Goal: Information Seeking & Learning: Learn about a topic

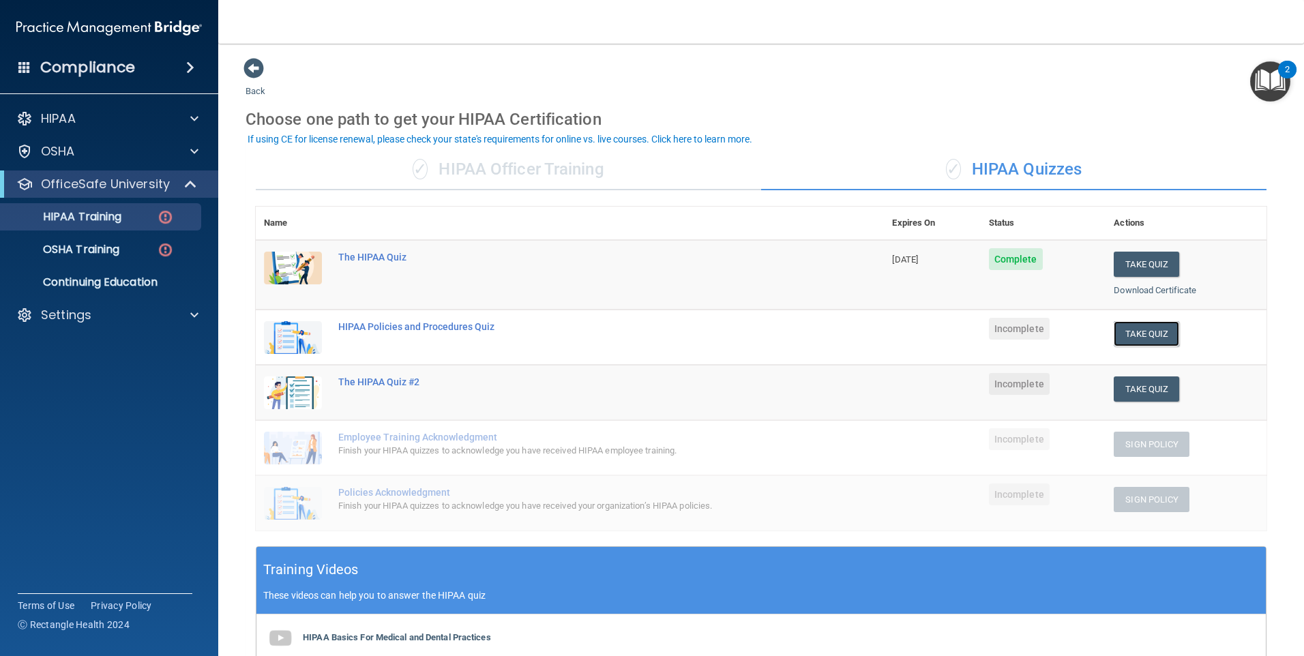
drag, startPoint x: 1130, startPoint y: 336, endPoint x: 892, endPoint y: 362, distance: 240.2
click at [1130, 334] on button "Take Quiz" at bounding box center [1146, 333] width 65 height 25
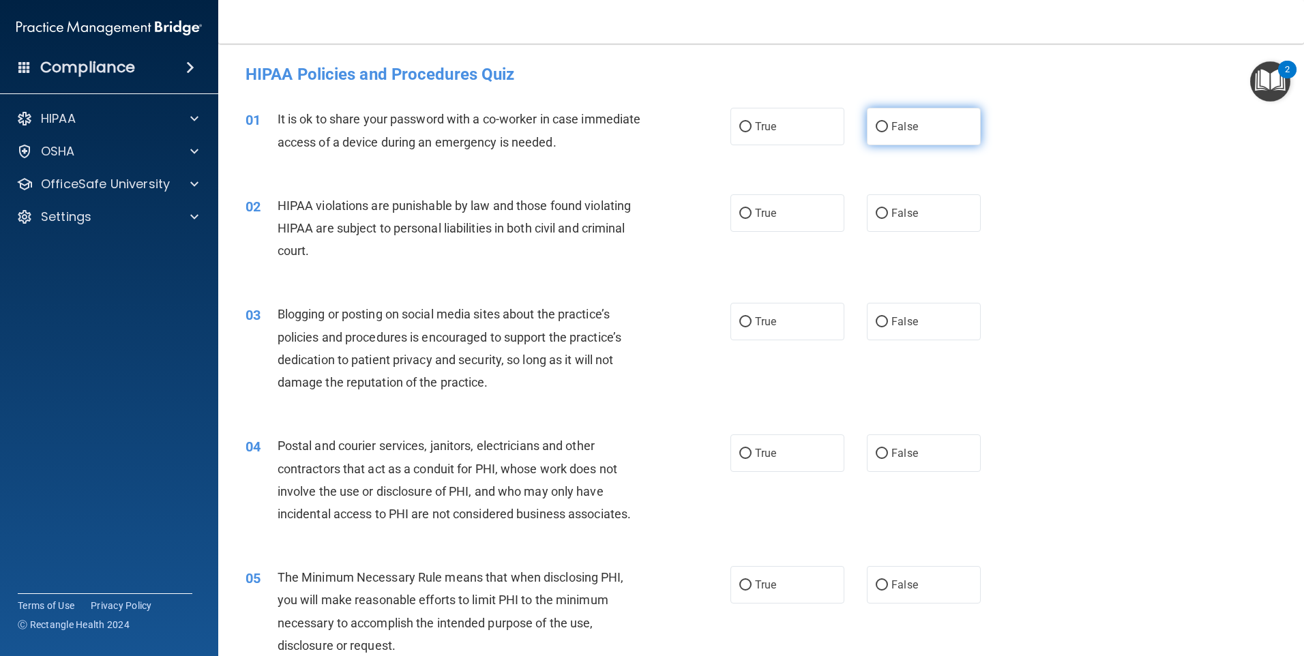
click at [892, 120] on span "False" at bounding box center [905, 126] width 27 height 13
click at [885, 122] on input "False" at bounding box center [882, 127] width 12 height 10
radio input "true"
click at [739, 211] on input "True" at bounding box center [745, 214] width 12 height 10
radio input "true"
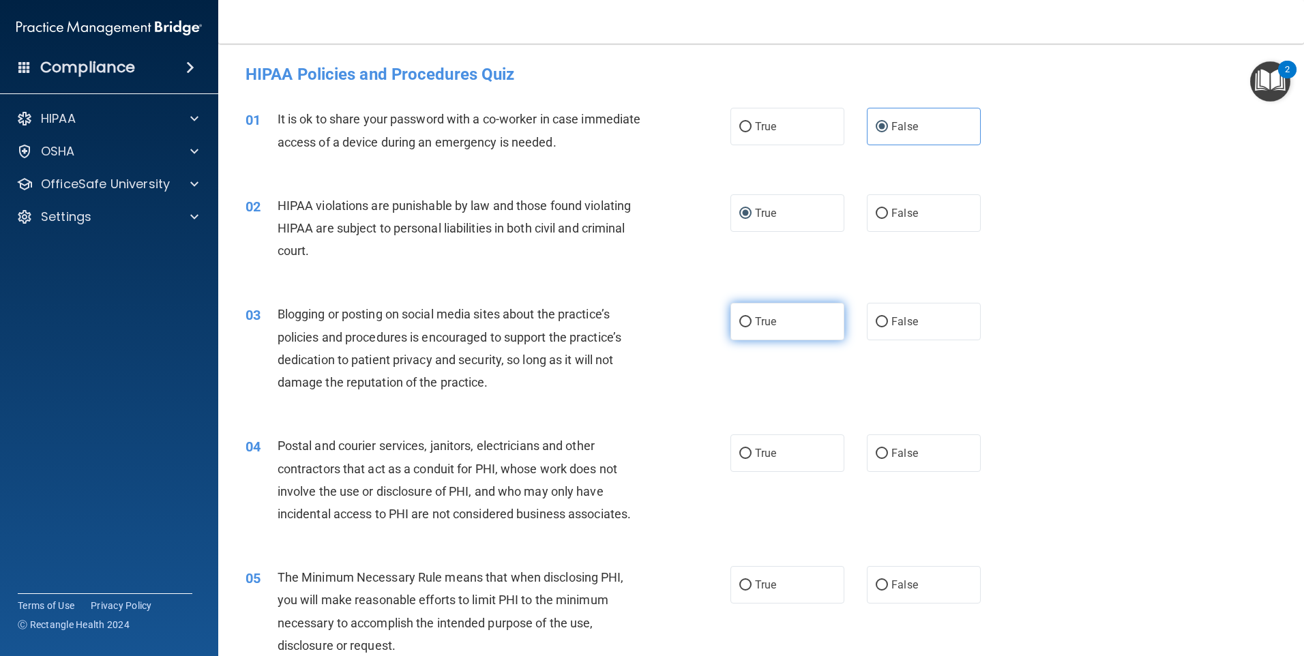
click at [756, 316] on span "True" at bounding box center [765, 321] width 21 height 13
click at [752, 317] on input "True" at bounding box center [745, 322] width 12 height 10
radio input "true"
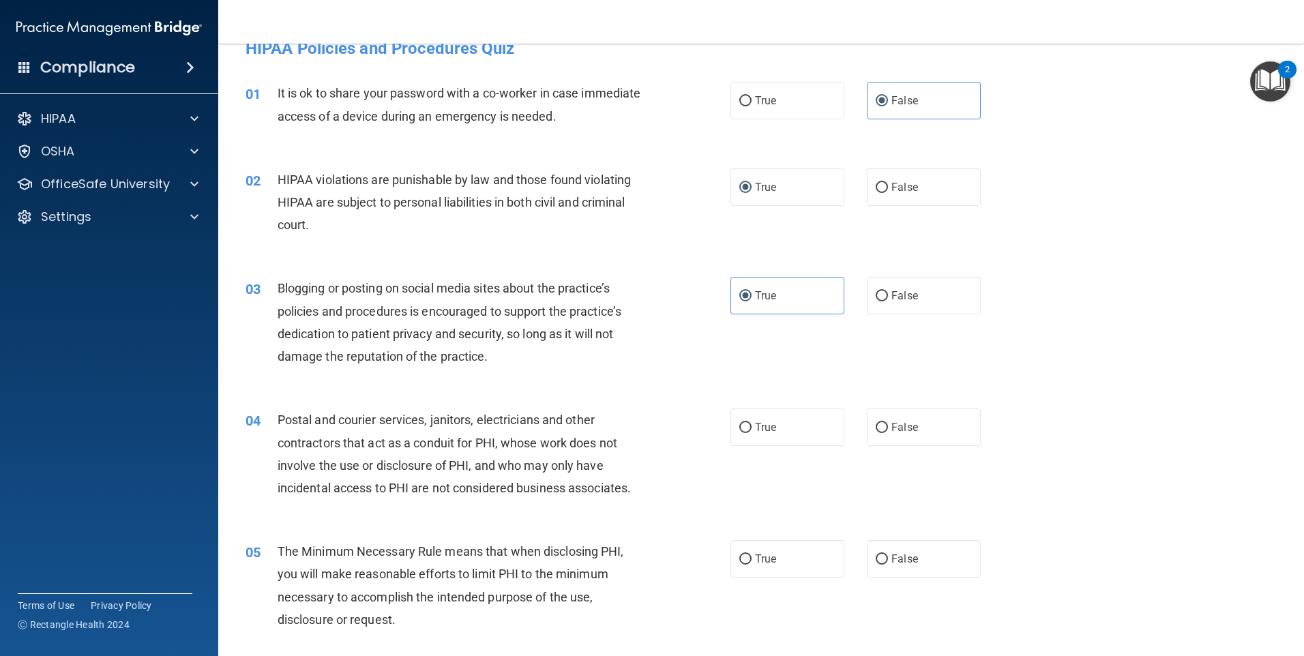
scroll to position [68, 0]
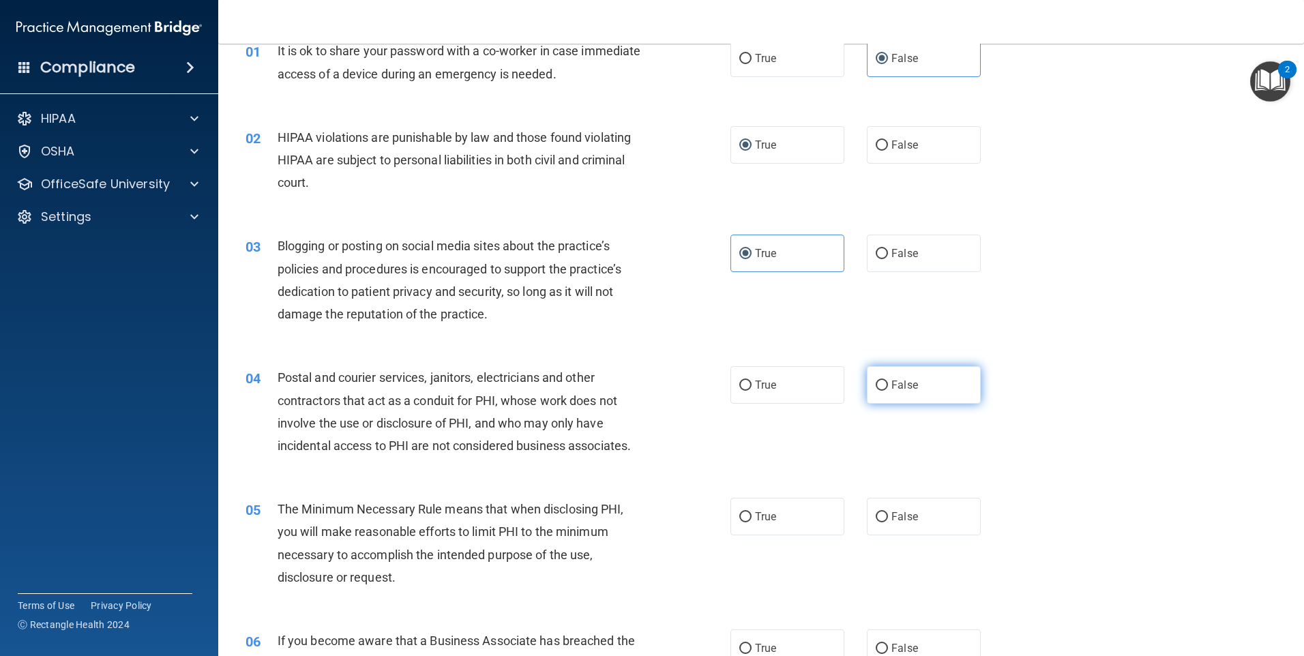
click at [876, 388] on input "False" at bounding box center [882, 386] width 12 height 10
radio input "true"
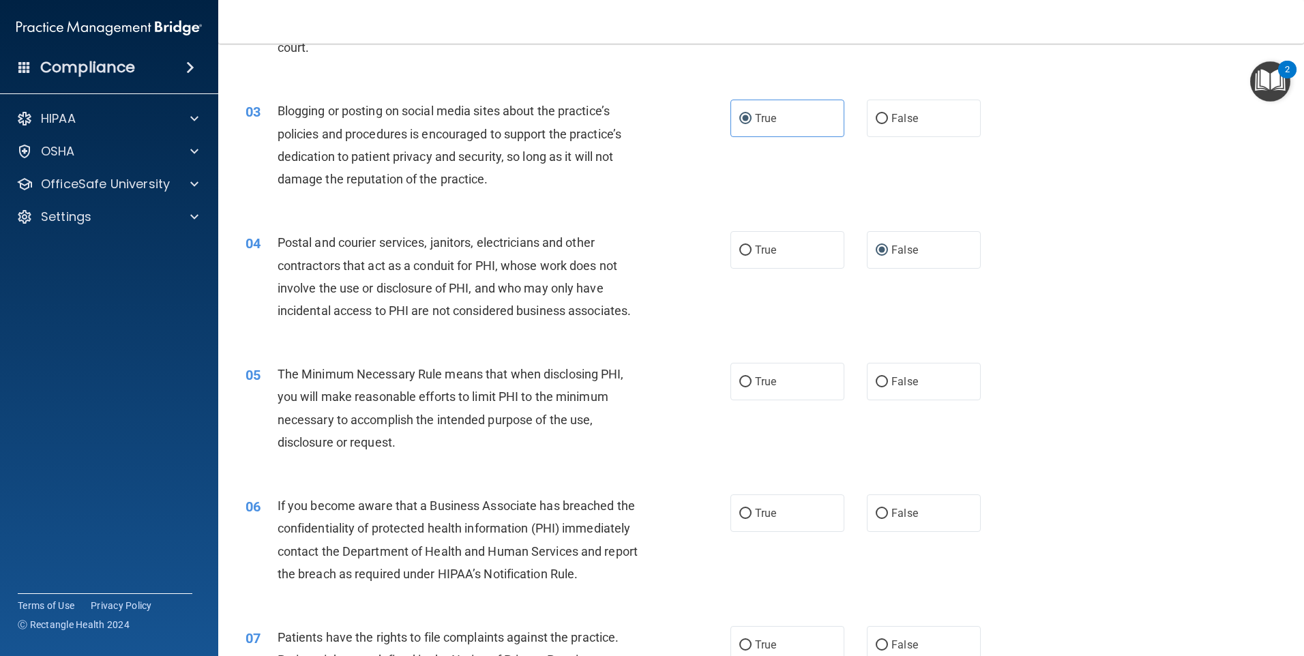
scroll to position [205, 0]
click at [746, 383] on input "True" at bounding box center [745, 381] width 12 height 10
radio input "true"
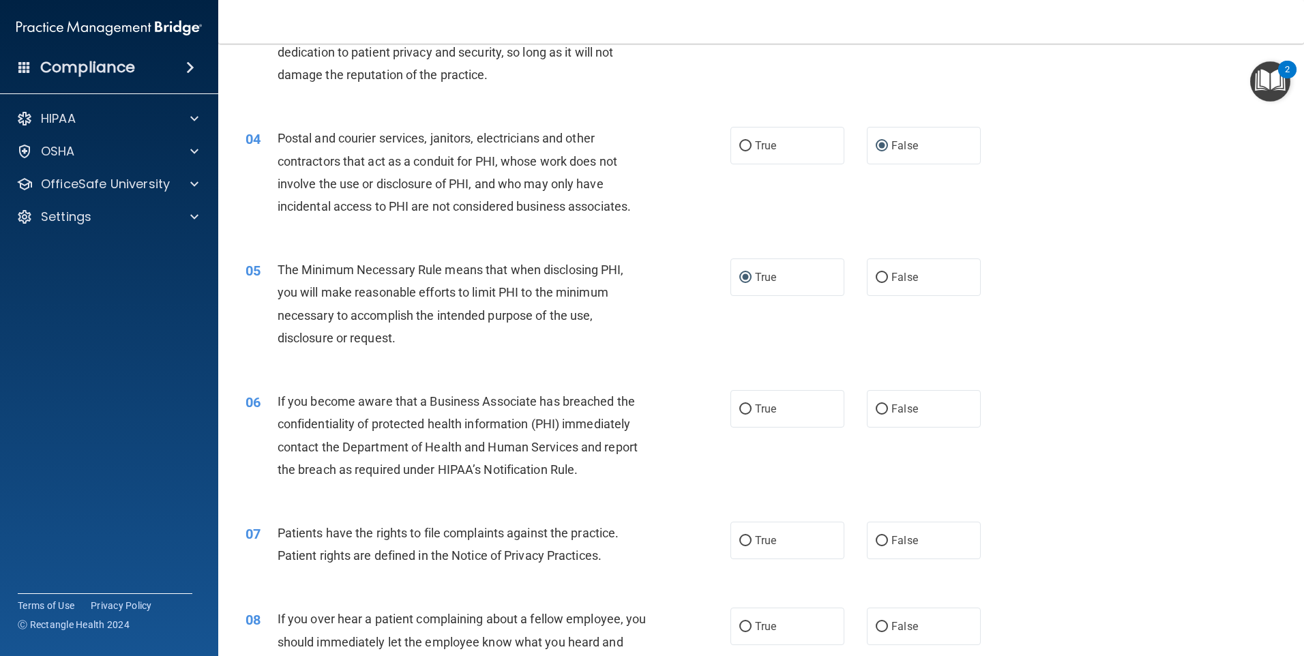
scroll to position [341, 0]
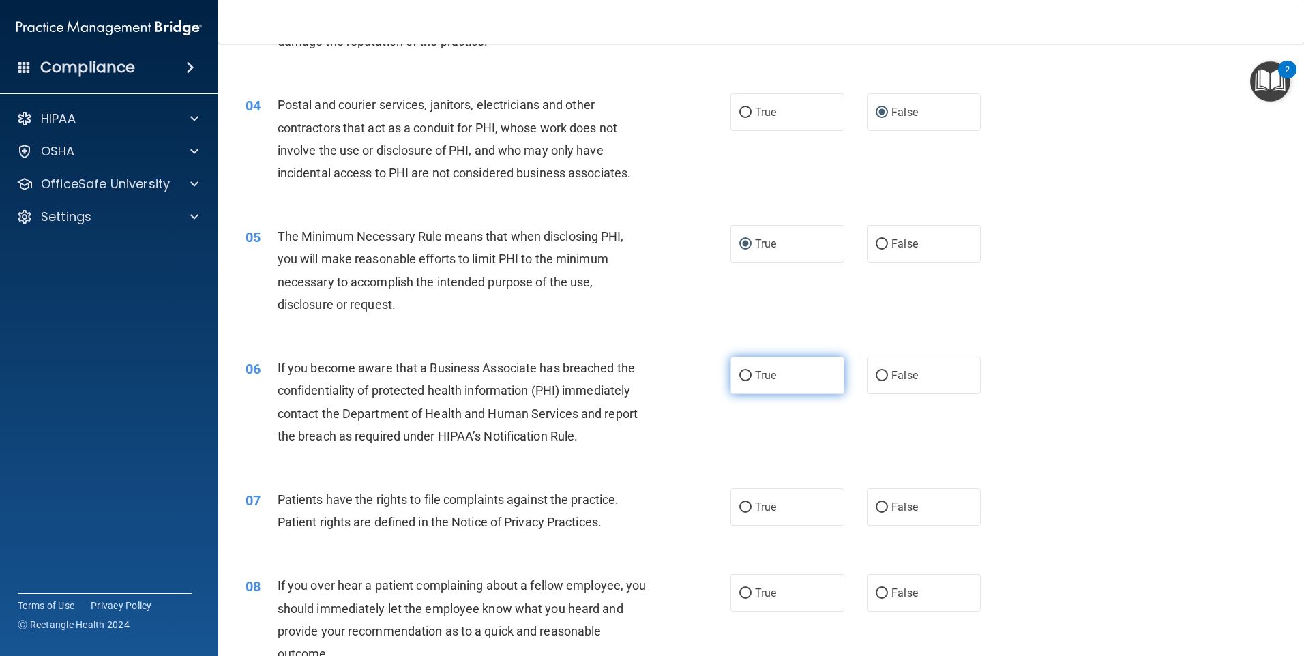
click at [756, 371] on span "True" at bounding box center [765, 375] width 21 height 13
click at [752, 371] on input "True" at bounding box center [745, 376] width 12 height 10
radio input "true"
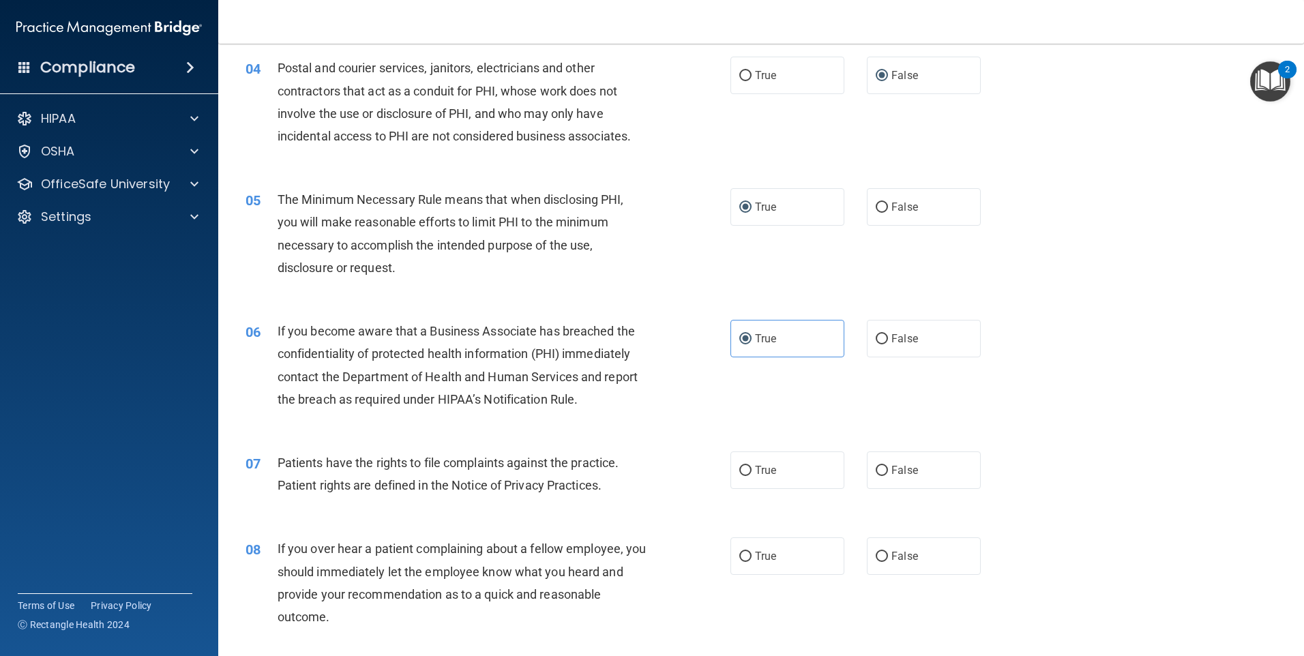
scroll to position [477, 0]
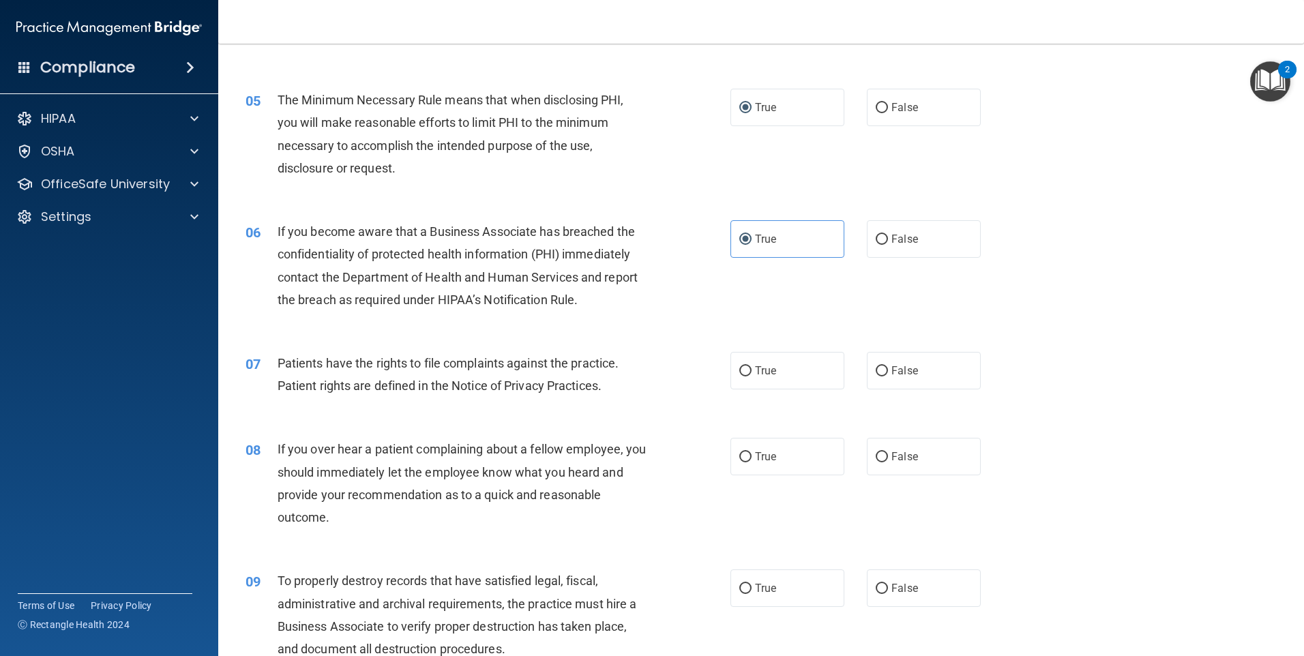
drag, startPoint x: 751, startPoint y: 377, endPoint x: 723, endPoint y: 394, distance: 32.8
click at [749, 379] on label "True" at bounding box center [788, 371] width 114 height 38
click at [749, 377] on input "True" at bounding box center [745, 371] width 12 height 10
radio input "true"
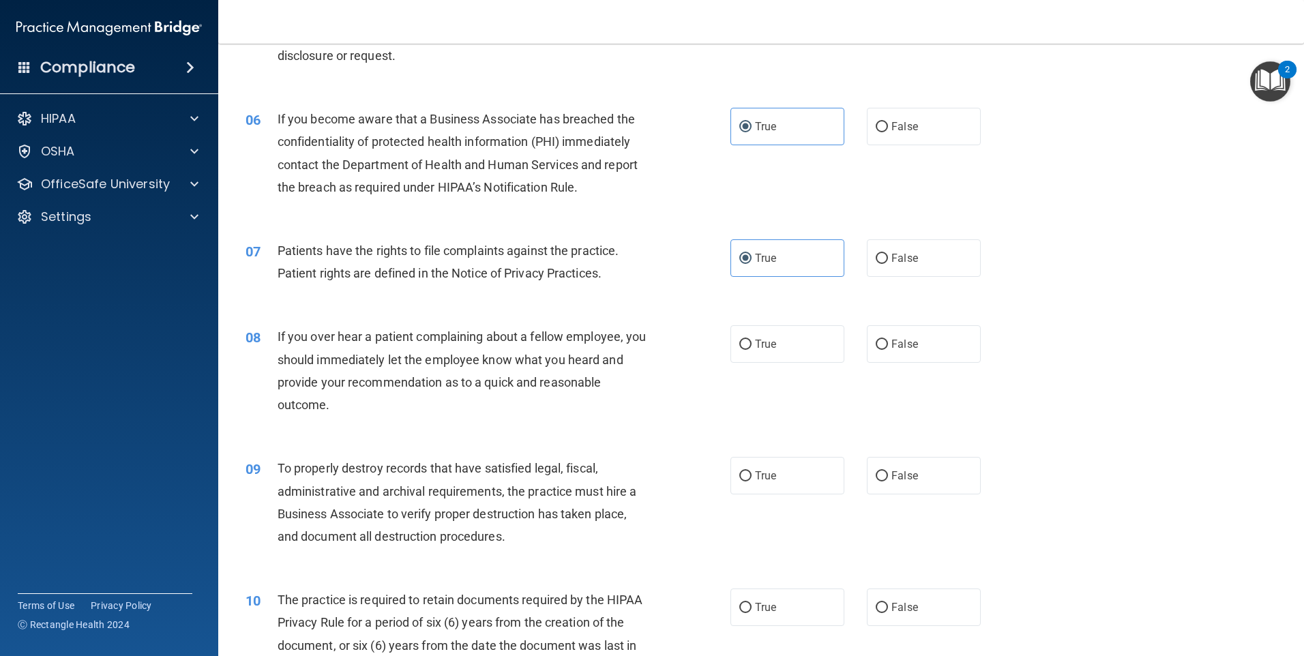
scroll to position [614, 0]
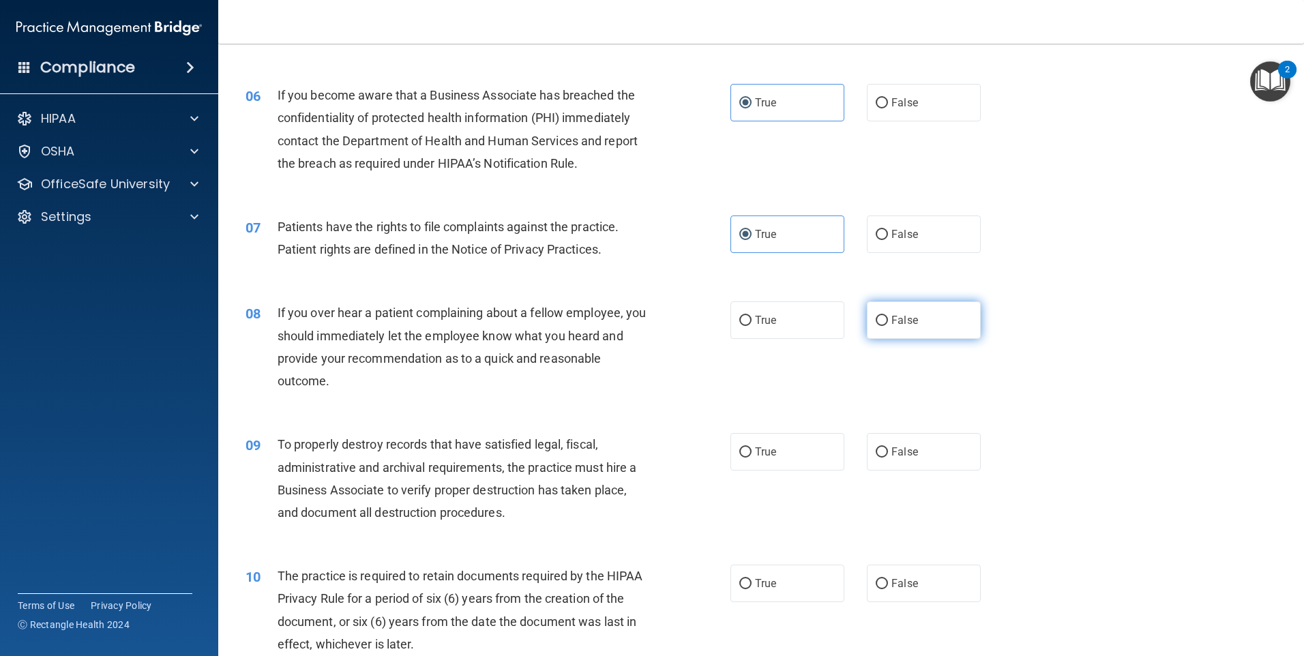
click at [882, 319] on label "False" at bounding box center [924, 320] width 114 height 38
click at [882, 319] on input "False" at bounding box center [882, 321] width 12 height 10
radio input "true"
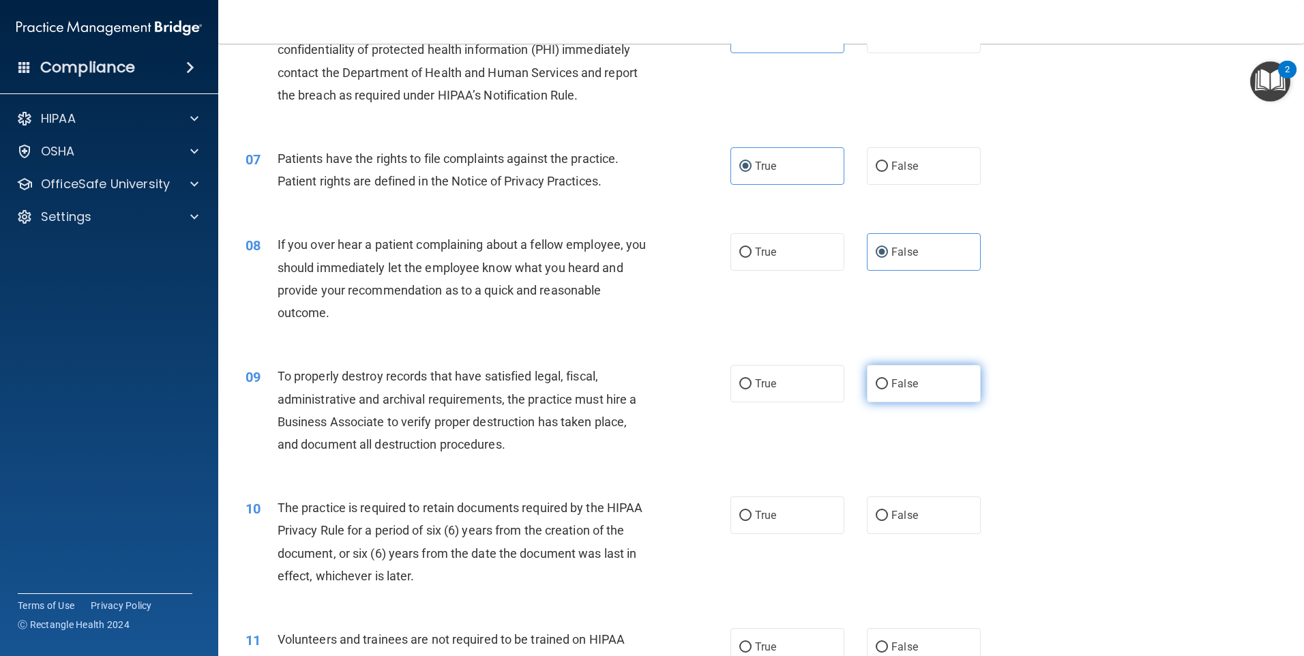
click at [876, 387] on input "False" at bounding box center [882, 384] width 12 height 10
radio input "true"
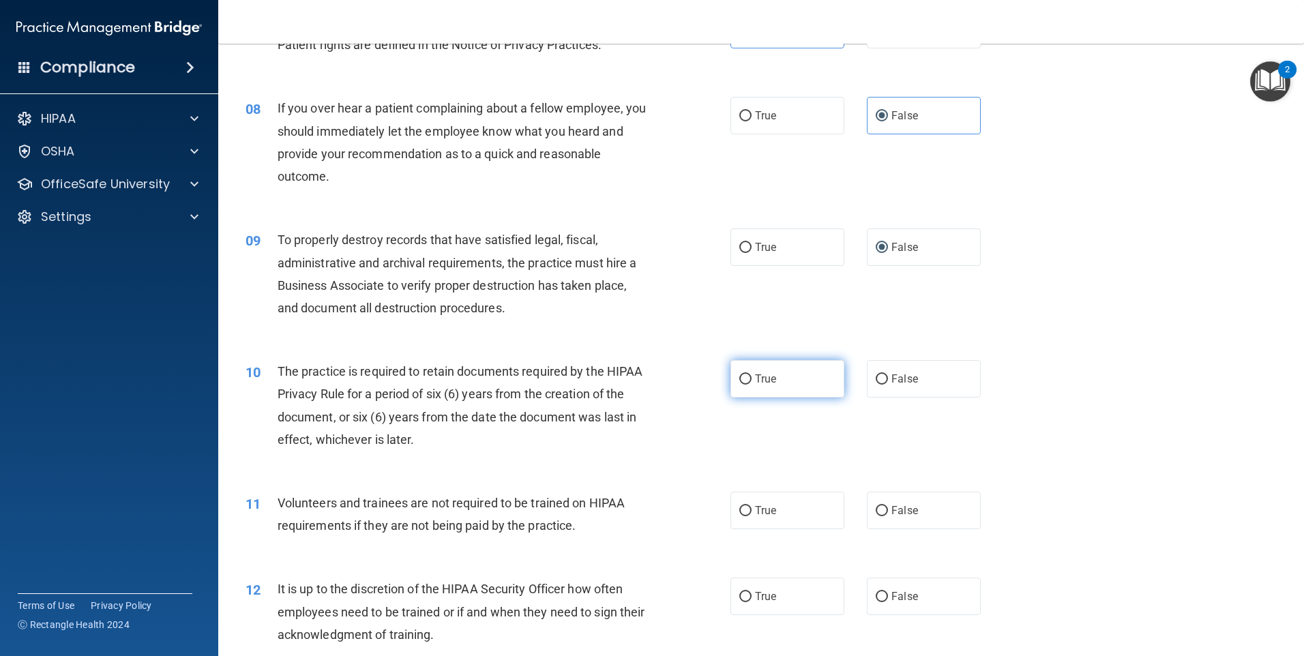
drag, startPoint x: 739, startPoint y: 377, endPoint x: 731, endPoint y: 386, distance: 12.1
click at [739, 377] on input "True" at bounding box center [745, 379] width 12 height 10
radio input "true"
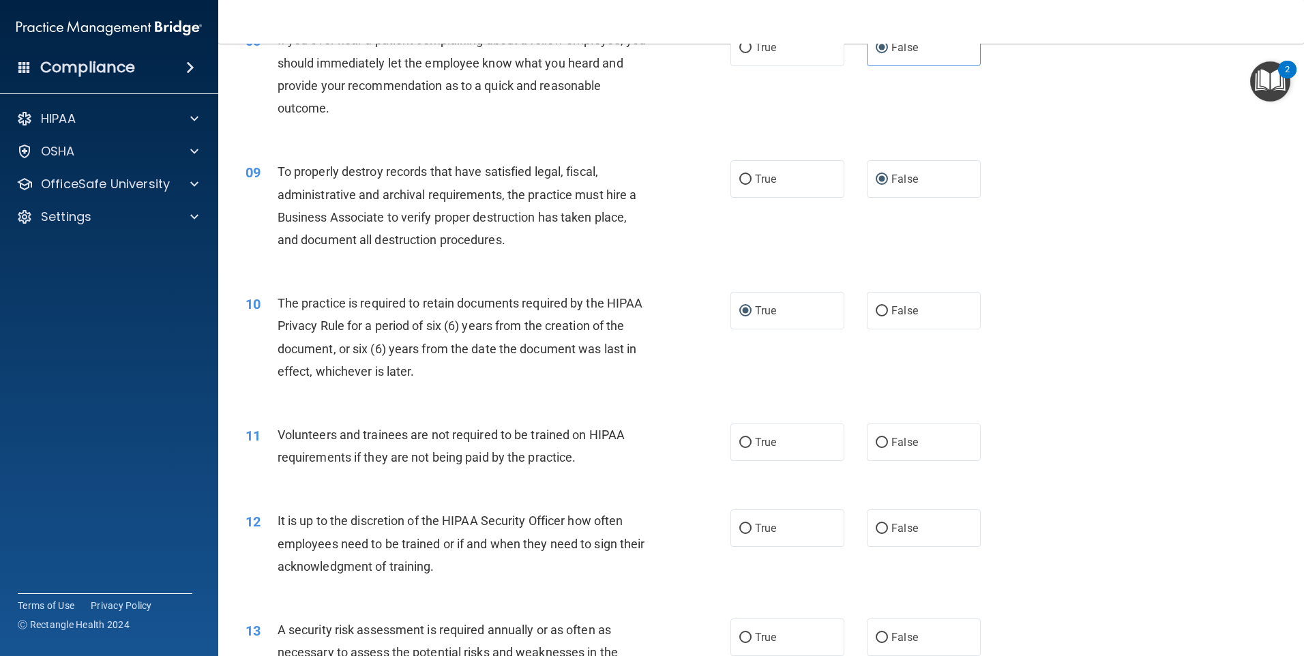
scroll to position [955, 0]
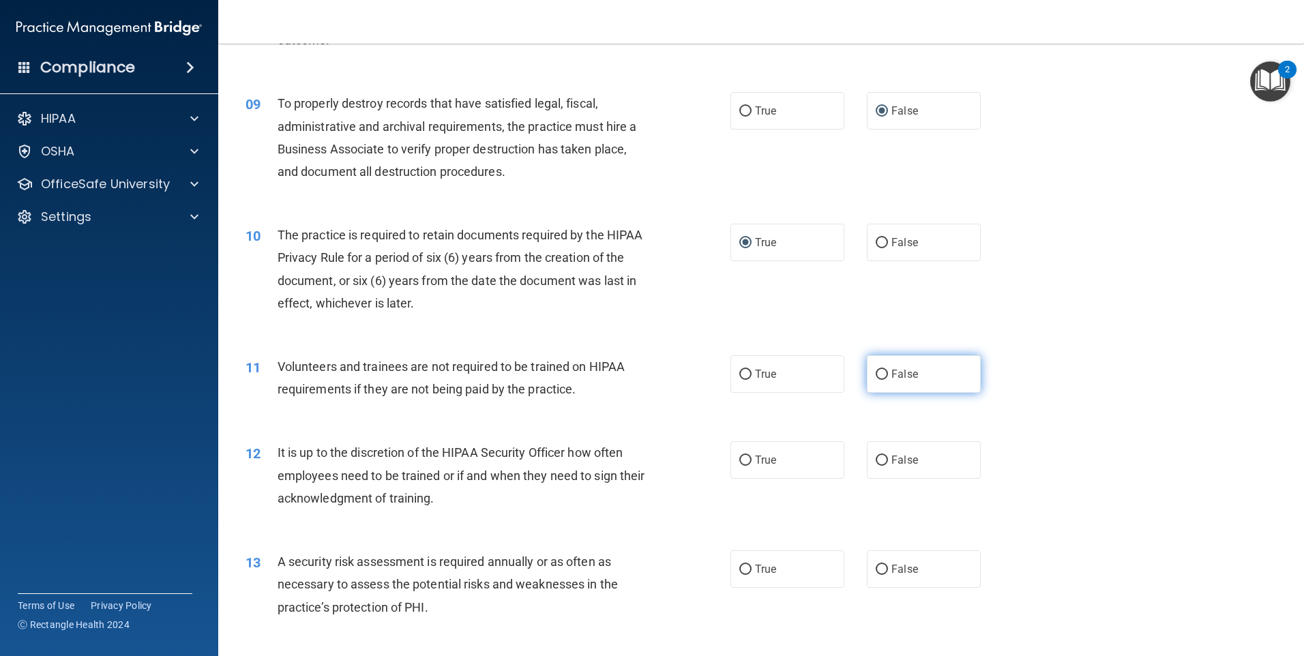
click at [880, 376] on input "False" at bounding box center [882, 375] width 12 height 10
radio input "true"
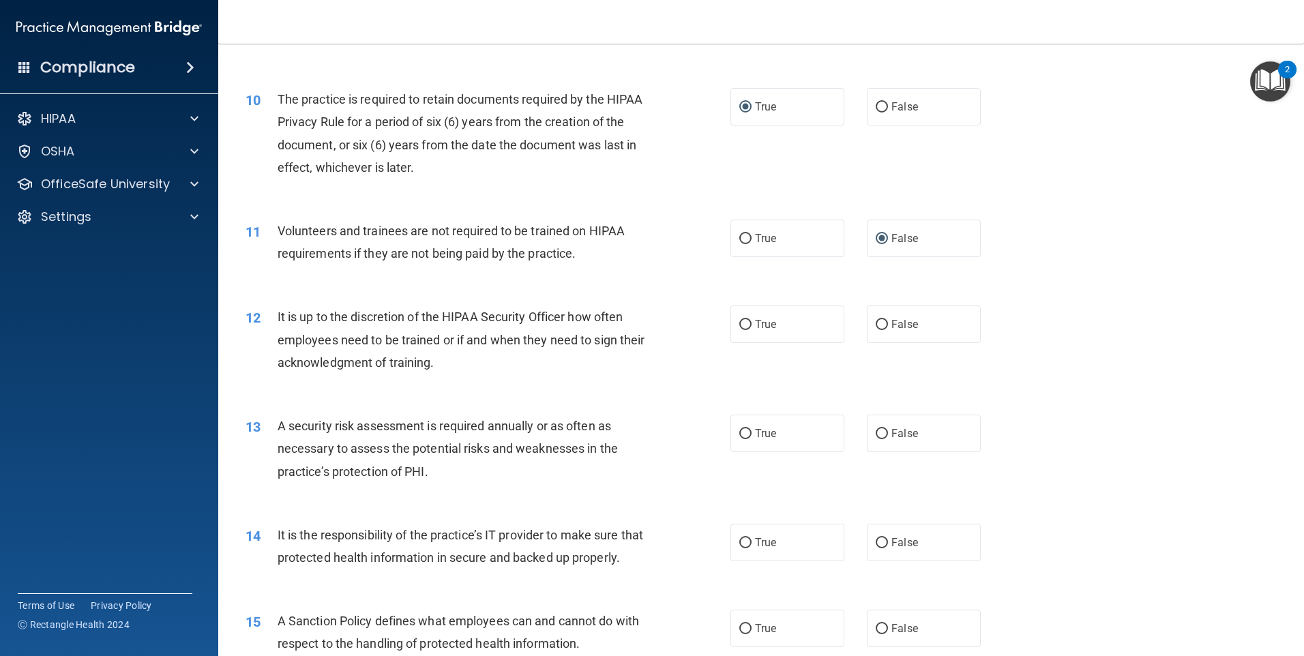
scroll to position [1091, 0]
drag, startPoint x: 739, startPoint y: 322, endPoint x: 709, endPoint y: 358, distance: 47.0
click at [739, 325] on input "True" at bounding box center [745, 324] width 12 height 10
radio input "true"
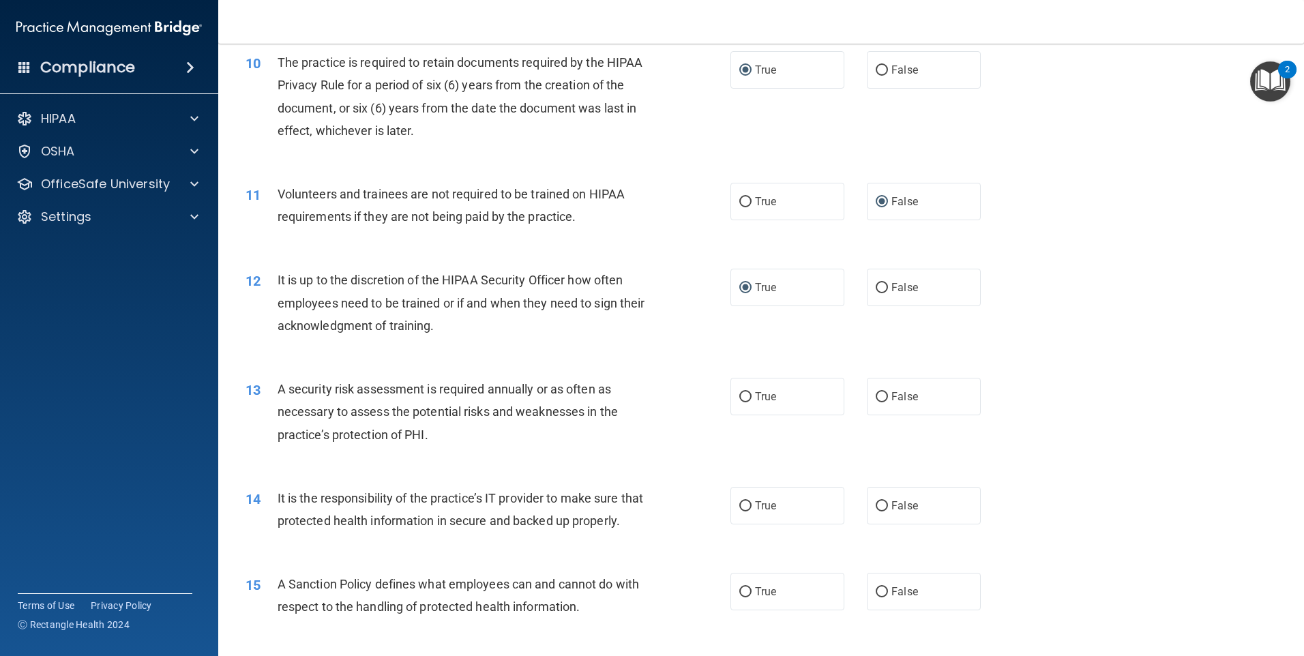
scroll to position [1160, 0]
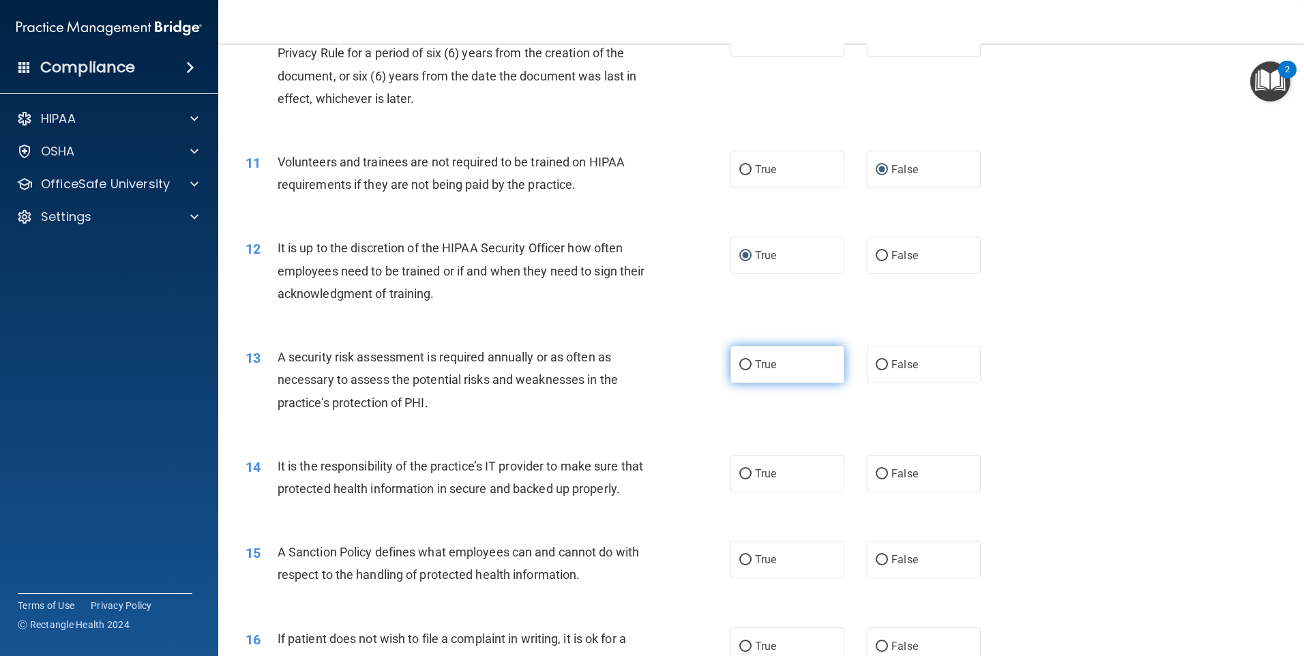
click at [741, 366] on input "True" at bounding box center [745, 365] width 12 height 10
radio input "true"
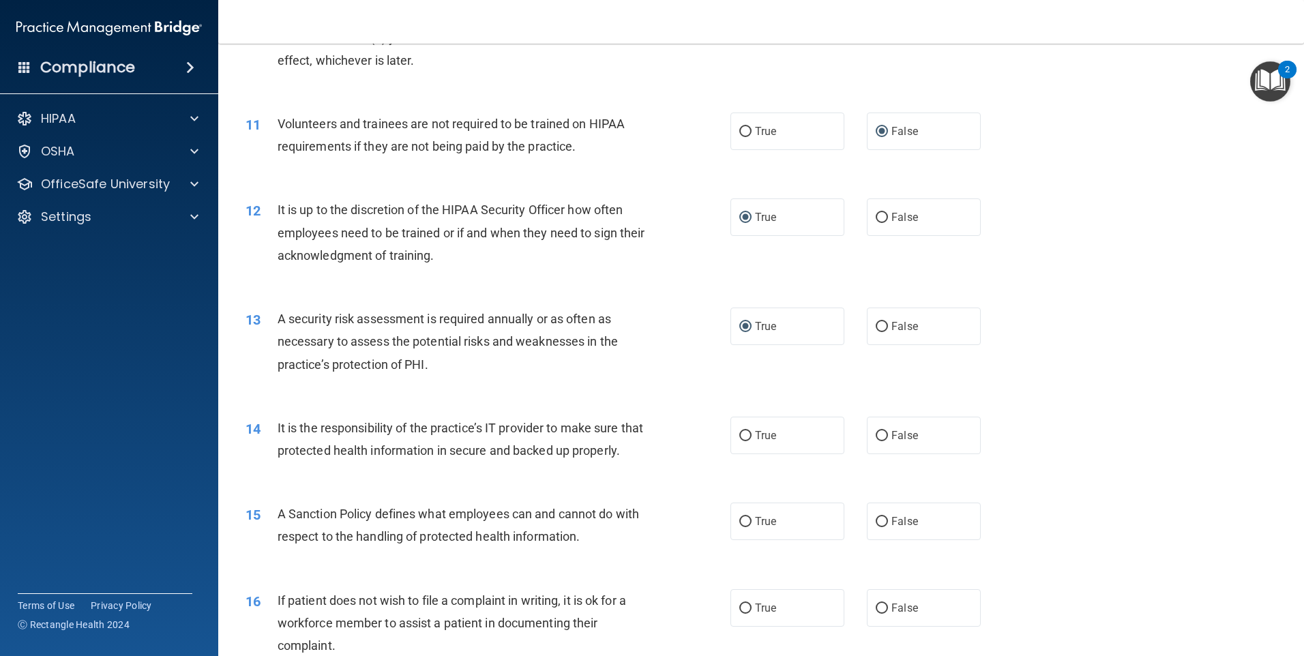
scroll to position [1296, 0]
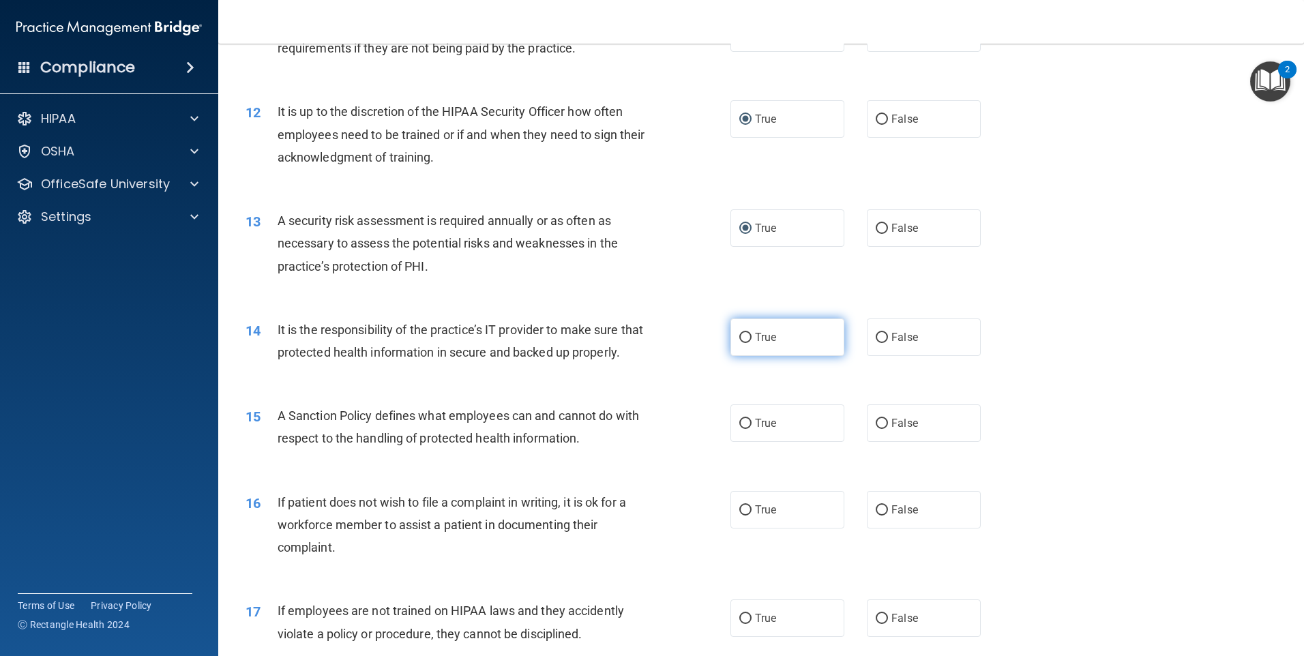
click at [742, 339] on input "True" at bounding box center [745, 338] width 12 height 10
radio input "true"
click at [883, 442] on label "False" at bounding box center [924, 423] width 114 height 38
click at [883, 429] on input "False" at bounding box center [882, 424] width 12 height 10
radio input "true"
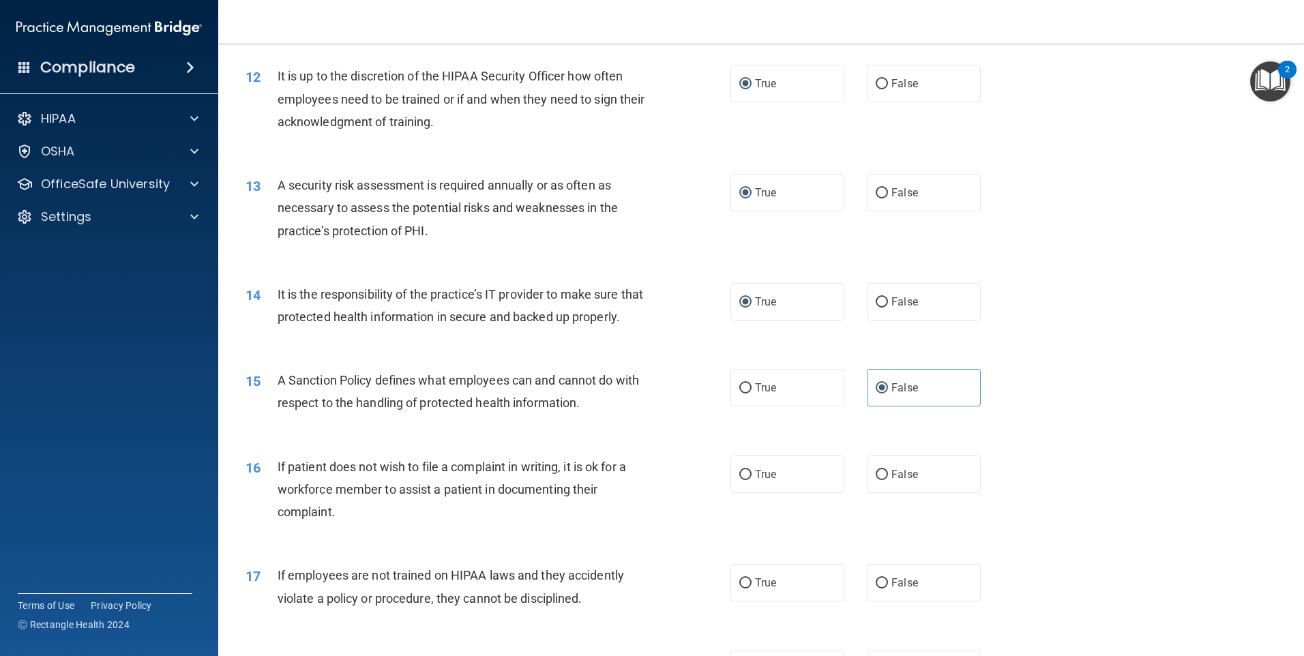
scroll to position [1364, 0]
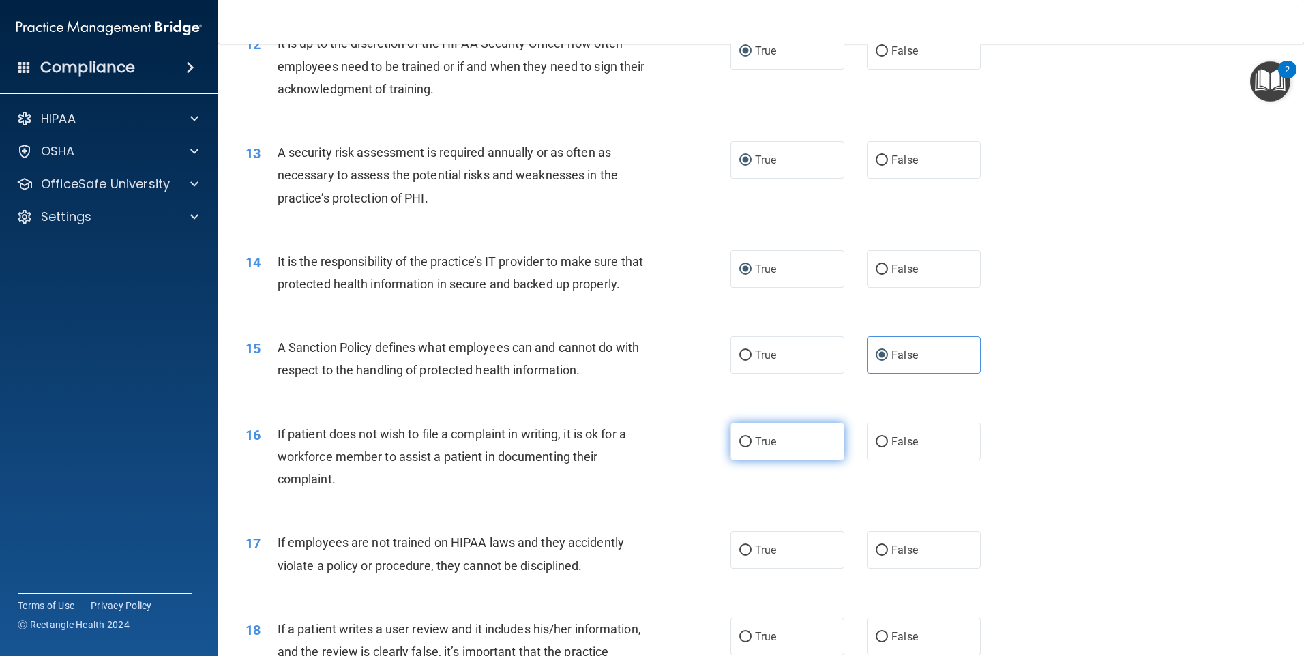
click at [746, 447] on input "True" at bounding box center [745, 442] width 12 height 10
radio input "true"
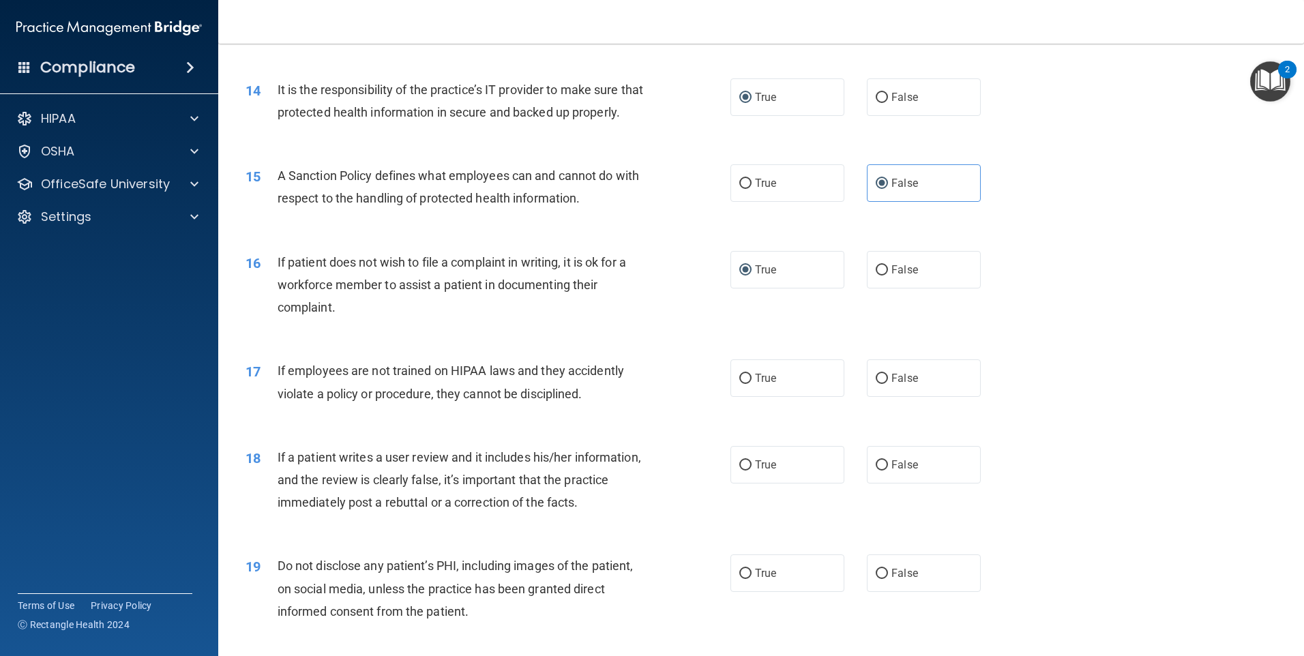
scroll to position [1569, 0]
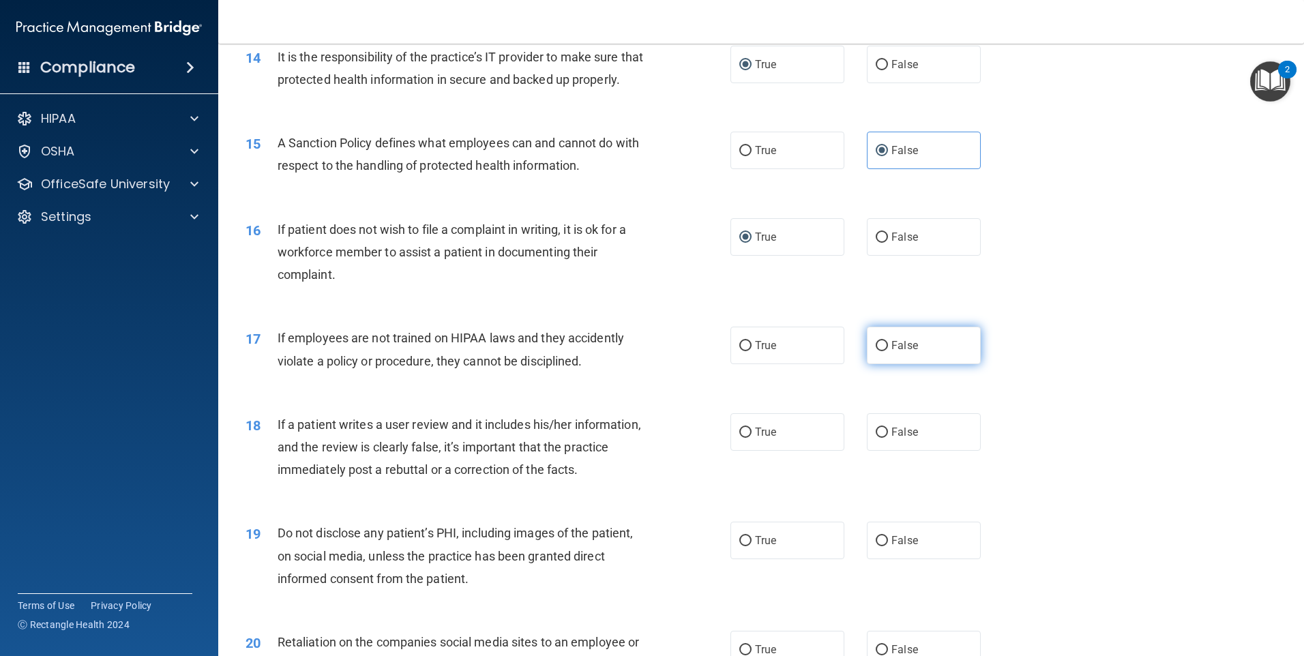
click at [876, 364] on label "False" at bounding box center [924, 346] width 114 height 38
click at [876, 351] on input "False" at bounding box center [882, 346] width 12 height 10
radio input "true"
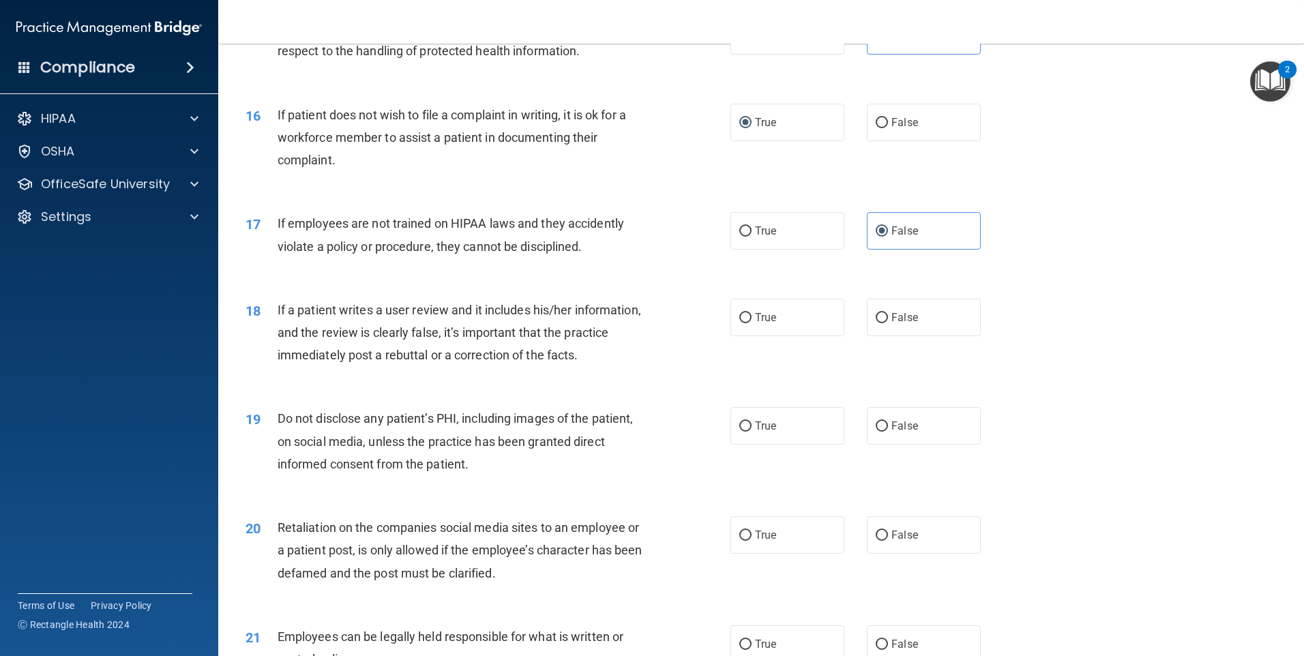
scroll to position [1705, 0]
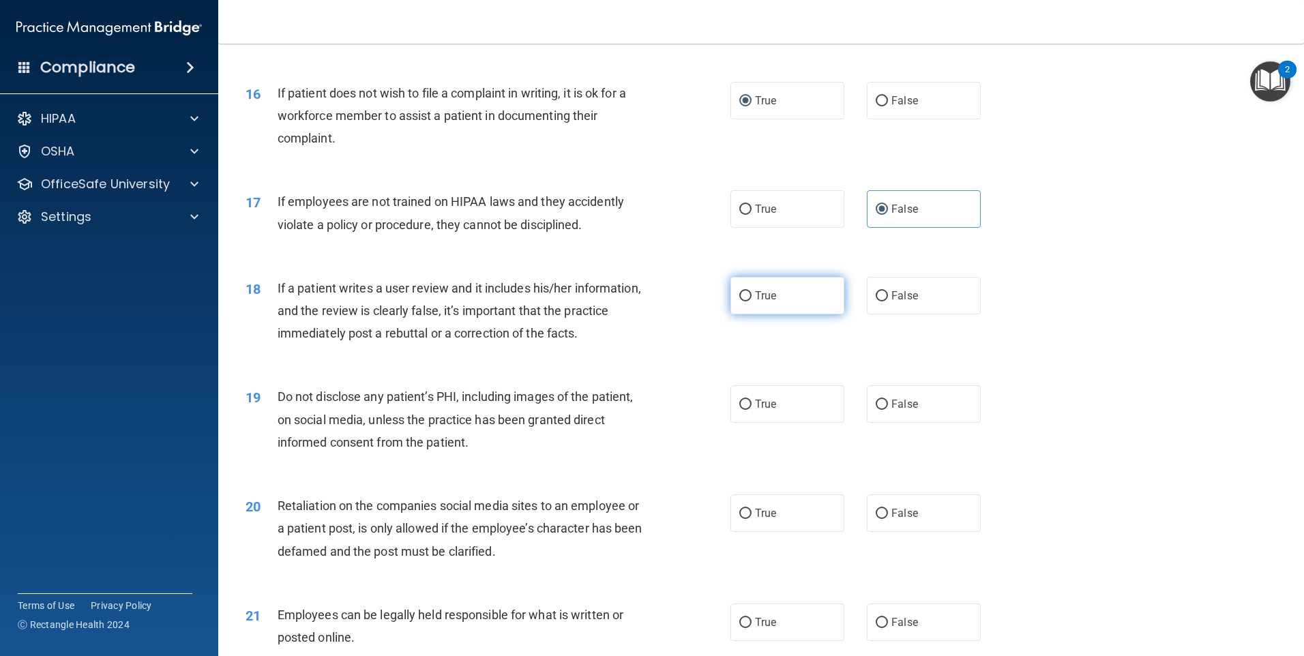
click at [741, 301] on input "True" at bounding box center [745, 296] width 12 height 10
radio input "true"
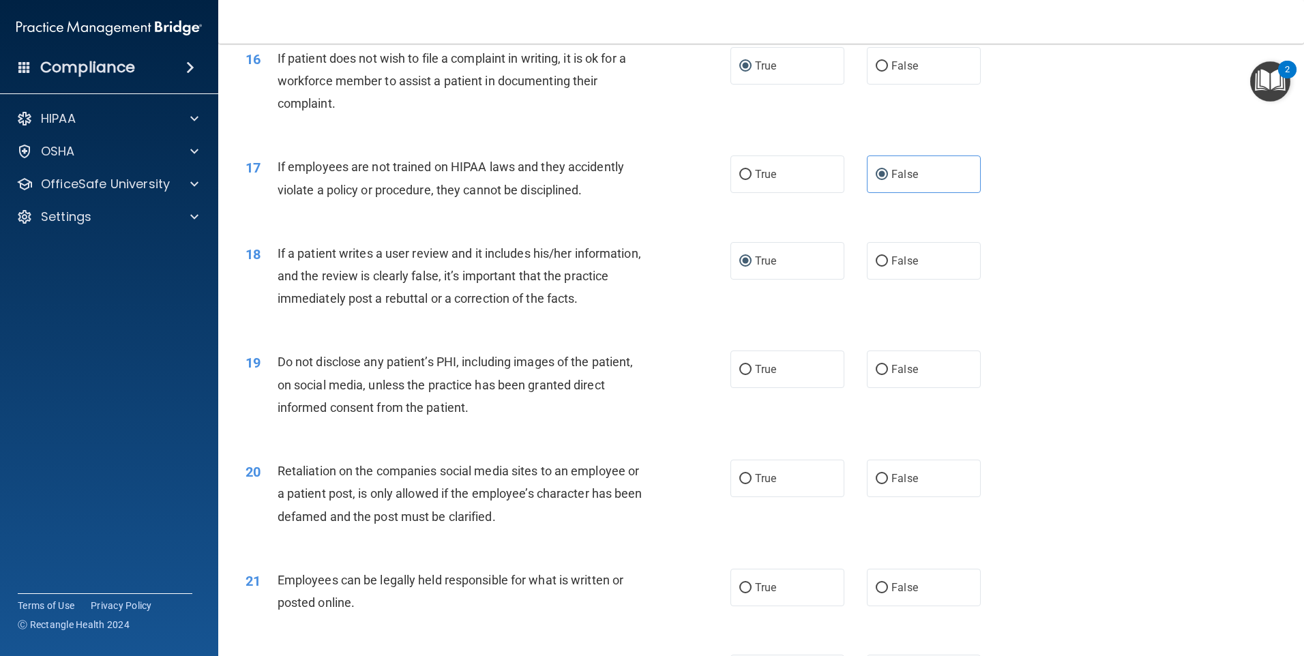
scroll to position [1773, 0]
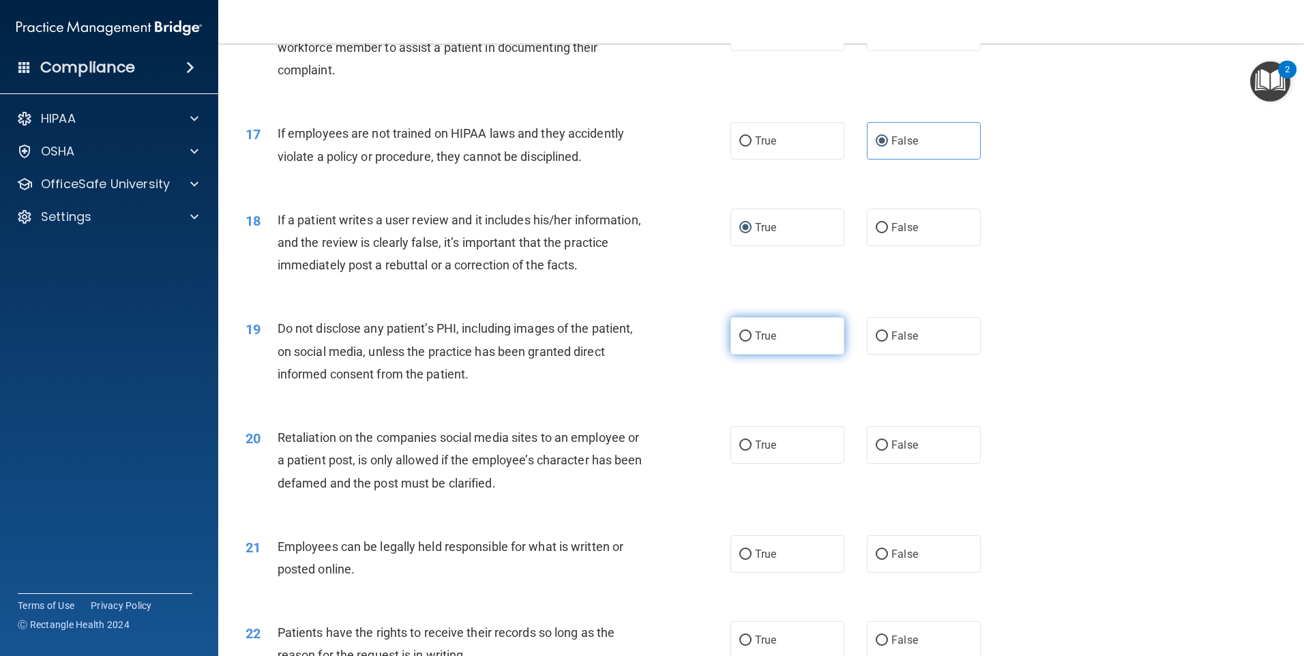
click at [743, 342] on input "True" at bounding box center [745, 337] width 12 height 10
radio input "true"
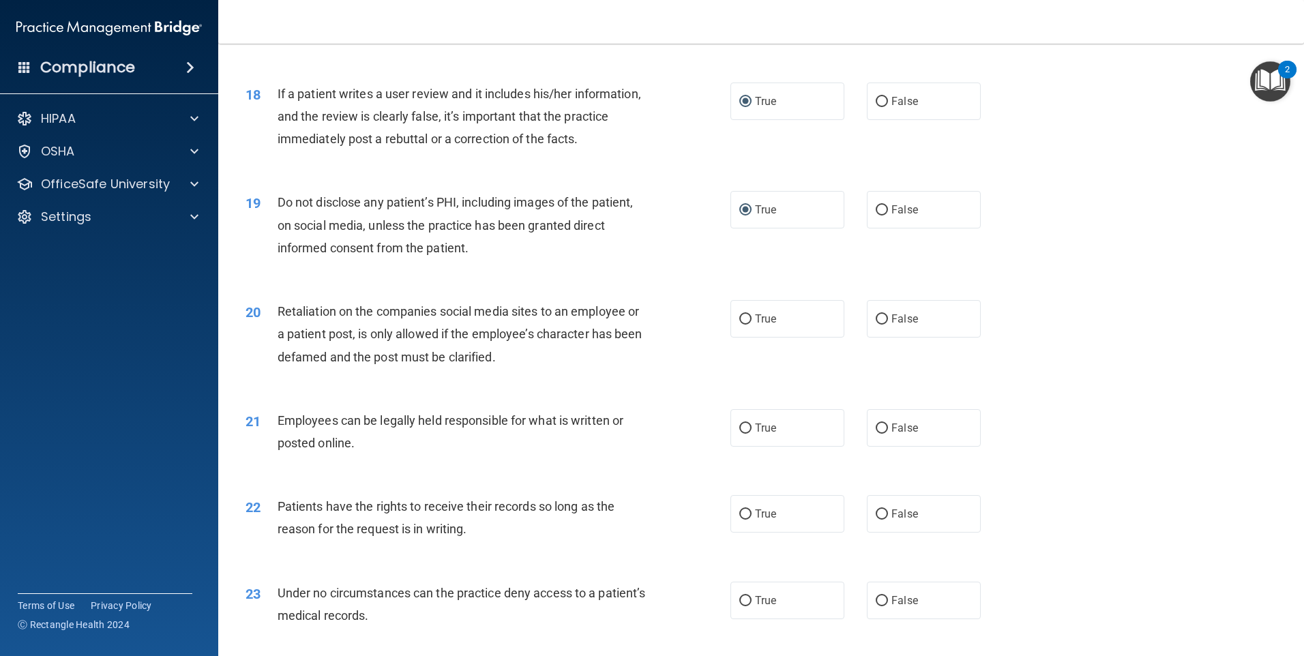
scroll to position [1910, 0]
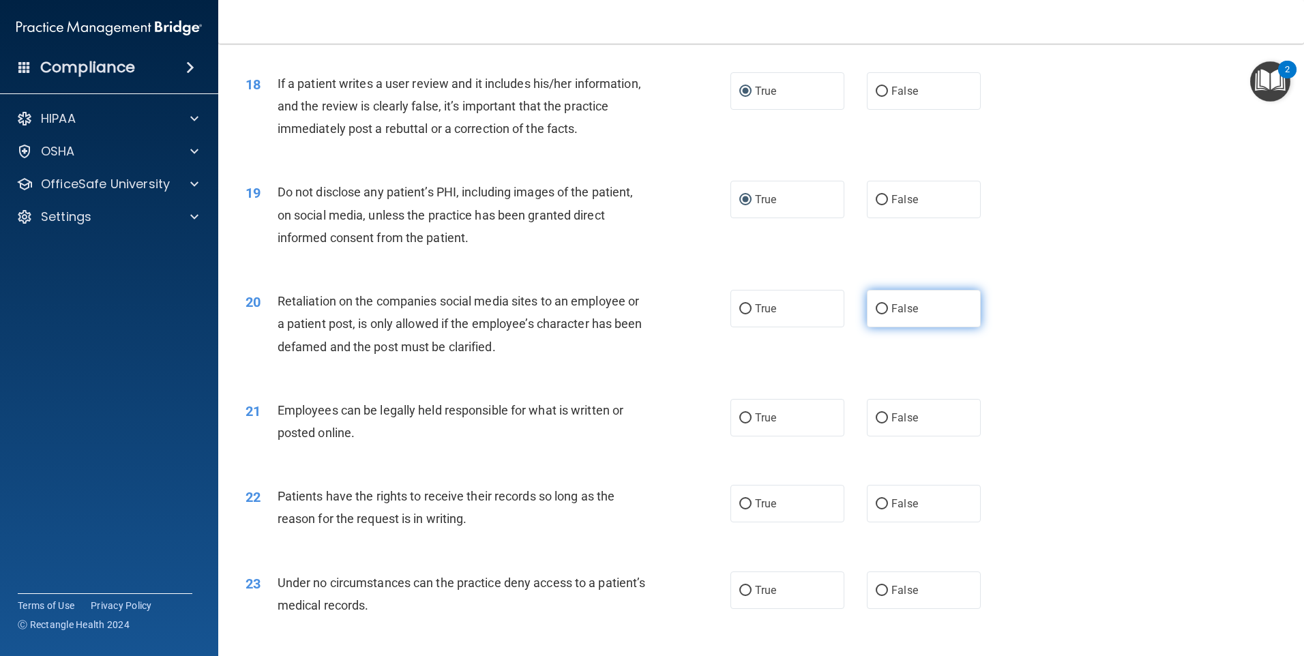
click at [880, 314] on input "False" at bounding box center [882, 309] width 12 height 10
radio input "true"
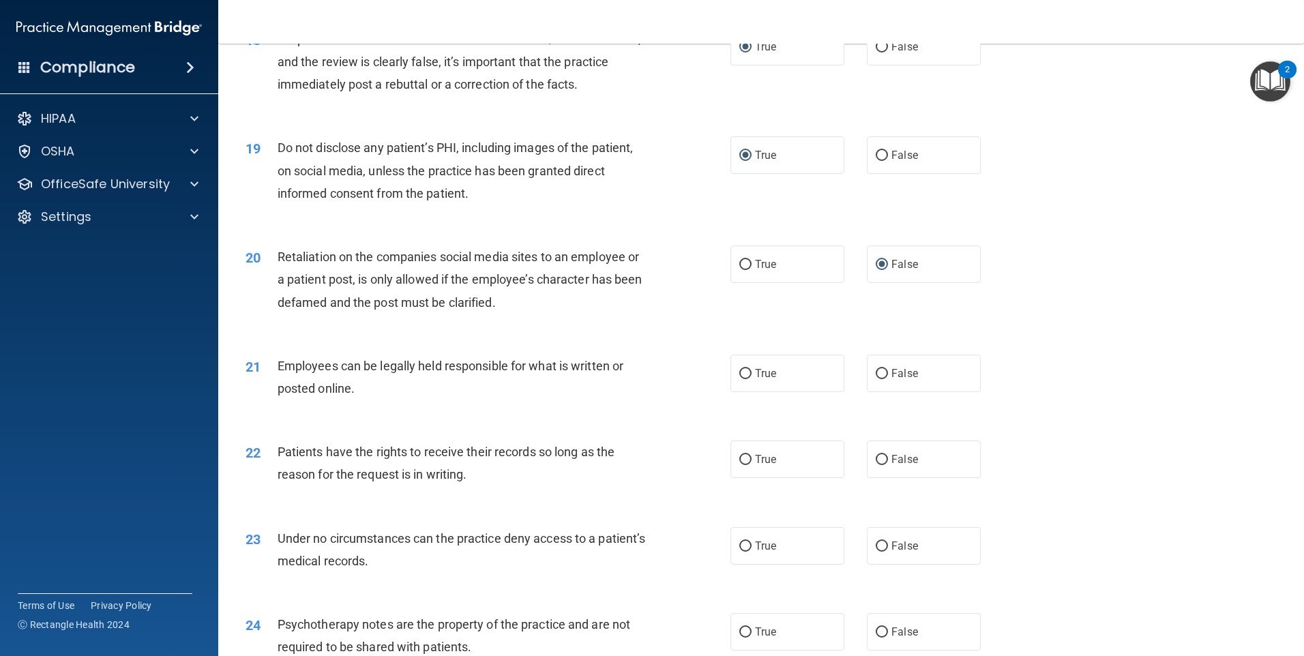
scroll to position [1978, 0]
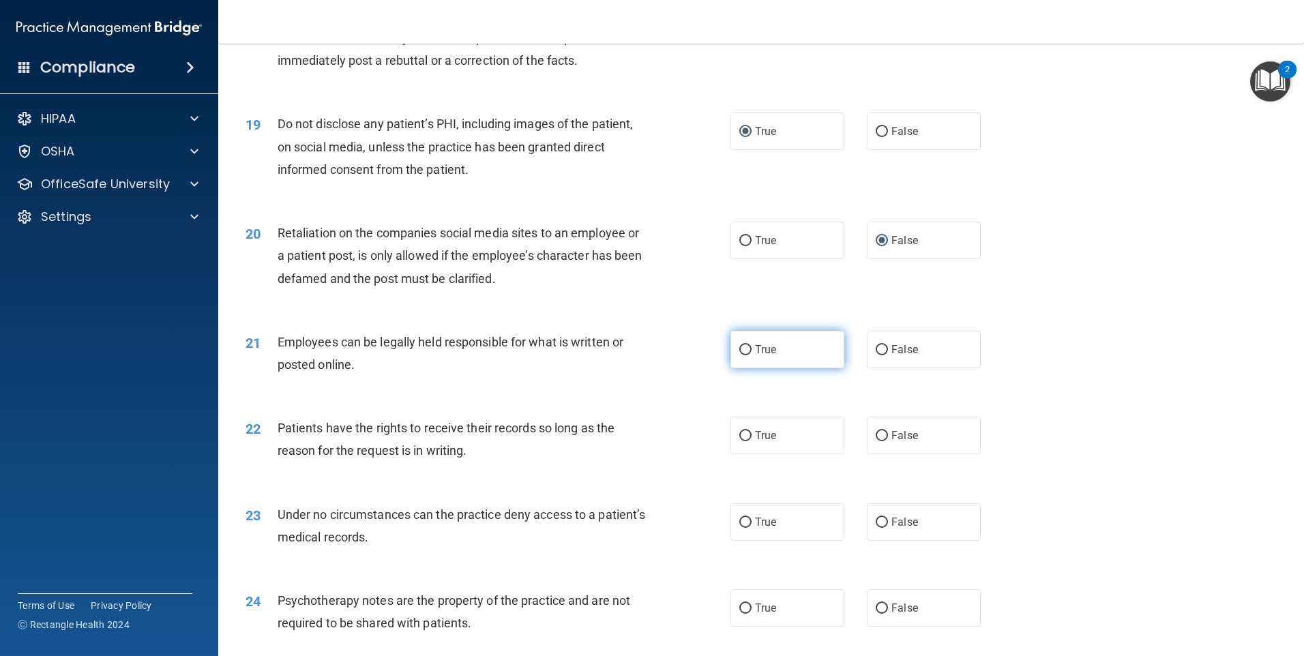
click at [733, 368] on label "True" at bounding box center [788, 350] width 114 height 38
click at [739, 355] on input "True" at bounding box center [745, 350] width 12 height 10
radio input "true"
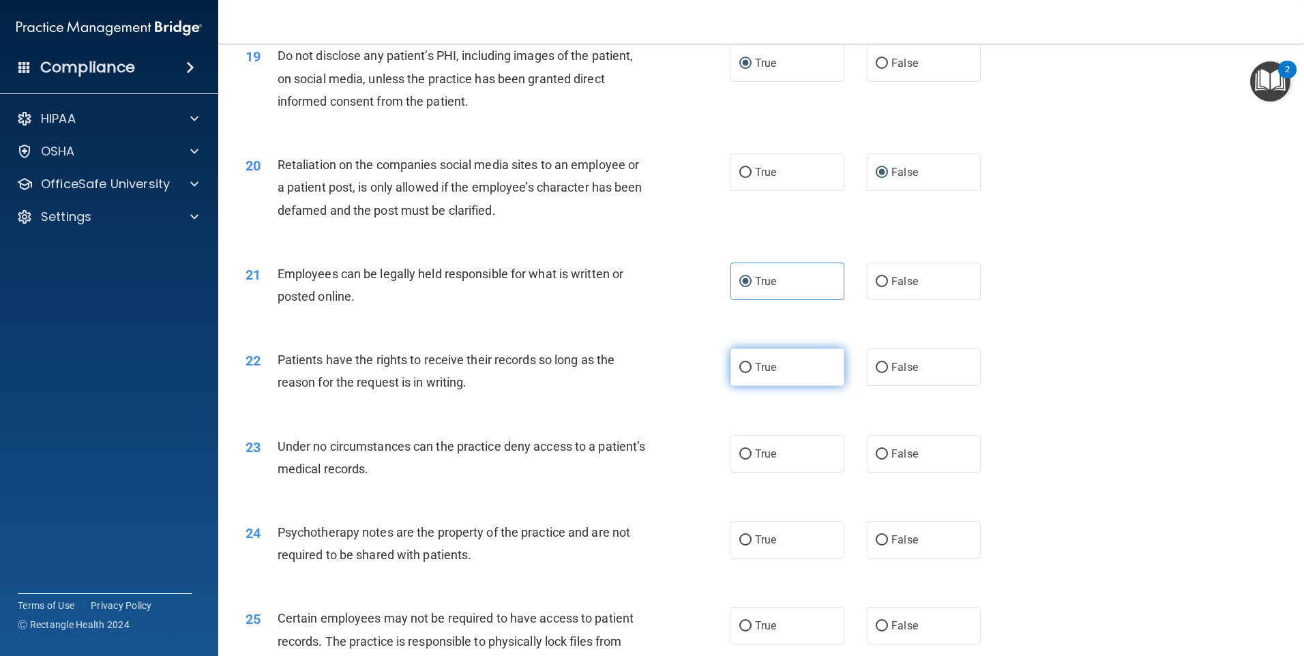
click at [751, 379] on label "True" at bounding box center [788, 368] width 114 height 38
click at [751, 373] on input "True" at bounding box center [745, 368] width 12 height 10
radio input "true"
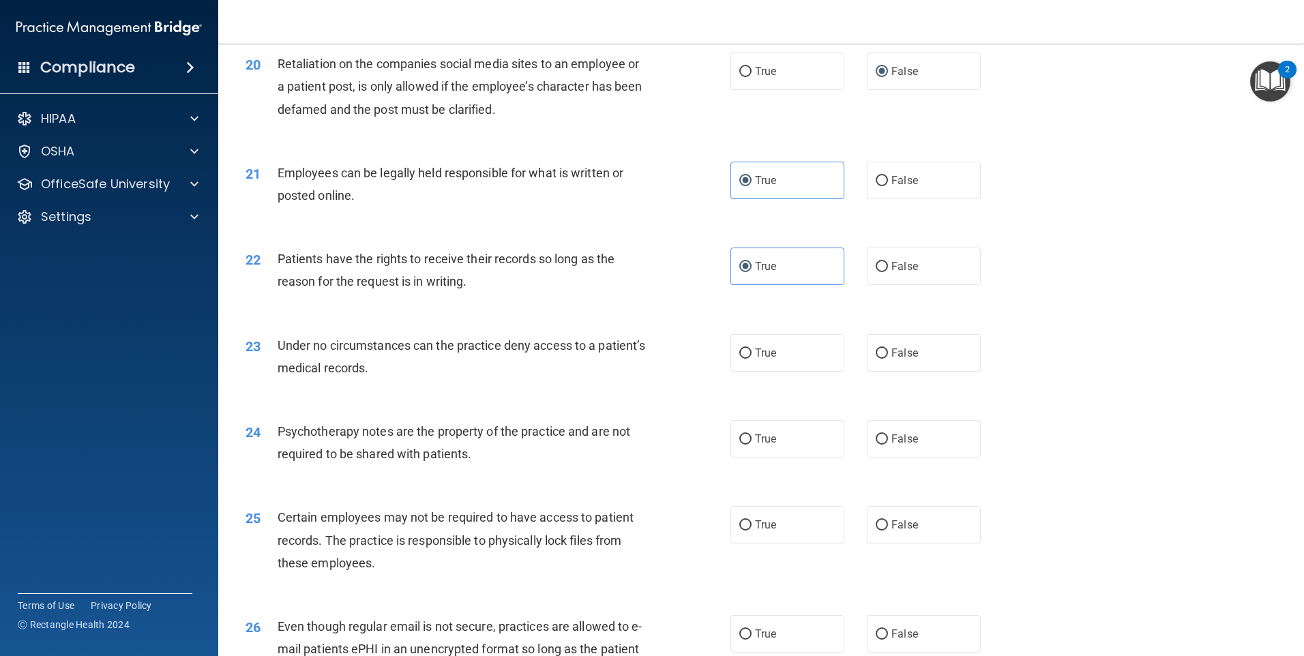
scroll to position [2183, 0]
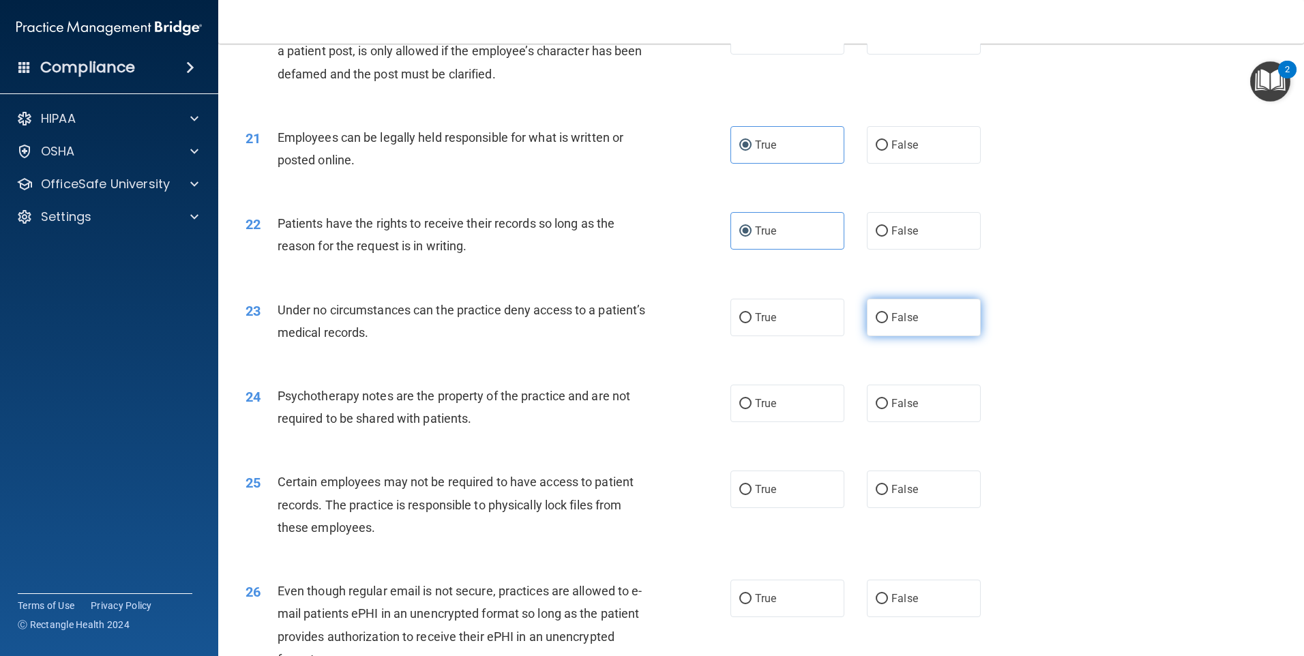
click at [876, 323] on input "False" at bounding box center [882, 318] width 12 height 10
radio input "true"
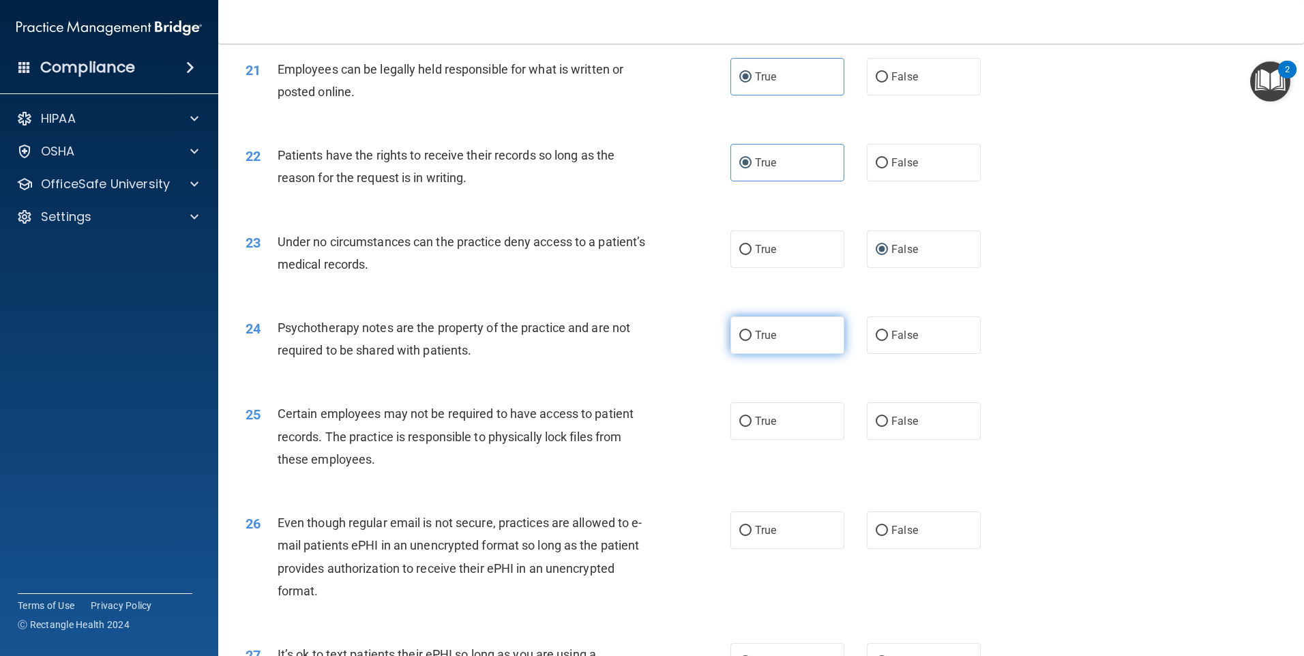
click at [741, 341] on input "True" at bounding box center [745, 336] width 12 height 10
radio input "true"
click at [755, 428] on span "True" at bounding box center [765, 421] width 21 height 13
click at [752, 427] on input "True" at bounding box center [745, 422] width 12 height 10
radio input "true"
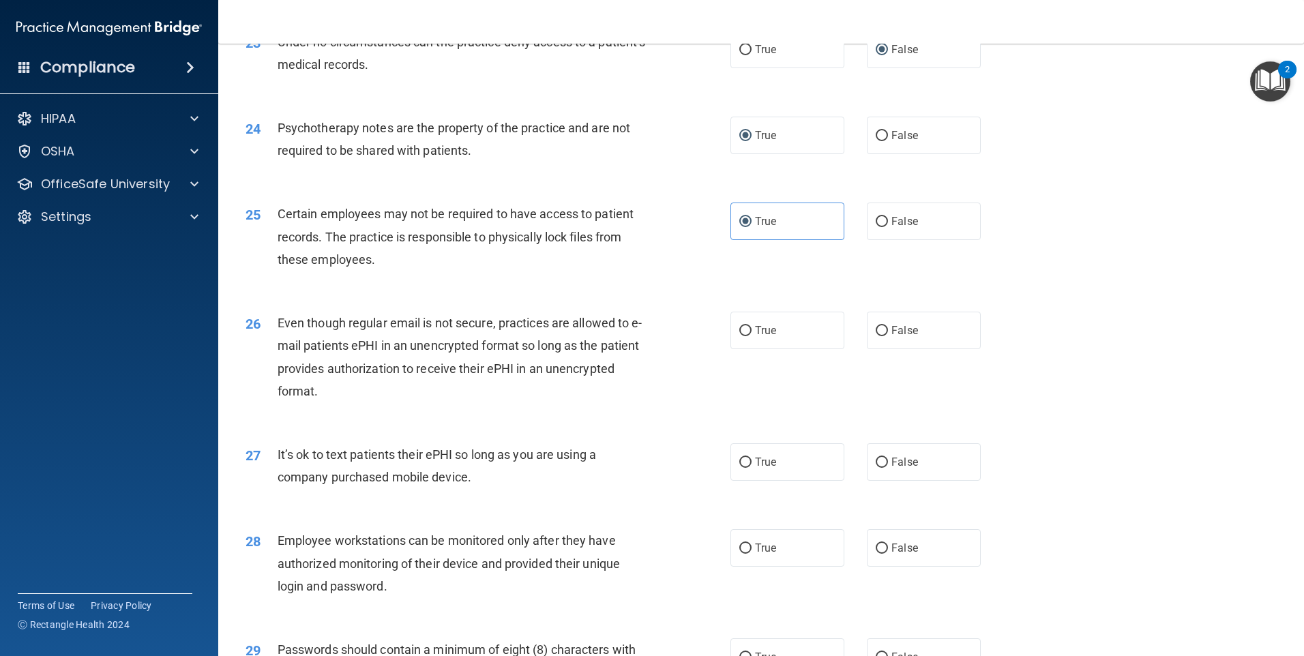
scroll to position [2456, 0]
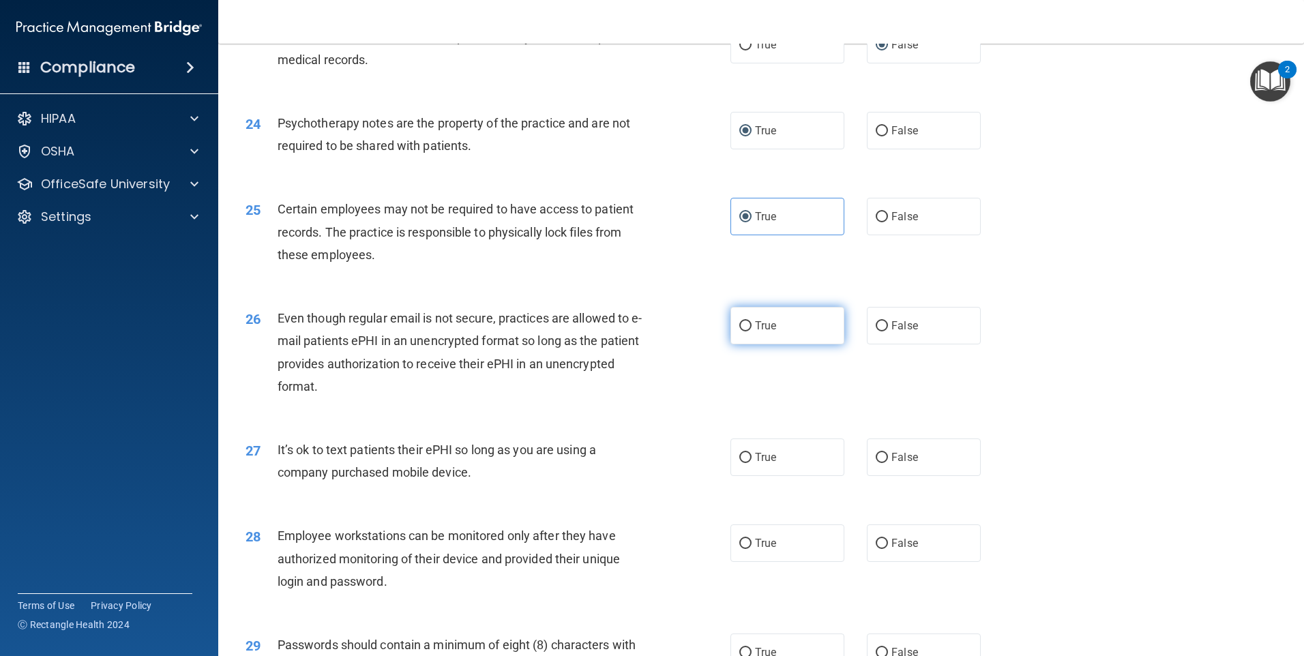
click at [739, 332] on input "True" at bounding box center [745, 326] width 12 height 10
radio input "true"
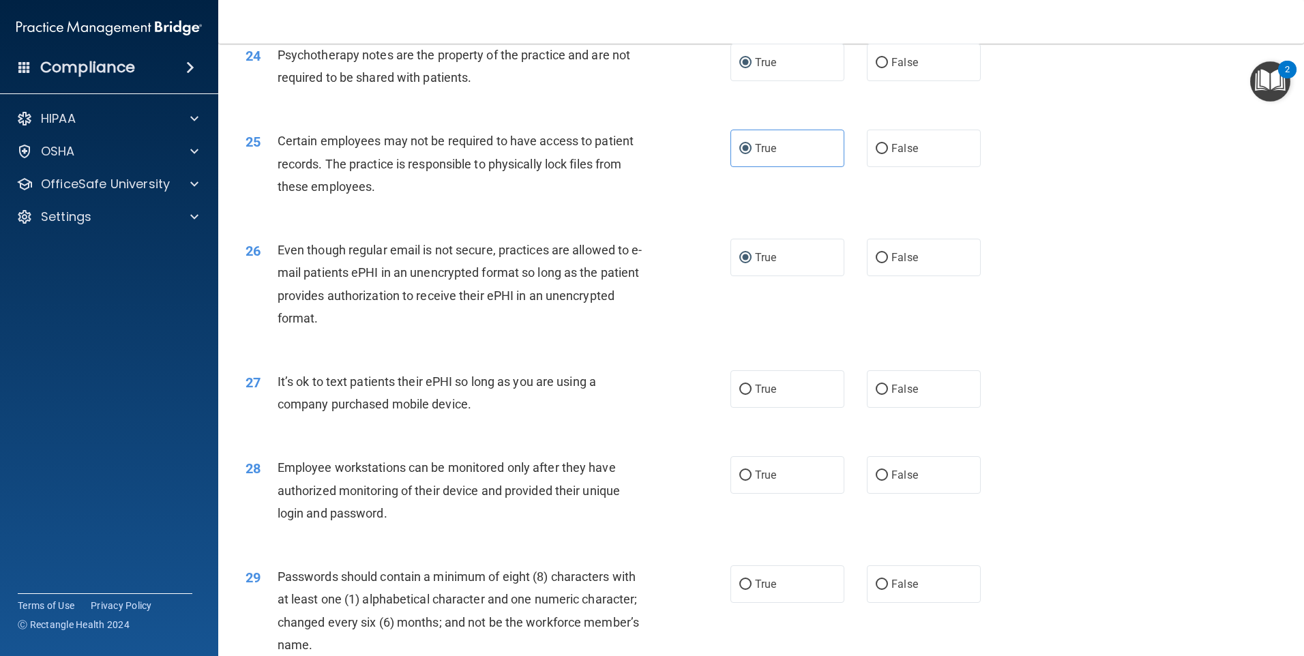
scroll to position [2592, 0]
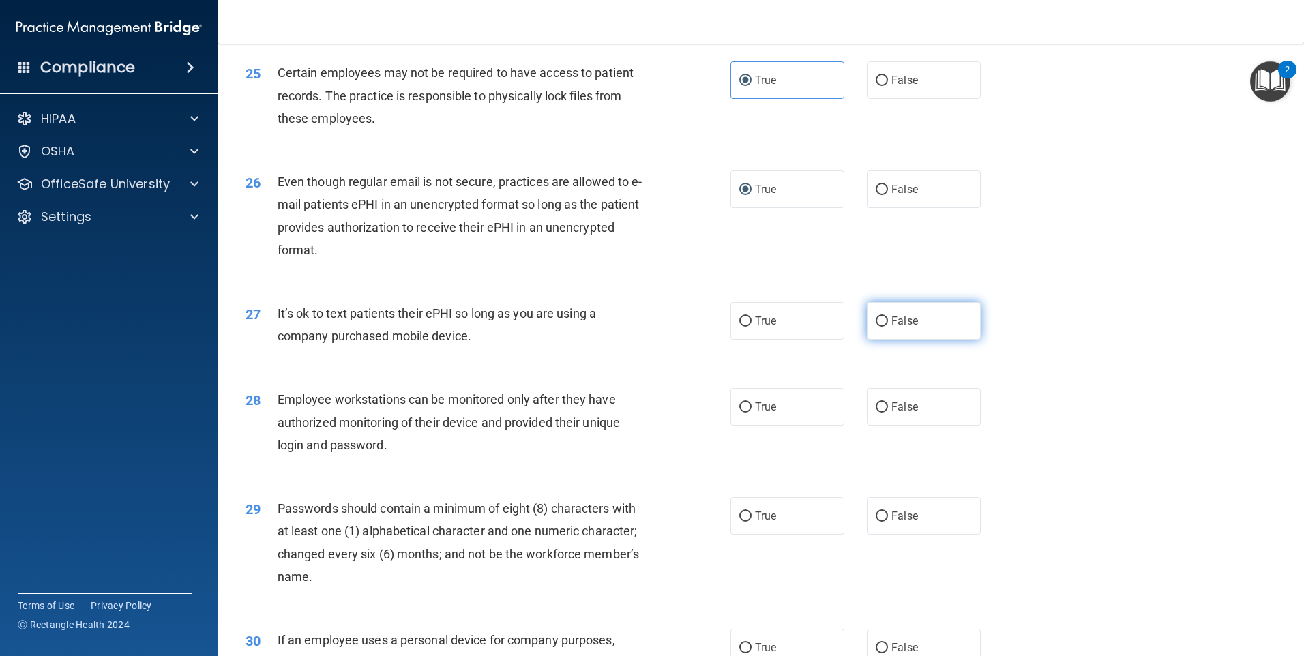
click at [876, 327] on input "False" at bounding box center [882, 321] width 12 height 10
radio input "true"
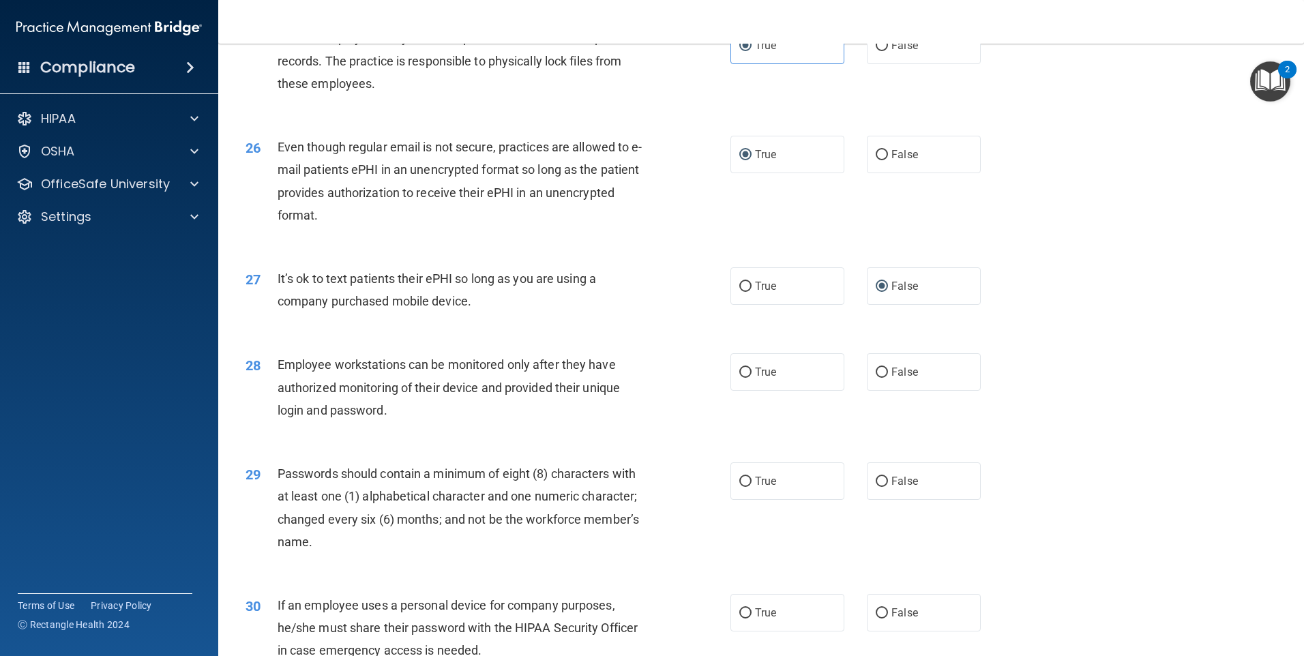
scroll to position [2660, 0]
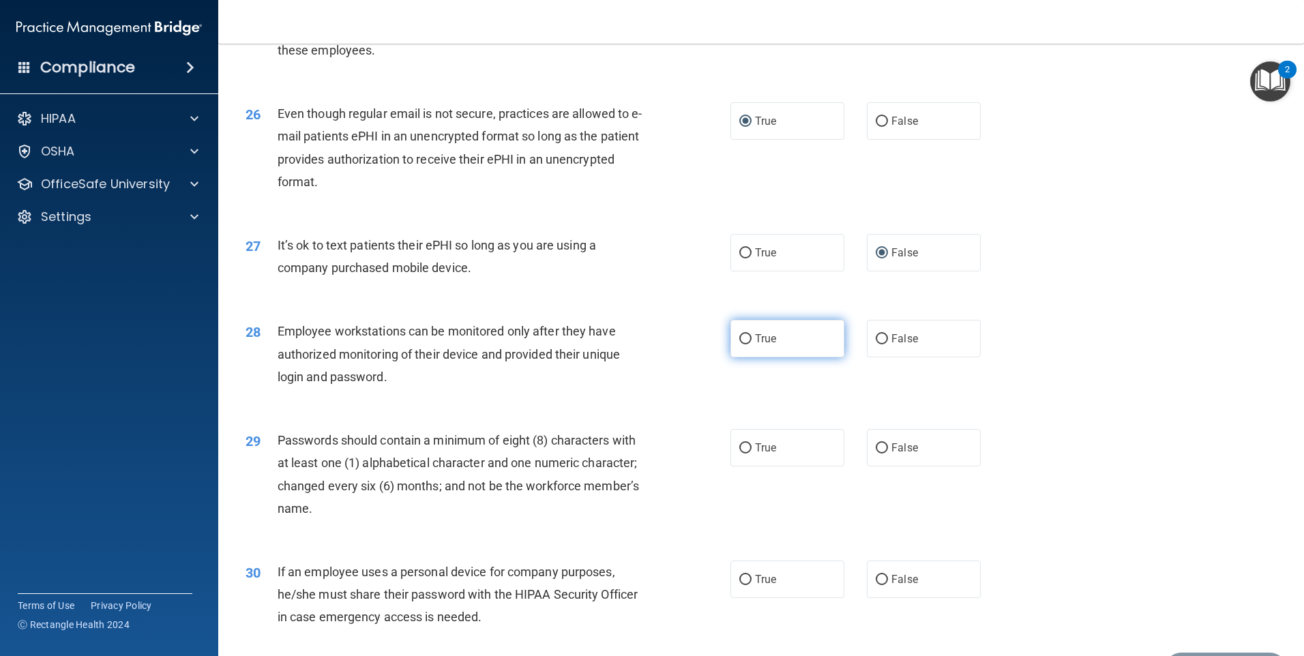
click at [739, 344] on input "True" at bounding box center [745, 339] width 12 height 10
radio input "true"
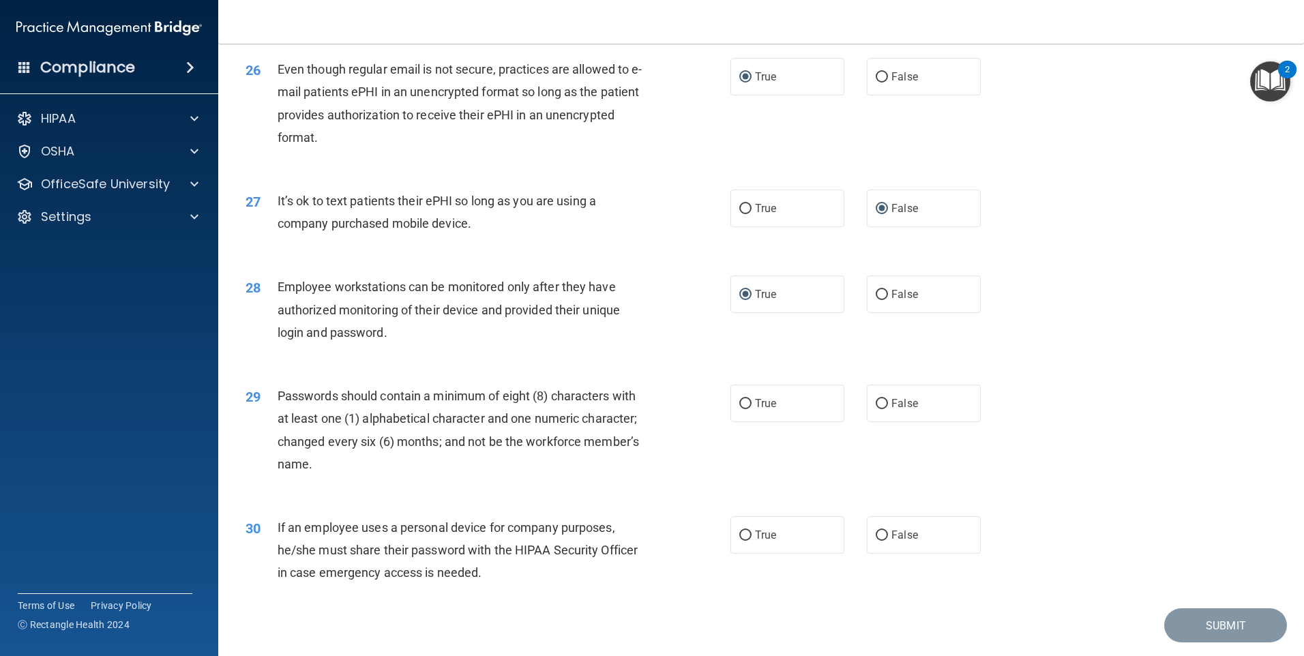
scroll to position [2728, 0]
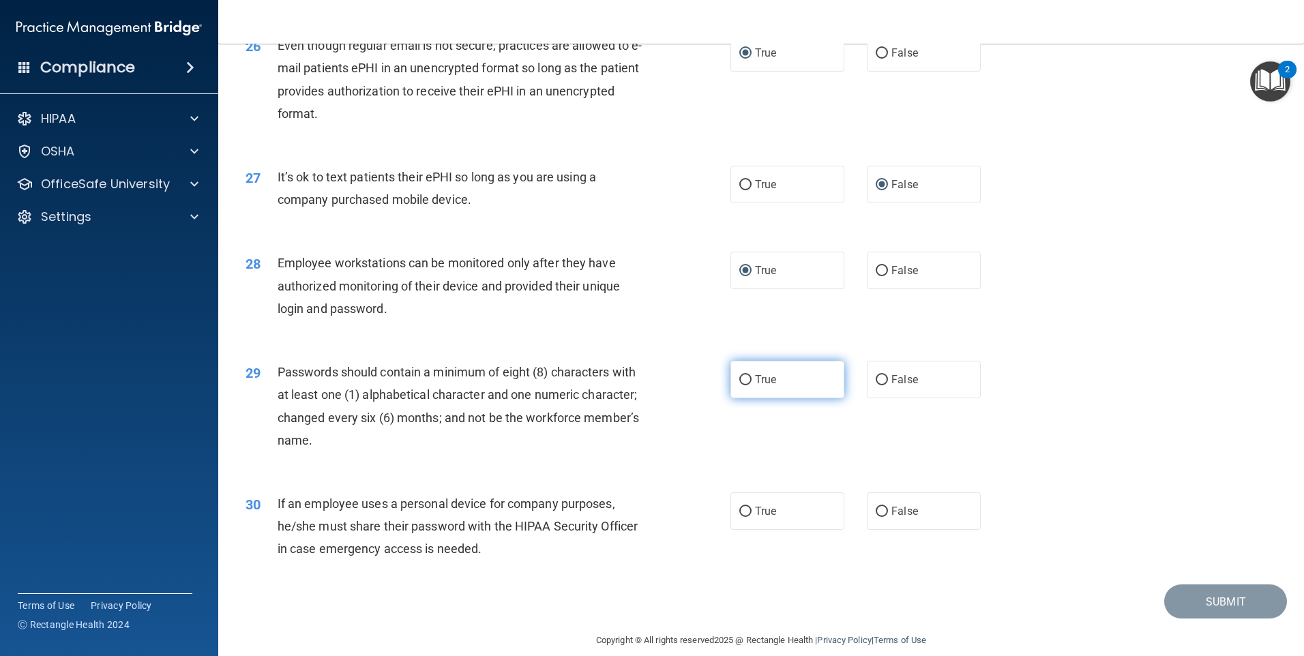
click at [757, 386] on span "True" at bounding box center [765, 379] width 21 height 13
click at [752, 385] on input "True" at bounding box center [745, 380] width 12 height 10
radio input "true"
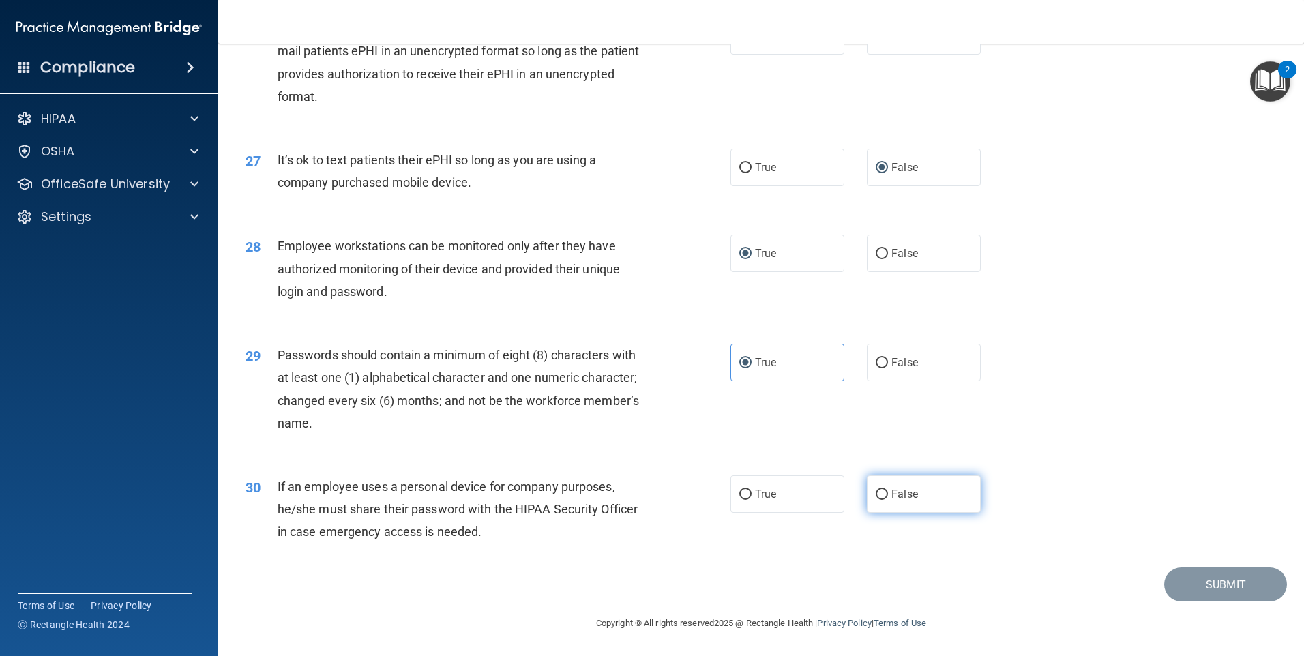
click at [884, 489] on label "False" at bounding box center [924, 494] width 114 height 38
click at [884, 490] on input "False" at bounding box center [882, 495] width 12 height 10
radio input "true"
click at [1205, 580] on button "Submit" at bounding box center [1225, 585] width 123 height 35
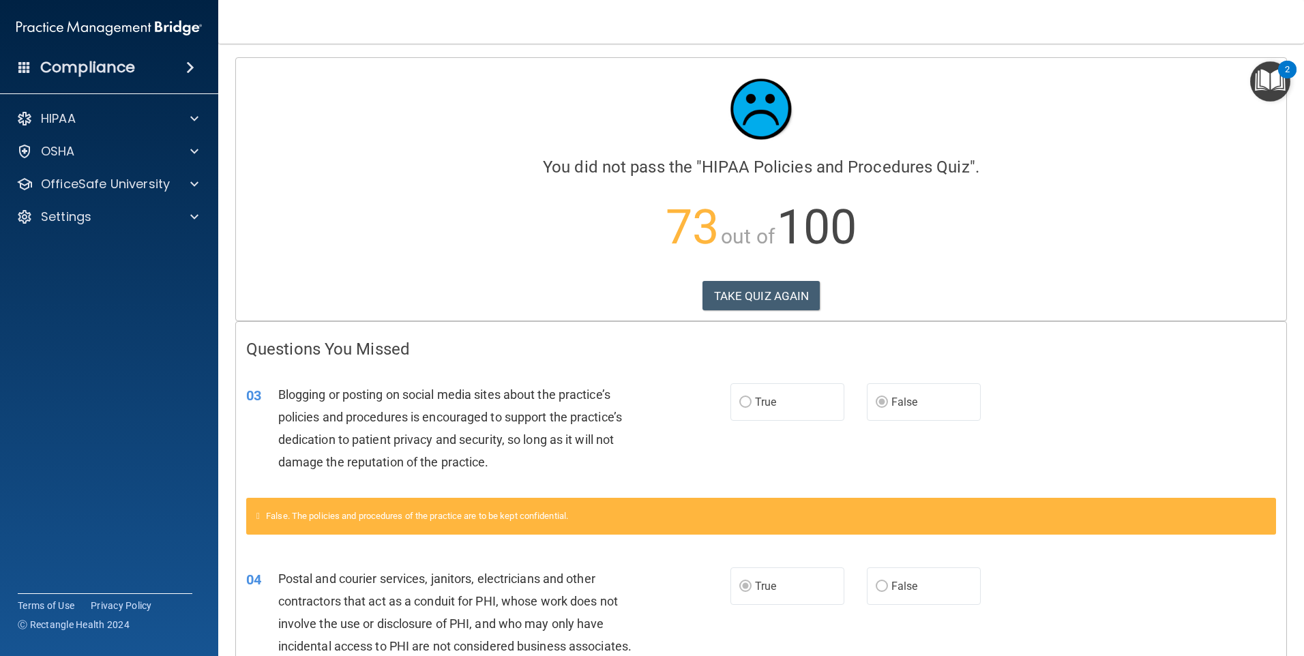
scroll to position [68, 0]
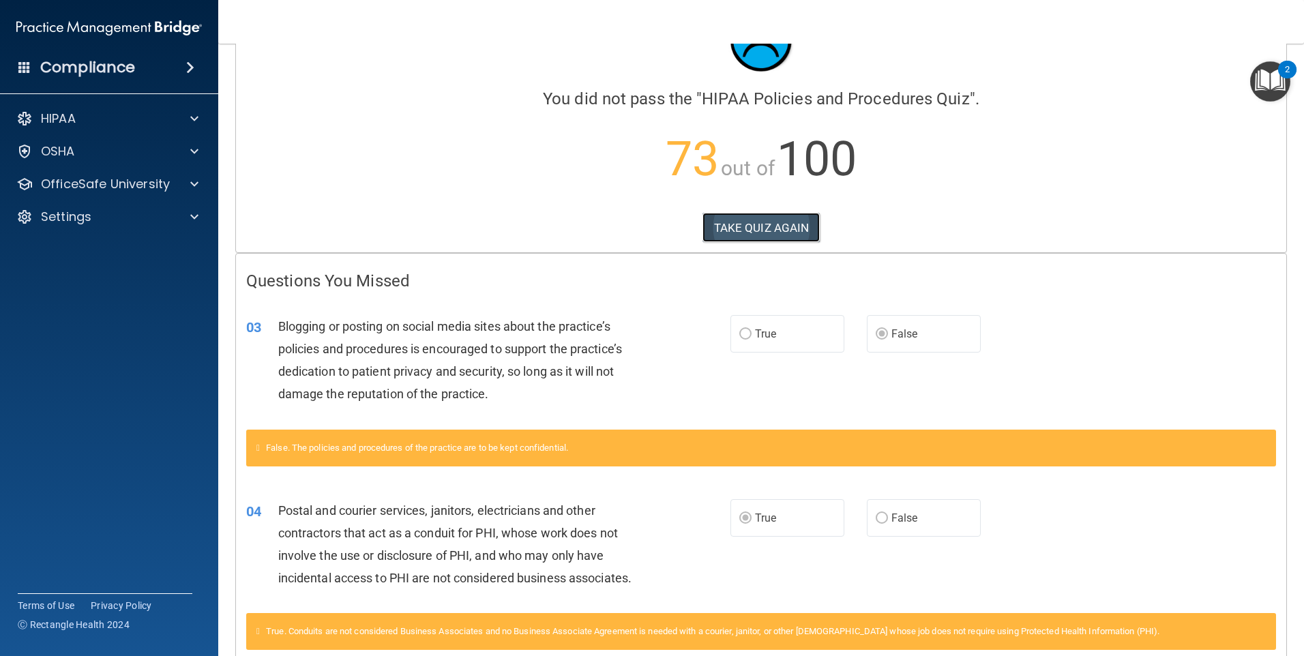
click at [720, 225] on button "TAKE QUIZ AGAIN" at bounding box center [762, 228] width 118 height 30
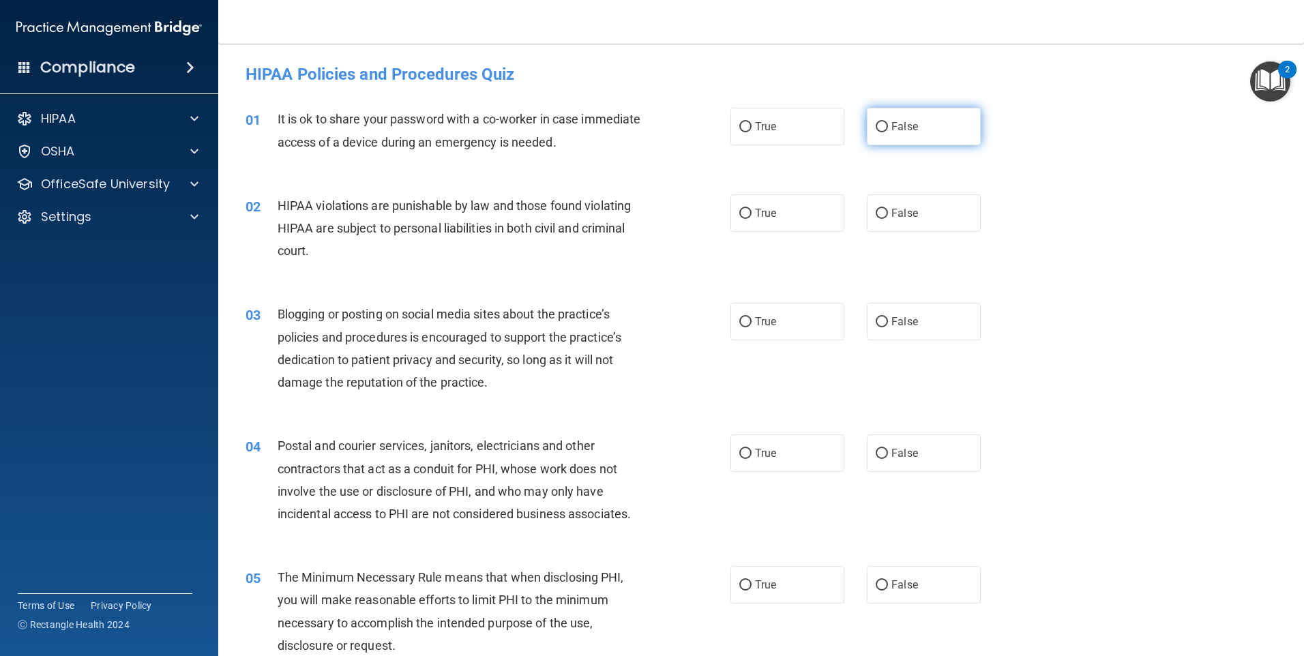
click at [883, 128] on label "False" at bounding box center [924, 127] width 114 height 38
click at [883, 128] on input "False" at bounding box center [882, 127] width 12 height 10
radio input "true"
click at [749, 216] on label "True" at bounding box center [788, 213] width 114 height 38
click at [749, 216] on input "True" at bounding box center [745, 214] width 12 height 10
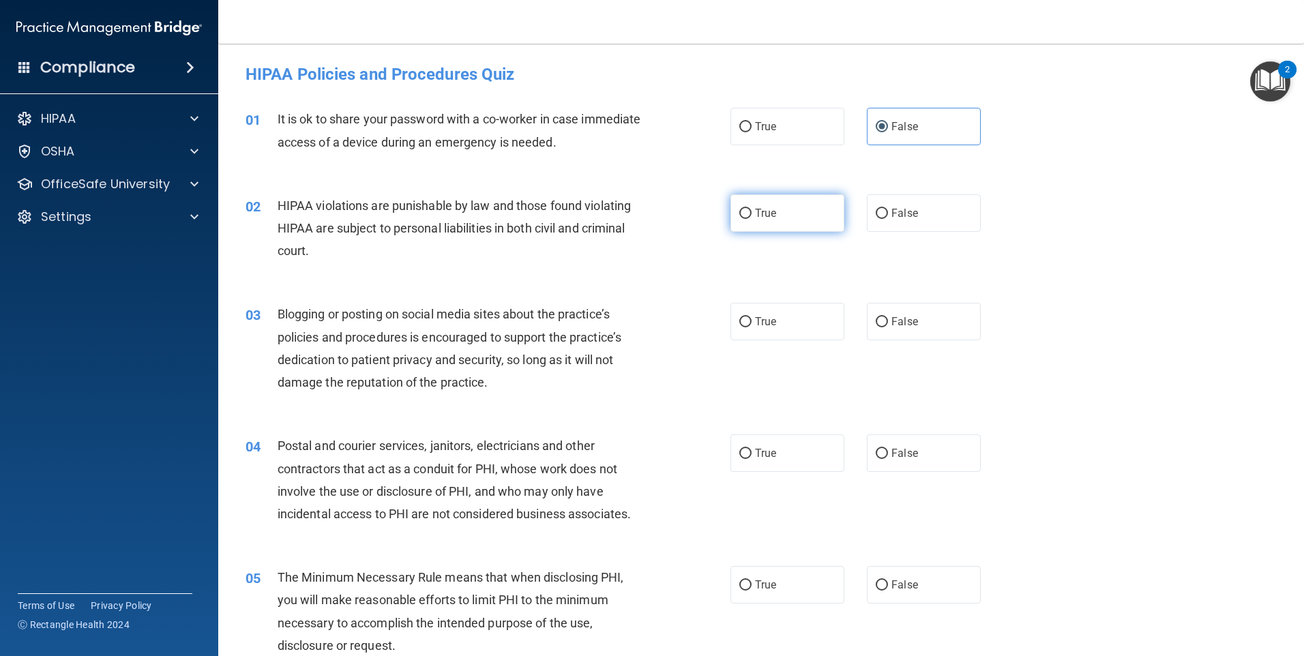
radio input "true"
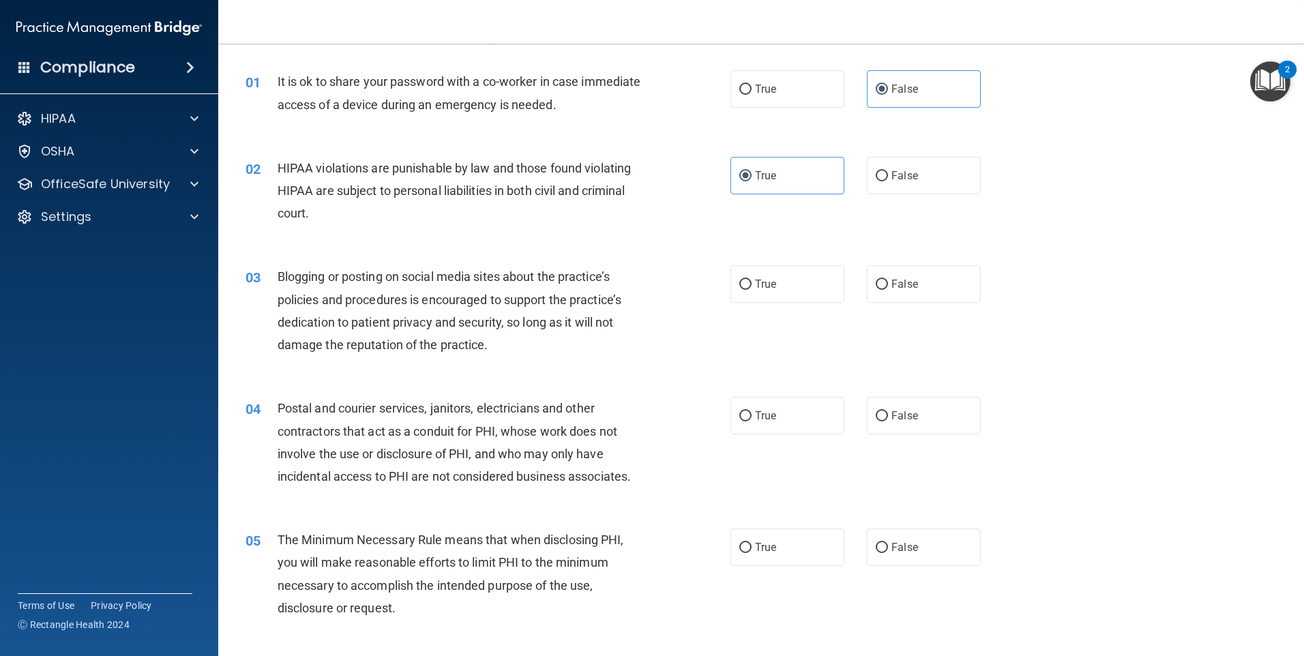
scroll to position [68, 0]
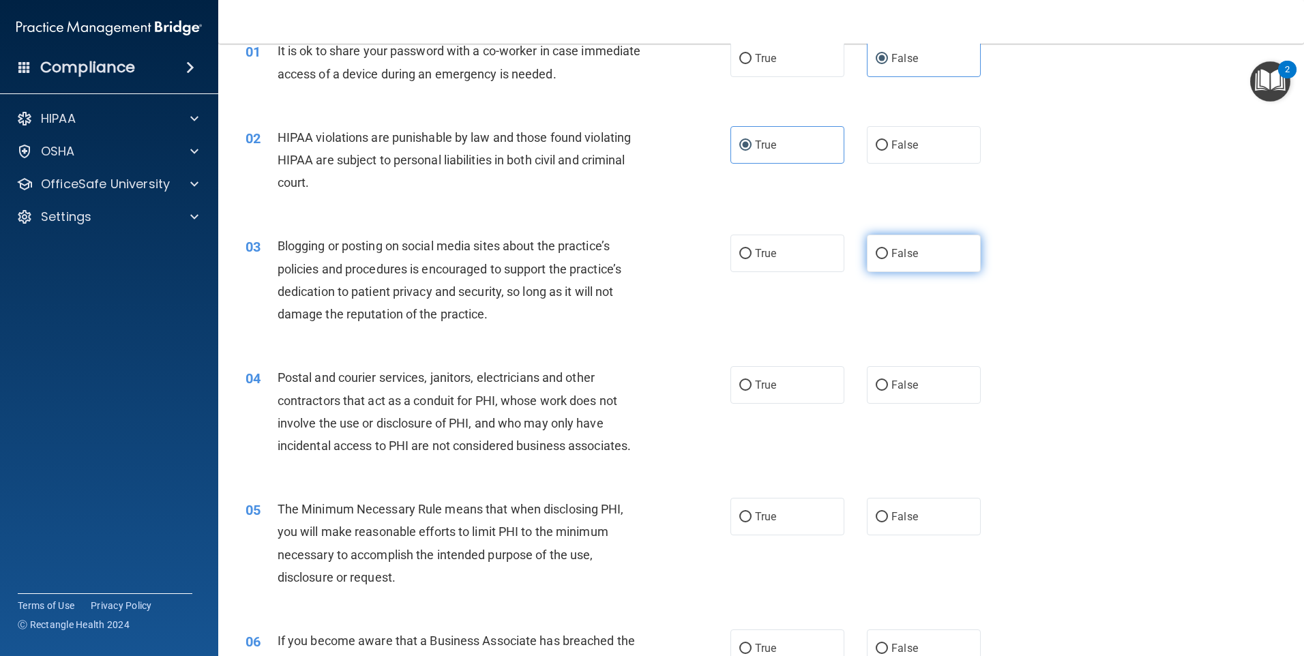
click at [879, 254] on input "False" at bounding box center [882, 254] width 12 height 10
radio input "true"
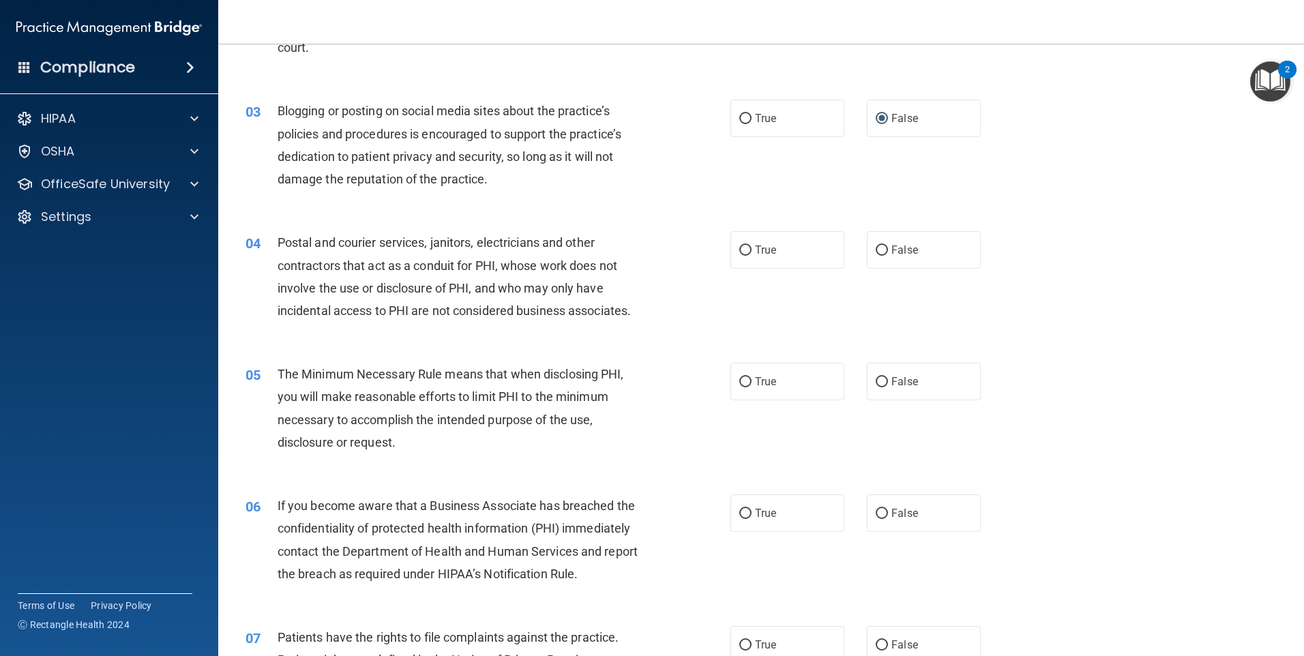
scroll to position [205, 0]
click at [739, 250] on input "True" at bounding box center [745, 249] width 12 height 10
radio input "true"
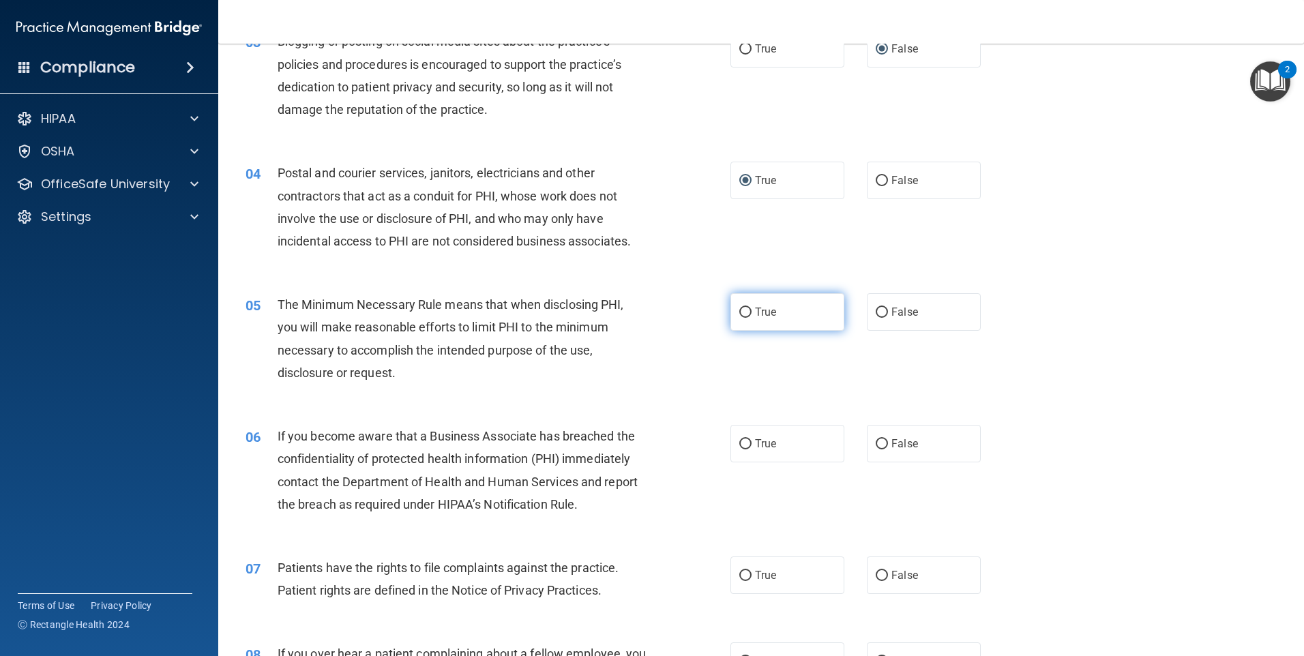
click at [780, 312] on label "True" at bounding box center [788, 312] width 114 height 38
click at [752, 312] on input "True" at bounding box center [745, 313] width 12 height 10
radio input "true"
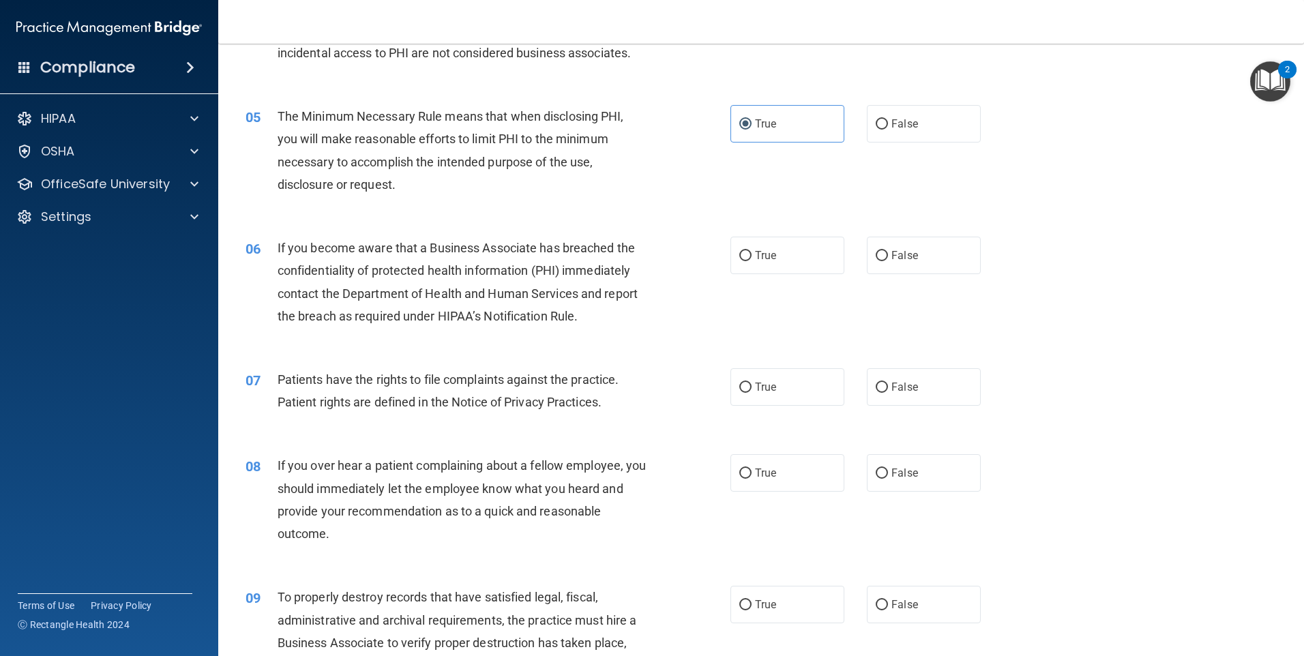
scroll to position [477, 0]
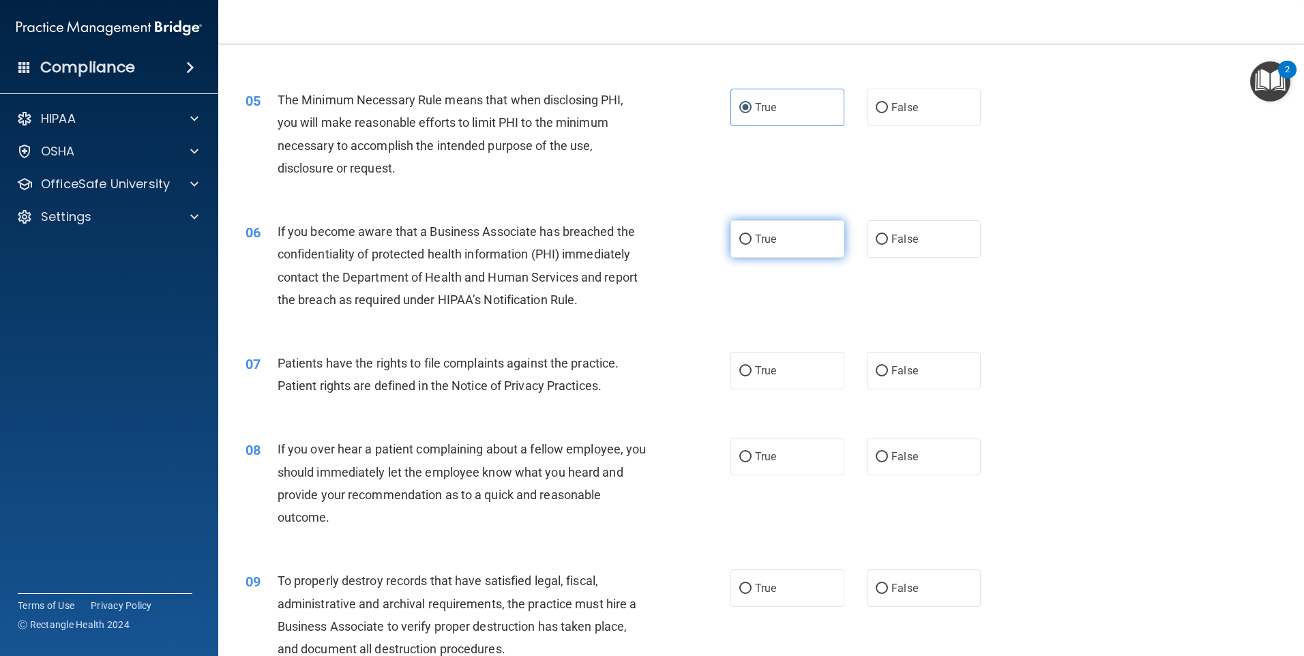
click at [762, 240] on span "True" at bounding box center [765, 239] width 21 height 13
click at [752, 240] on input "True" at bounding box center [745, 240] width 12 height 10
radio input "true"
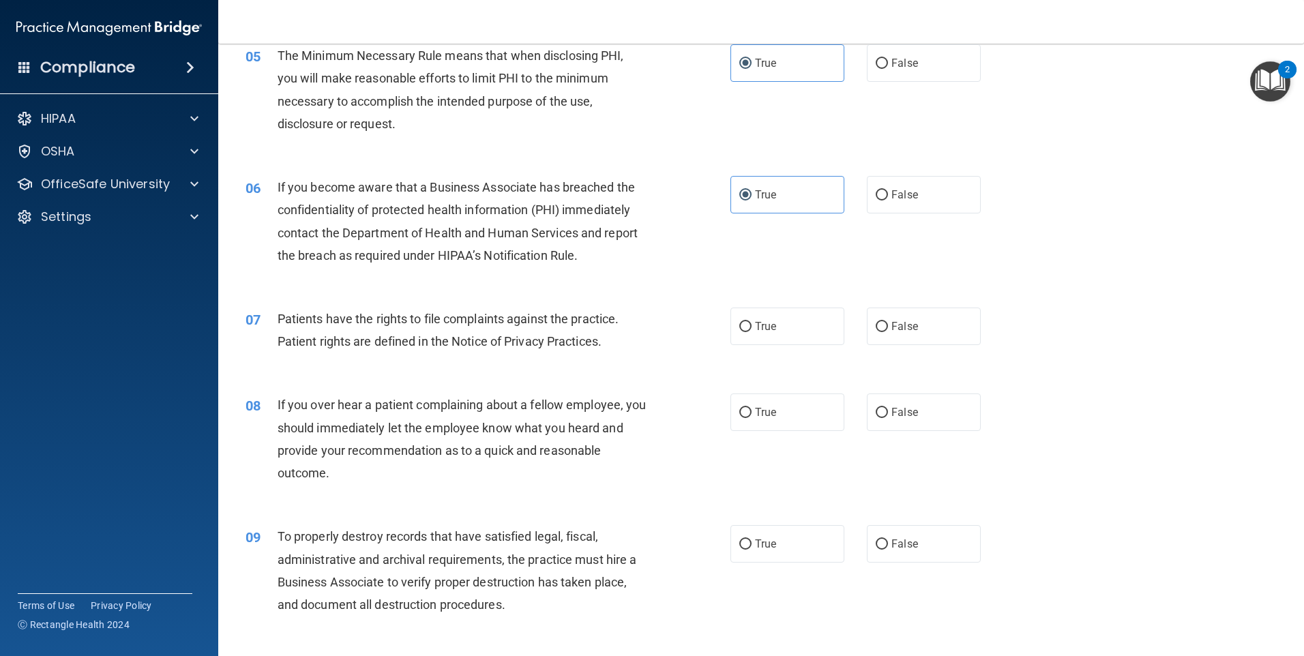
scroll to position [546, 0]
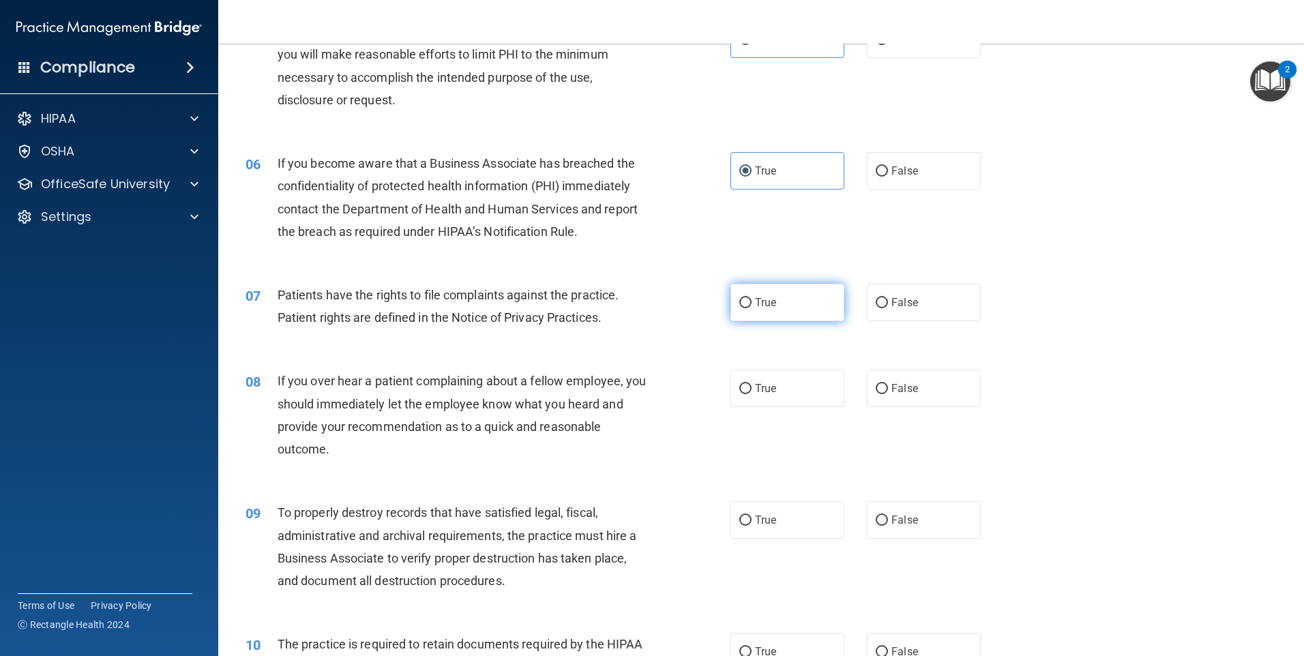
click at [774, 314] on label "True" at bounding box center [788, 303] width 114 height 38
click at [752, 308] on input "True" at bounding box center [745, 303] width 12 height 10
radio input "true"
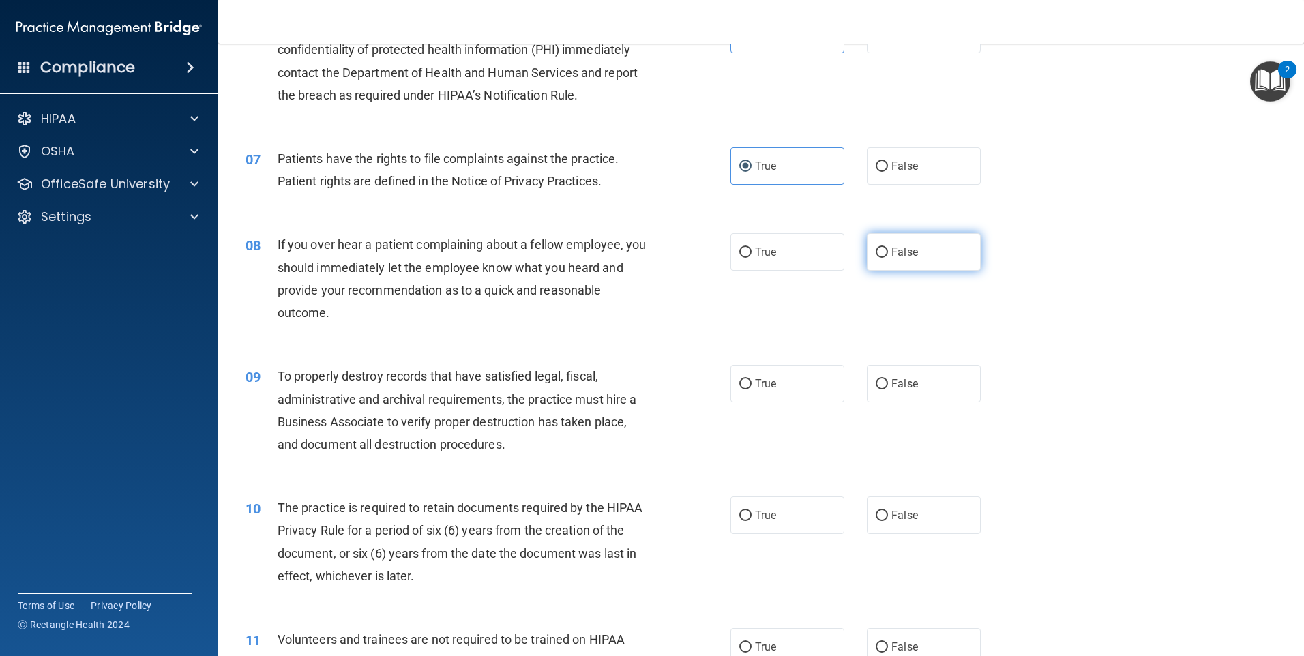
click at [884, 256] on label "False" at bounding box center [924, 252] width 114 height 38
click at [884, 256] on input "False" at bounding box center [882, 253] width 12 height 10
radio input "true"
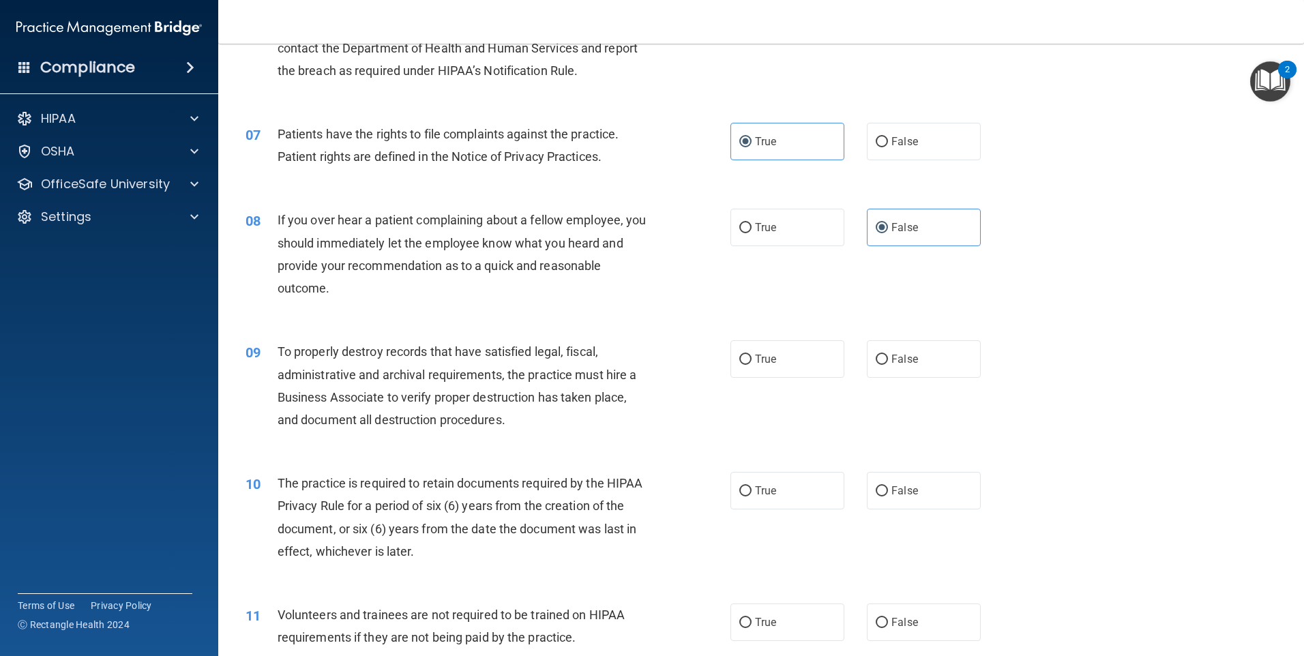
scroll to position [750, 0]
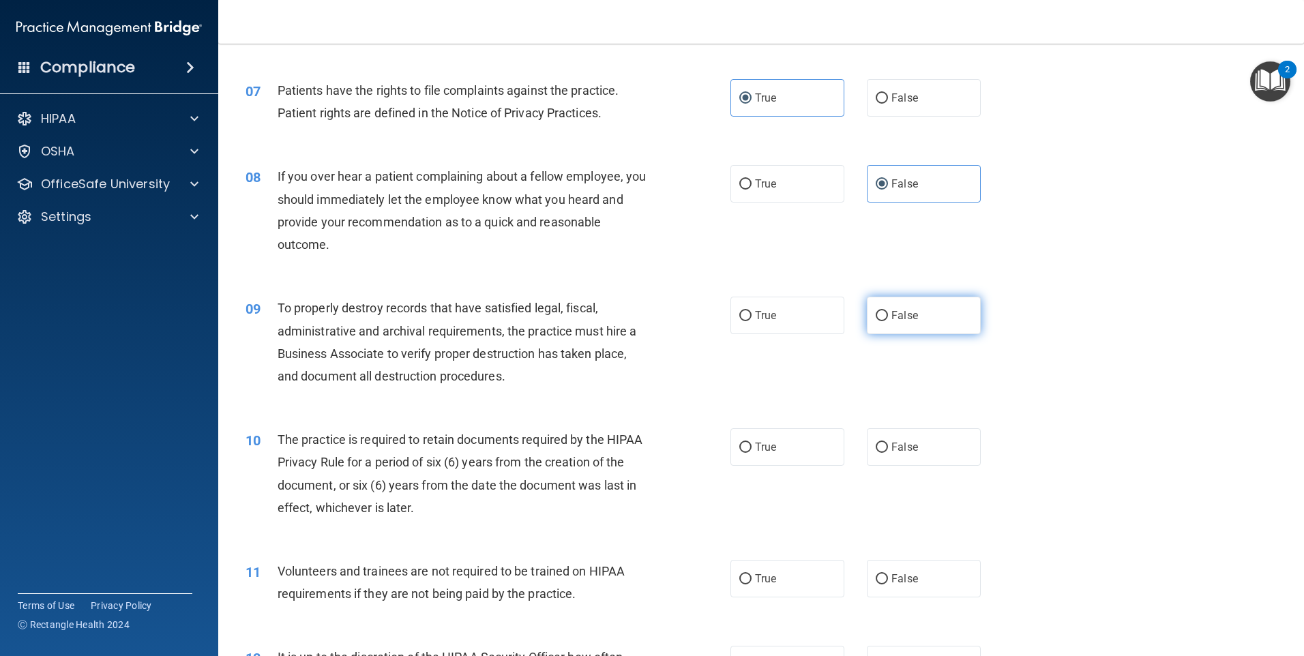
click at [892, 327] on label "False" at bounding box center [924, 316] width 114 height 38
click at [888, 321] on input "False" at bounding box center [882, 316] width 12 height 10
radio input "true"
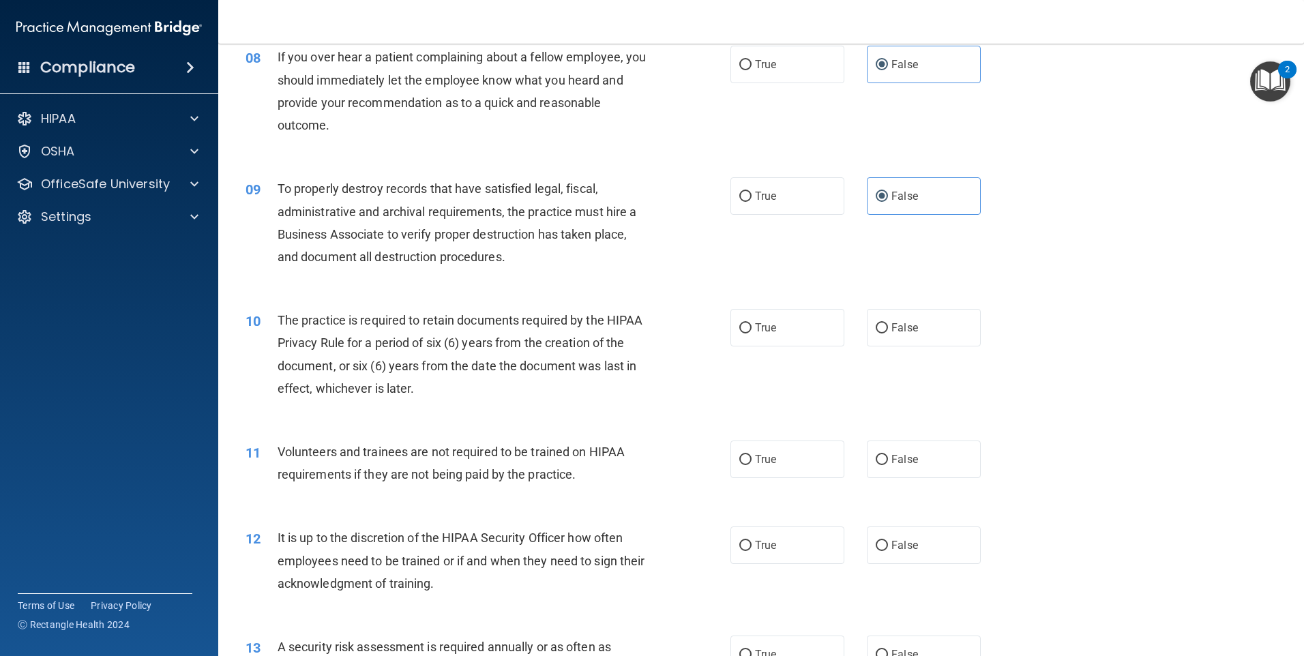
scroll to position [887, 0]
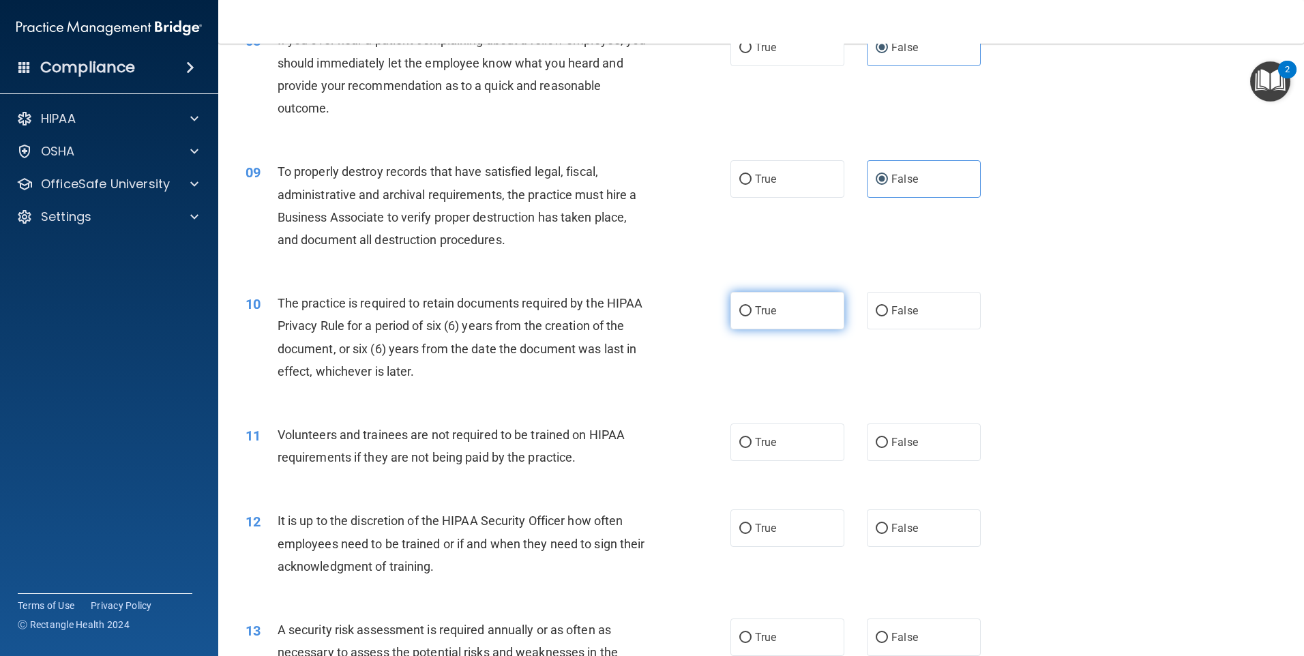
click at [769, 309] on span "True" at bounding box center [765, 310] width 21 height 13
click at [752, 309] on input "True" at bounding box center [745, 311] width 12 height 10
radio input "true"
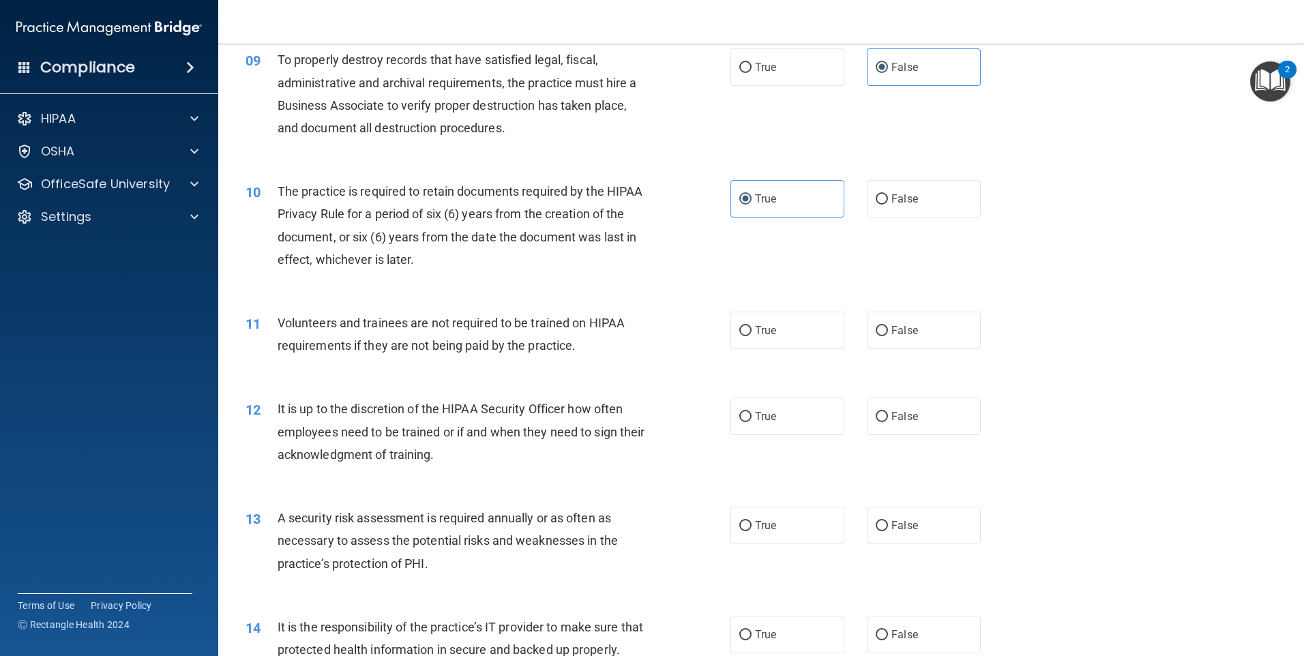
scroll to position [1023, 0]
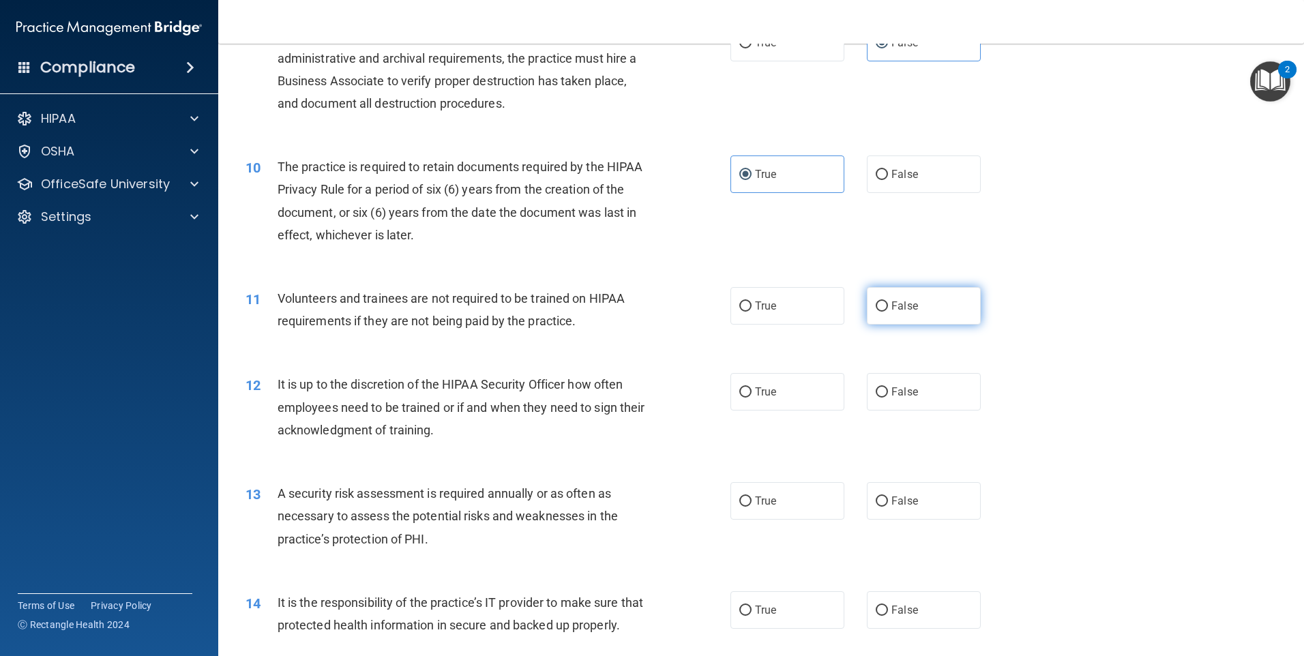
click at [909, 306] on span "False" at bounding box center [905, 305] width 27 height 13
click at [888, 306] on input "False" at bounding box center [882, 306] width 12 height 10
radio input "true"
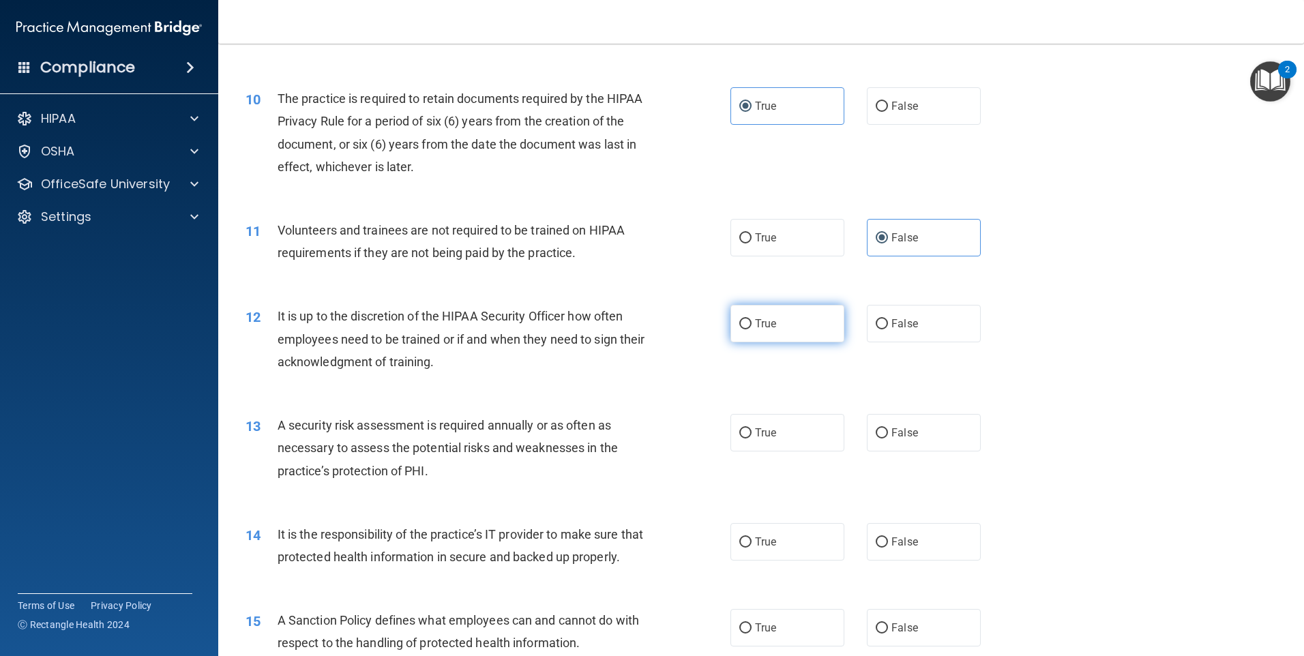
click at [825, 332] on label "True" at bounding box center [788, 324] width 114 height 38
click at [752, 329] on input "True" at bounding box center [745, 324] width 12 height 10
radio input "true"
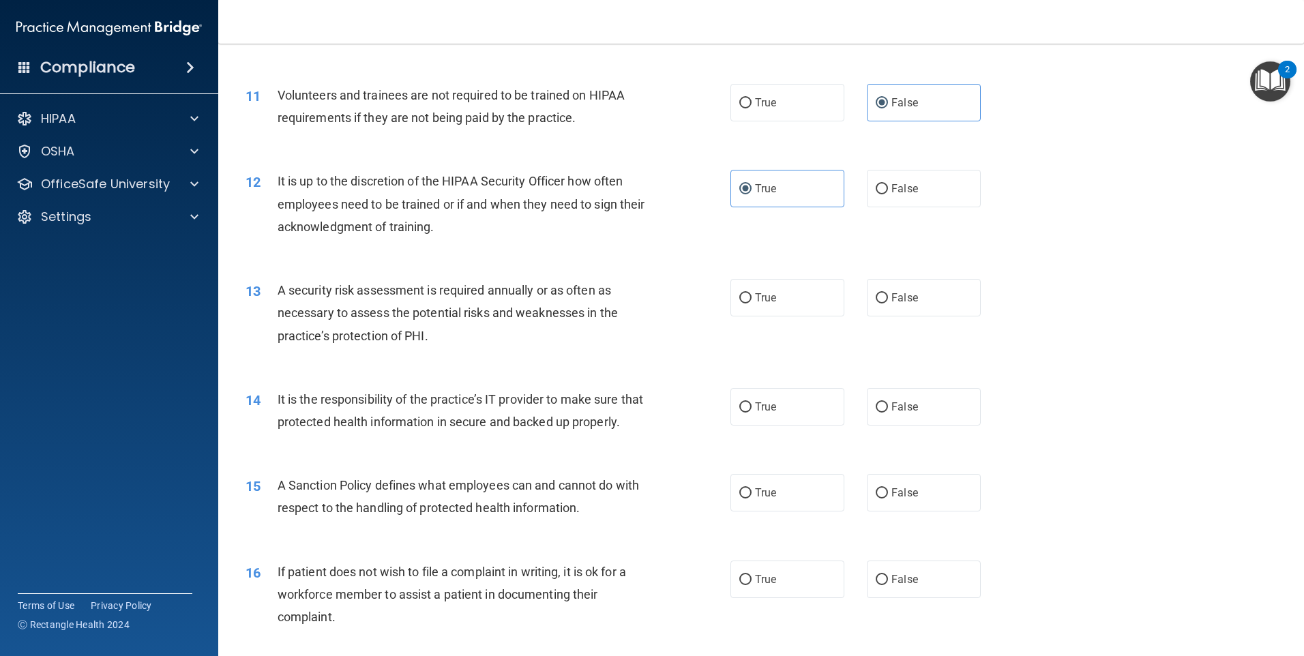
scroll to position [1228, 0]
click at [768, 296] on span "True" at bounding box center [765, 296] width 21 height 13
click at [752, 296] on input "True" at bounding box center [745, 297] width 12 height 10
radio input "true"
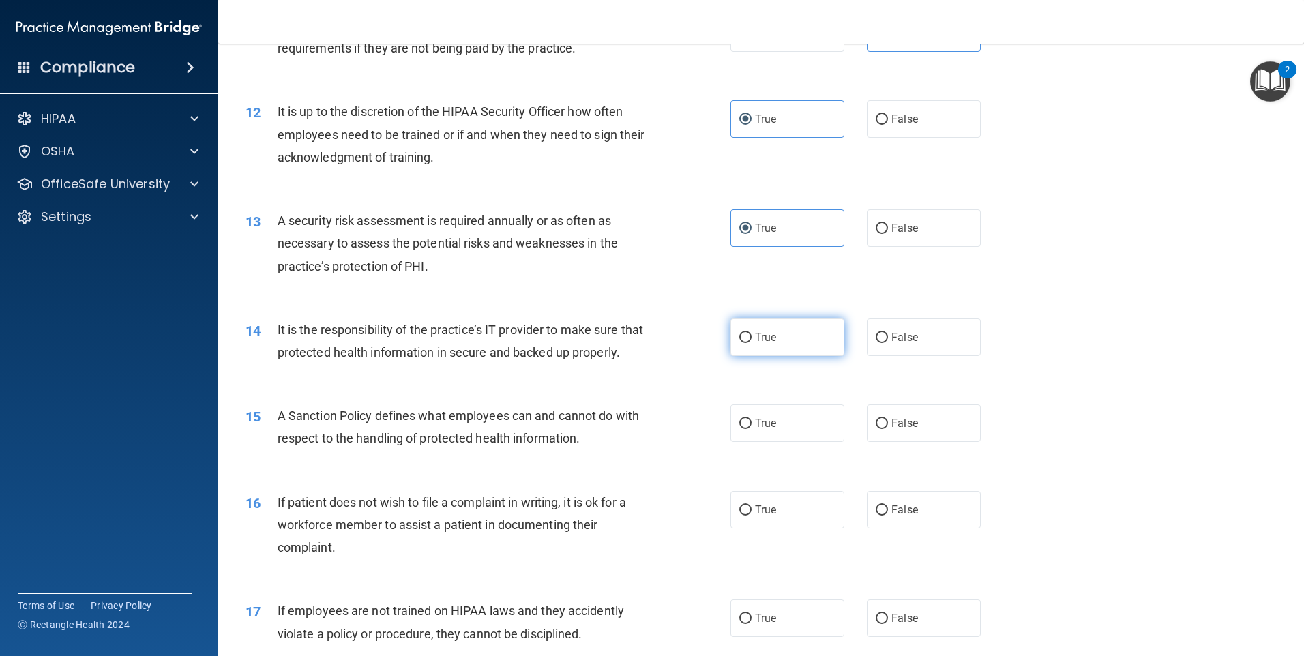
click at [768, 340] on span "True" at bounding box center [765, 337] width 21 height 13
click at [752, 340] on input "True" at bounding box center [745, 338] width 12 height 10
radio input "true"
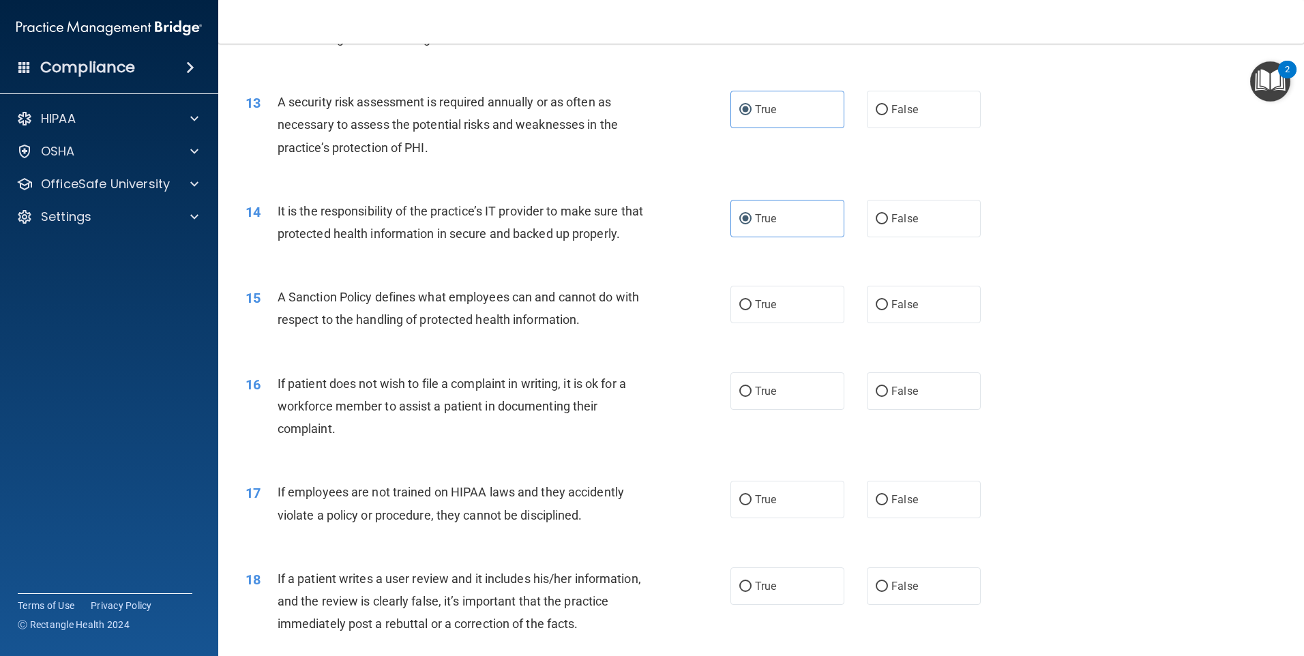
scroll to position [1432, 0]
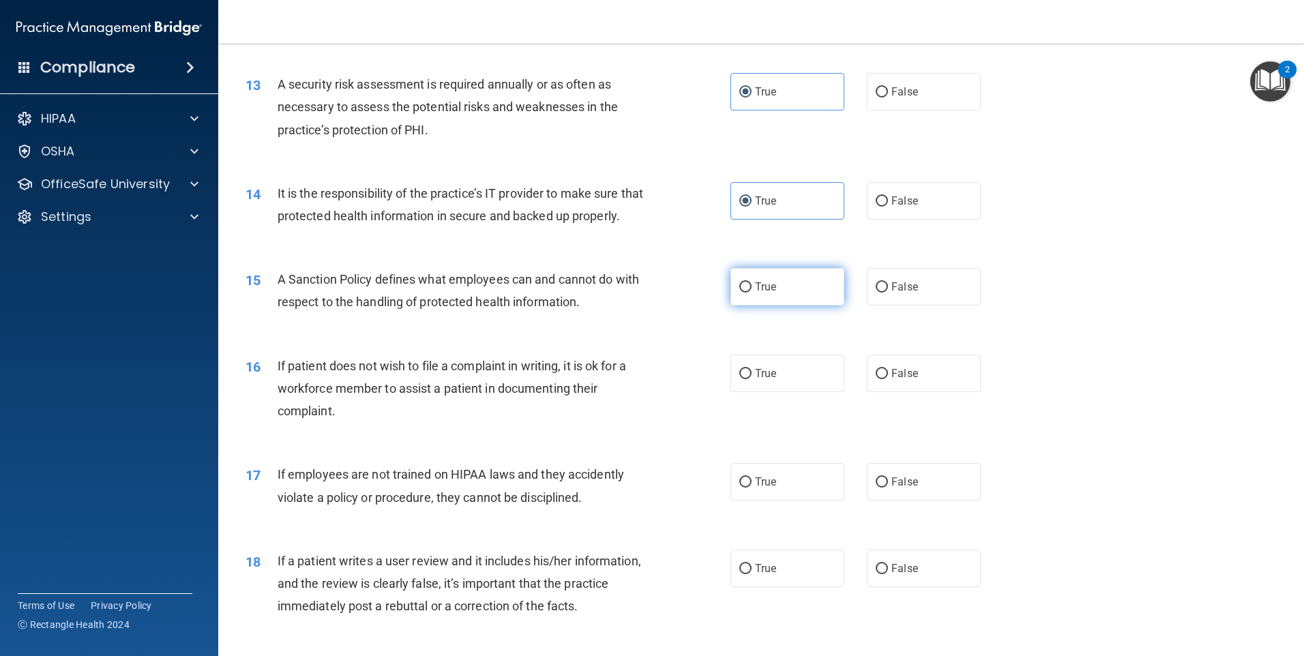
click at [774, 306] on label "True" at bounding box center [788, 287] width 114 height 38
click at [752, 293] on input "True" at bounding box center [745, 287] width 12 height 10
radio input "true"
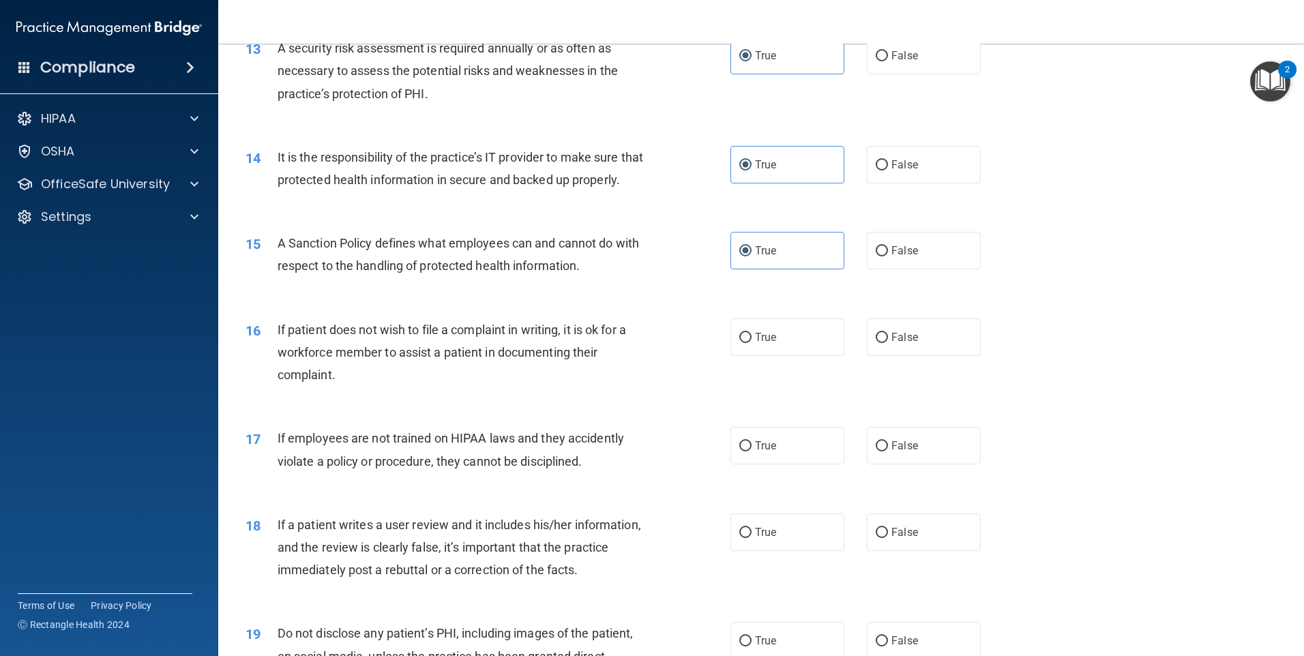
scroll to position [1501, 0]
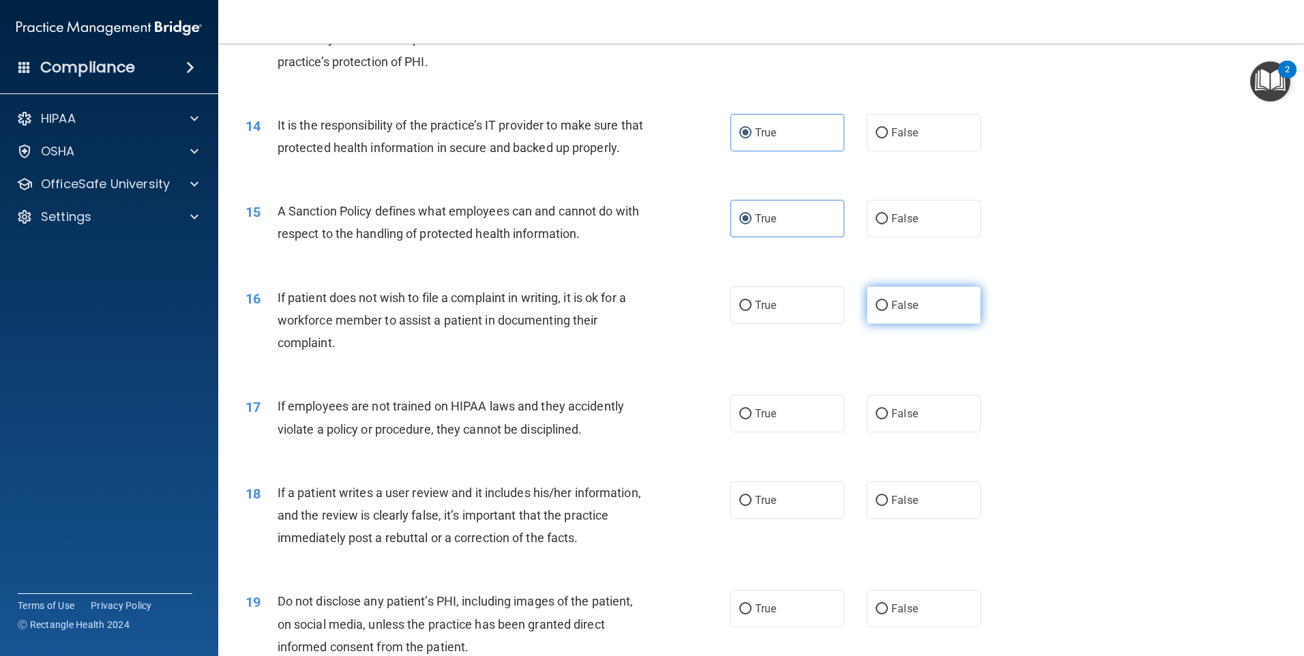
click at [894, 312] on span "False" at bounding box center [905, 305] width 27 height 13
click at [888, 311] on input "False" at bounding box center [882, 306] width 12 height 10
radio input "true"
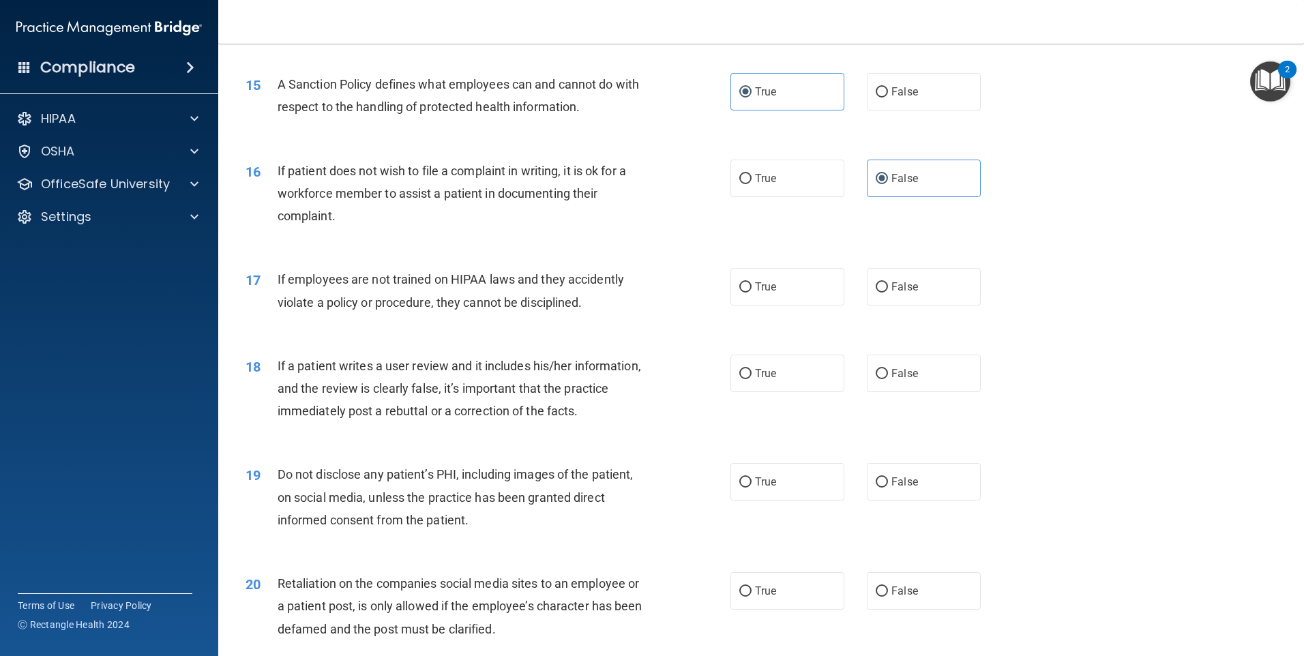
scroll to position [1637, 0]
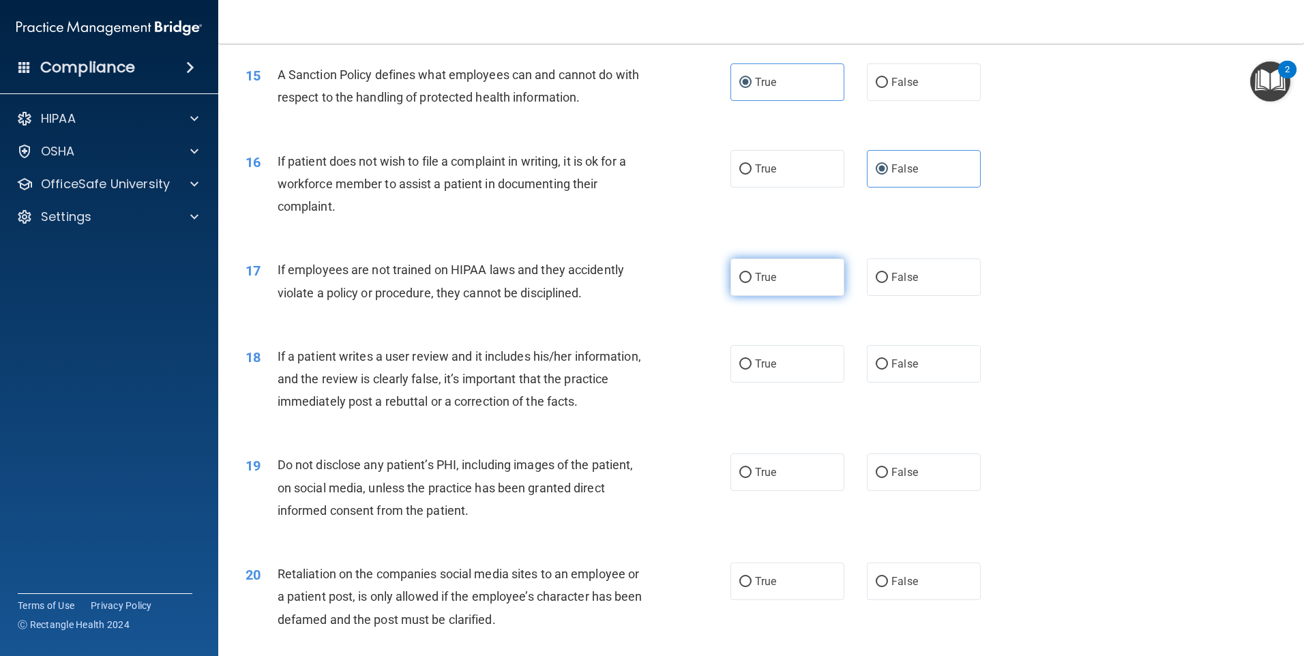
click at [787, 296] on label "True" at bounding box center [788, 278] width 114 height 38
click at [752, 283] on input "True" at bounding box center [745, 278] width 12 height 10
radio input "true"
click at [787, 296] on label "True" at bounding box center [788, 278] width 114 height 38
click at [752, 283] on input "True" at bounding box center [745, 278] width 12 height 10
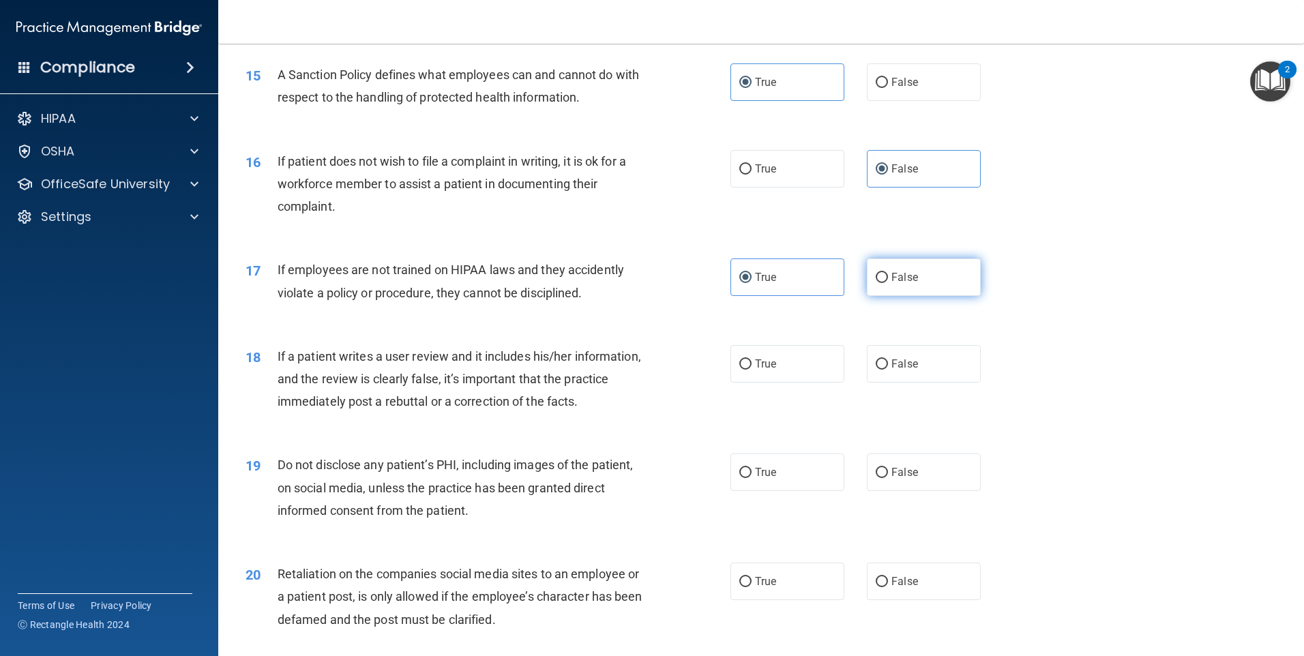
click at [924, 289] on label "False" at bounding box center [924, 278] width 114 height 38
click at [888, 283] on input "False" at bounding box center [882, 278] width 12 height 10
radio input "true"
radio input "false"
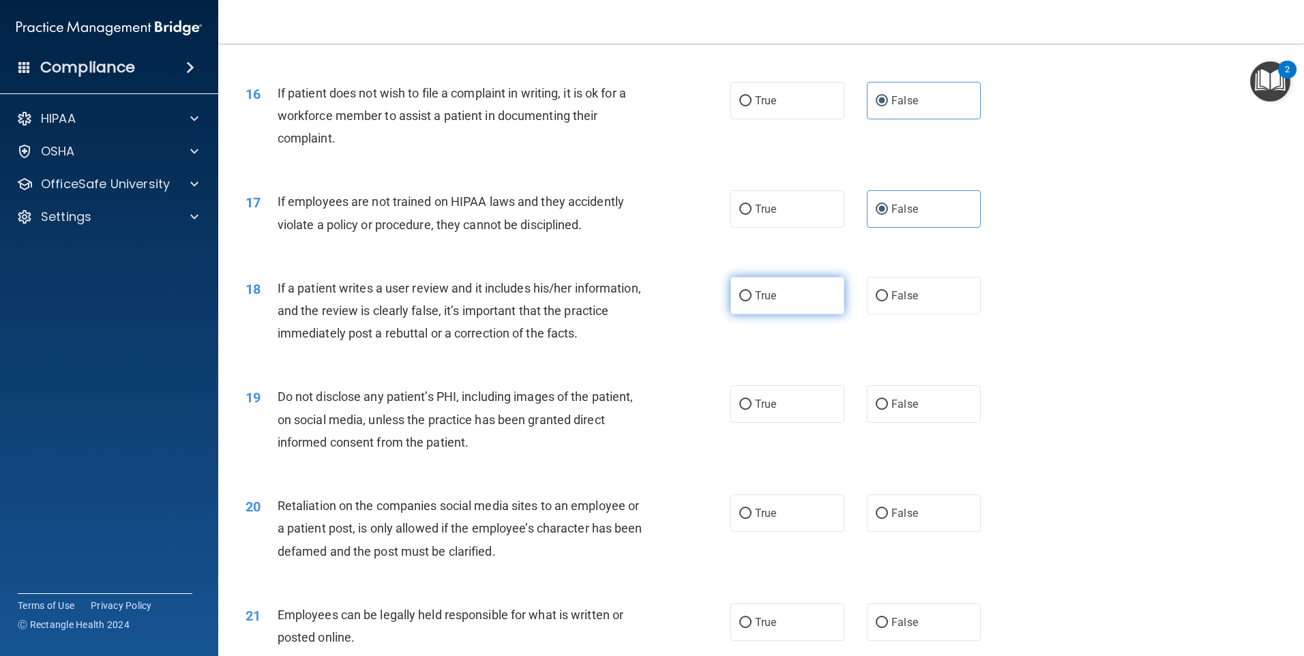
click at [799, 314] on label "True" at bounding box center [788, 296] width 114 height 38
click at [752, 301] on input "True" at bounding box center [745, 296] width 12 height 10
radio input "true"
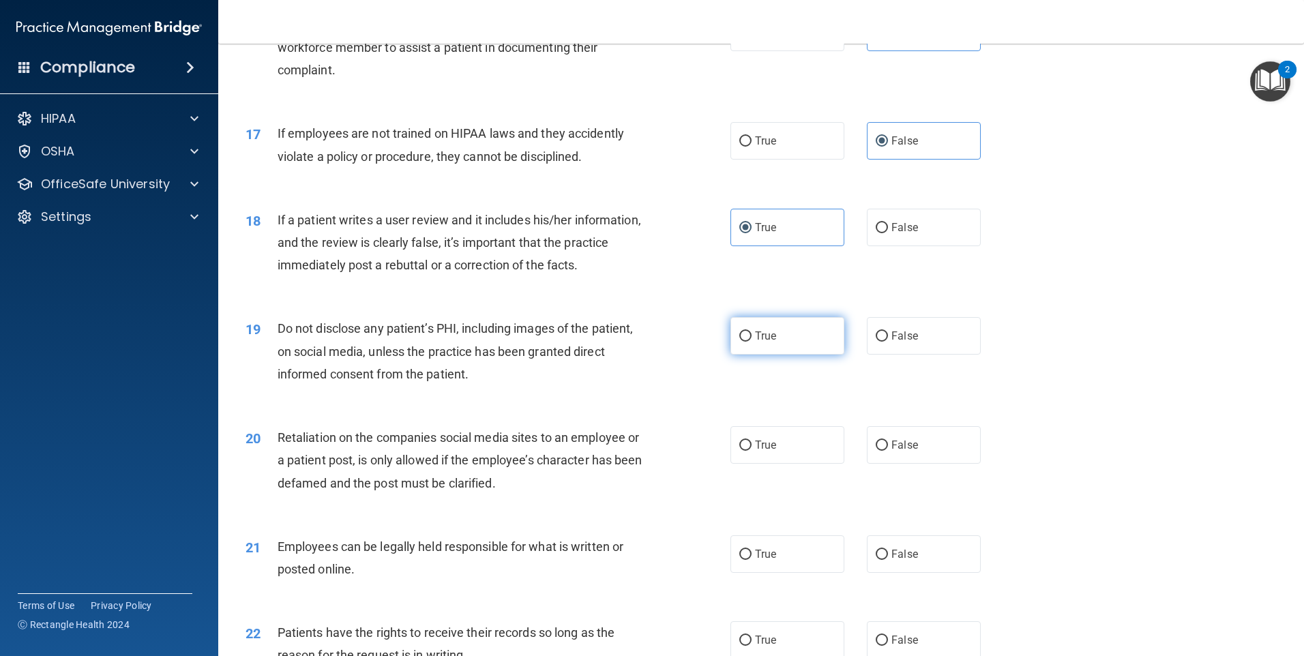
click at [745, 353] on label "True" at bounding box center [788, 336] width 114 height 38
click at [745, 342] on input "True" at bounding box center [745, 337] width 12 height 10
radio input "true"
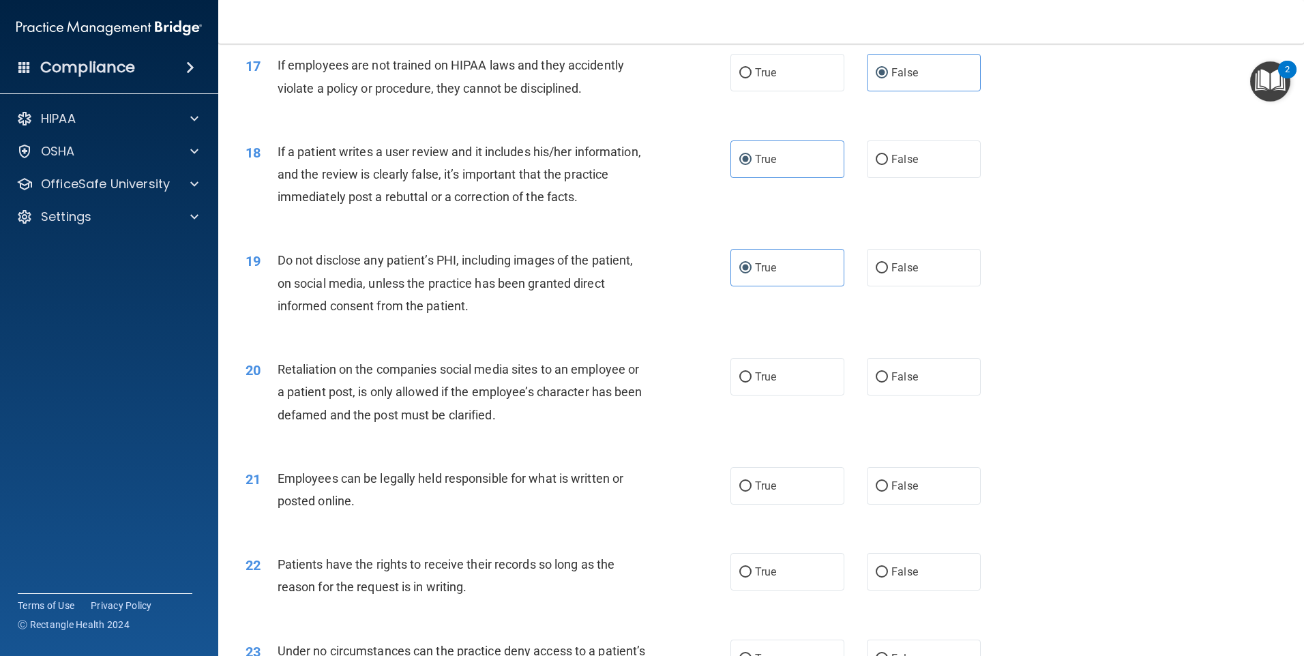
scroll to position [1910, 0]
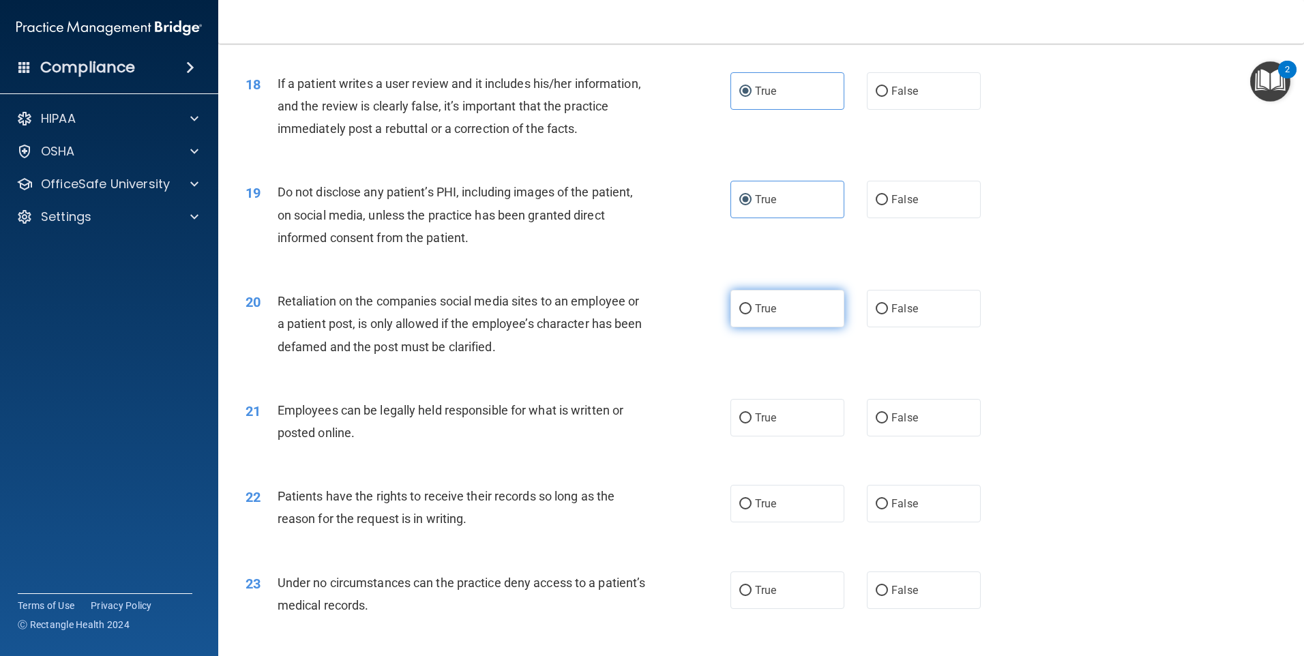
click at [763, 315] on span "True" at bounding box center [765, 308] width 21 height 13
click at [752, 314] on input "True" at bounding box center [745, 309] width 12 height 10
radio input "true"
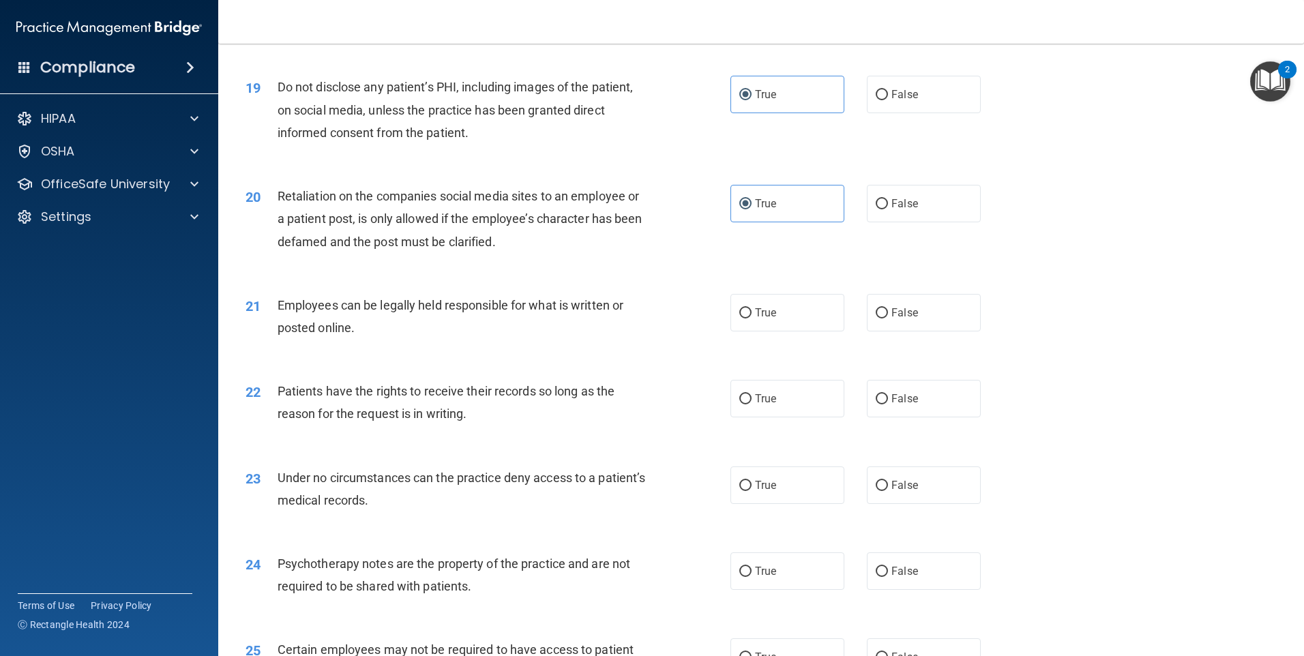
scroll to position [2046, 0]
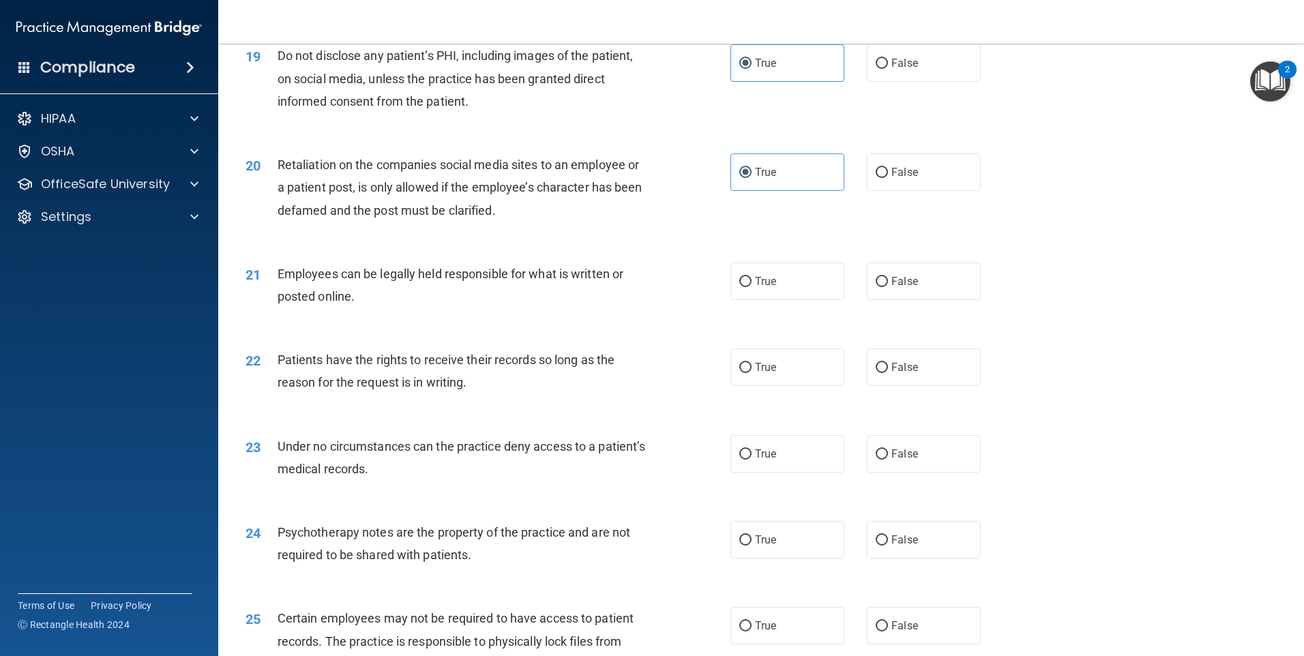
drag, startPoint x: 778, startPoint y: 304, endPoint x: 718, endPoint y: 308, distance: 59.5
click at [778, 300] on label "True" at bounding box center [788, 282] width 114 height 38
click at [752, 287] on input "True" at bounding box center [745, 282] width 12 height 10
radio input "true"
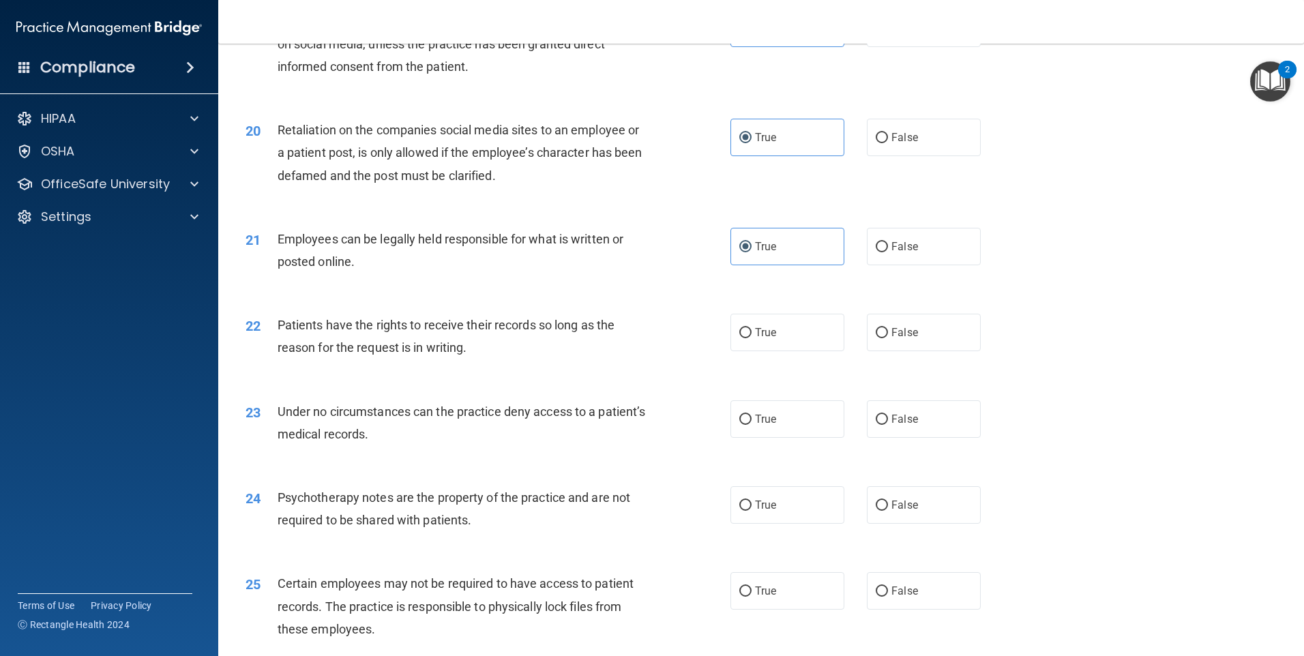
scroll to position [2115, 0]
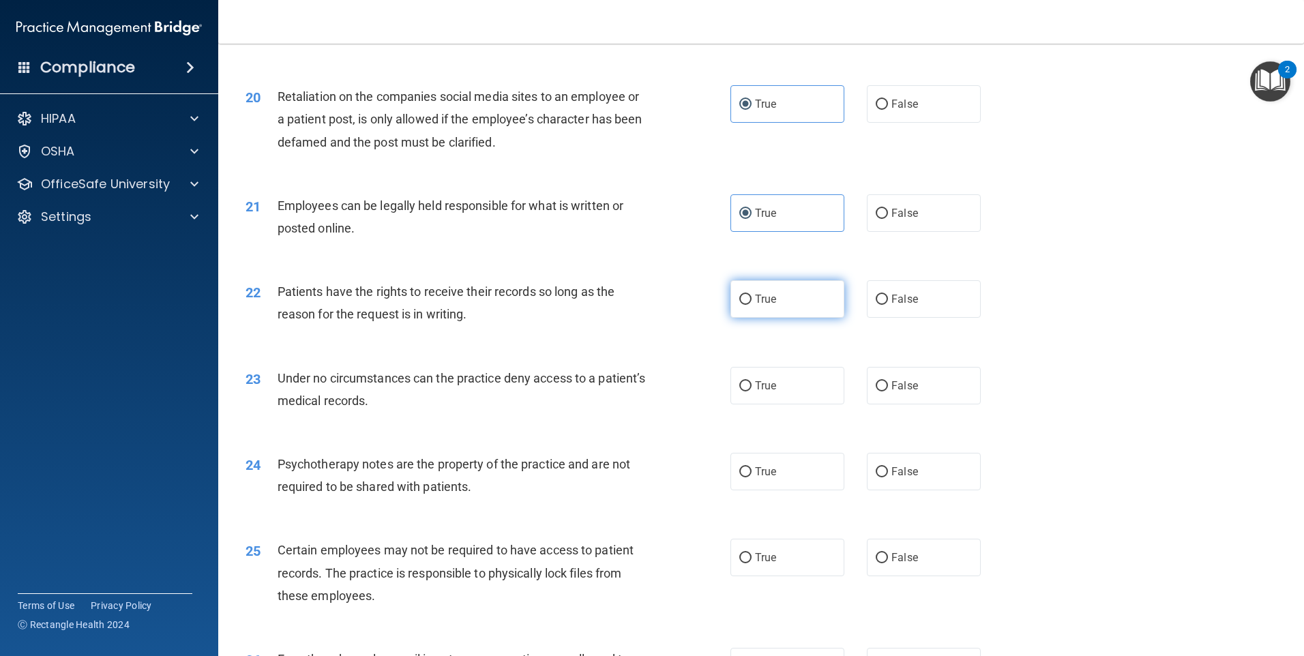
click at [764, 306] on span "True" at bounding box center [765, 299] width 21 height 13
click at [752, 305] on input "True" at bounding box center [745, 300] width 12 height 10
radio input "true"
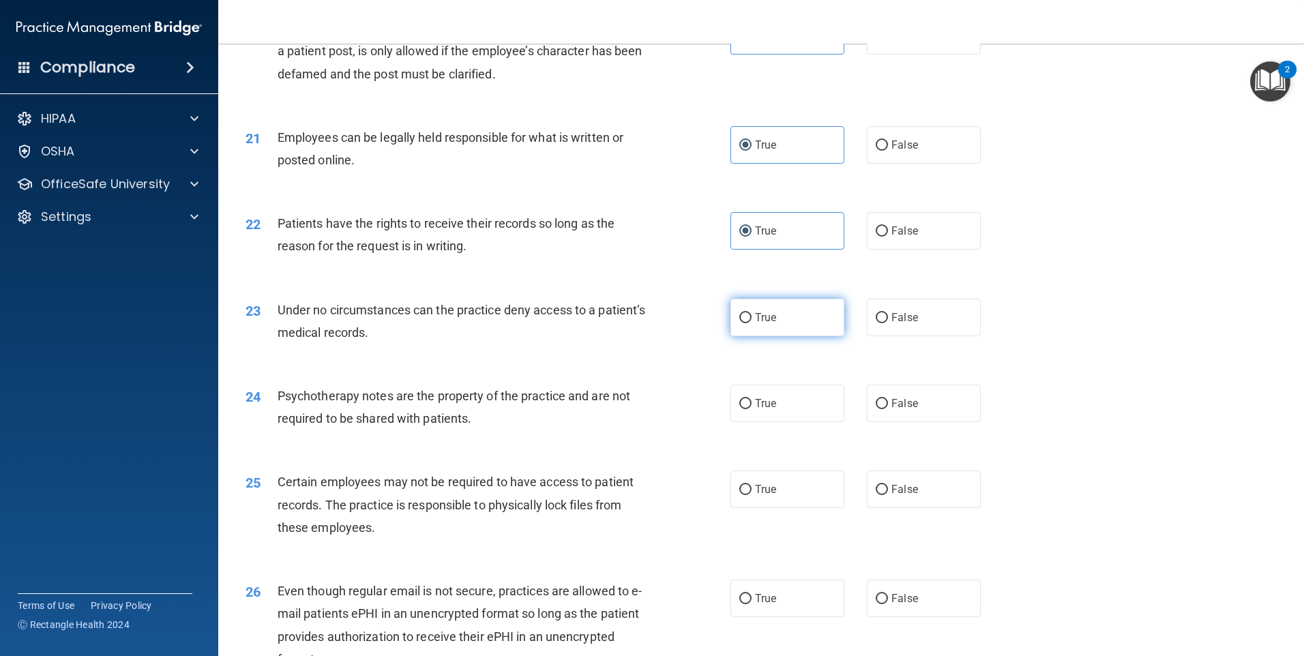
click at [772, 335] on label "True" at bounding box center [788, 318] width 114 height 38
click at [752, 323] on input "True" at bounding box center [745, 318] width 12 height 10
radio input "true"
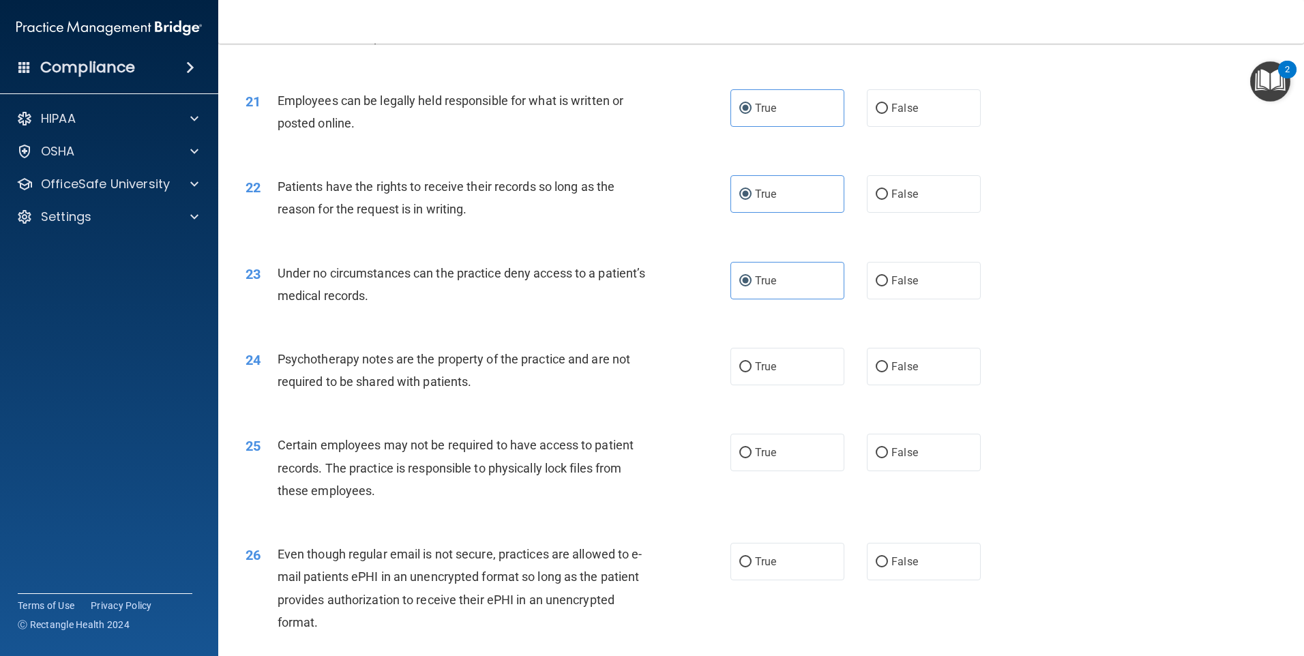
scroll to position [2251, 0]
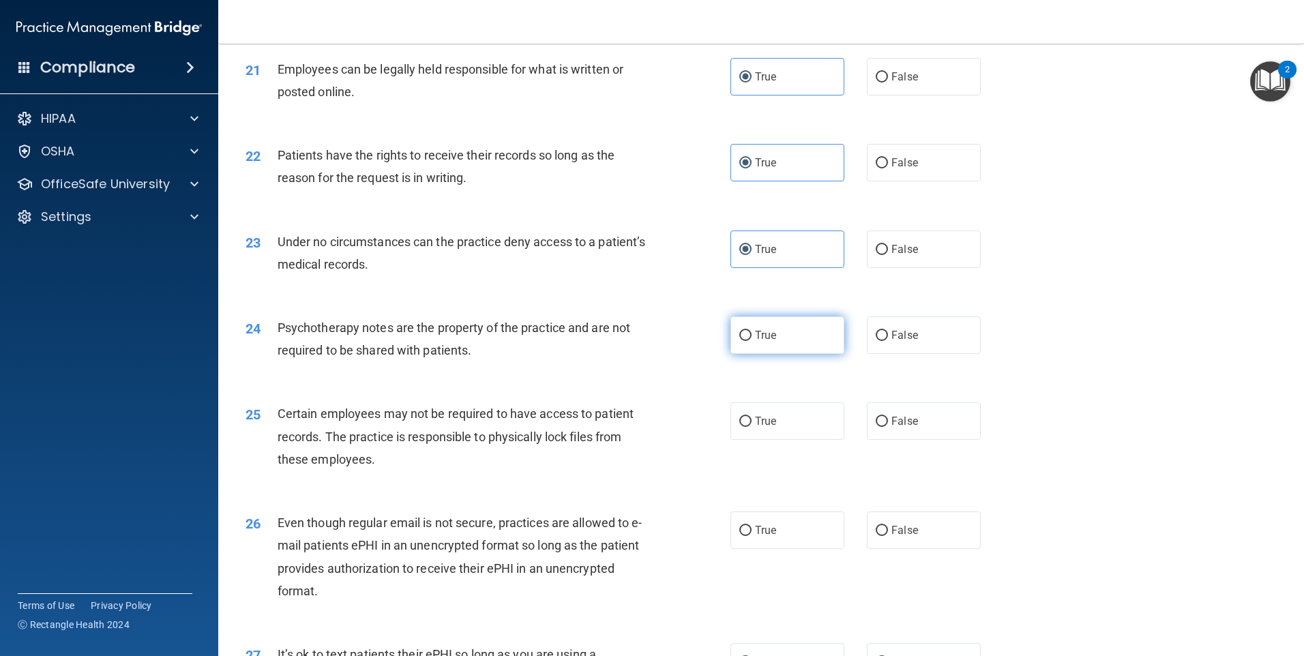
click at [759, 354] on label "True" at bounding box center [788, 335] width 114 height 38
click at [752, 341] on input "True" at bounding box center [745, 336] width 12 height 10
radio input "true"
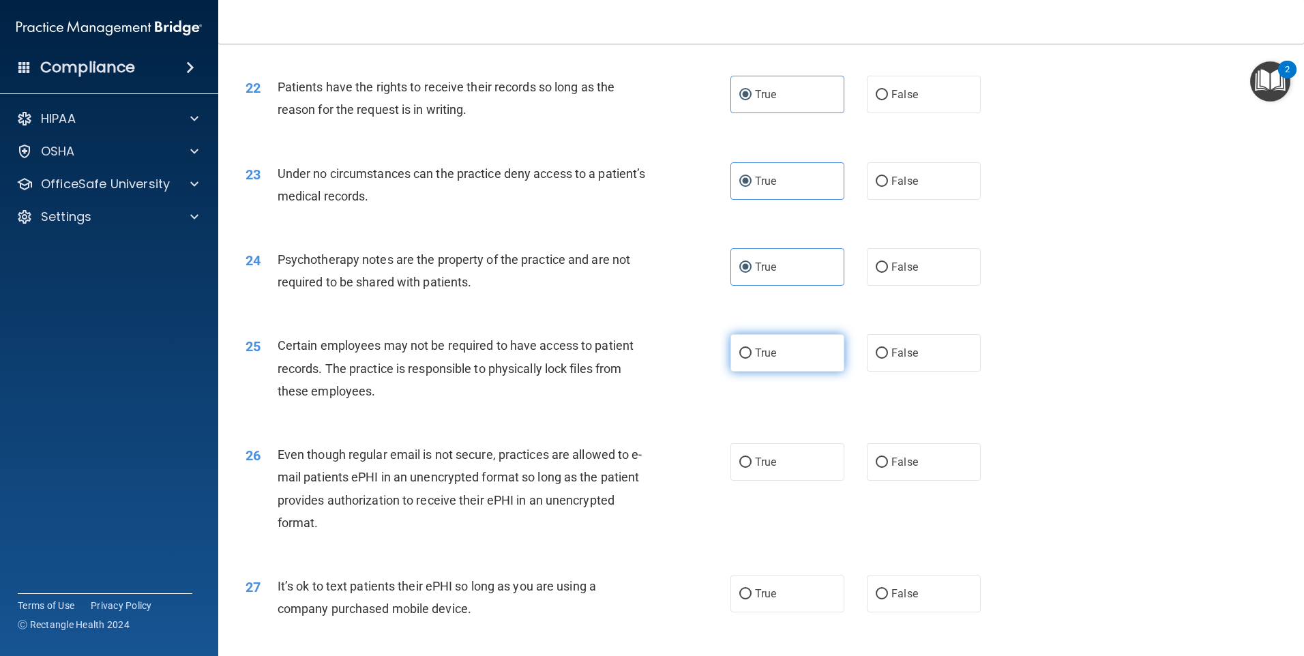
click at [823, 372] on label "True" at bounding box center [788, 353] width 114 height 38
click at [752, 359] on input "True" at bounding box center [745, 354] width 12 height 10
radio input "true"
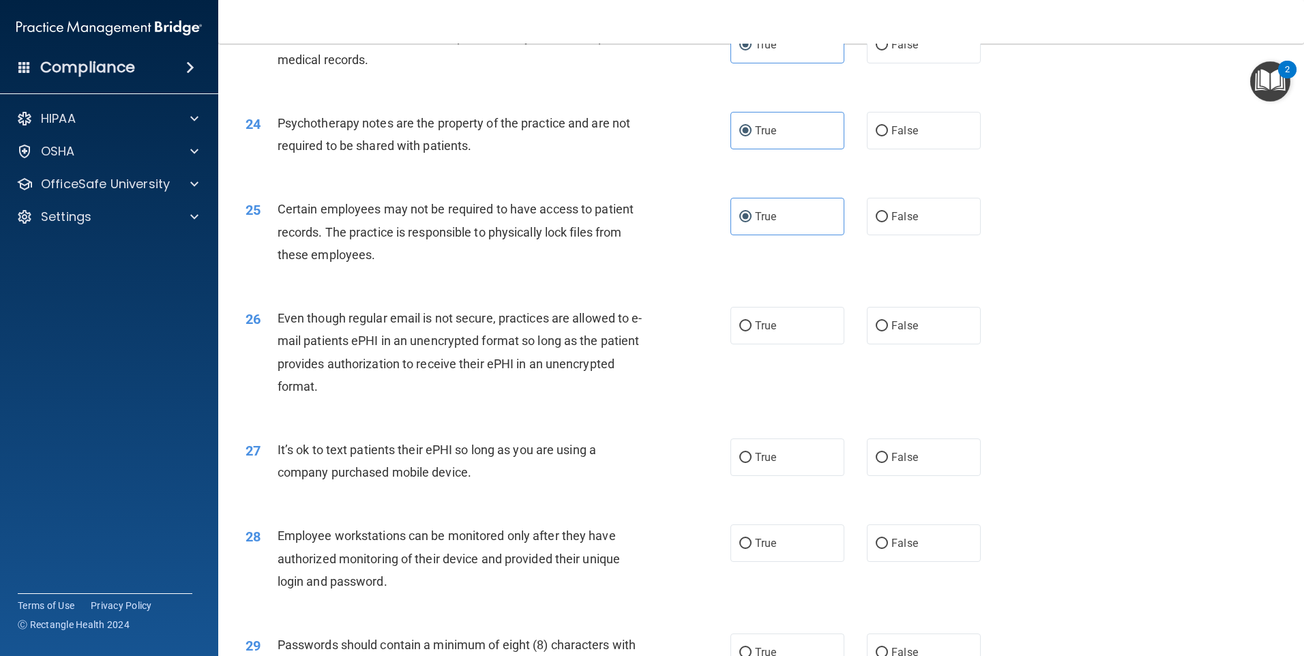
scroll to position [2524, 0]
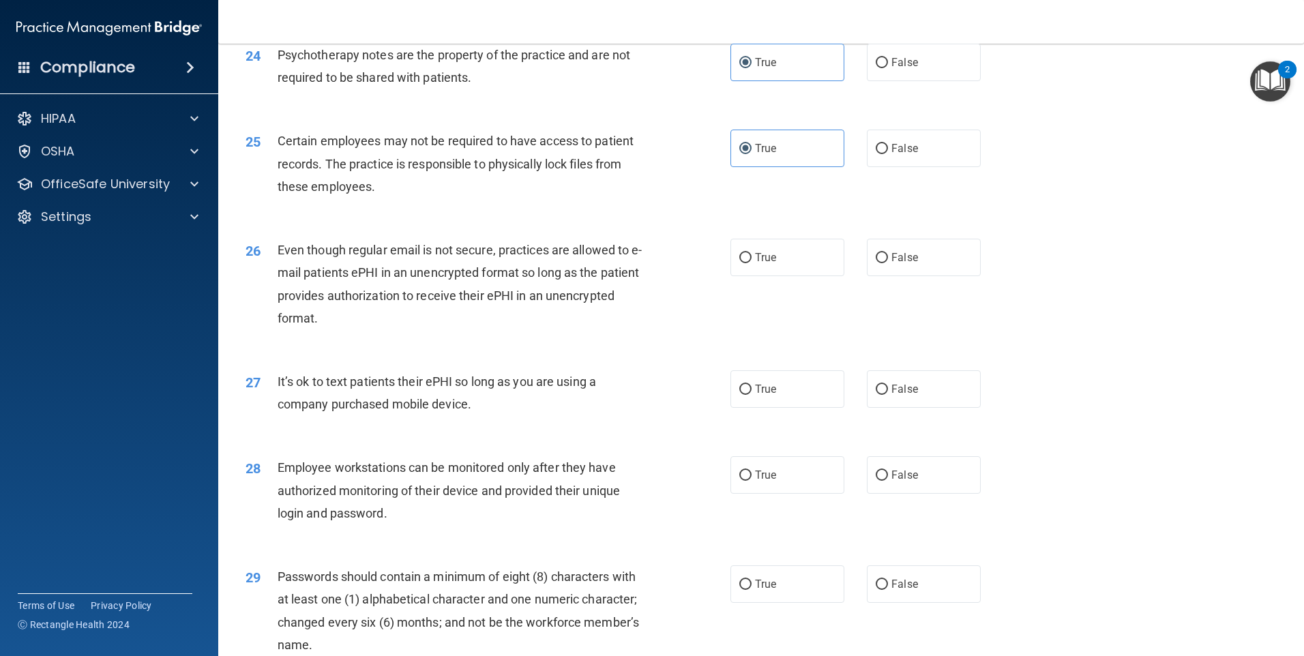
drag, startPoint x: 792, startPoint y: 282, endPoint x: 711, endPoint y: 288, distance: 80.7
click at [792, 276] on label "True" at bounding box center [788, 258] width 114 height 38
click at [752, 263] on input "True" at bounding box center [745, 258] width 12 height 10
radio input "true"
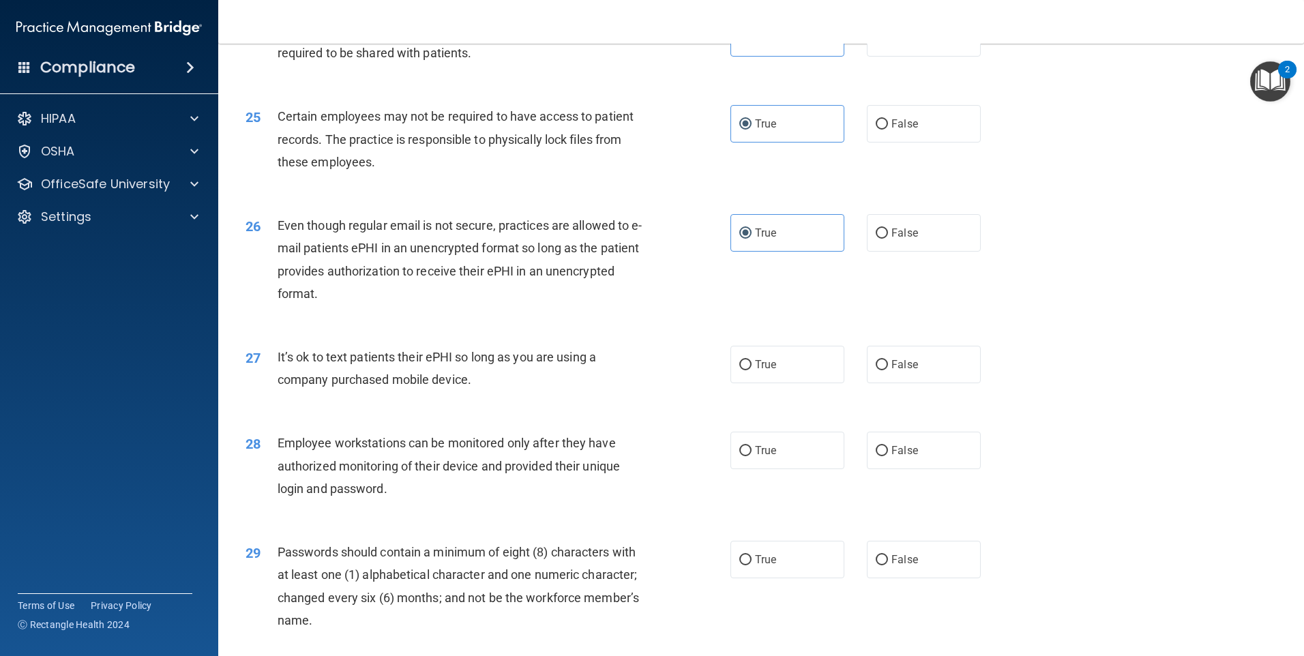
scroll to position [2592, 0]
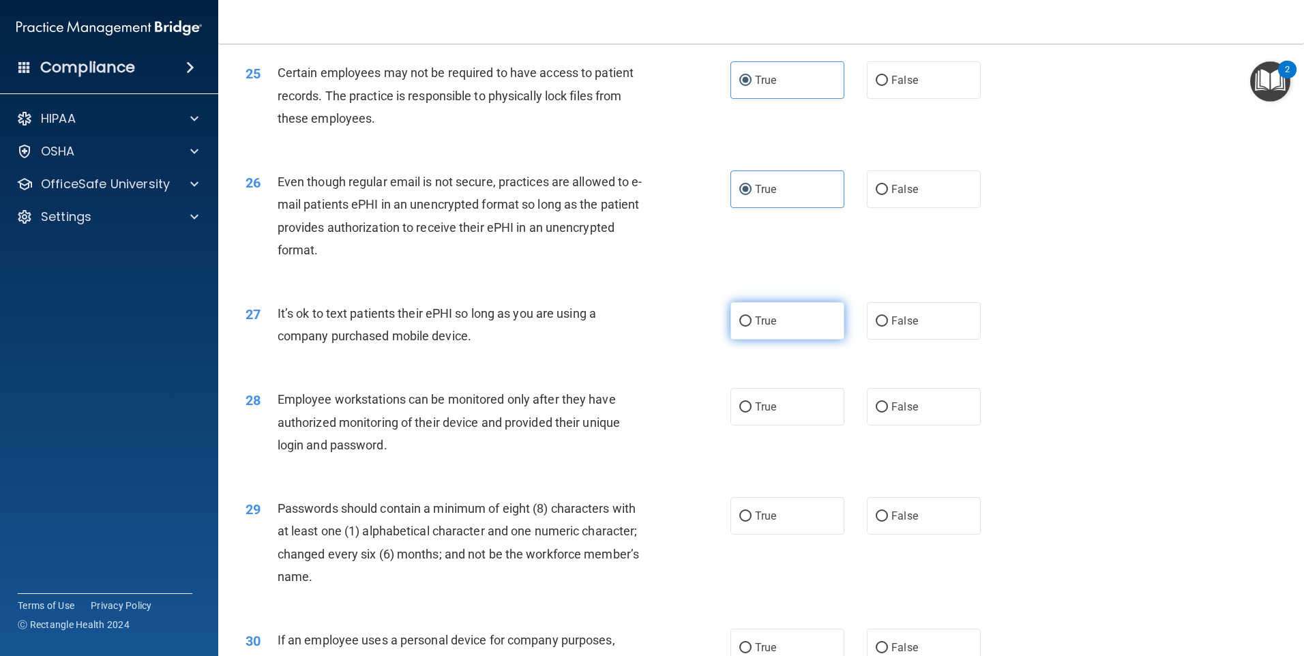
click at [795, 338] on label "True" at bounding box center [788, 321] width 114 height 38
click at [752, 327] on input "True" at bounding box center [745, 321] width 12 height 10
radio input "true"
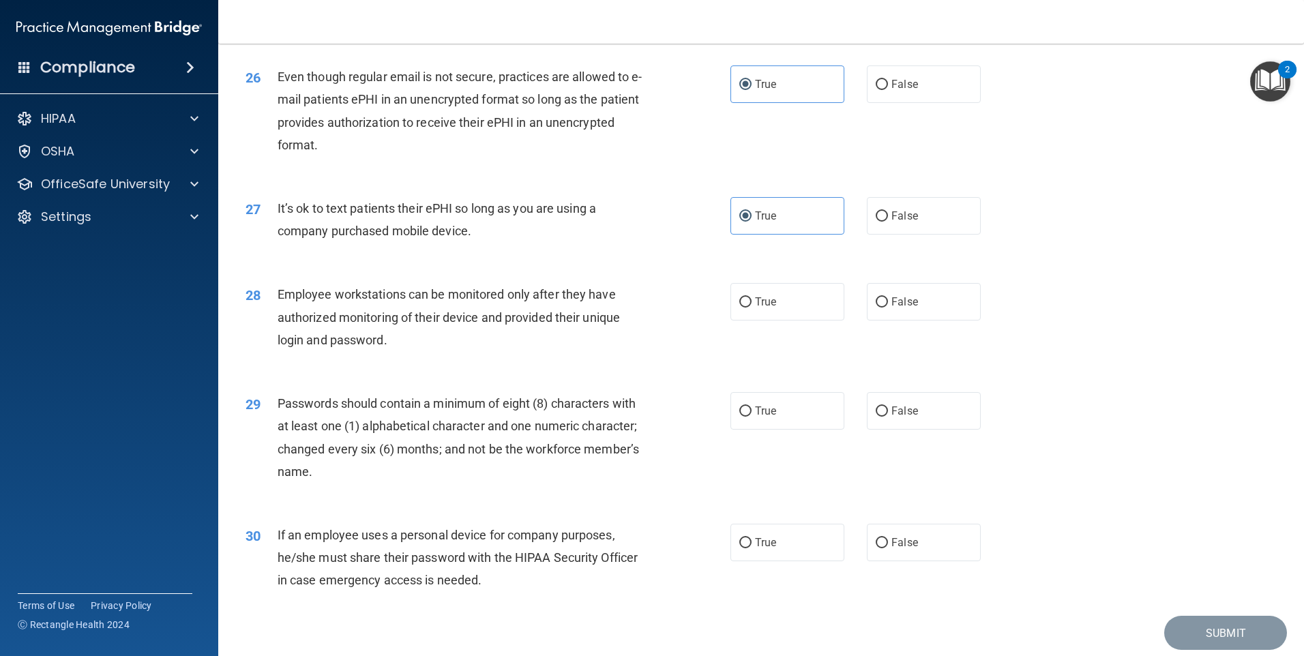
scroll to position [2728, 0]
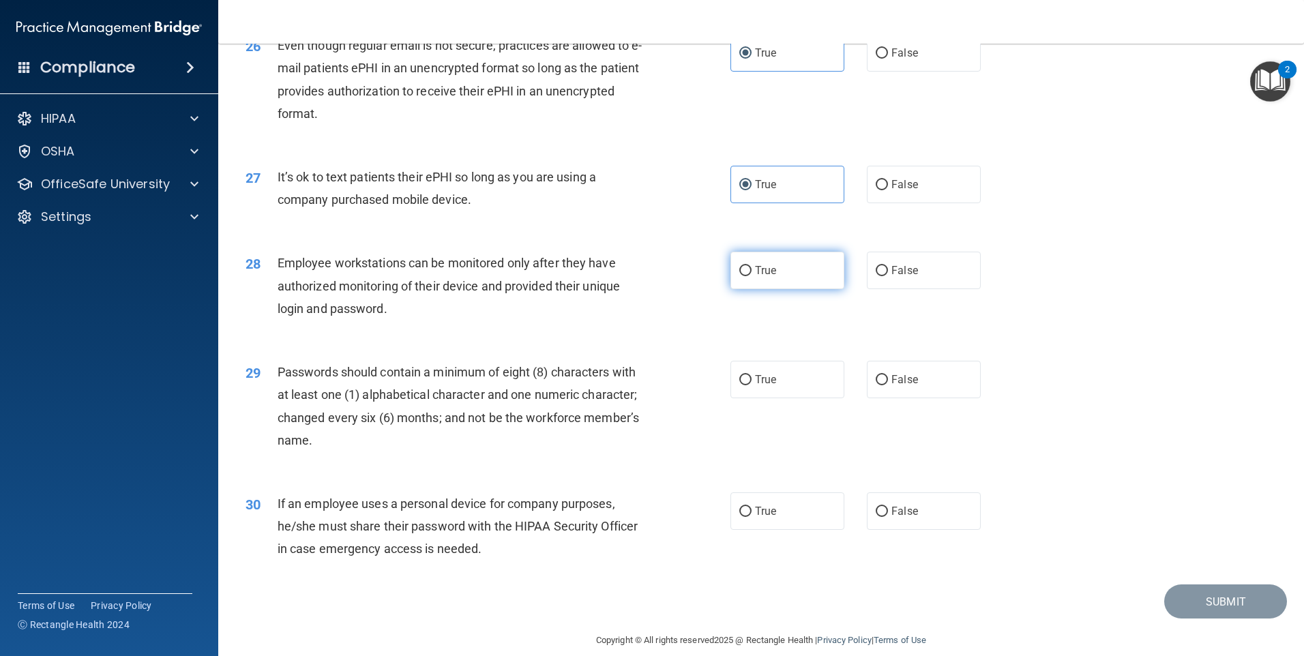
click at [767, 277] on span "True" at bounding box center [765, 270] width 21 height 13
click at [752, 276] on input "True" at bounding box center [745, 271] width 12 height 10
radio input "true"
click at [794, 398] on label "True" at bounding box center [788, 380] width 114 height 38
click at [752, 385] on input "True" at bounding box center [745, 380] width 12 height 10
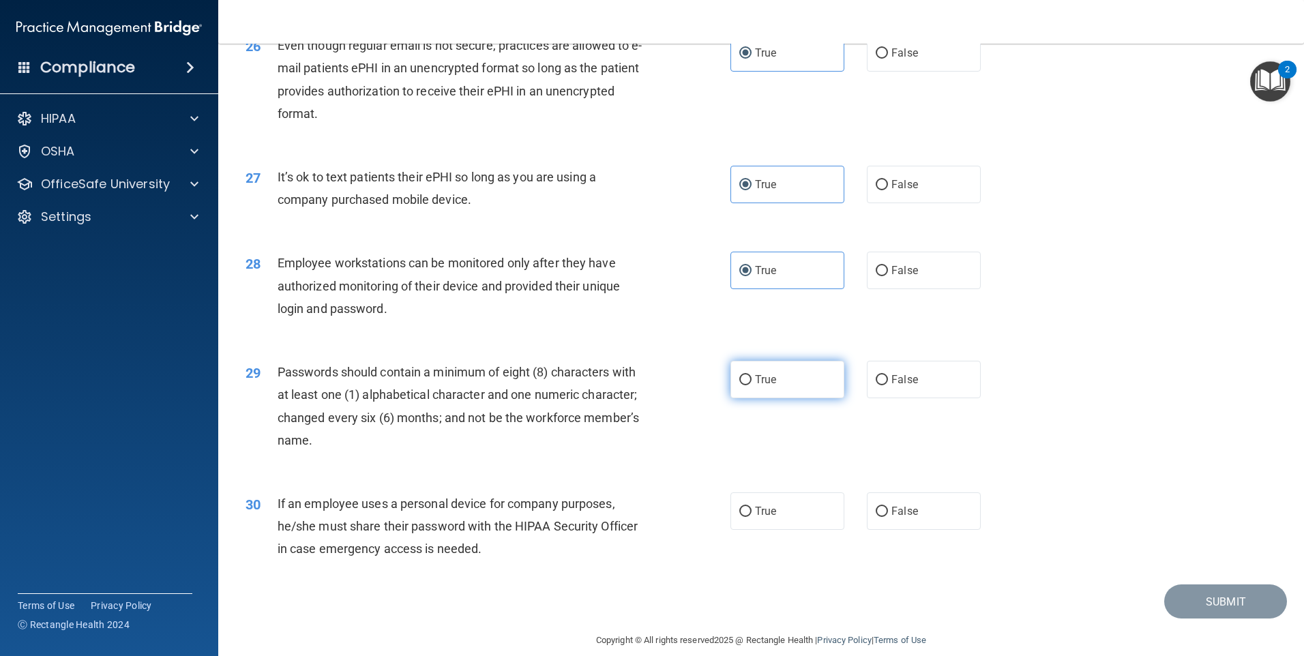
radio input "true"
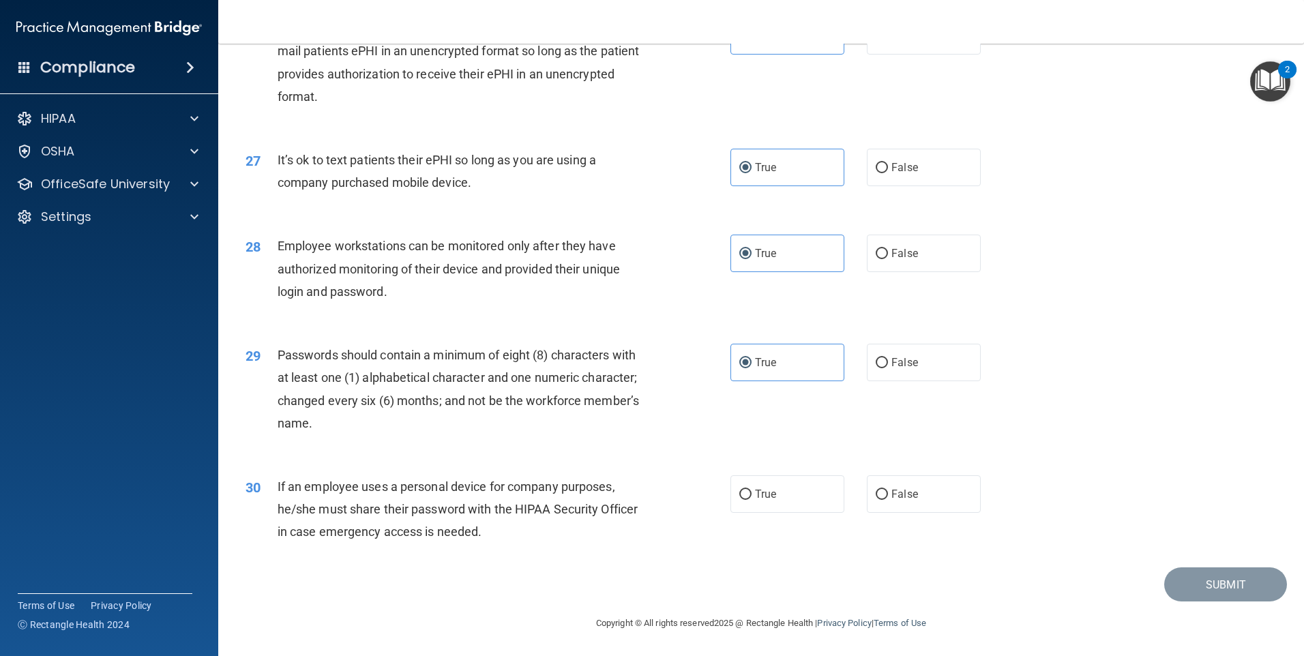
scroll to position [2768, 0]
click at [876, 496] on input "False" at bounding box center [882, 495] width 12 height 10
radio input "true"
drag, startPoint x: 1201, startPoint y: 582, endPoint x: 1097, endPoint y: 575, distance: 103.9
click at [1198, 583] on button "Submit" at bounding box center [1225, 585] width 123 height 35
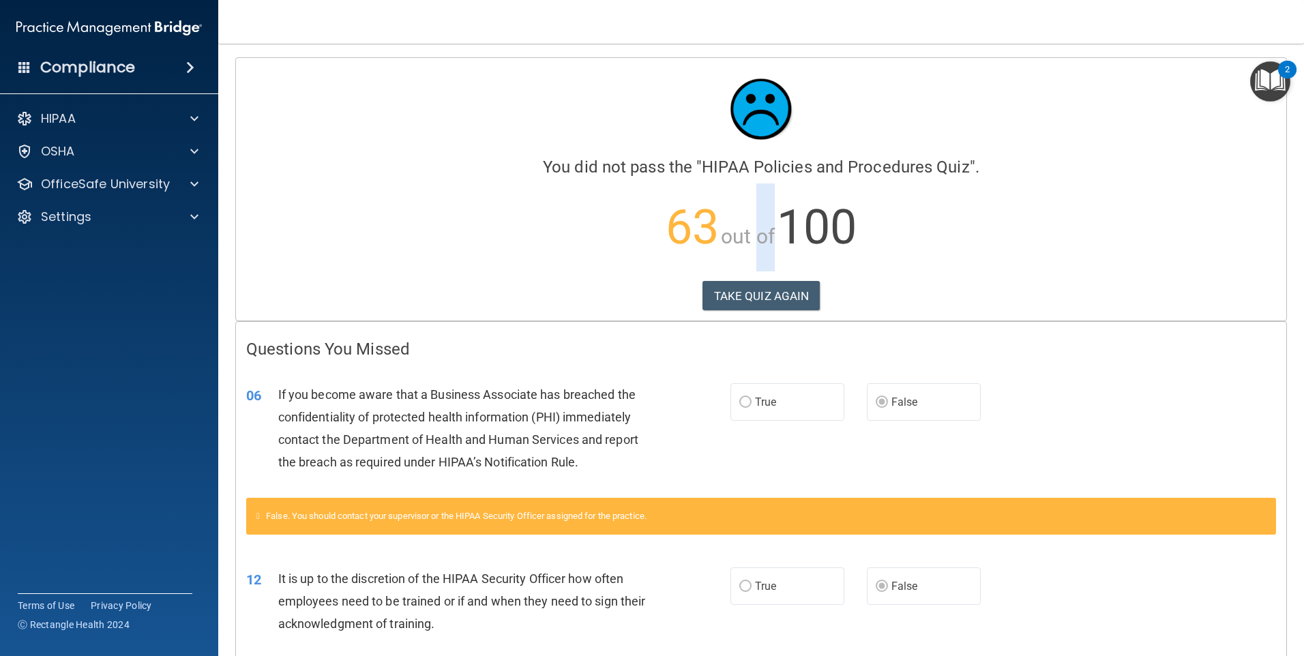
drag, startPoint x: 742, startPoint y: 282, endPoint x: 750, endPoint y: 319, distance: 38.3
click at [750, 319] on div "Calculating your score.... You did not pass the " HIPAA Policies and Procedures…" at bounding box center [761, 189] width 1050 height 263
drag, startPoint x: 750, startPoint y: 319, endPoint x: 743, endPoint y: 299, distance: 20.9
click at [743, 299] on button "TAKE QUIZ AGAIN" at bounding box center [762, 296] width 118 height 30
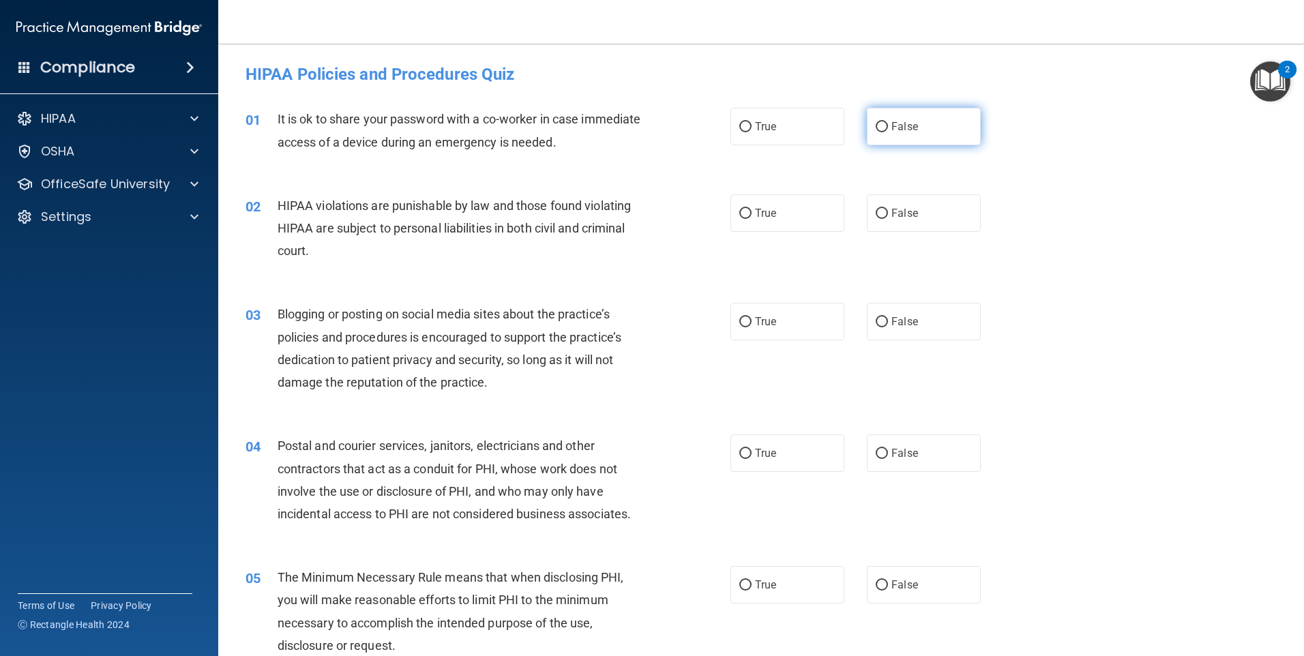
click at [884, 128] on label "False" at bounding box center [924, 127] width 114 height 38
click at [884, 128] on input "False" at bounding box center [882, 127] width 12 height 10
radio input "true"
click at [746, 213] on input "True" at bounding box center [745, 214] width 12 height 10
radio input "true"
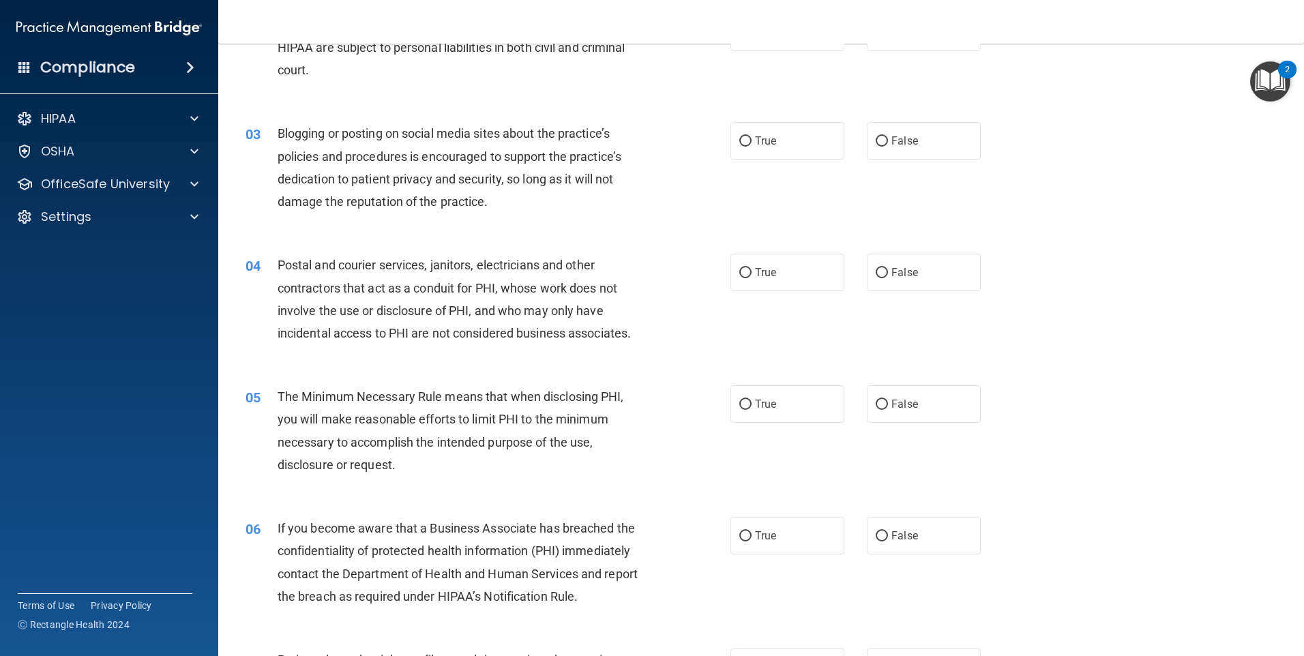
scroll to position [205, 0]
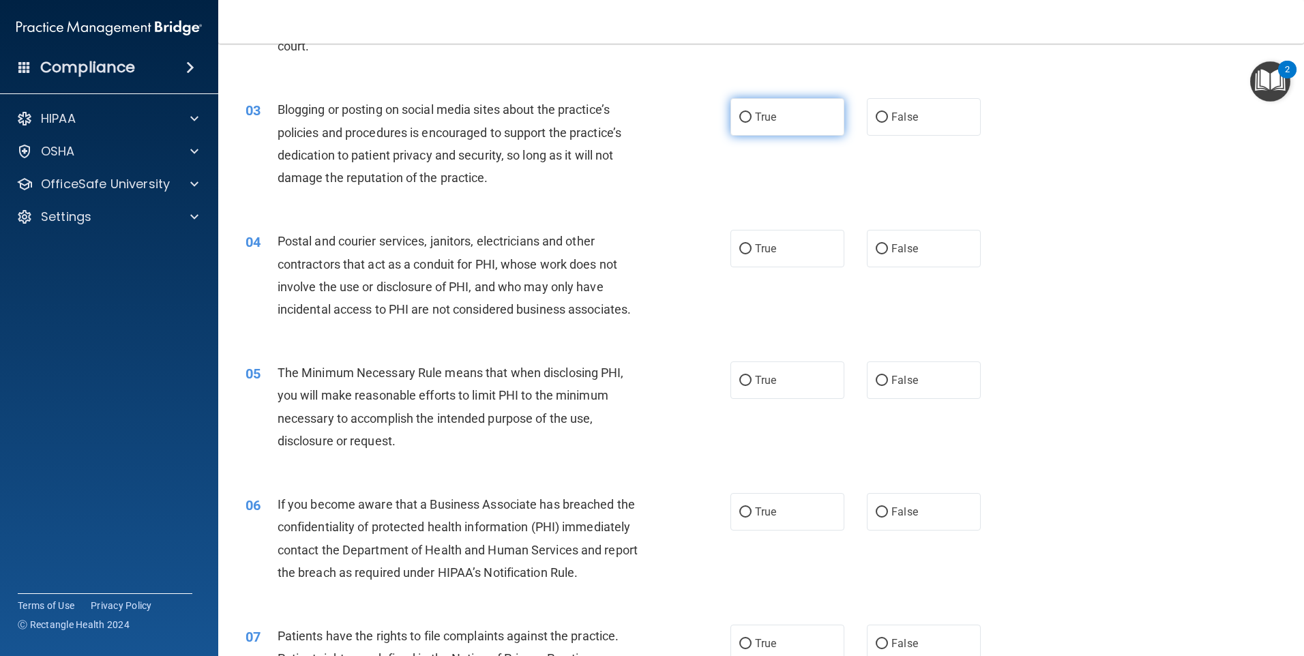
click at [746, 120] on input "True" at bounding box center [745, 118] width 12 height 10
radio input "true"
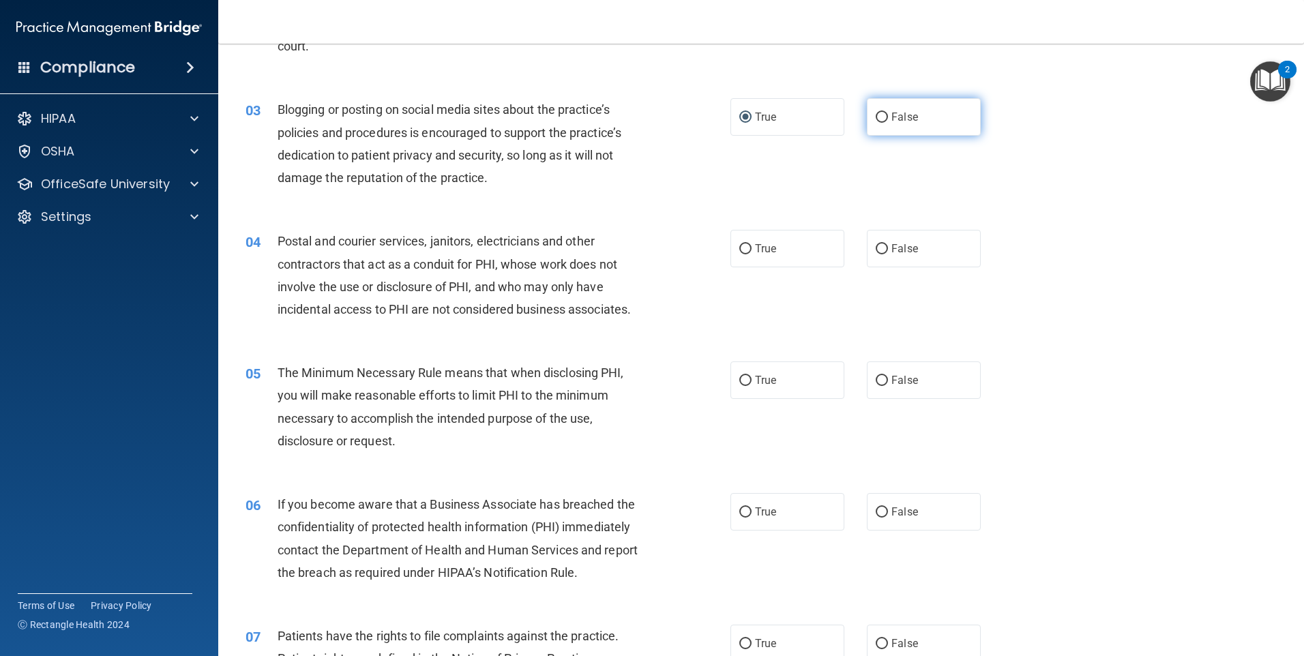
click at [883, 115] on label "False" at bounding box center [924, 117] width 114 height 38
click at [883, 115] on input "False" at bounding box center [882, 118] width 12 height 10
radio input "true"
radio input "false"
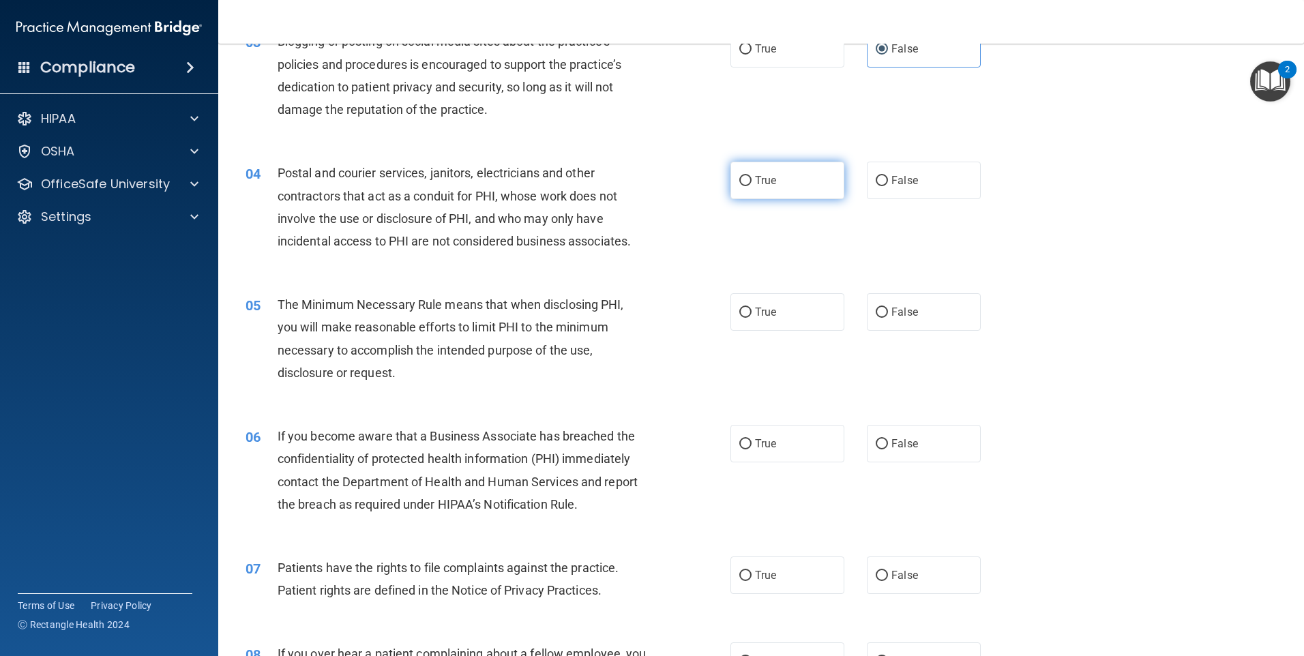
click at [745, 175] on label "True" at bounding box center [788, 181] width 114 height 38
click at [745, 176] on input "True" at bounding box center [745, 181] width 12 height 10
radio input "true"
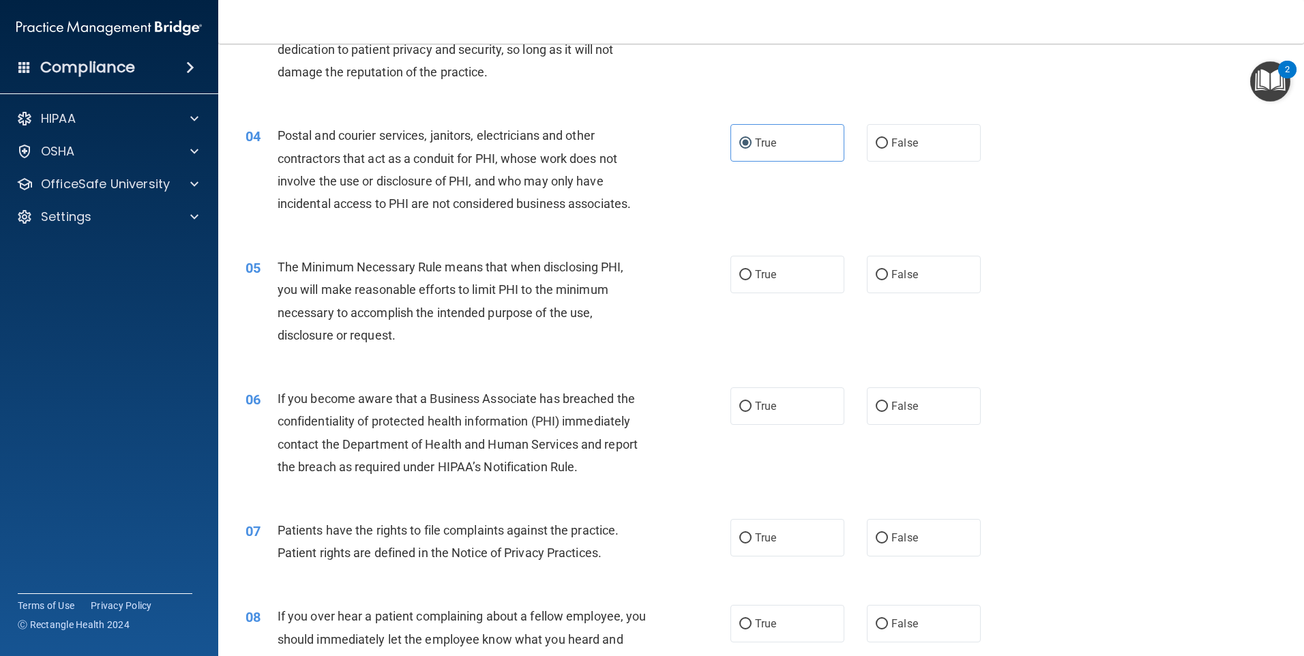
scroll to position [409, 0]
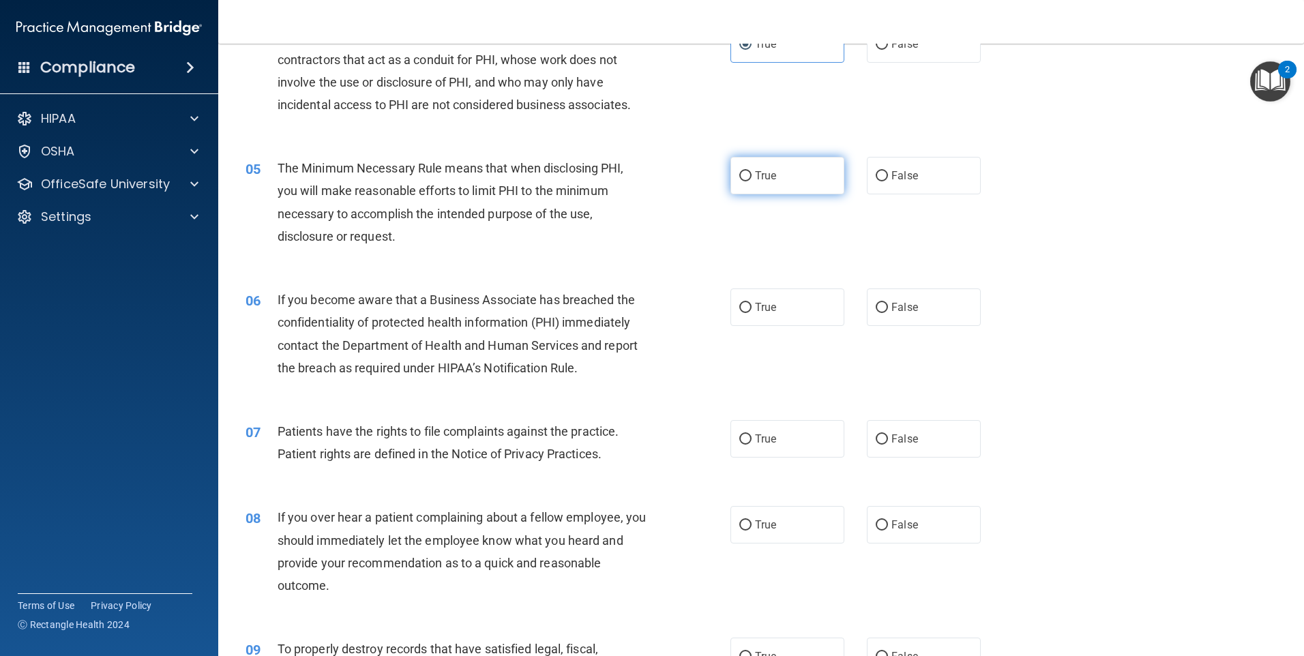
click at [732, 179] on label "True" at bounding box center [788, 176] width 114 height 38
click at [739, 179] on input "True" at bounding box center [745, 176] width 12 height 10
radio input "true"
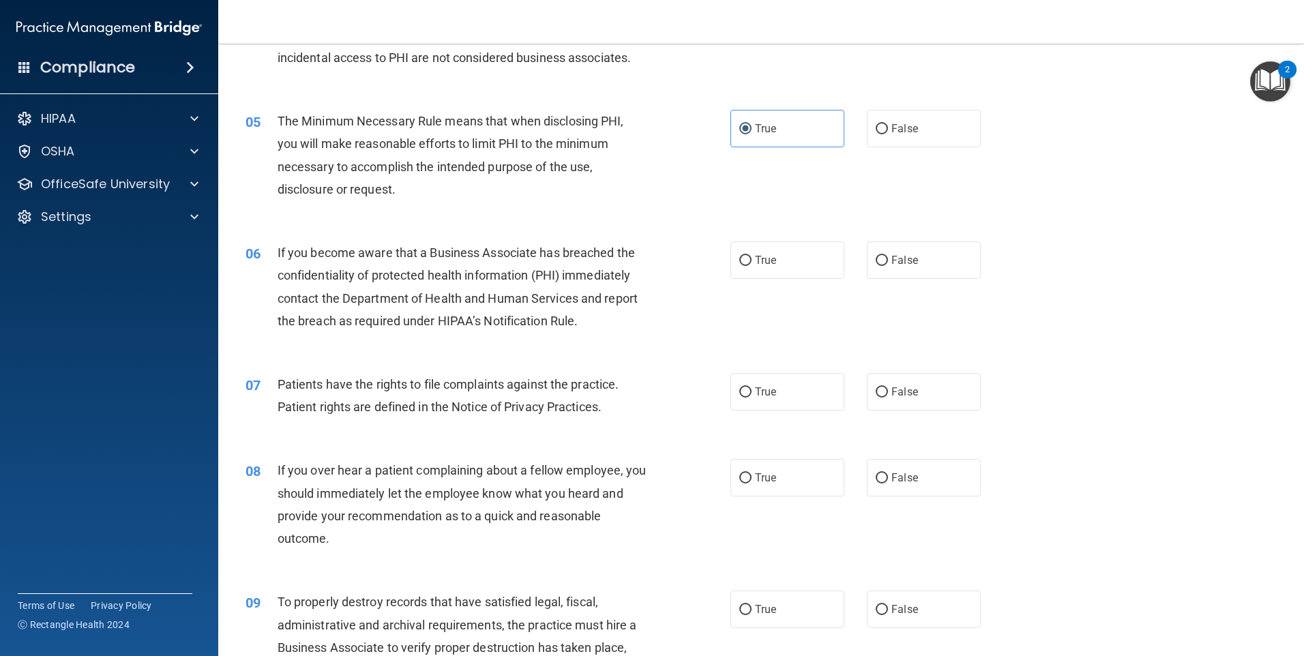
scroll to position [546, 0]
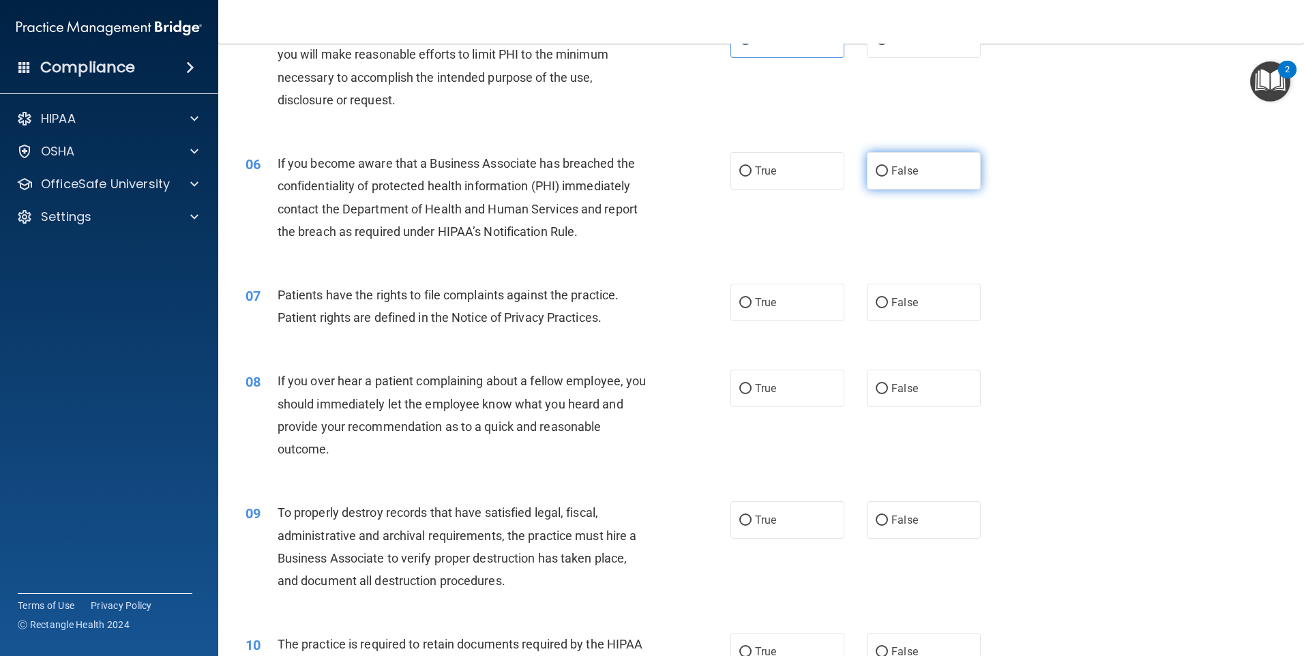
click at [877, 177] on input "False" at bounding box center [882, 171] width 12 height 10
radio input "true"
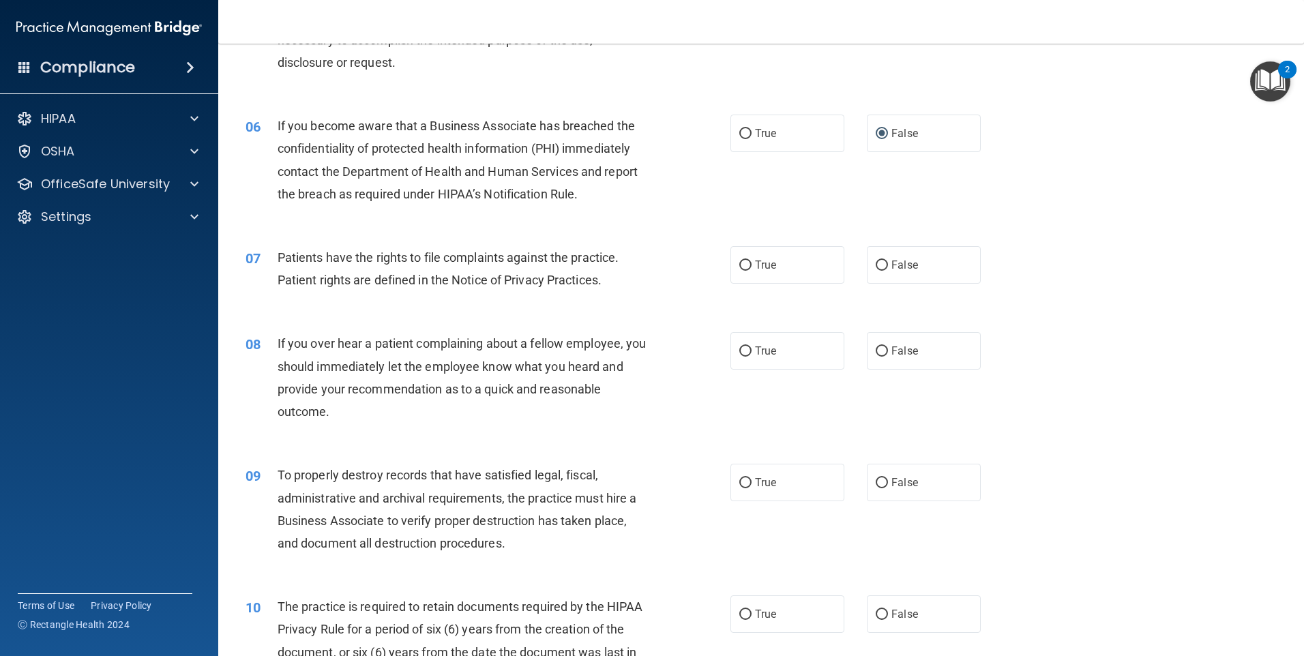
scroll to position [682, 0]
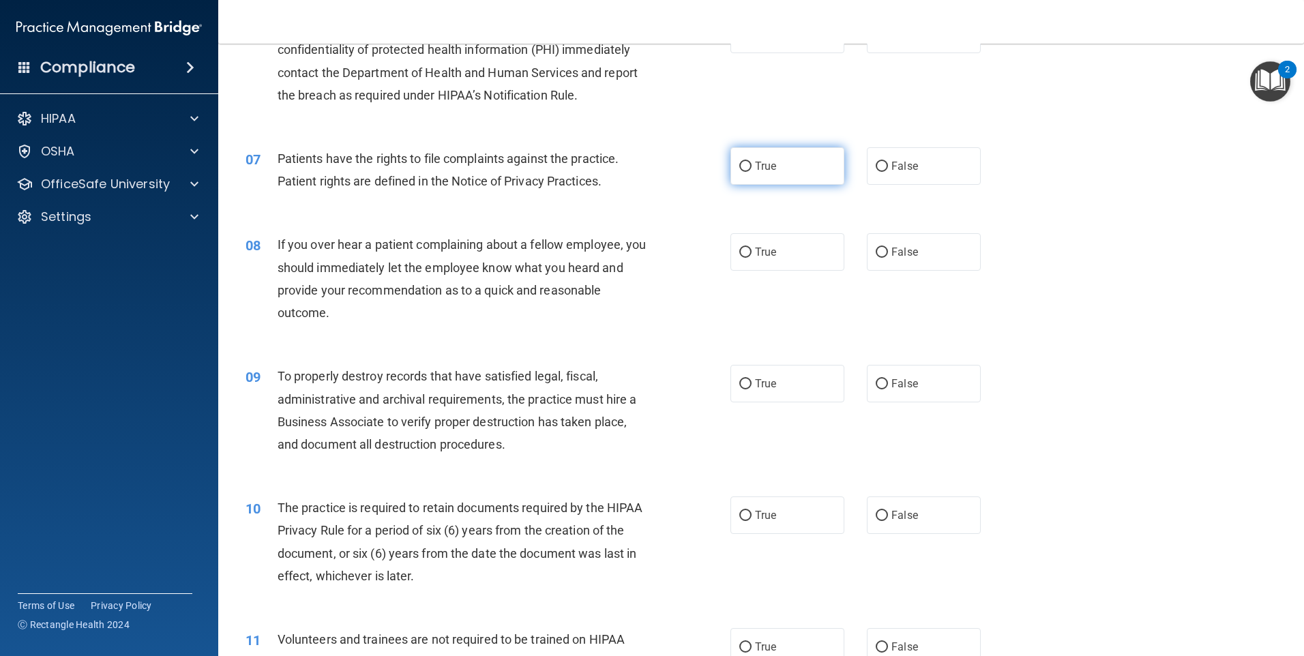
click at [746, 171] on input "True" at bounding box center [745, 167] width 12 height 10
radio input "true"
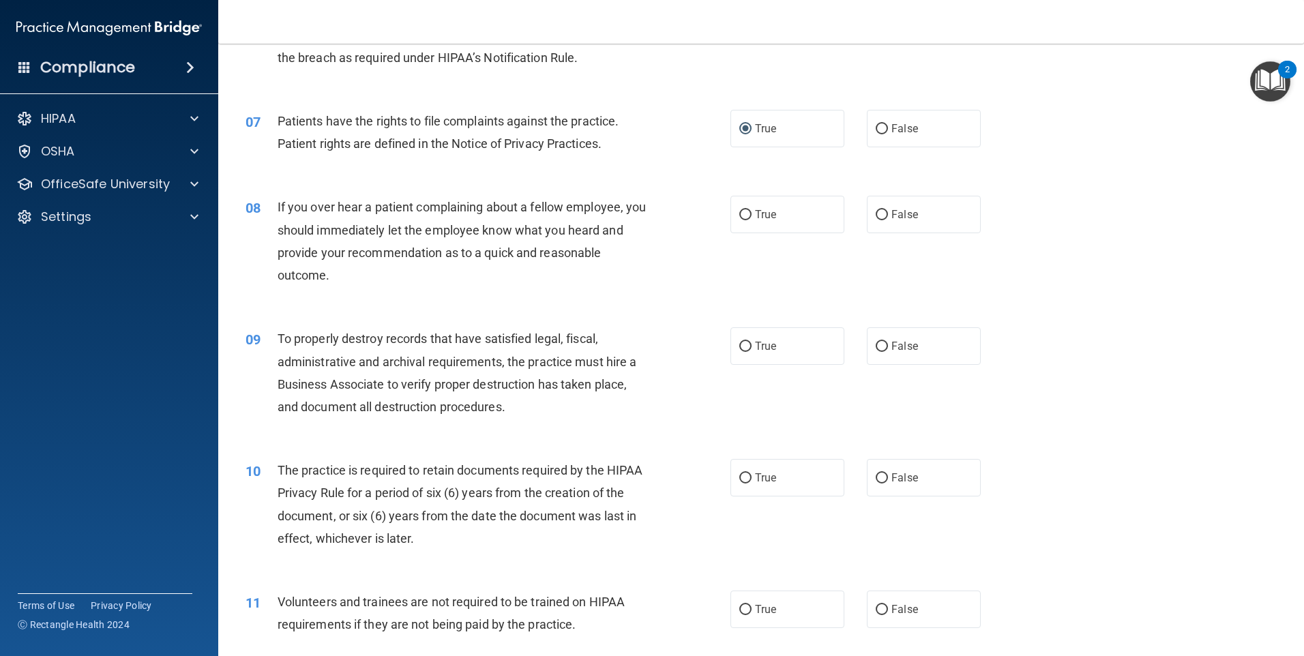
scroll to position [750, 0]
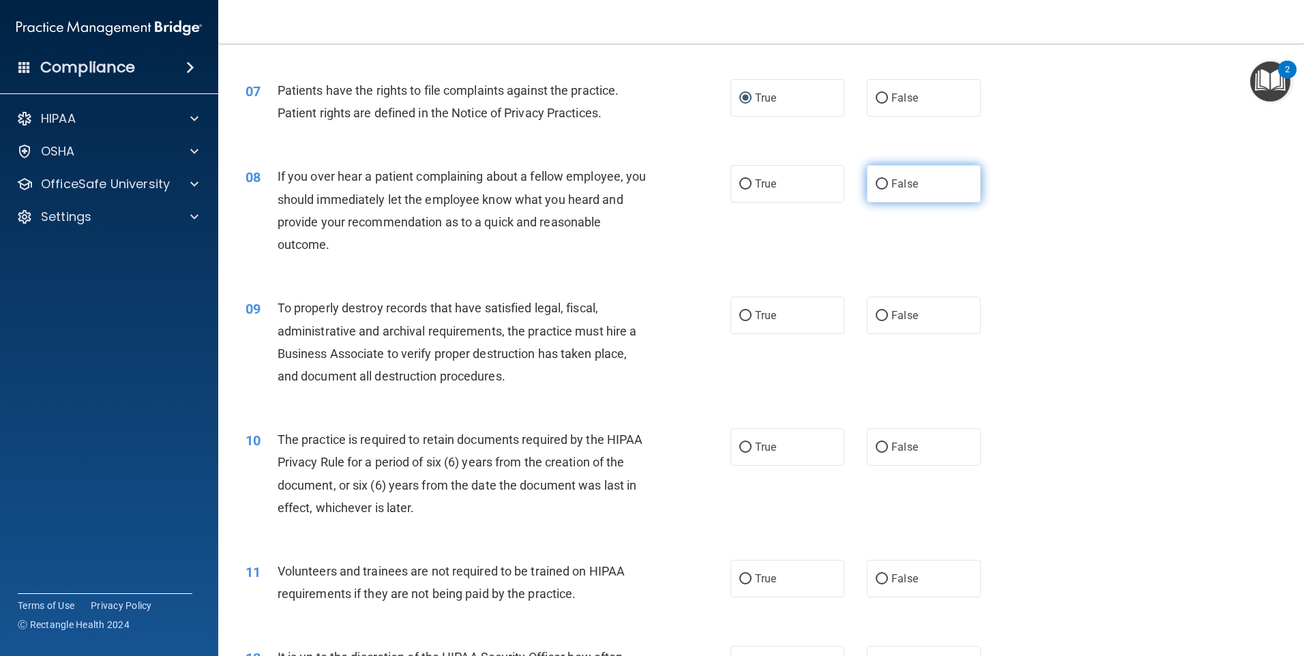
click at [876, 183] on input "False" at bounding box center [882, 184] width 12 height 10
radio input "true"
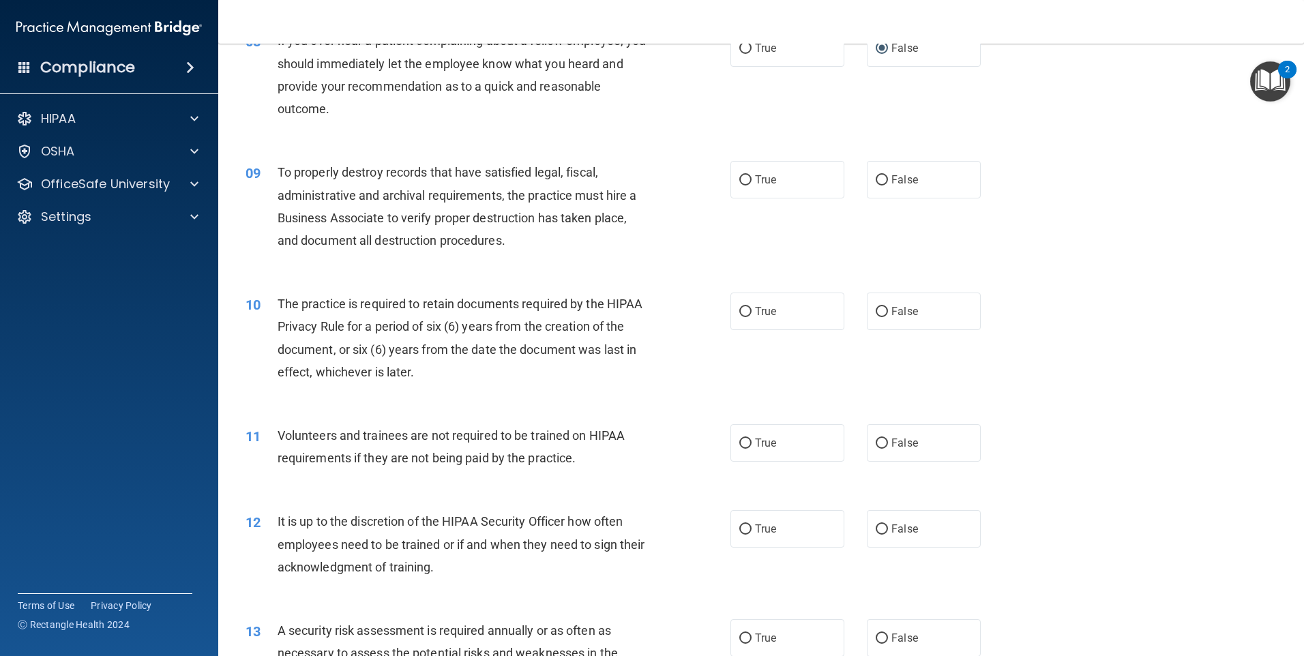
scroll to position [887, 0]
click at [892, 177] on span "False" at bounding box center [905, 179] width 27 height 13
click at [885, 177] on input "False" at bounding box center [882, 180] width 12 height 10
radio input "true"
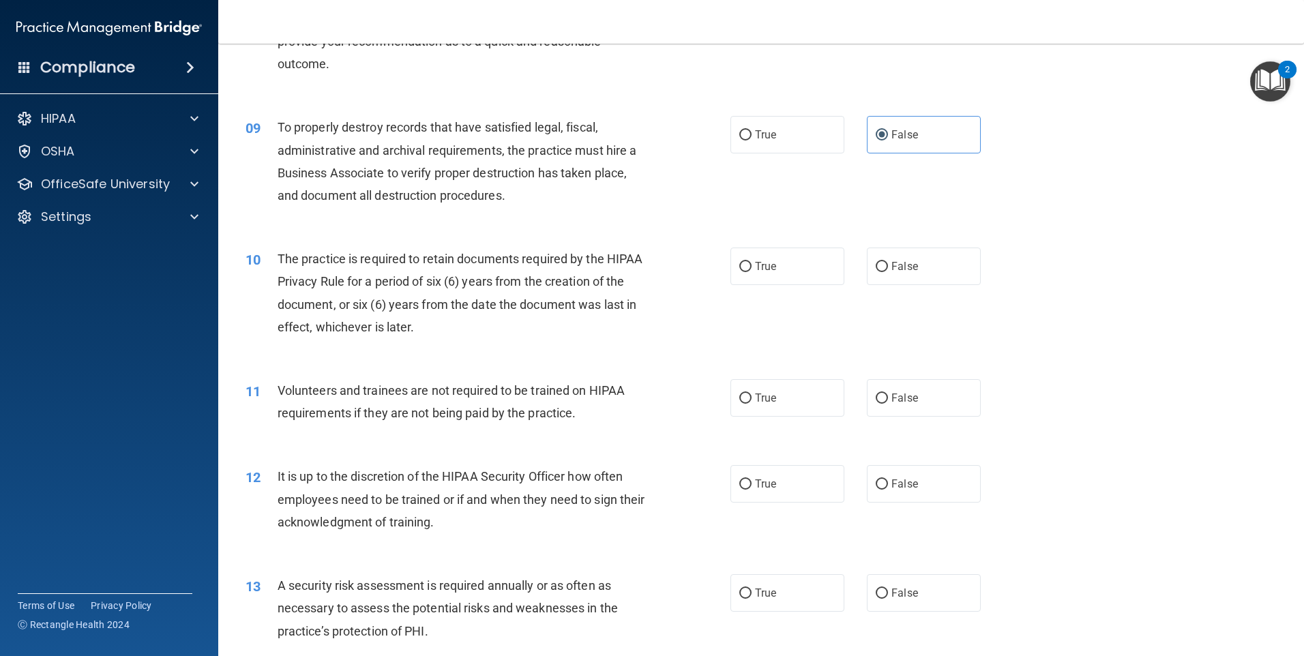
scroll to position [955, 0]
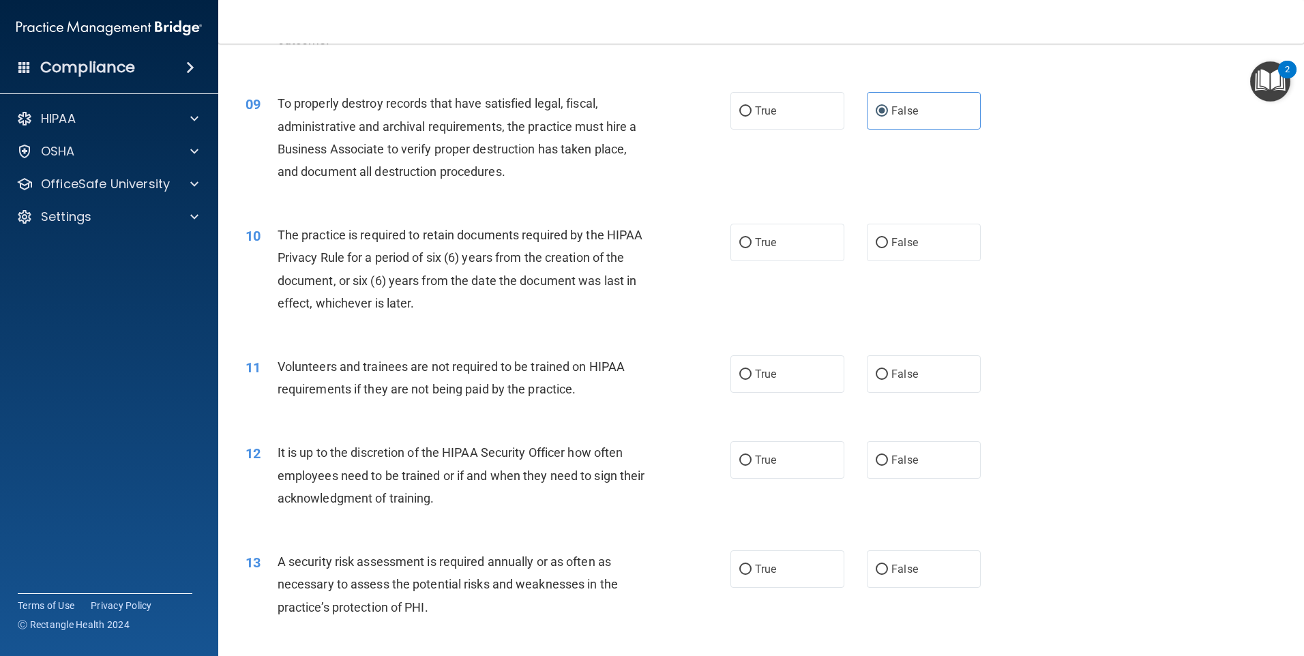
drag, startPoint x: 735, startPoint y: 239, endPoint x: 723, endPoint y: 250, distance: 16.4
click at [739, 239] on input "True" at bounding box center [745, 243] width 12 height 10
radio input "true"
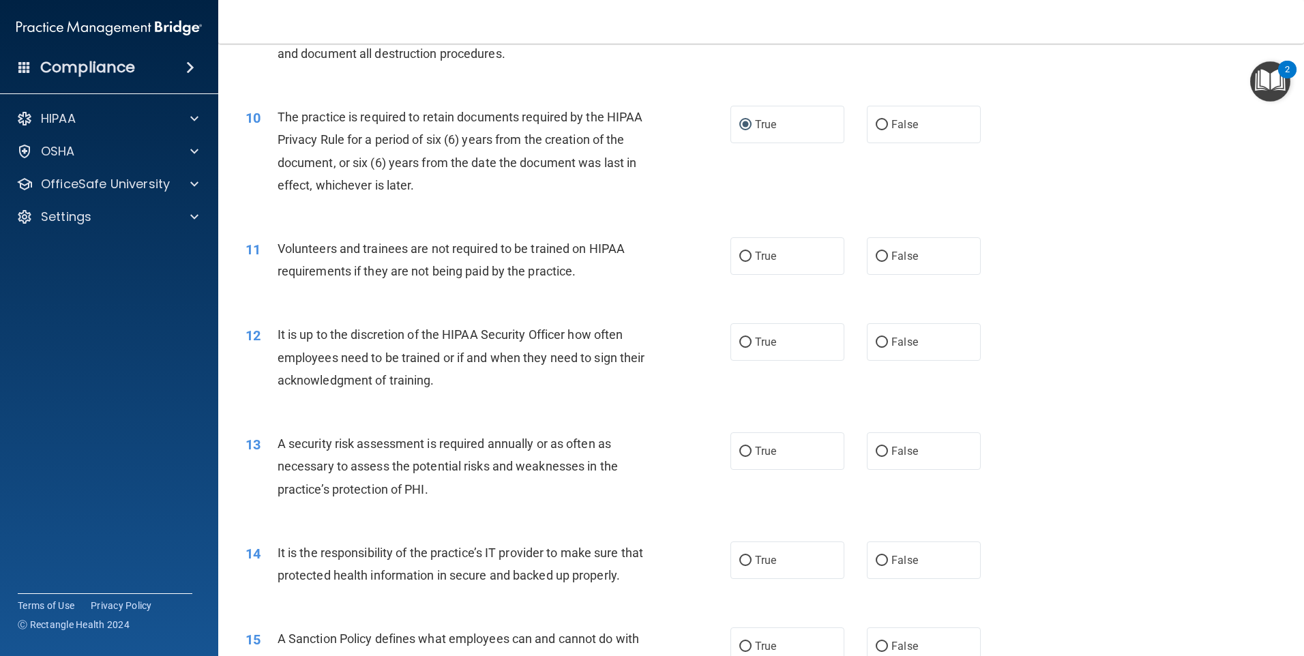
scroll to position [1091, 0]
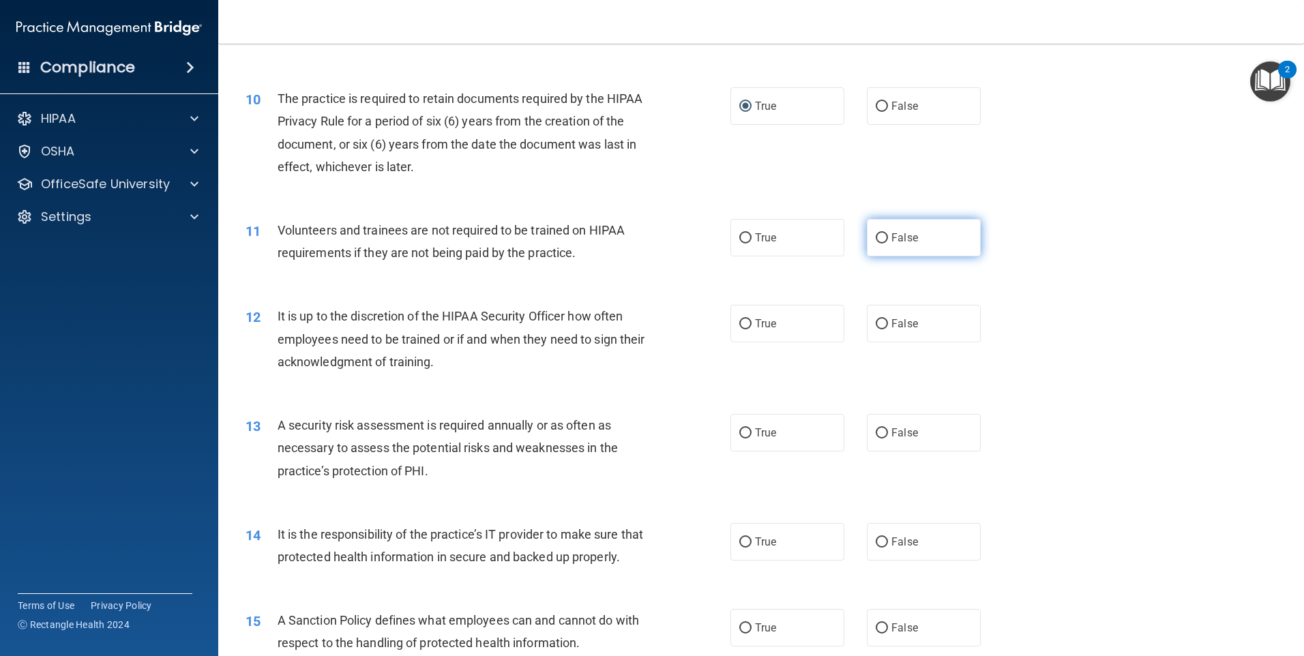
click at [879, 238] on input "False" at bounding box center [882, 238] width 12 height 10
radio input "true"
drag, startPoint x: 887, startPoint y: 335, endPoint x: 866, endPoint y: 346, distance: 23.8
click at [887, 336] on label "False" at bounding box center [924, 324] width 114 height 38
click at [887, 329] on input "False" at bounding box center [882, 324] width 12 height 10
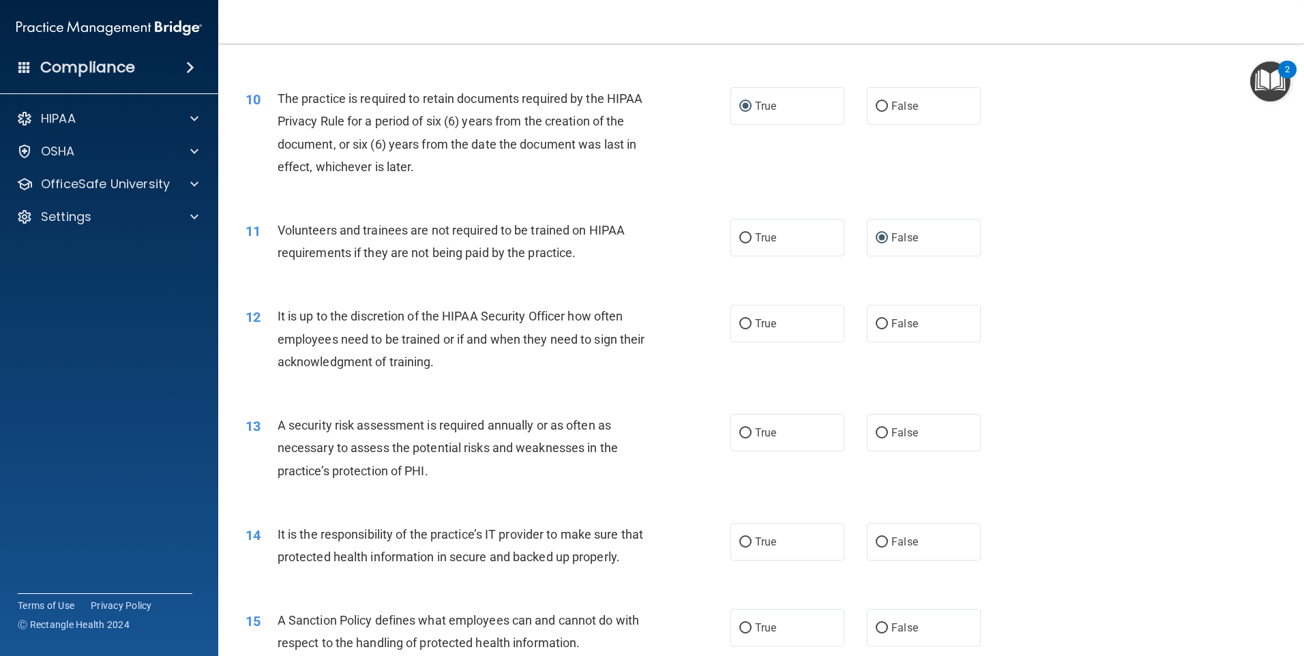
radio input "true"
click at [755, 428] on span "True" at bounding box center [765, 432] width 21 height 13
click at [750, 428] on input "True" at bounding box center [745, 433] width 12 height 10
radio input "true"
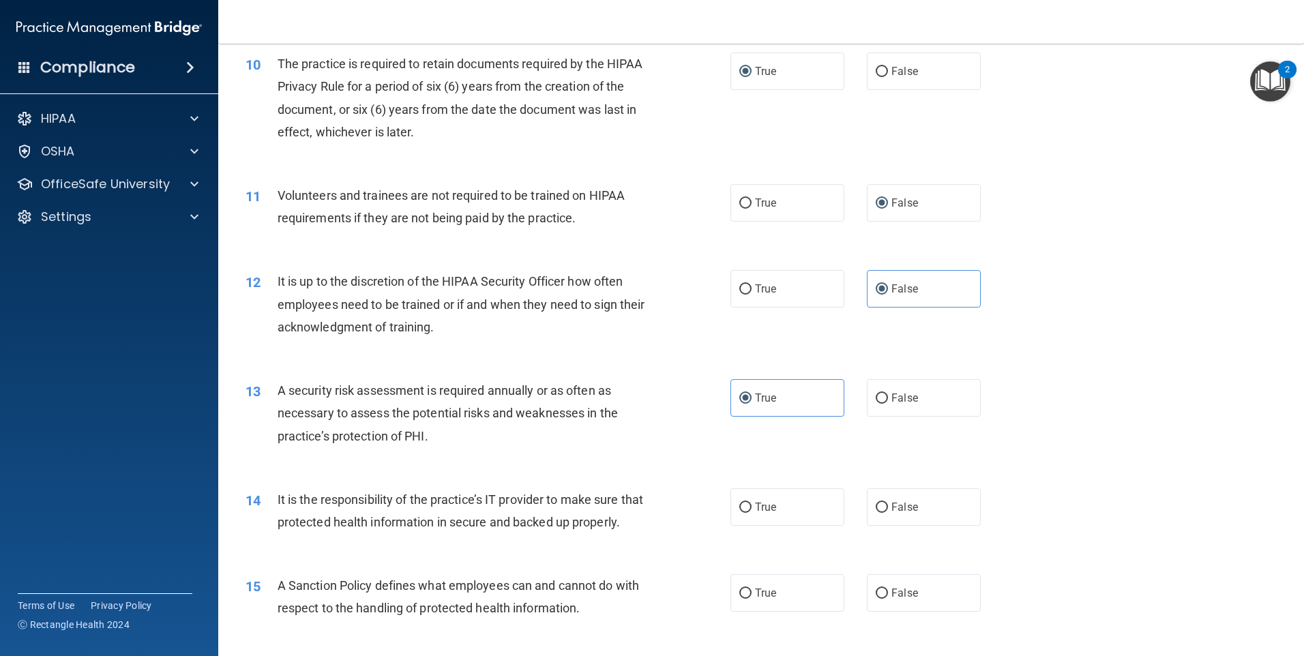
scroll to position [1160, 0]
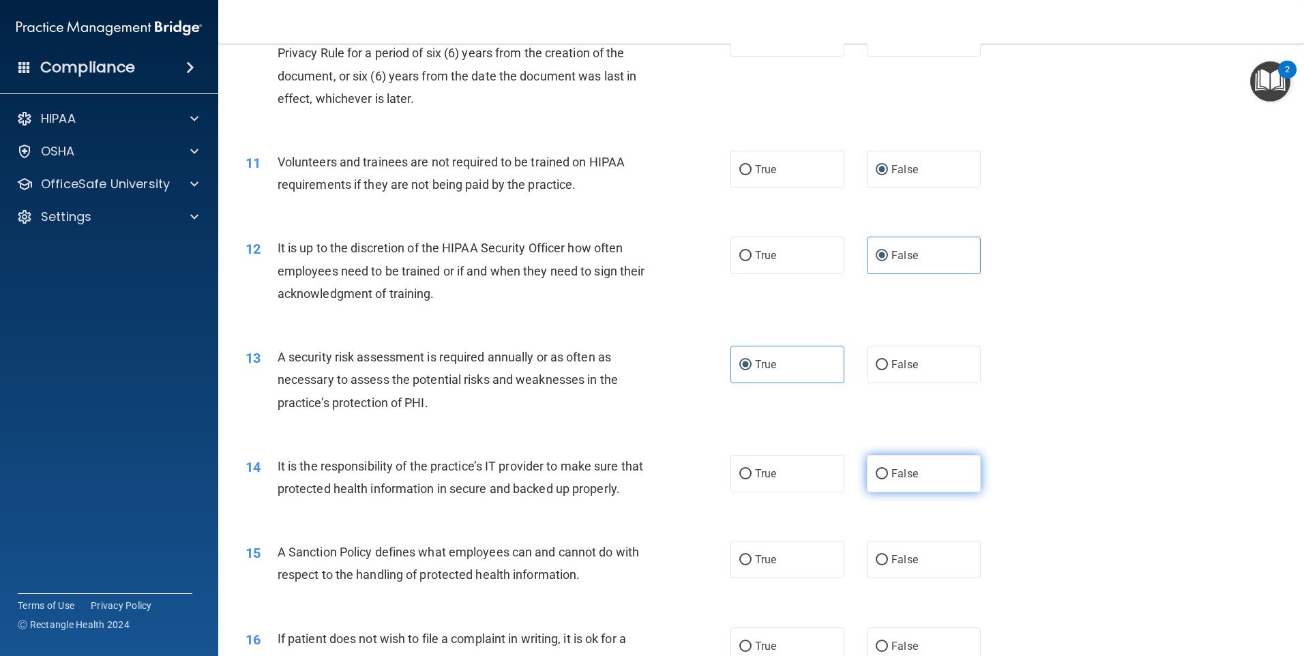
click at [898, 476] on span "False" at bounding box center [905, 473] width 27 height 13
click at [888, 476] on input "False" at bounding box center [882, 474] width 12 height 10
radio input "true"
click at [907, 566] on span "False" at bounding box center [905, 559] width 27 height 13
click at [888, 565] on input "False" at bounding box center [882, 560] width 12 height 10
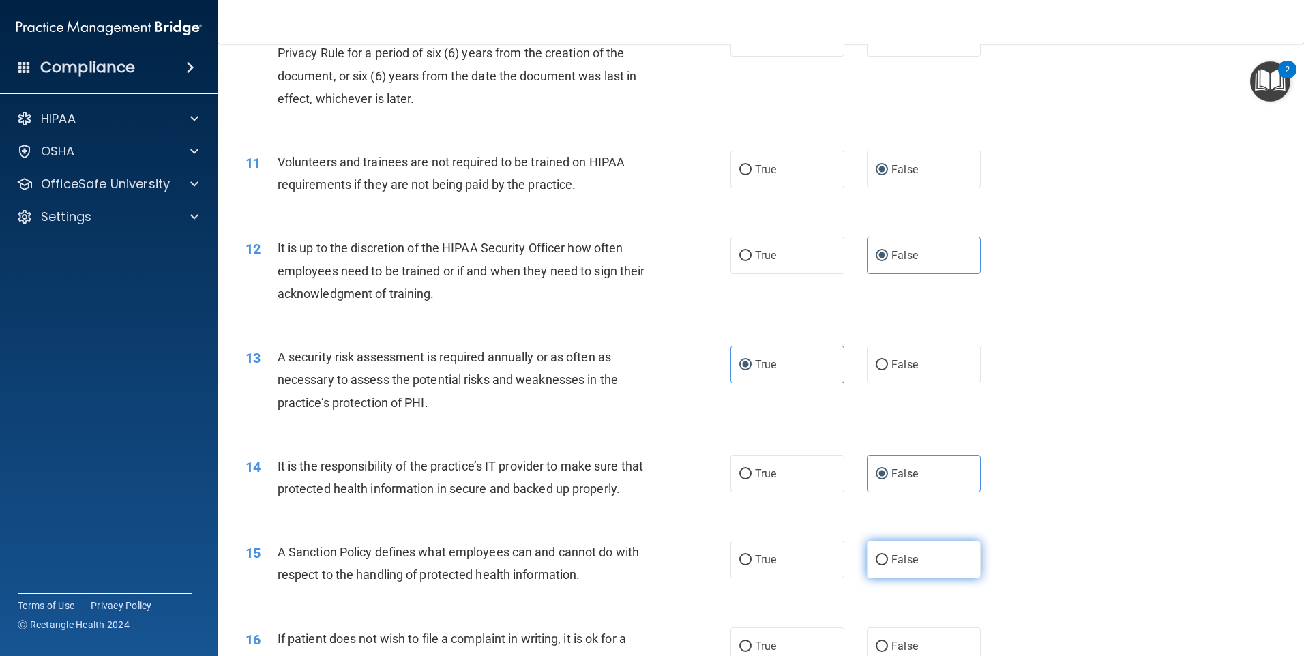
radio input "true"
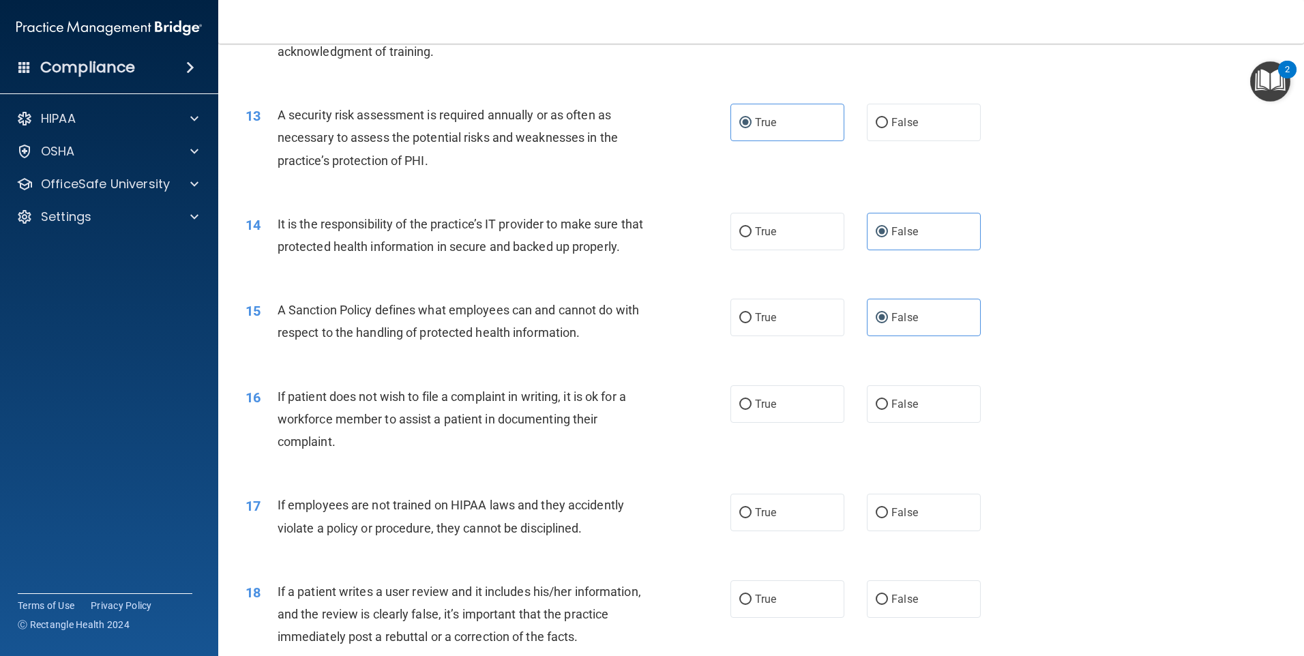
scroll to position [1432, 0]
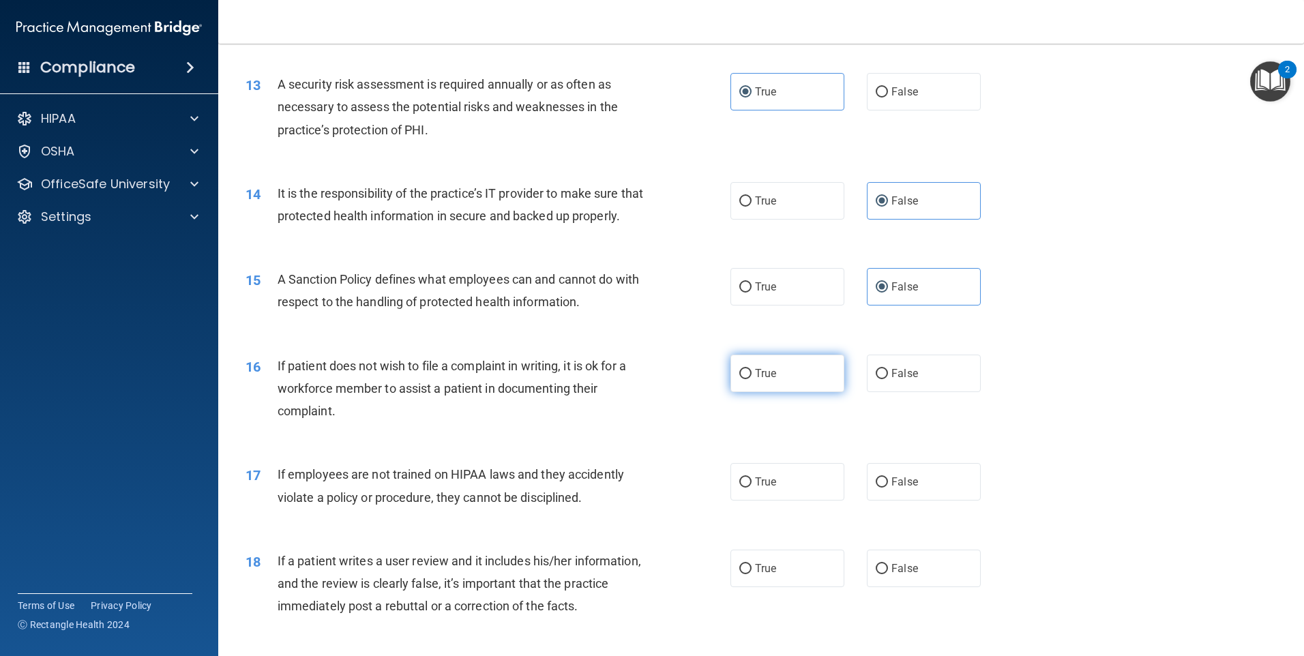
click at [741, 379] on input "True" at bounding box center [745, 374] width 12 height 10
radio input "true"
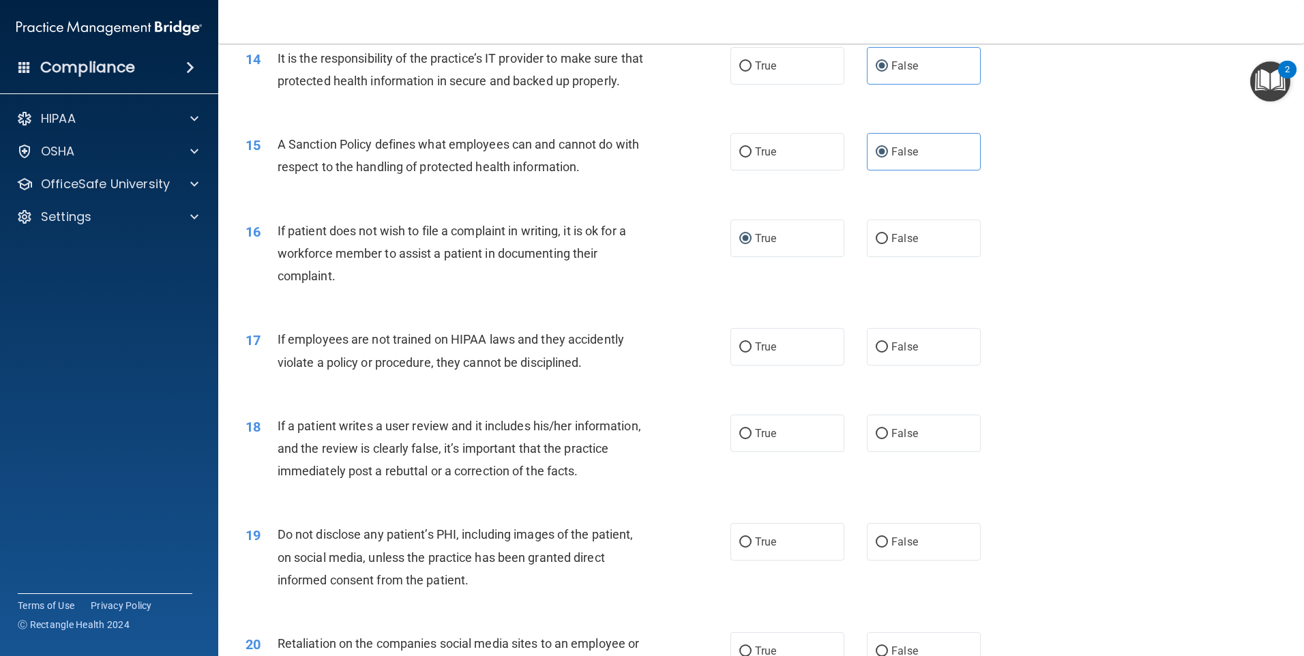
scroll to position [1569, 0]
click at [911, 451] on label "False" at bounding box center [924, 432] width 114 height 38
click at [888, 438] on input "False" at bounding box center [882, 433] width 12 height 10
radio input "true"
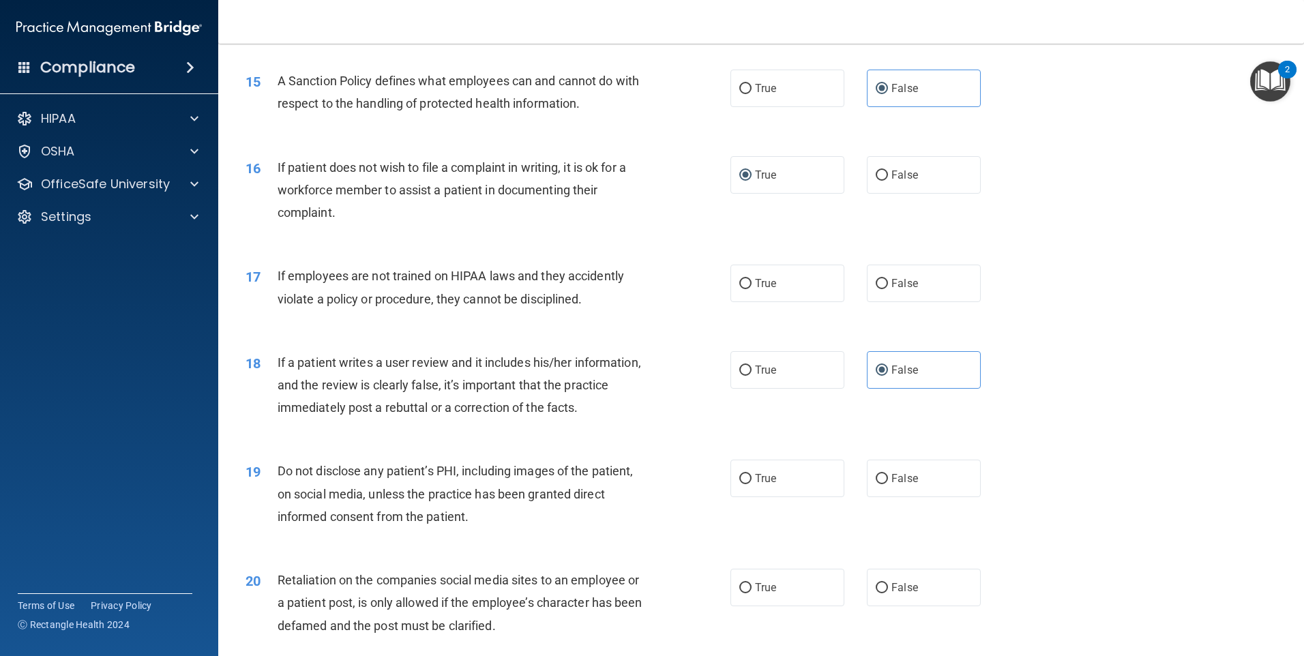
scroll to position [1705, 0]
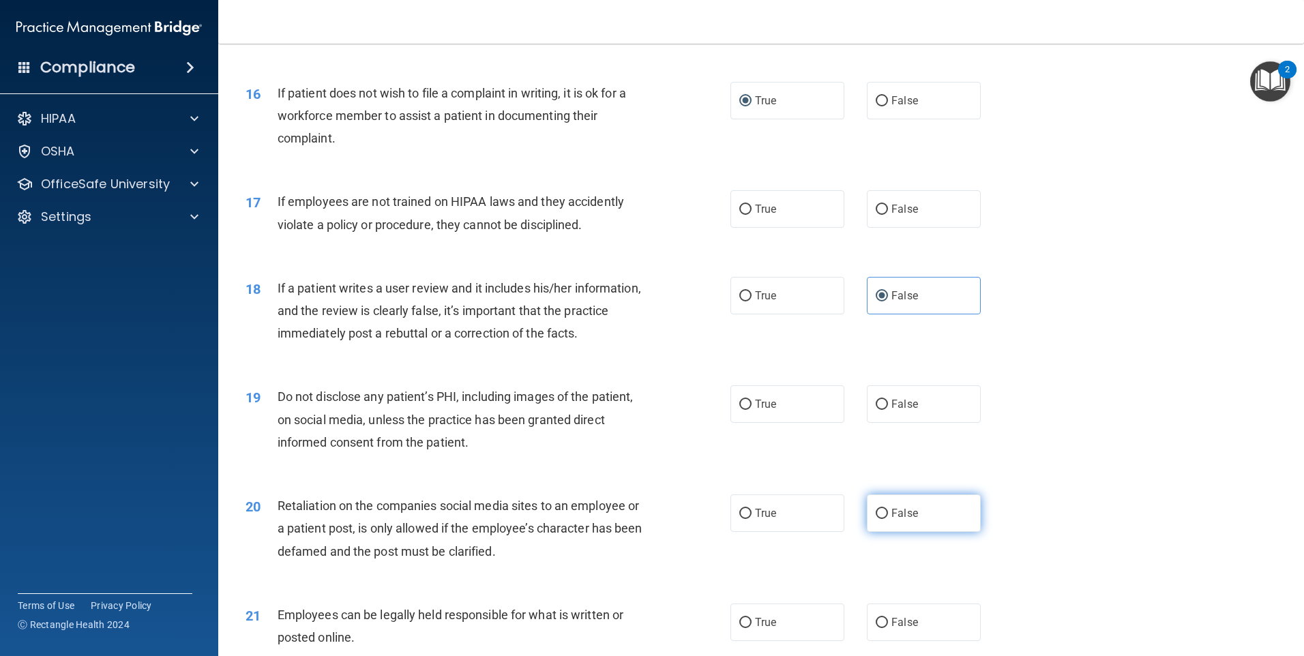
click at [894, 520] on span "False" at bounding box center [905, 513] width 27 height 13
click at [888, 519] on input "False" at bounding box center [882, 514] width 12 height 10
radio input "true"
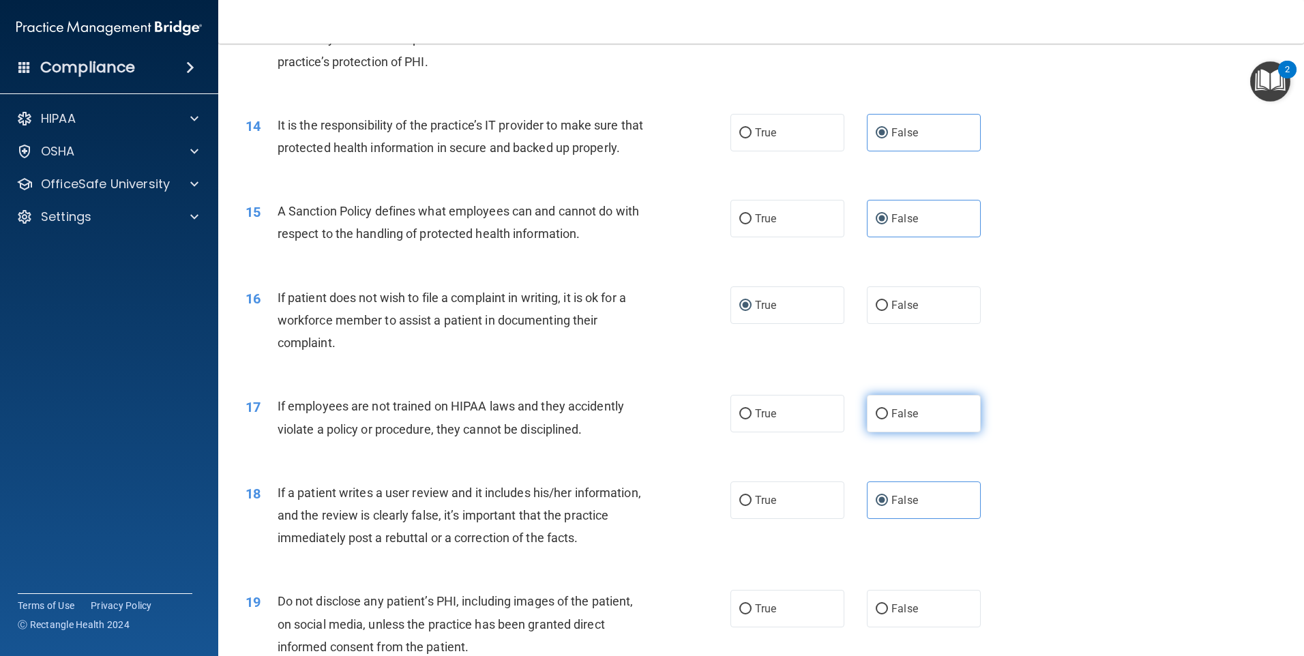
click at [892, 420] on span "False" at bounding box center [905, 413] width 27 height 13
click at [887, 419] on input "False" at bounding box center [882, 414] width 12 height 10
radio input "true"
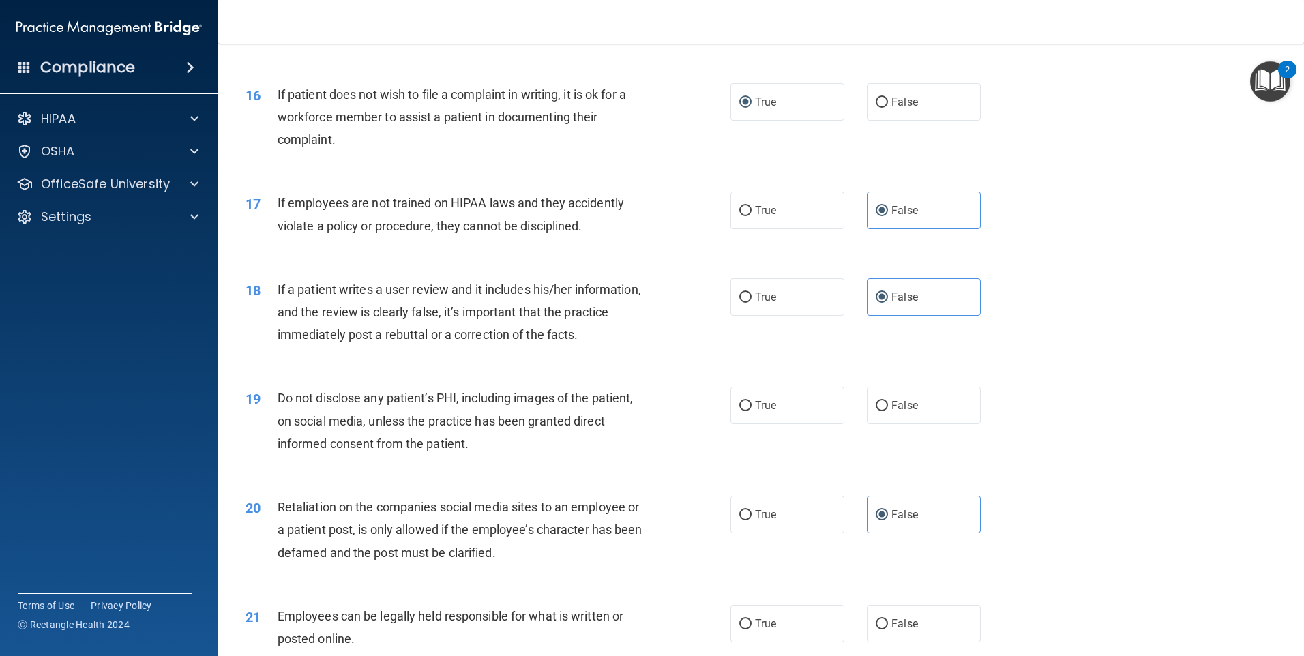
scroll to position [1705, 0]
click at [759, 411] on span "True" at bounding box center [765, 404] width 21 height 13
click at [752, 410] on input "True" at bounding box center [745, 405] width 12 height 10
radio input "true"
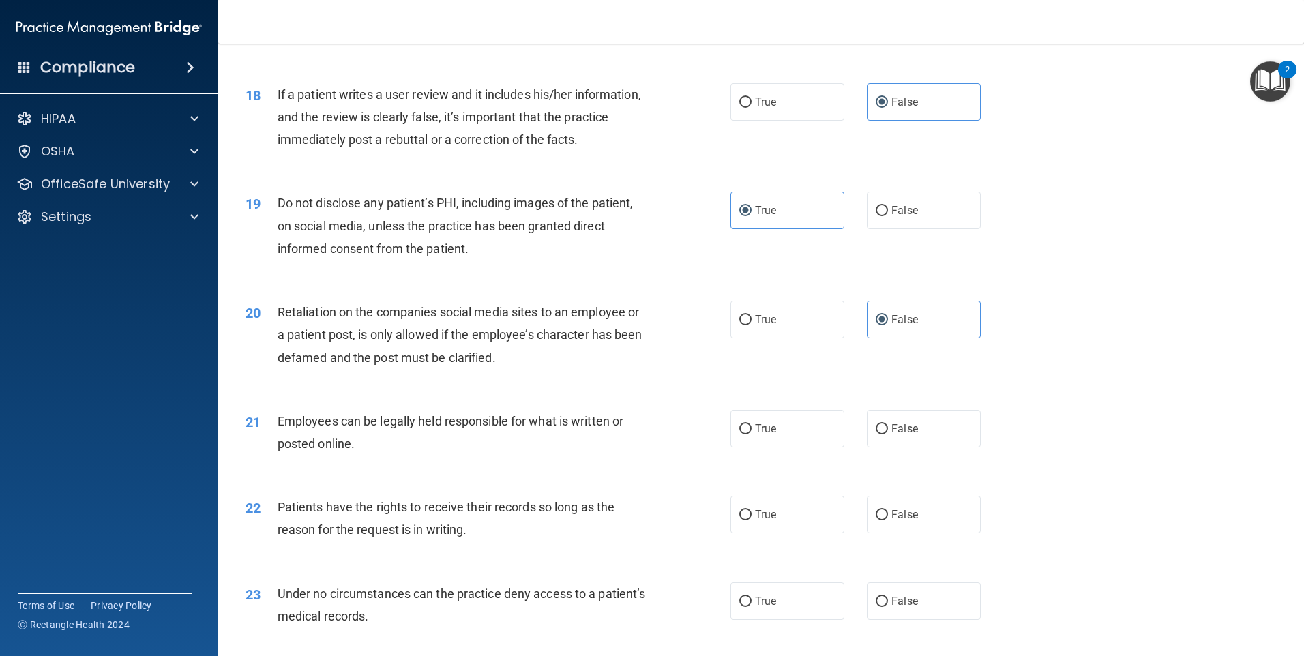
scroll to position [1978, 0]
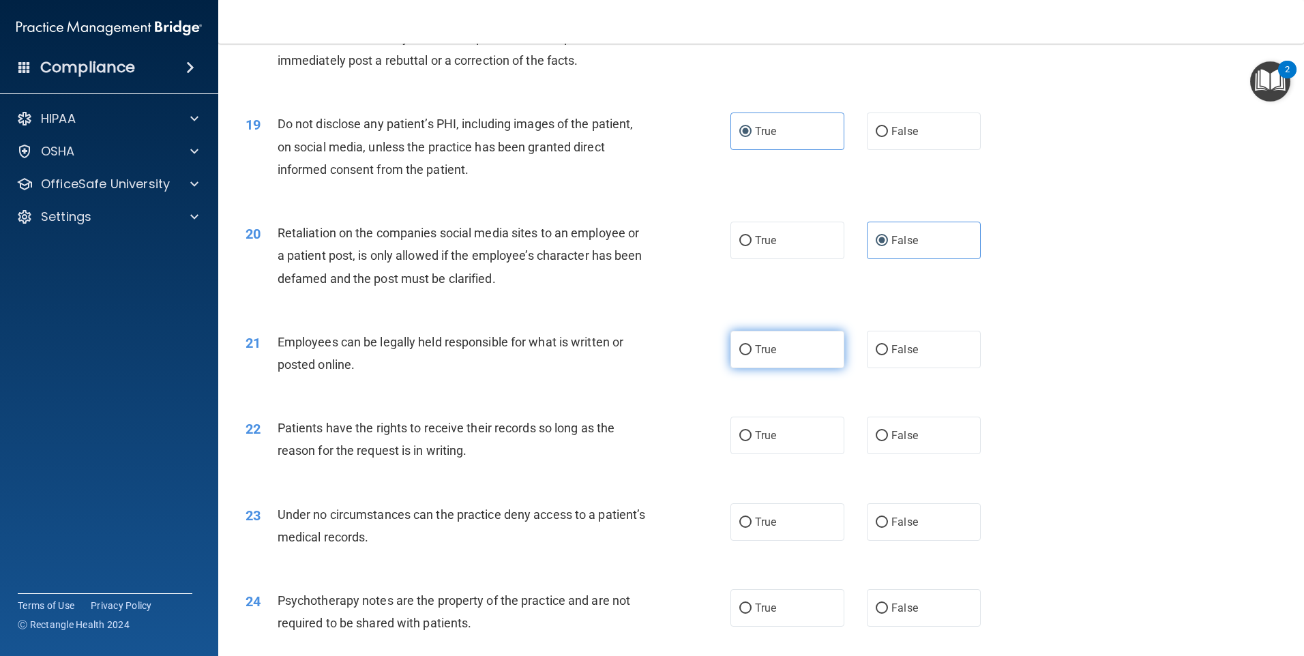
click at [773, 368] on label "True" at bounding box center [788, 350] width 114 height 38
click at [752, 355] on input "True" at bounding box center [745, 350] width 12 height 10
radio input "true"
click at [765, 454] on label "True" at bounding box center [788, 436] width 114 height 38
click at [752, 441] on input "True" at bounding box center [745, 436] width 12 height 10
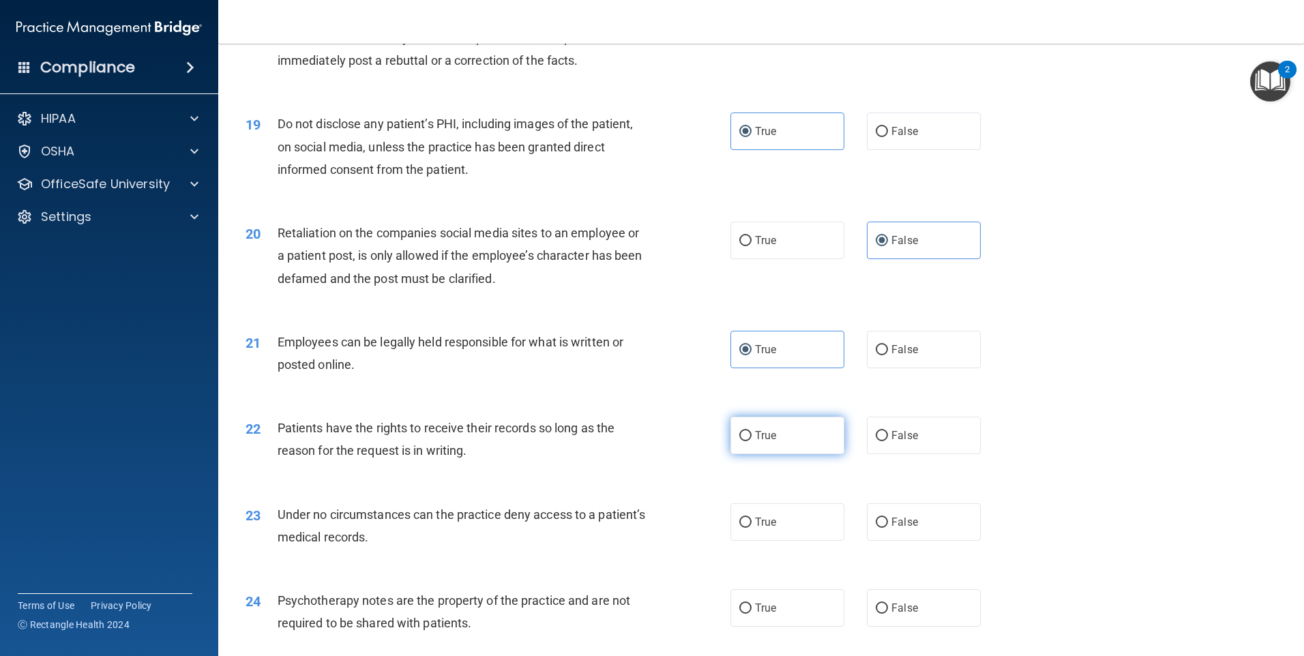
radio input "true"
click at [924, 454] on label "False" at bounding box center [924, 436] width 114 height 38
click at [888, 441] on input "False" at bounding box center [882, 436] width 12 height 10
radio input "true"
radio input "false"
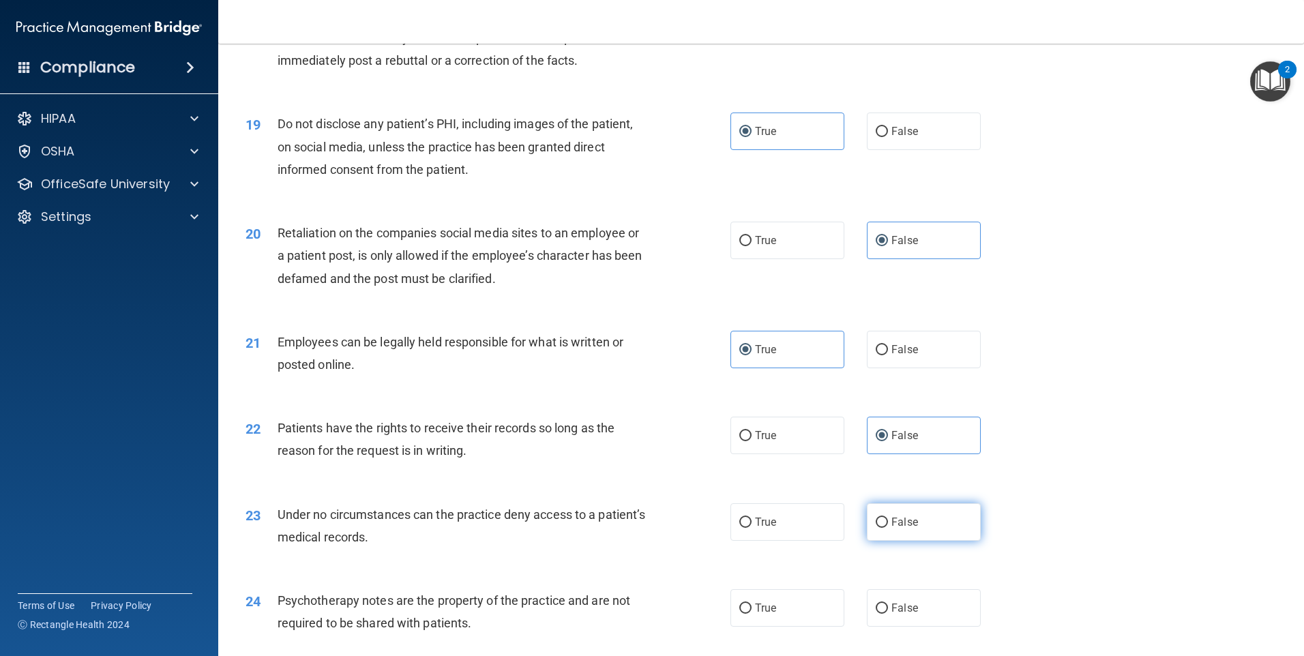
click at [932, 541] on label "False" at bounding box center [924, 522] width 114 height 38
click at [888, 528] on input "False" at bounding box center [882, 523] width 12 height 10
radio input "true"
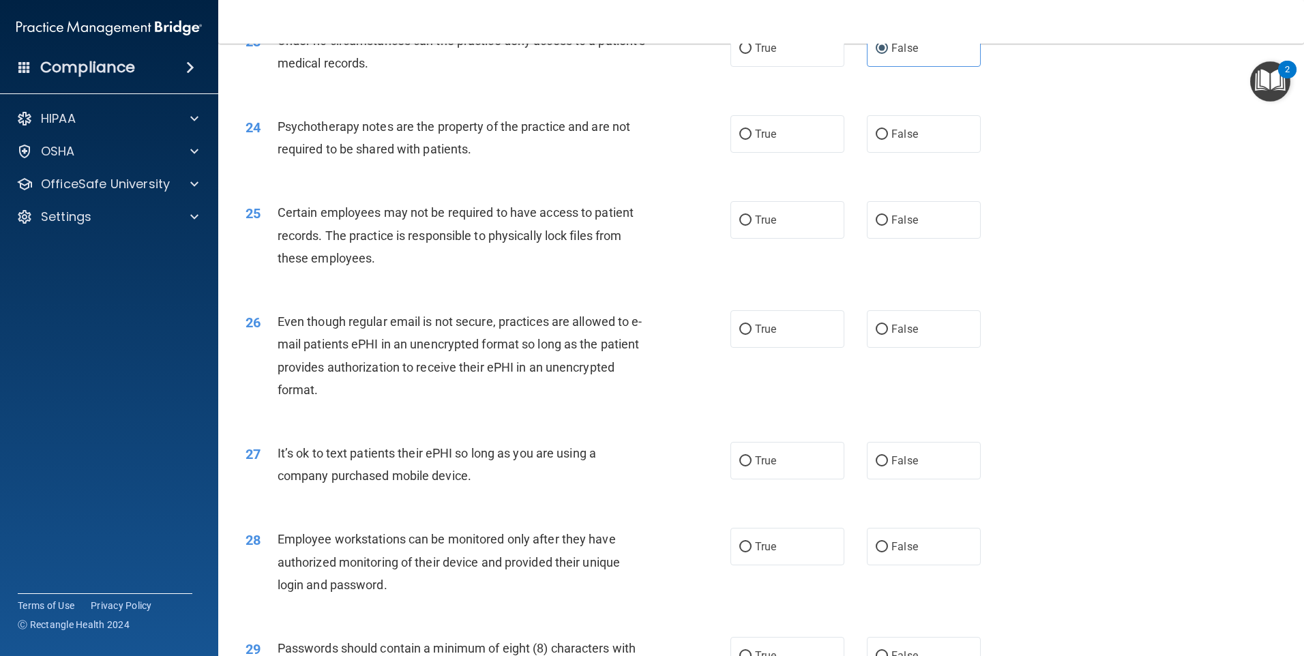
scroll to position [2456, 0]
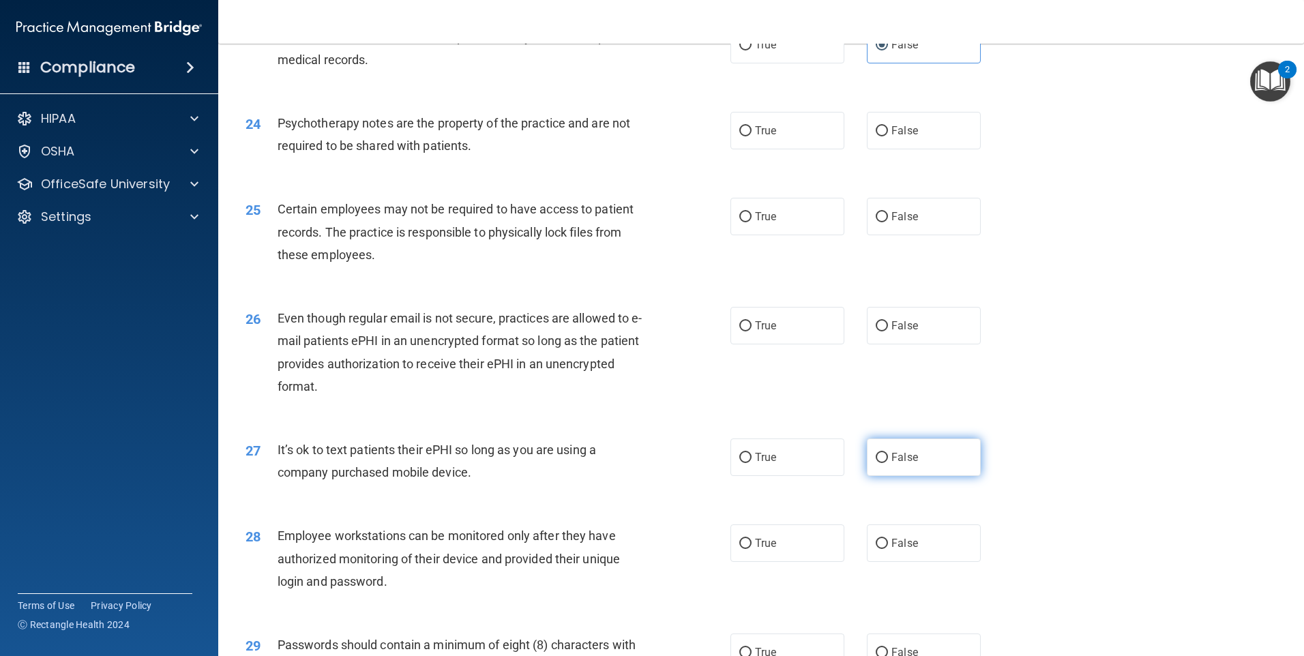
click at [906, 464] on span "False" at bounding box center [905, 457] width 27 height 13
click at [888, 463] on input "False" at bounding box center [882, 458] width 12 height 10
radio input "true"
click at [922, 555] on label "False" at bounding box center [924, 544] width 114 height 38
click at [888, 549] on input "False" at bounding box center [882, 544] width 12 height 10
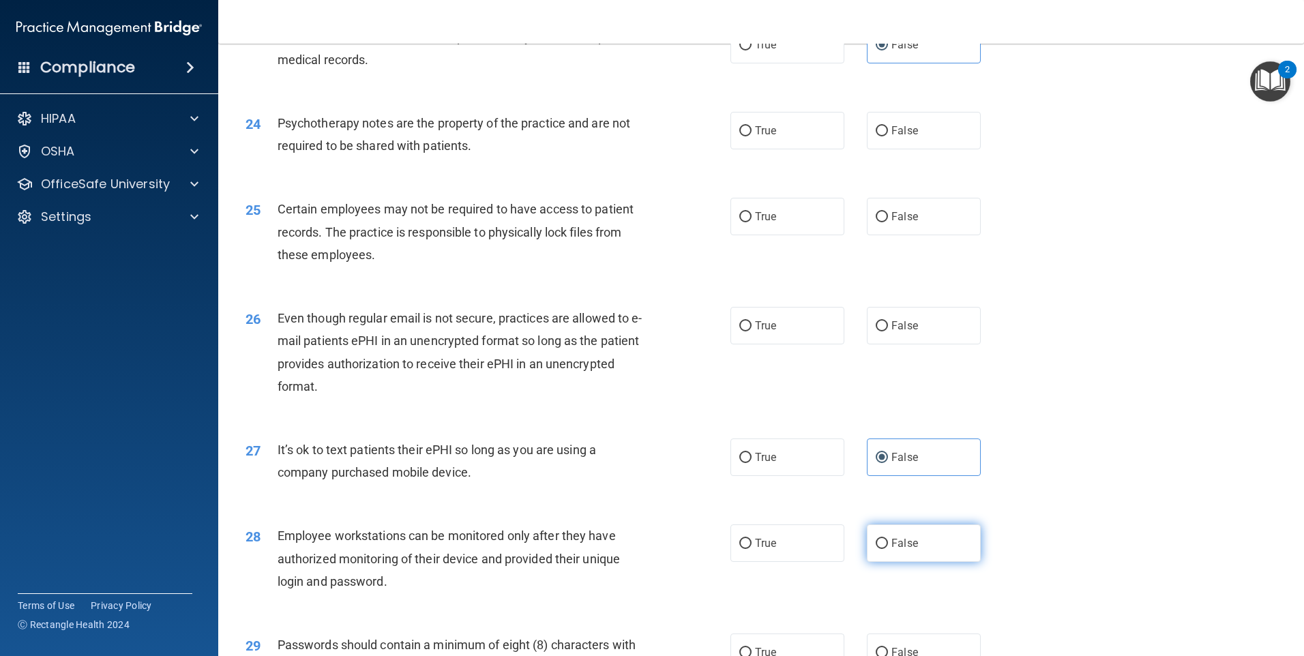
radio input "true"
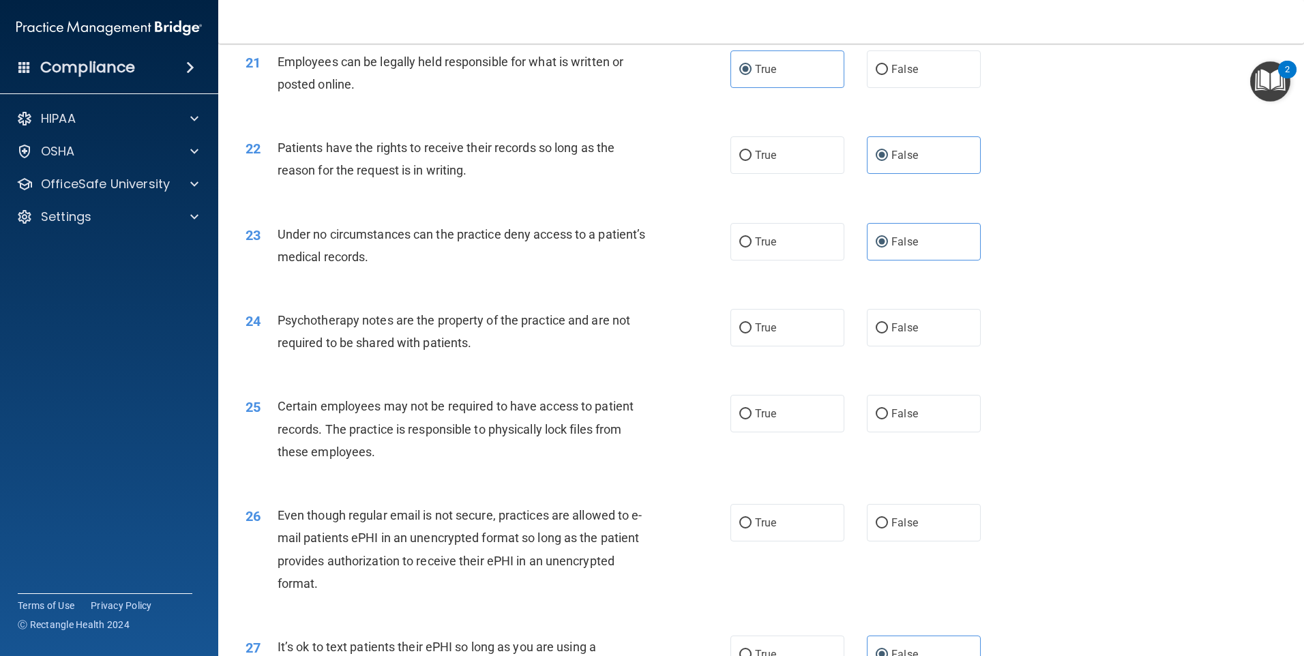
scroll to position [2251, 0]
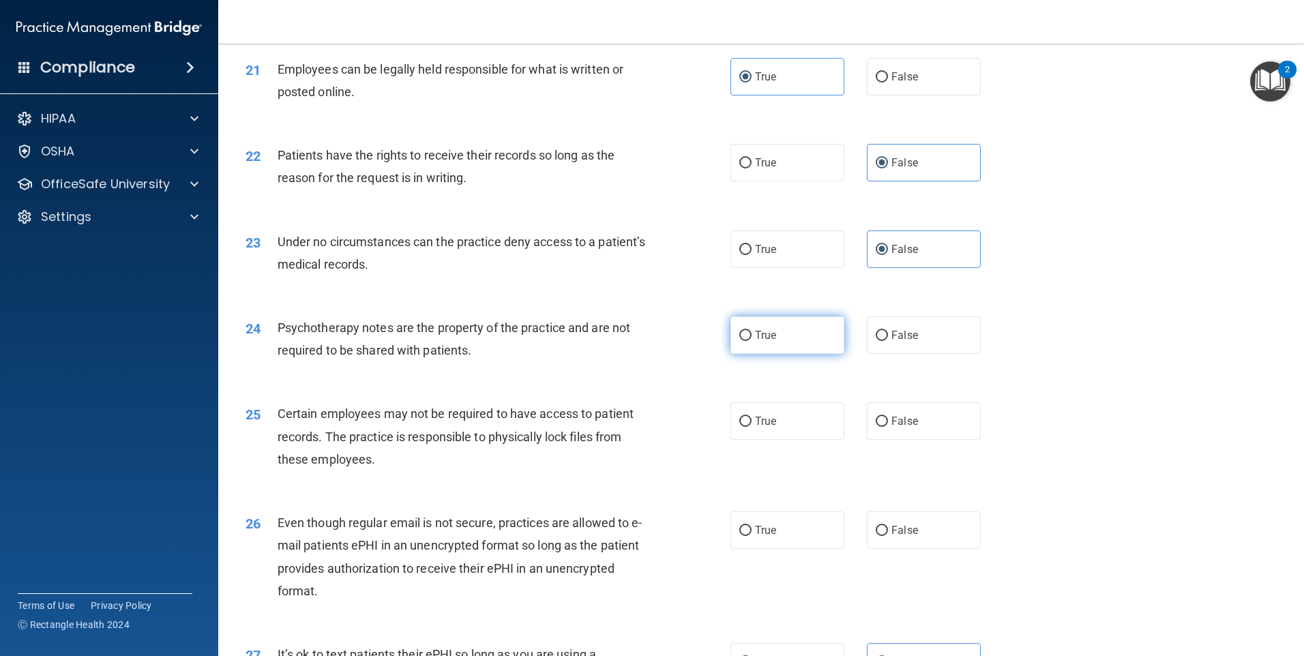
click at [811, 353] on label "True" at bounding box center [788, 335] width 114 height 38
click at [752, 341] on input "True" at bounding box center [745, 336] width 12 height 10
radio input "true"
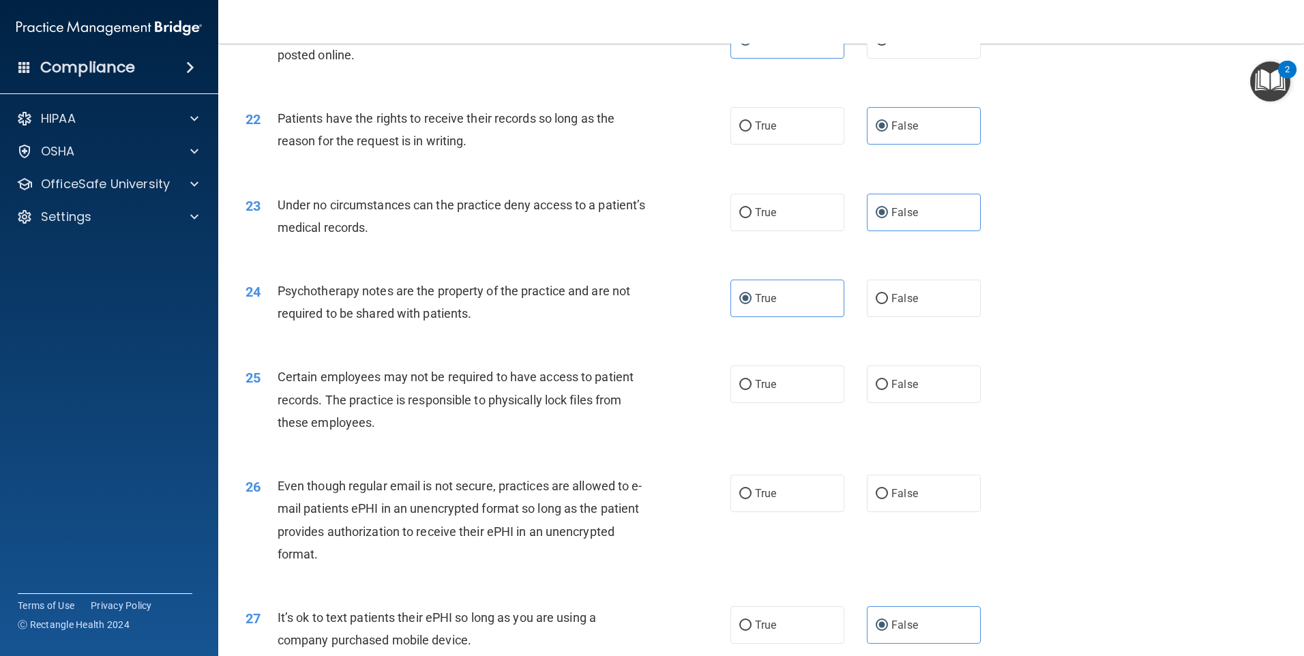
scroll to position [2319, 0]
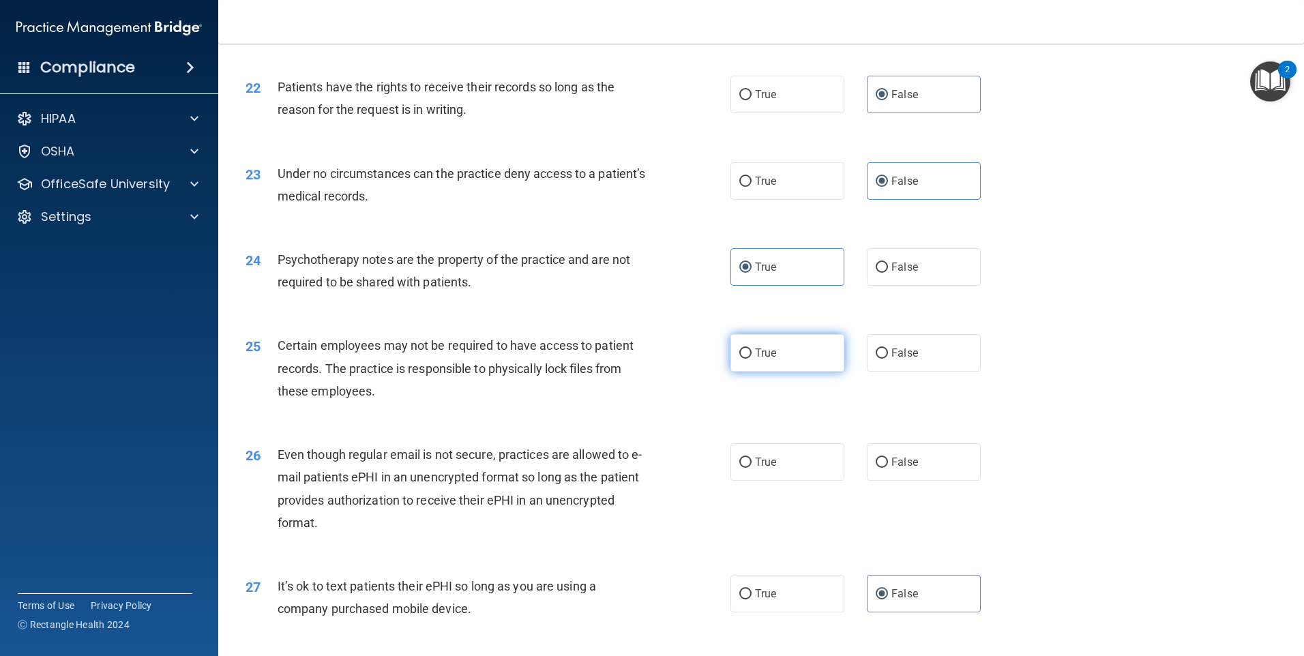
click at [771, 359] on span "True" at bounding box center [765, 353] width 21 height 13
click at [752, 359] on input "True" at bounding box center [745, 354] width 12 height 10
radio input "true"
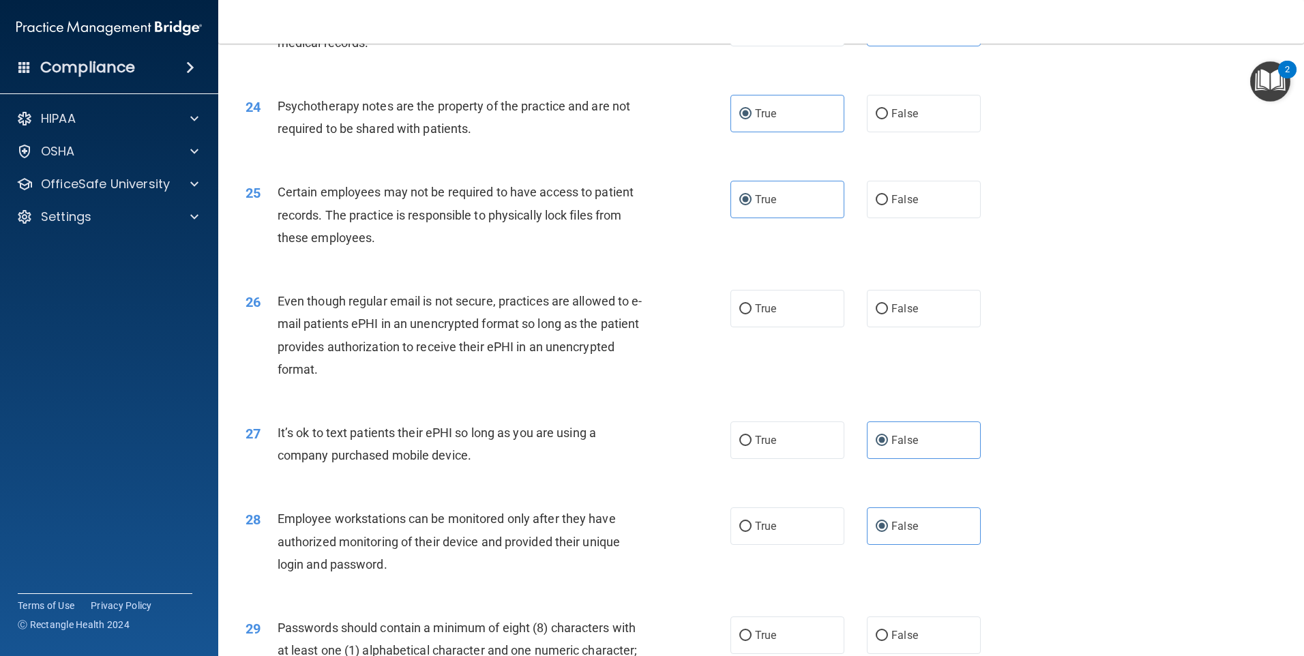
scroll to position [2524, 0]
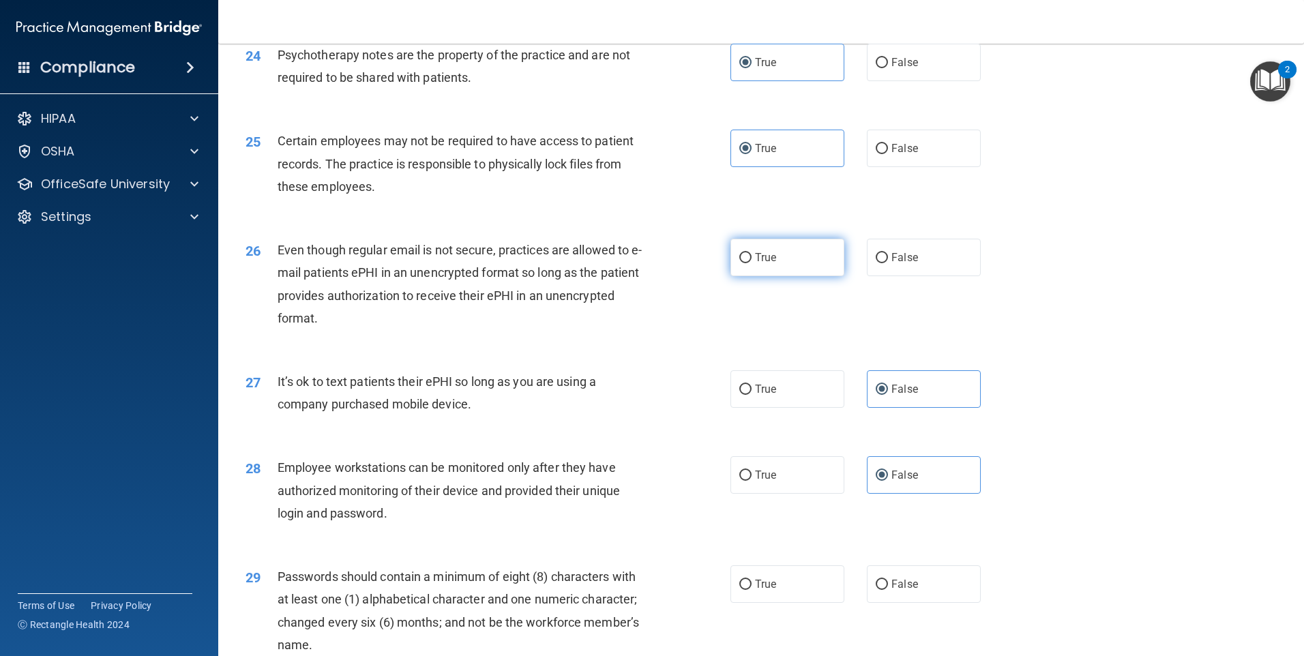
click at [769, 264] on span "True" at bounding box center [765, 257] width 21 height 13
click at [752, 263] on input "True" at bounding box center [745, 258] width 12 height 10
radio input "true"
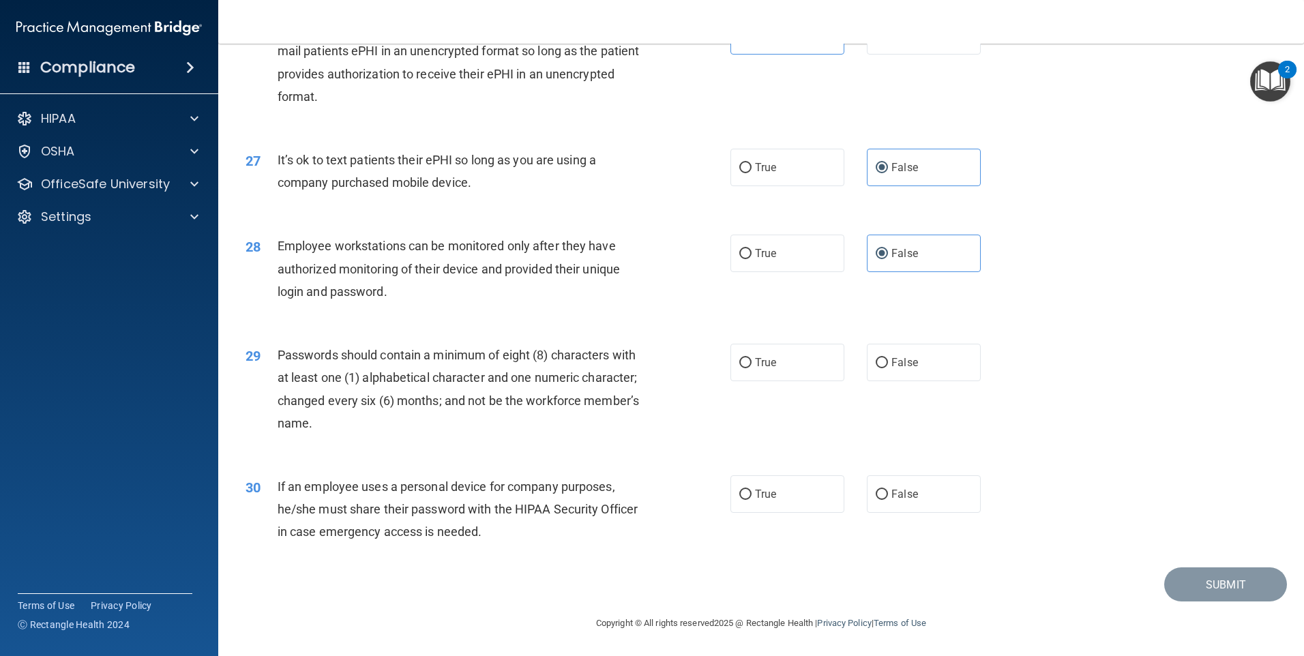
scroll to position [2768, 0]
click at [756, 354] on label "True" at bounding box center [788, 363] width 114 height 38
click at [752, 358] on input "True" at bounding box center [745, 363] width 12 height 10
radio input "true"
drag, startPoint x: 878, startPoint y: 499, endPoint x: 847, endPoint y: 507, distance: 31.6
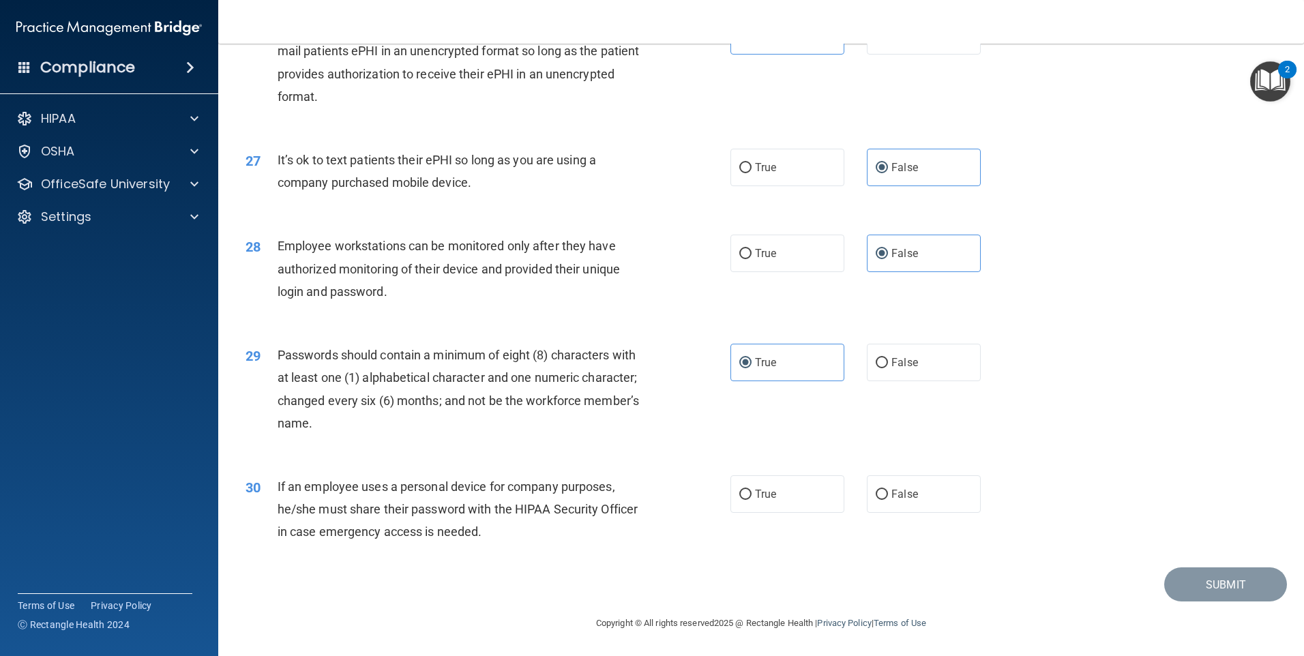
click at [879, 499] on input "False" at bounding box center [882, 495] width 12 height 10
radio input "true"
drag, startPoint x: 1162, startPoint y: 582, endPoint x: 1039, endPoint y: 593, distance: 123.9
click at [1164, 585] on button "Submit" at bounding box center [1225, 585] width 123 height 35
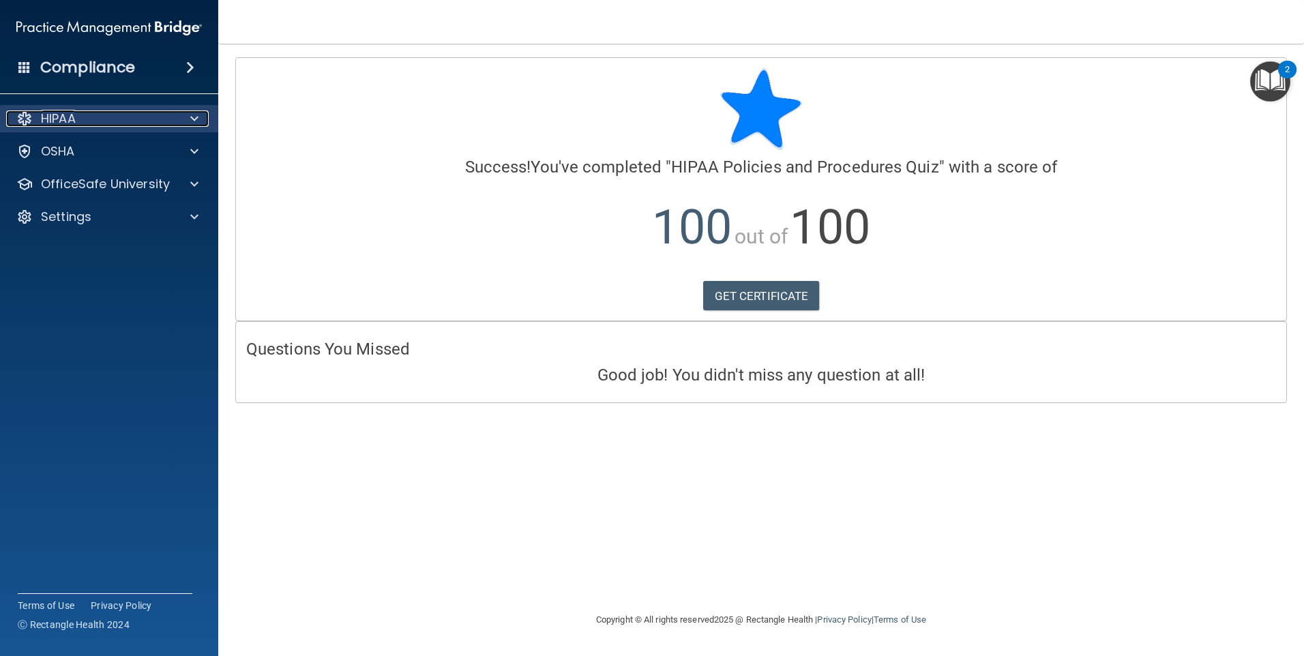
click at [74, 121] on p "HIPAA" at bounding box center [58, 119] width 35 height 16
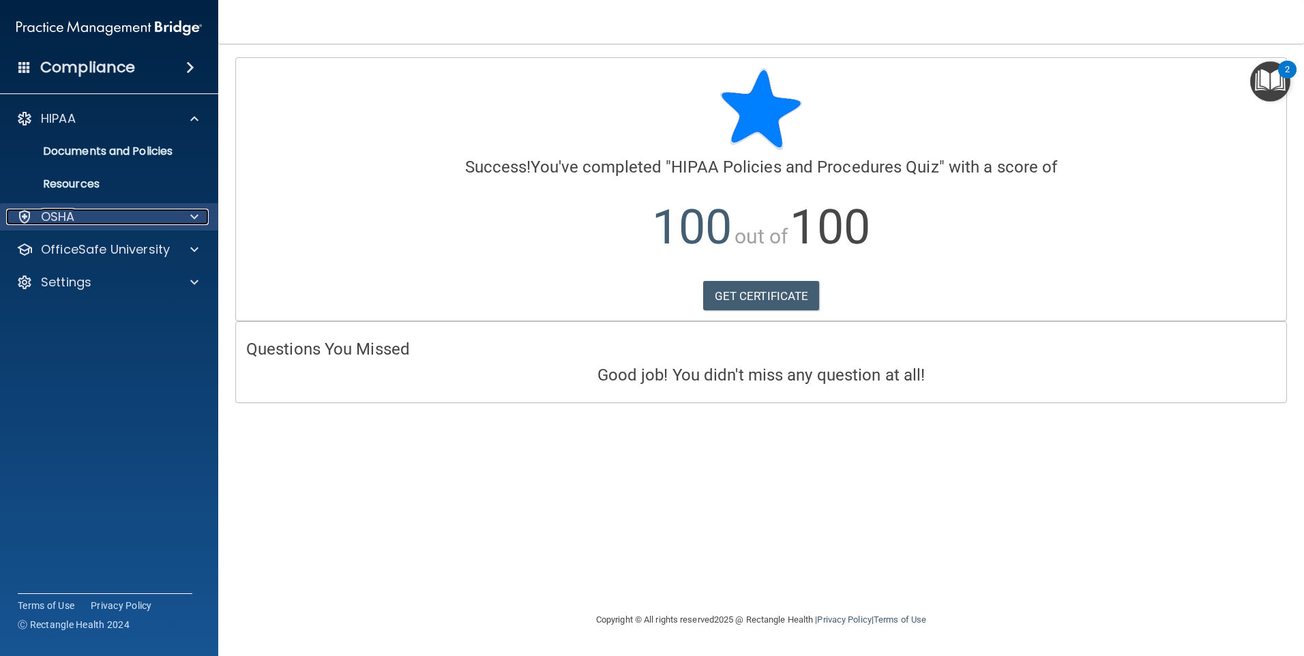
click at [74, 218] on p "OSHA" at bounding box center [58, 217] width 34 height 16
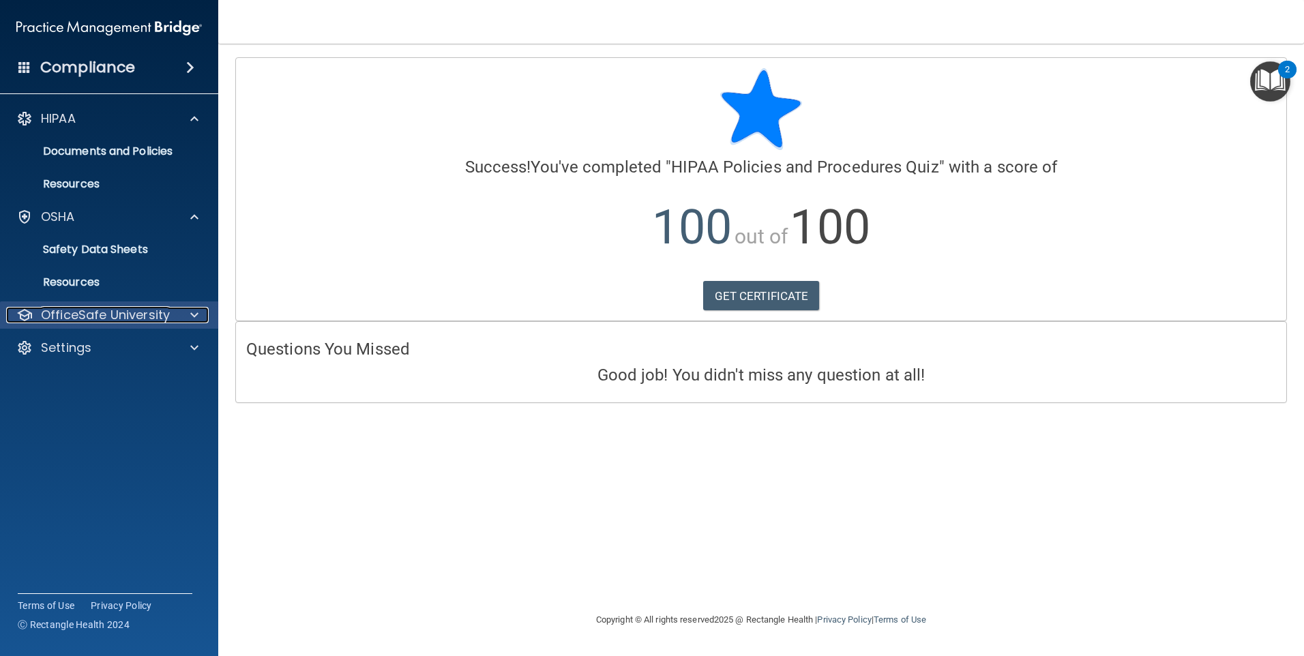
click at [91, 315] on p "OfficeSafe University" at bounding box center [105, 315] width 129 height 16
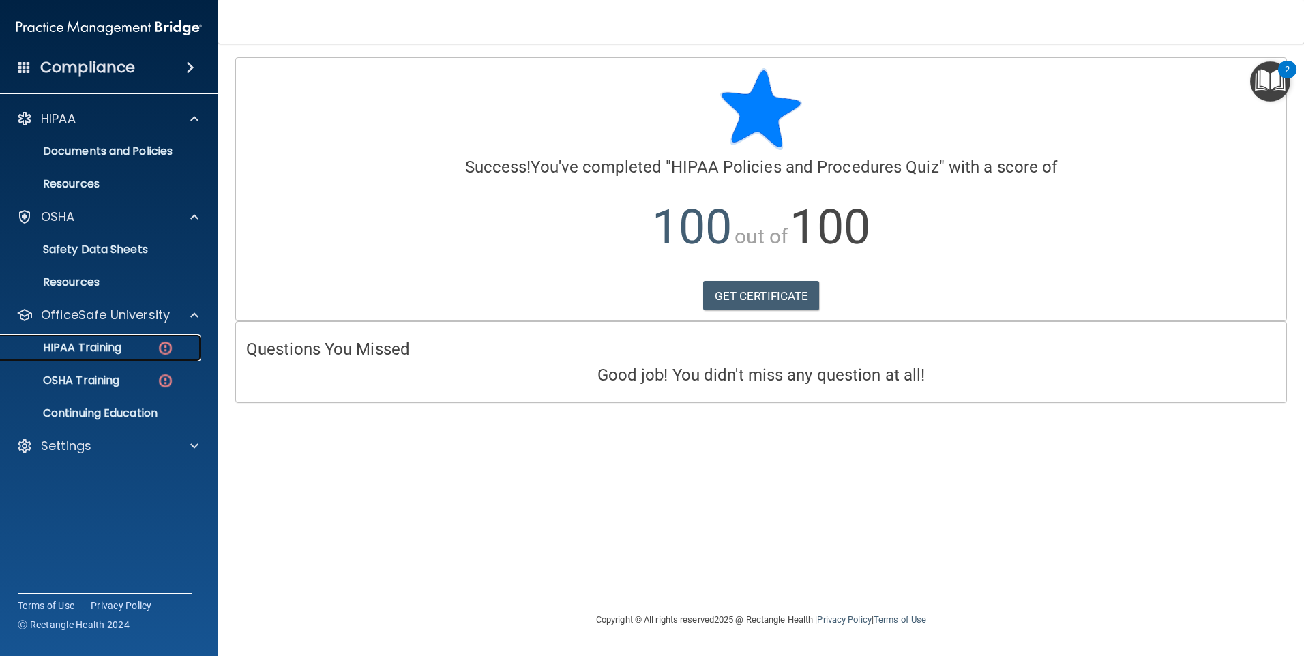
click at [102, 346] on p "HIPAA Training" at bounding box center [65, 348] width 113 height 14
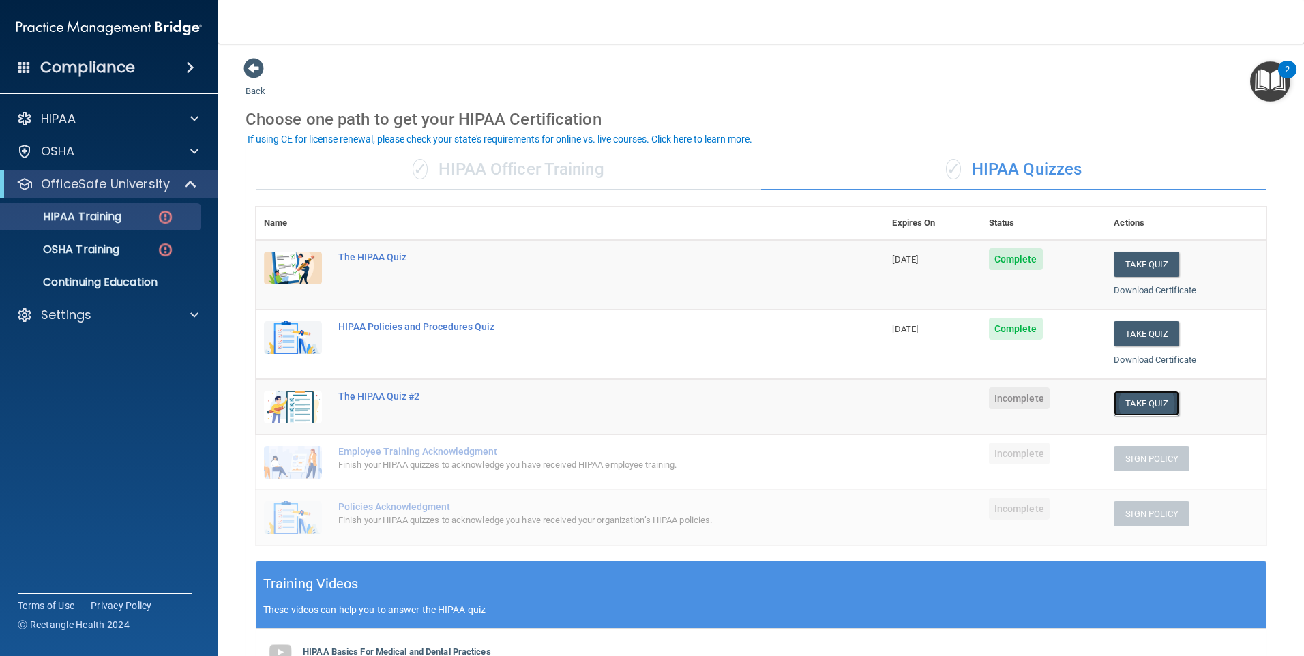
click at [1114, 401] on button "Take Quiz" at bounding box center [1146, 403] width 65 height 25
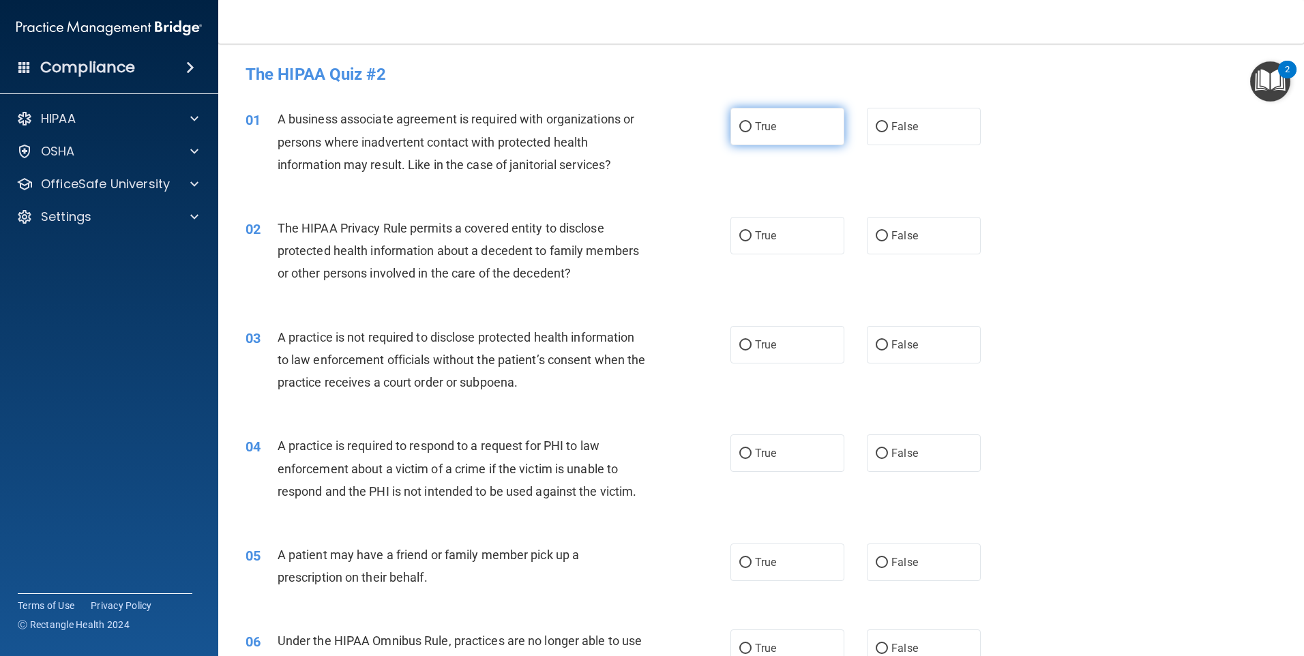
click at [756, 134] on label "True" at bounding box center [788, 127] width 114 height 38
click at [752, 132] on input "True" at bounding box center [745, 127] width 12 height 10
radio input "true"
click at [770, 232] on span "True" at bounding box center [765, 235] width 21 height 13
click at [752, 232] on input "True" at bounding box center [745, 236] width 12 height 10
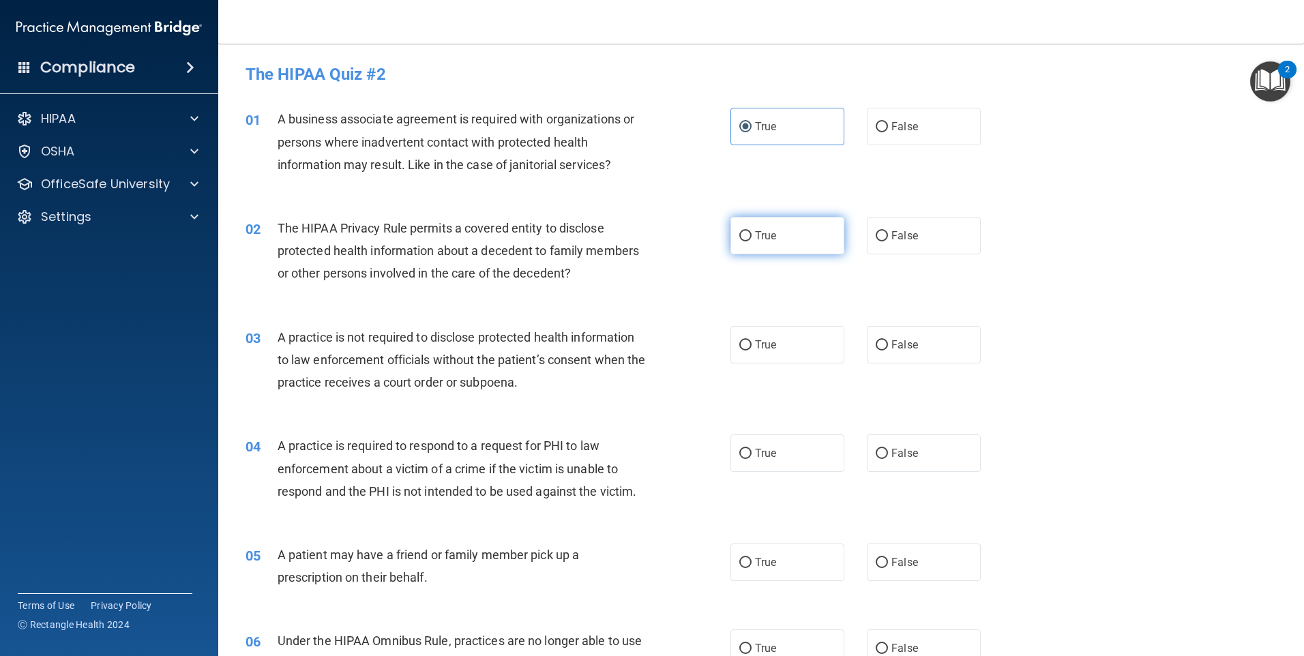
radio input "true"
click at [786, 347] on label "True" at bounding box center [788, 345] width 114 height 38
click at [752, 347] on input "True" at bounding box center [745, 345] width 12 height 10
radio input "true"
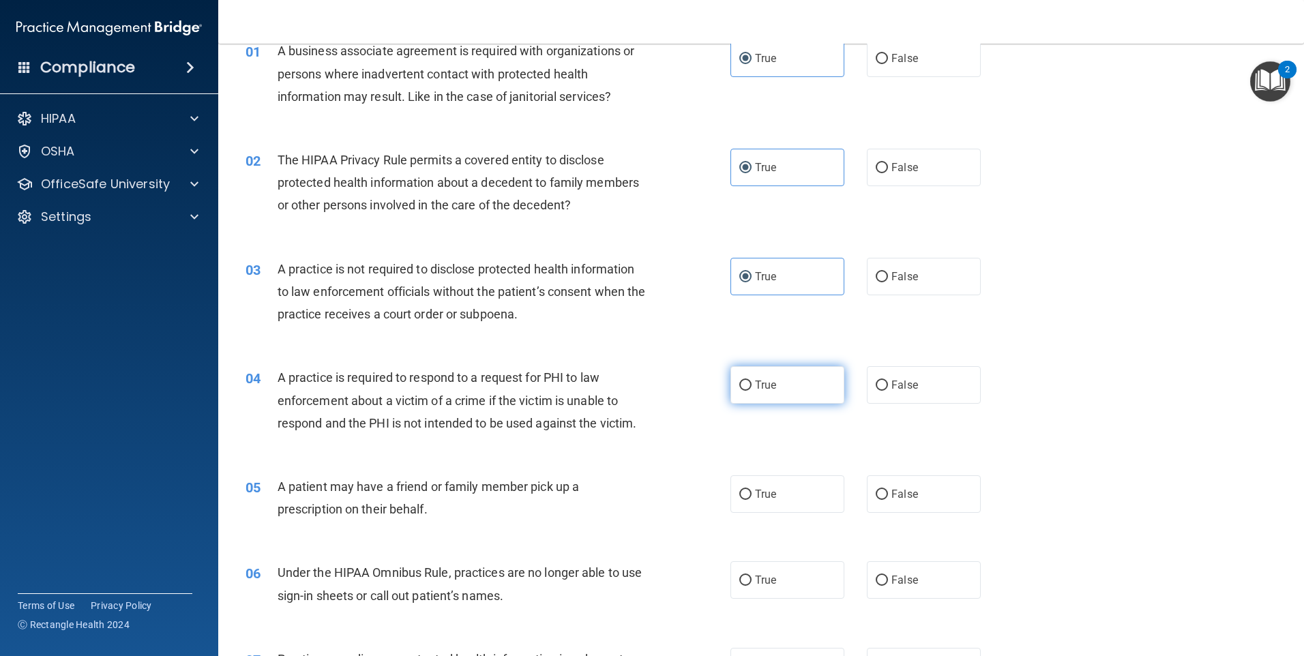
click at [755, 368] on label "True" at bounding box center [788, 385] width 114 height 38
click at [752, 381] on input "True" at bounding box center [745, 386] width 12 height 10
radio input "true"
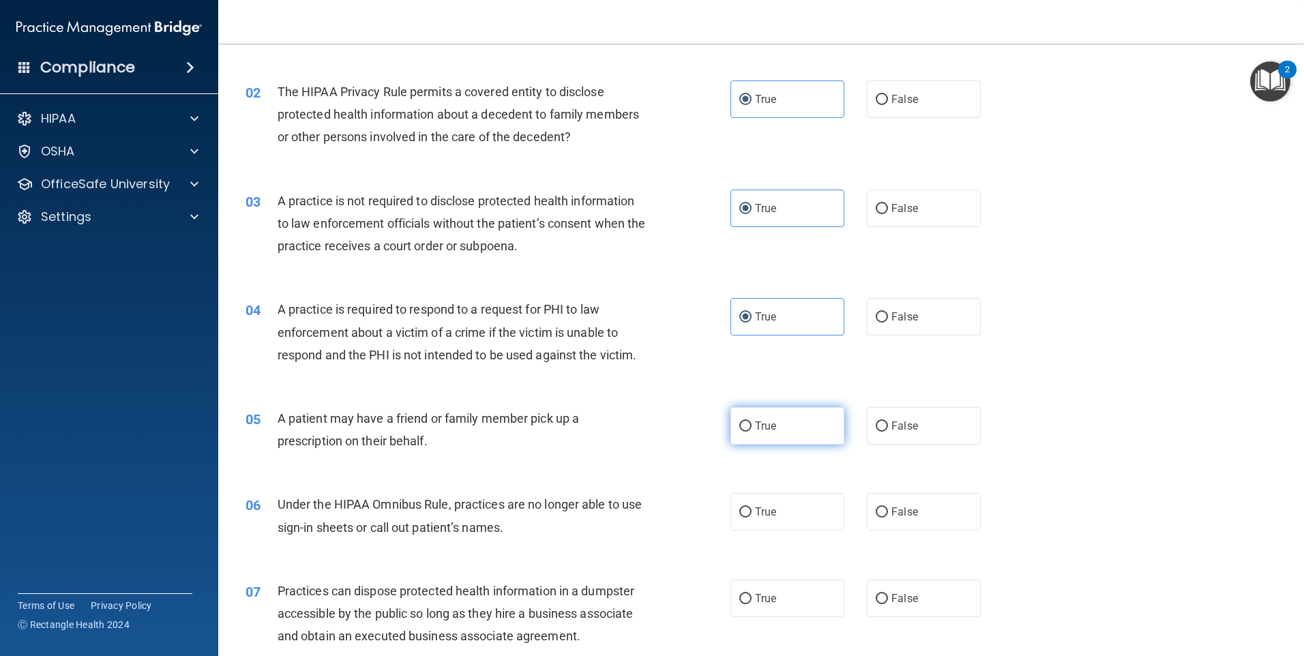
click at [769, 427] on span "True" at bounding box center [765, 425] width 21 height 13
click at [752, 427] on input "True" at bounding box center [745, 427] width 12 height 10
radio input "true"
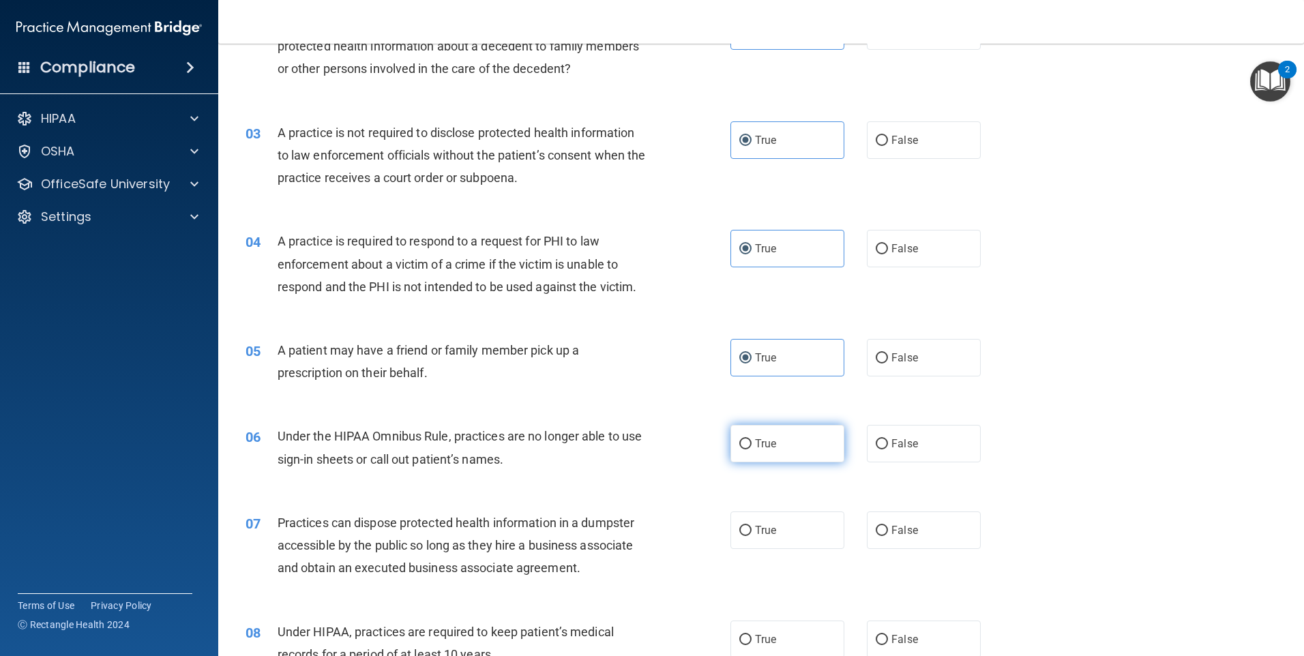
click at [774, 437] on label "True" at bounding box center [788, 444] width 114 height 38
click at [752, 439] on input "True" at bounding box center [745, 444] width 12 height 10
radio input "true"
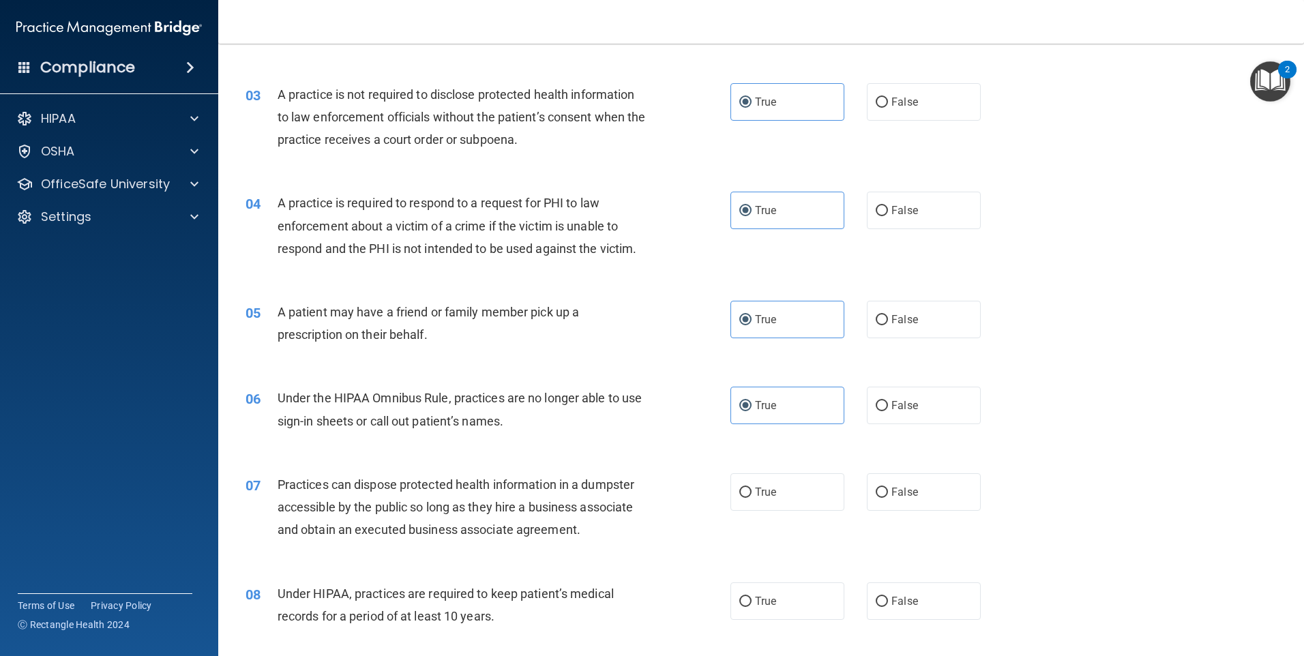
scroll to position [409, 0]
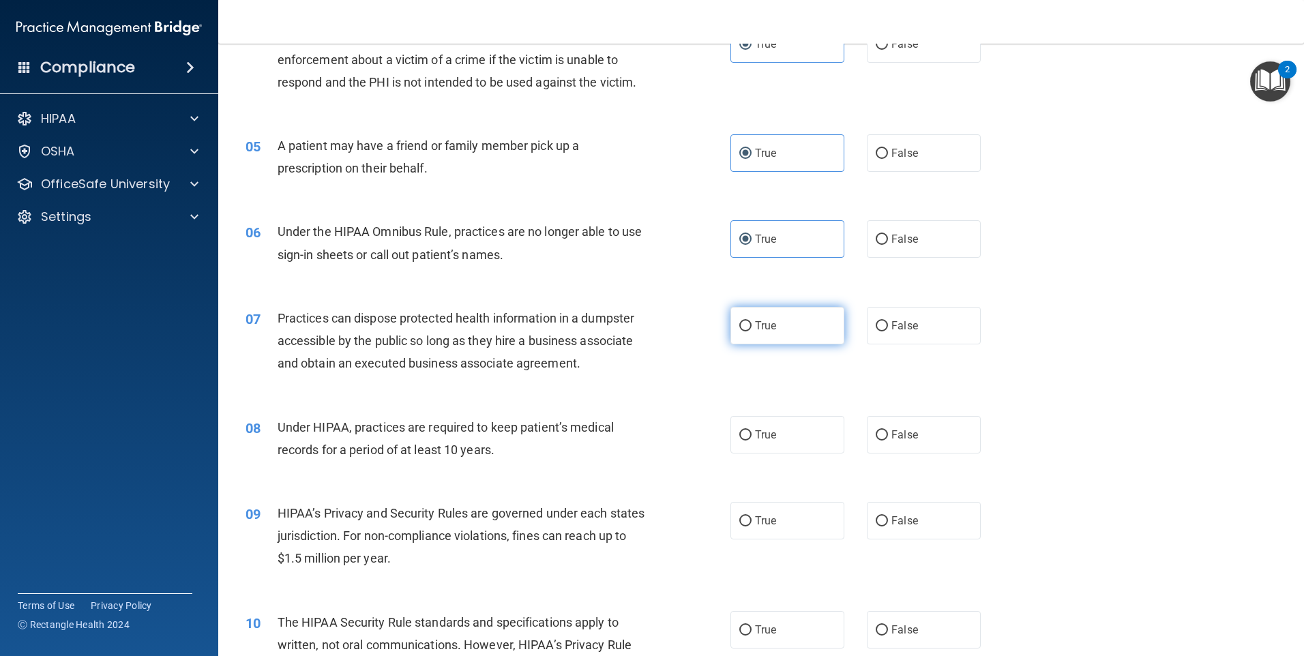
click at [761, 317] on label "True" at bounding box center [788, 326] width 114 height 38
click at [752, 321] on input "True" at bounding box center [745, 326] width 12 height 10
radio input "true"
click at [775, 435] on label "True" at bounding box center [788, 435] width 114 height 38
click at [752, 435] on input "True" at bounding box center [745, 435] width 12 height 10
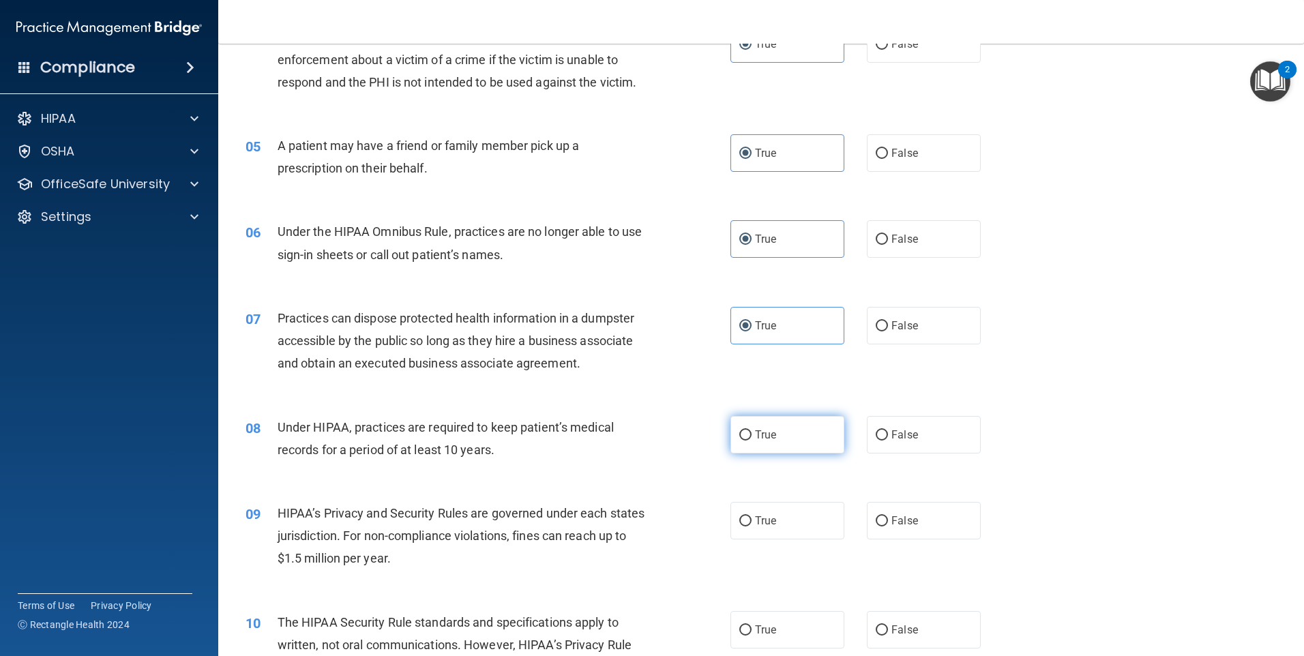
radio input "true"
click at [765, 518] on span "True" at bounding box center [765, 520] width 21 height 13
click at [752, 518] on input "True" at bounding box center [745, 521] width 12 height 10
radio input "true"
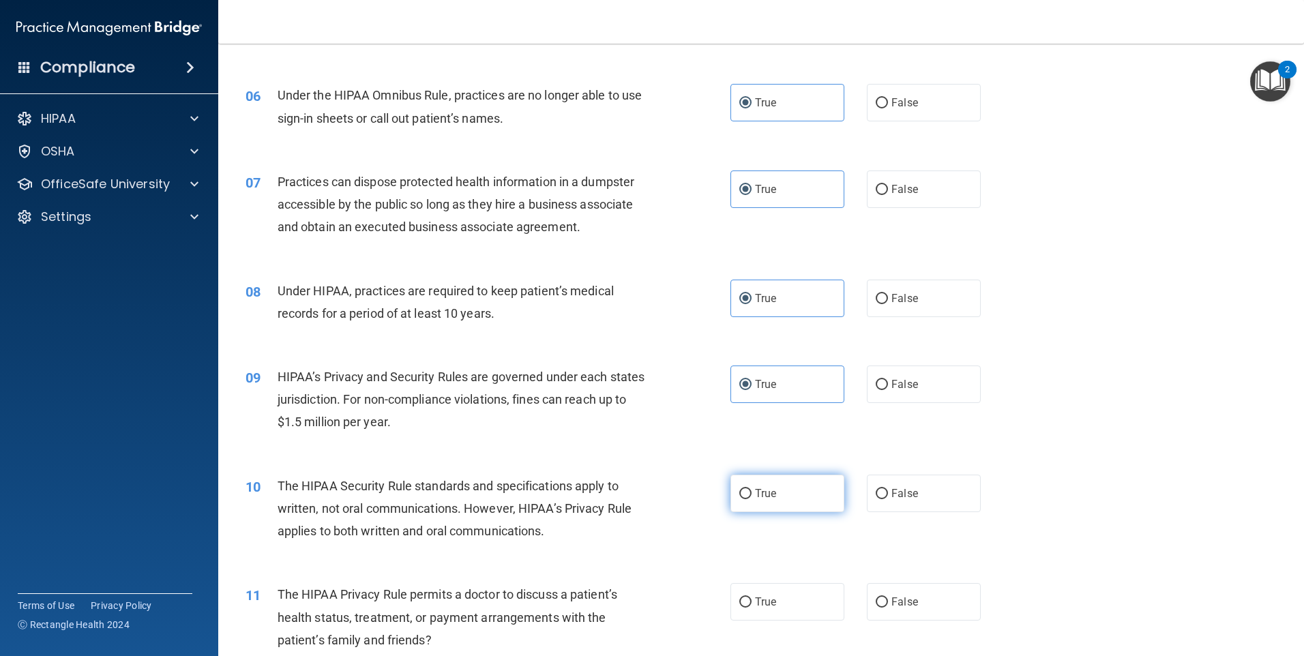
click at [769, 490] on span "True" at bounding box center [765, 493] width 21 height 13
click at [752, 490] on input "True" at bounding box center [745, 494] width 12 height 10
radio input "true"
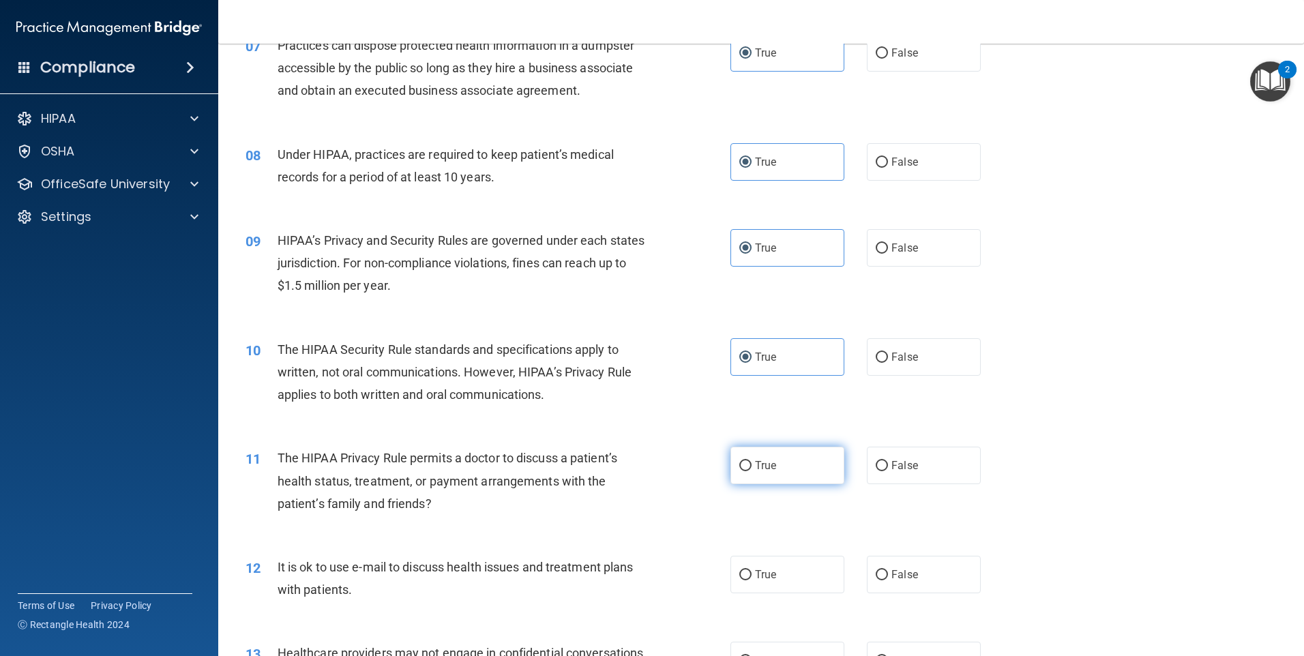
click at [774, 468] on label "True" at bounding box center [788, 466] width 114 height 38
click at [752, 468] on input "True" at bounding box center [745, 466] width 12 height 10
radio input "true"
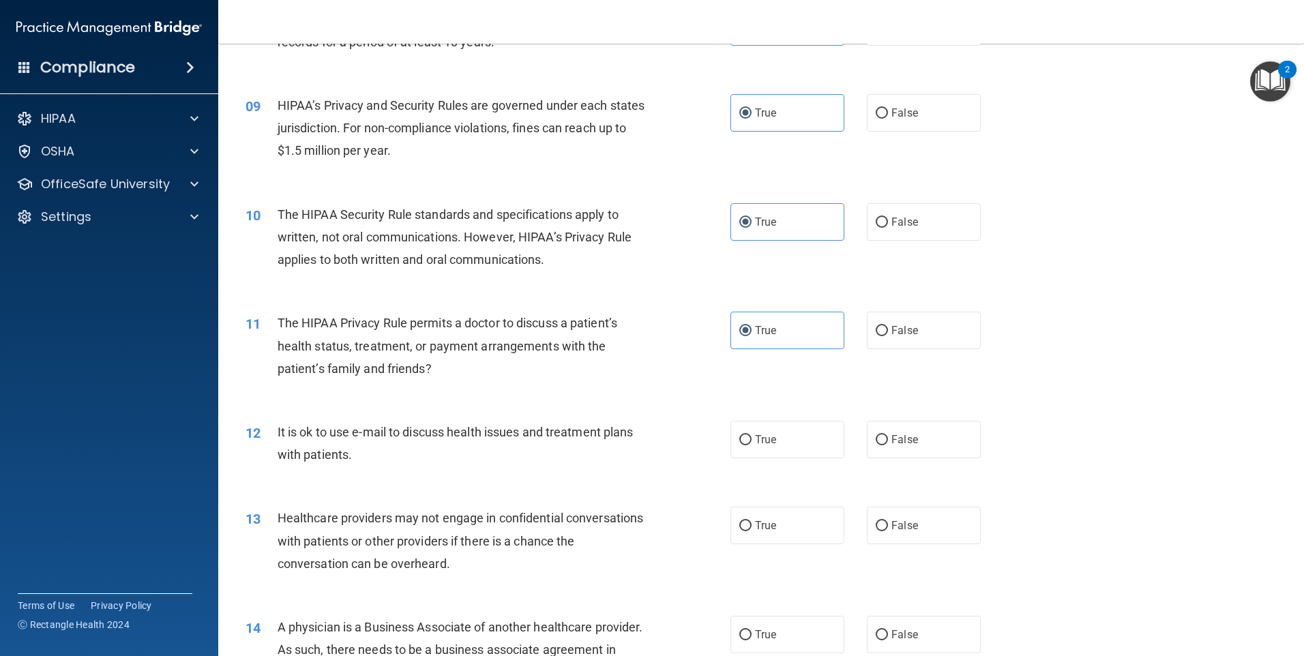
scroll to position [819, 0]
click at [776, 445] on label "True" at bounding box center [788, 438] width 114 height 38
click at [752, 444] on input "True" at bounding box center [745, 439] width 12 height 10
radio input "true"
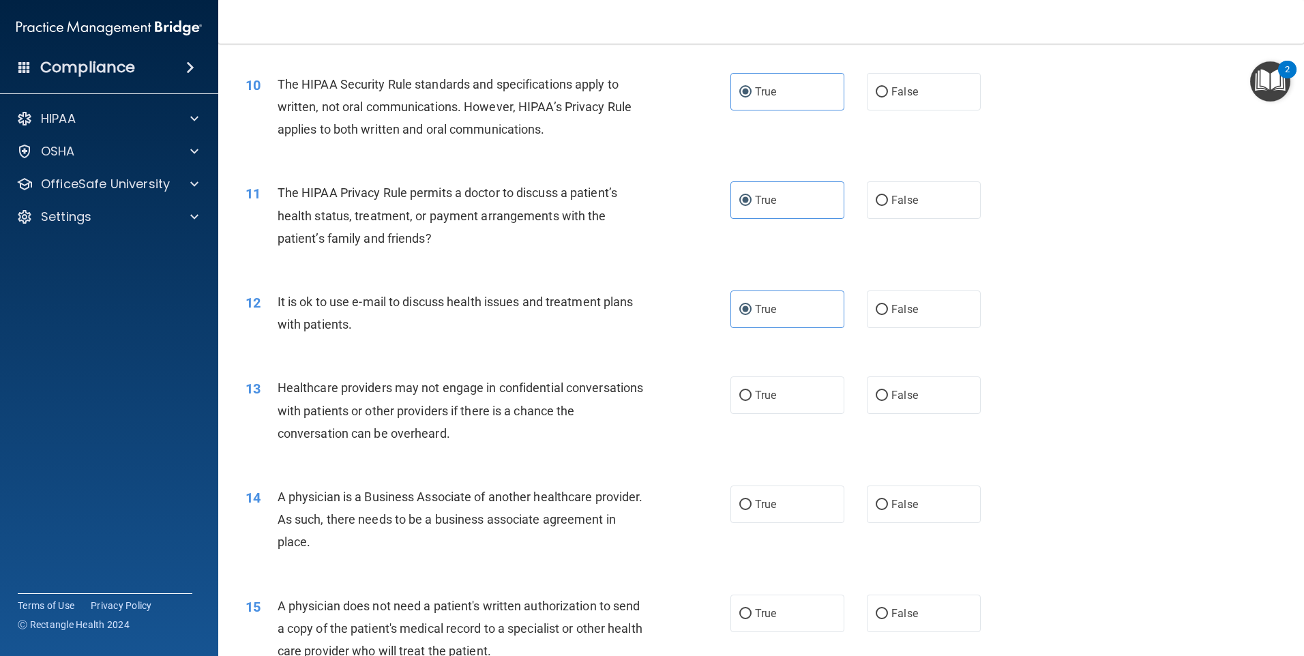
scroll to position [955, 0]
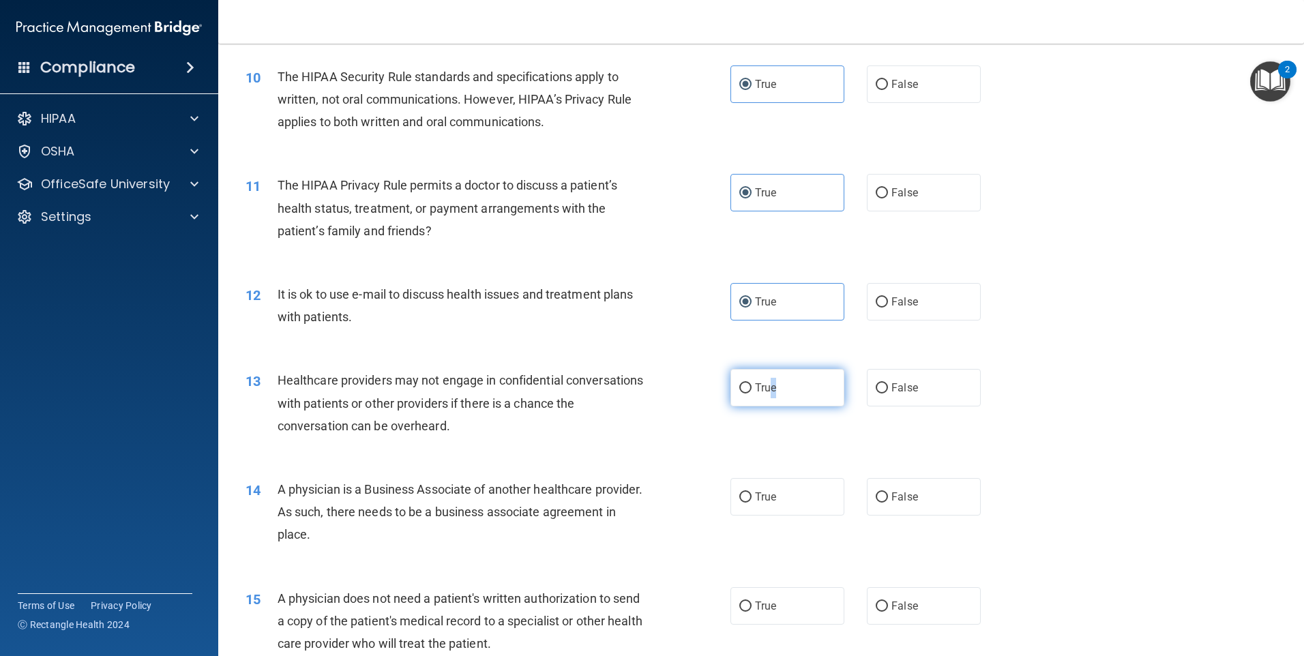
click at [774, 389] on label "True" at bounding box center [788, 388] width 114 height 38
drag, startPoint x: 774, startPoint y: 389, endPoint x: 774, endPoint y: 495, distance: 105.7
click at [776, 496] on label "True" at bounding box center [788, 497] width 114 height 38
click at [752, 496] on input "True" at bounding box center [745, 497] width 12 height 10
radio input "true"
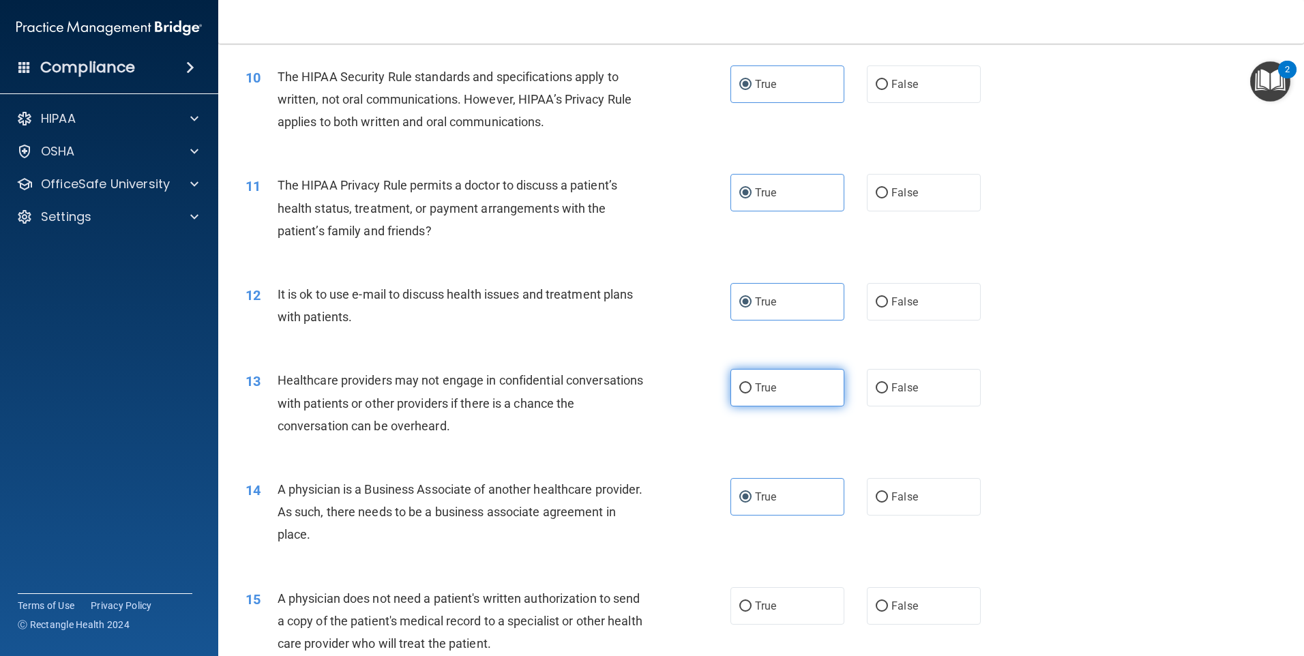
click at [768, 378] on label "True" at bounding box center [788, 388] width 114 height 38
drag, startPoint x: 768, startPoint y: 378, endPoint x: 738, endPoint y: 387, distance: 31.3
click at [739, 387] on input "True" at bounding box center [745, 388] width 12 height 10
radio input "true"
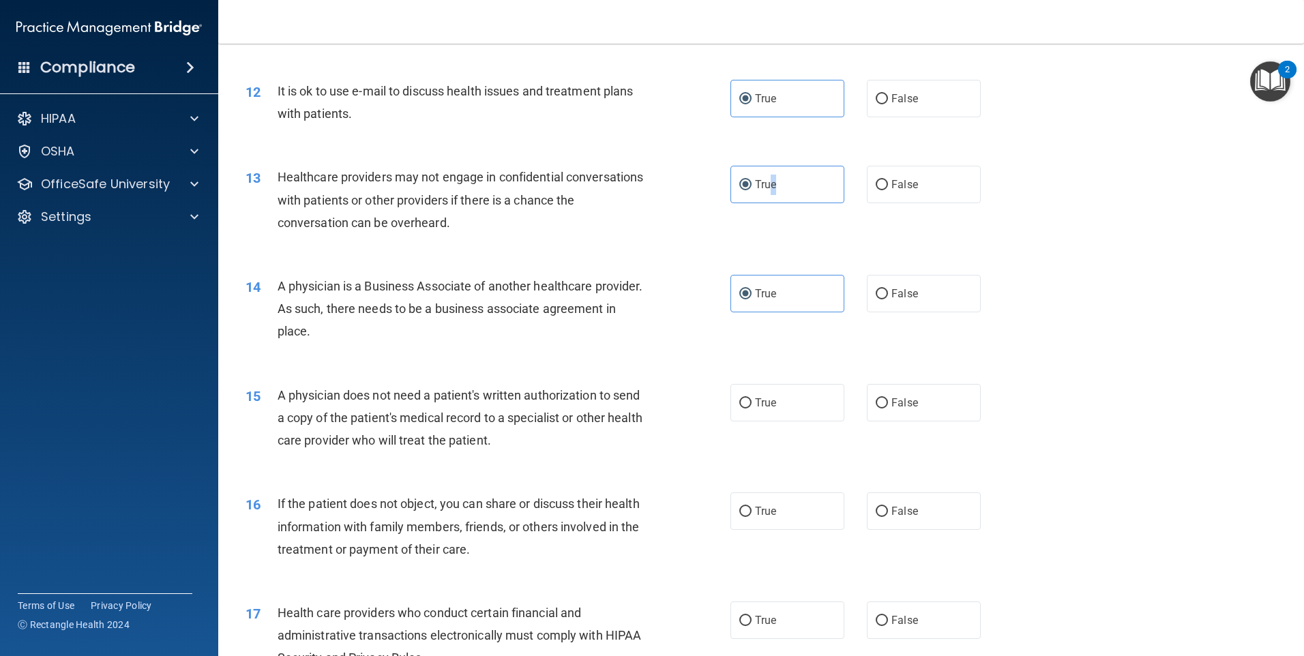
scroll to position [1160, 0]
drag, startPoint x: 746, startPoint y: 405, endPoint x: 711, endPoint y: 424, distance: 38.8
click at [744, 406] on input "True" at bounding box center [745, 402] width 12 height 10
radio input "true"
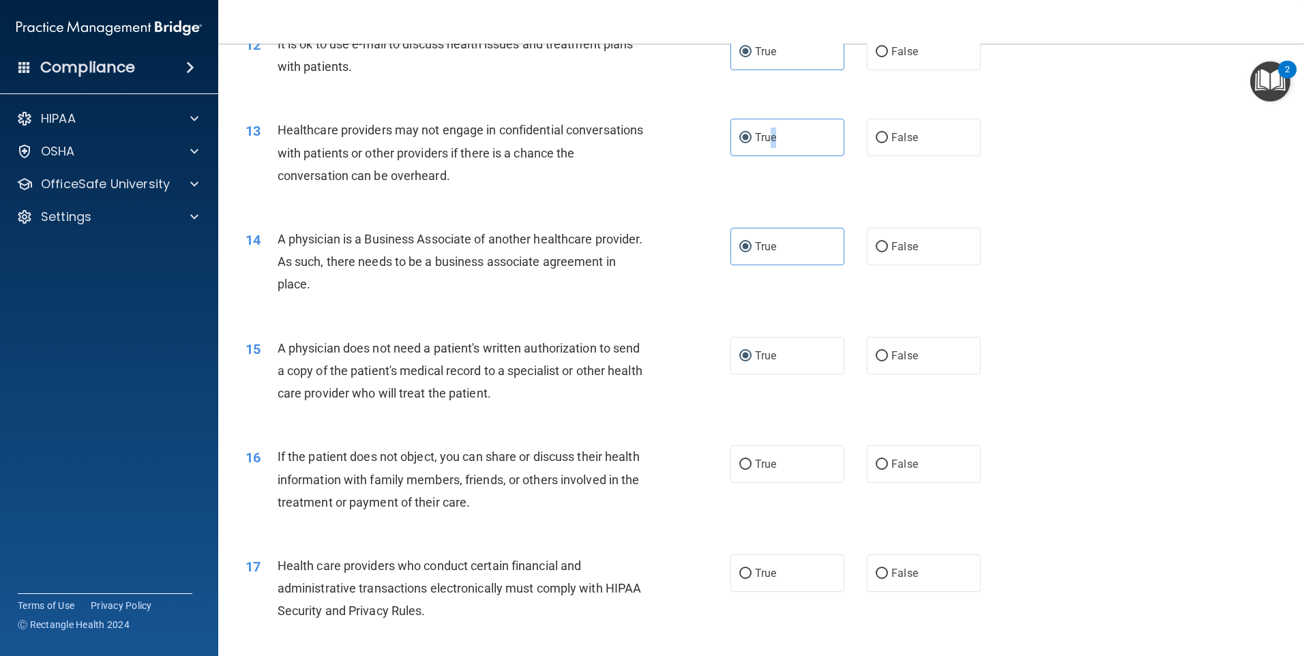
scroll to position [1296, 0]
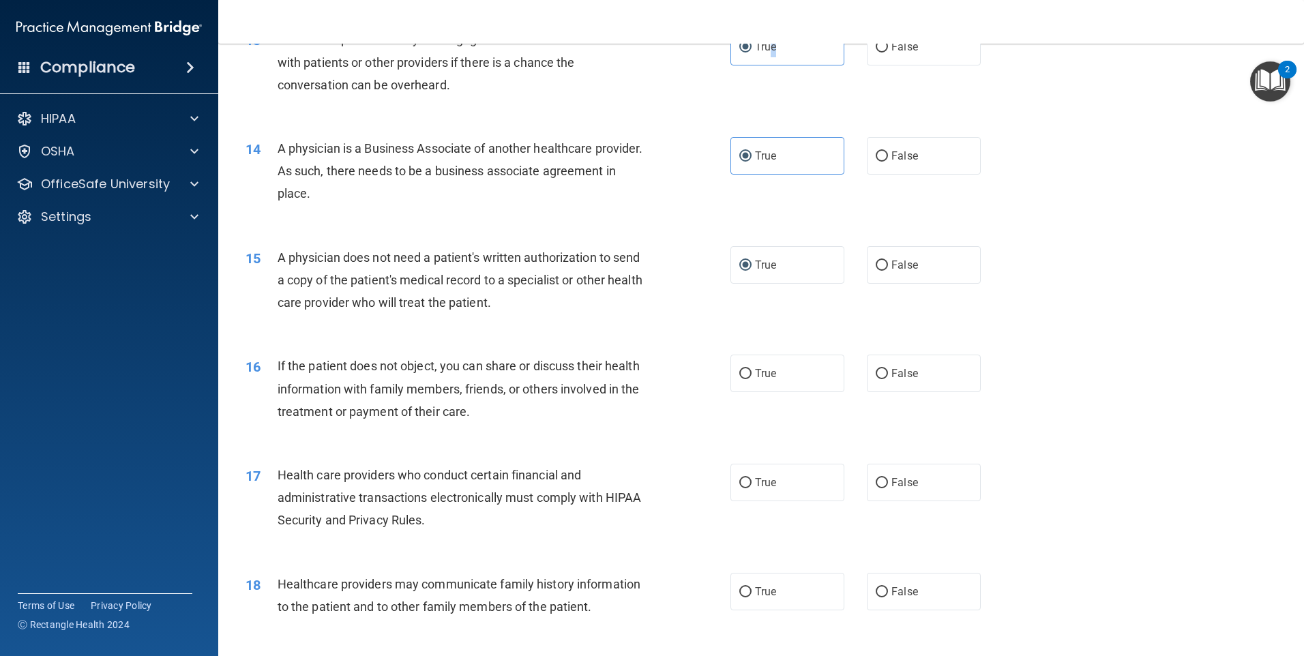
drag, startPoint x: 745, startPoint y: 374, endPoint x: 739, endPoint y: 416, distance: 42.7
click at [745, 374] on input "True" at bounding box center [745, 374] width 12 height 10
radio input "true"
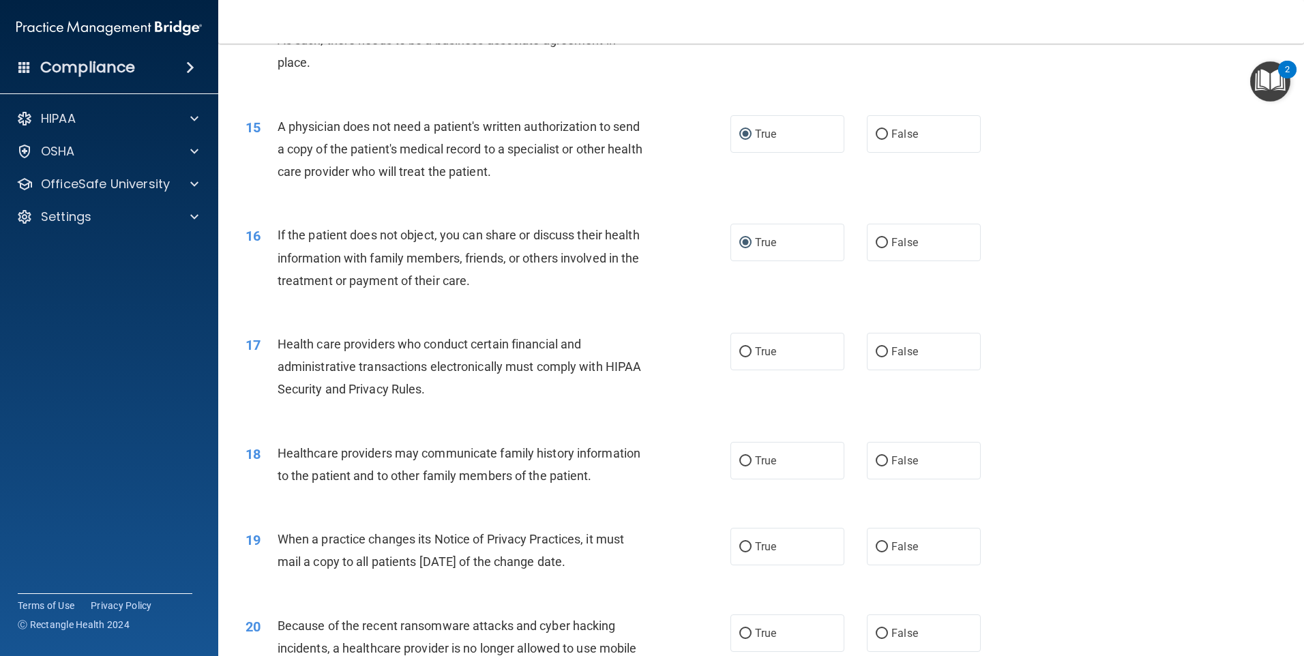
scroll to position [1432, 0]
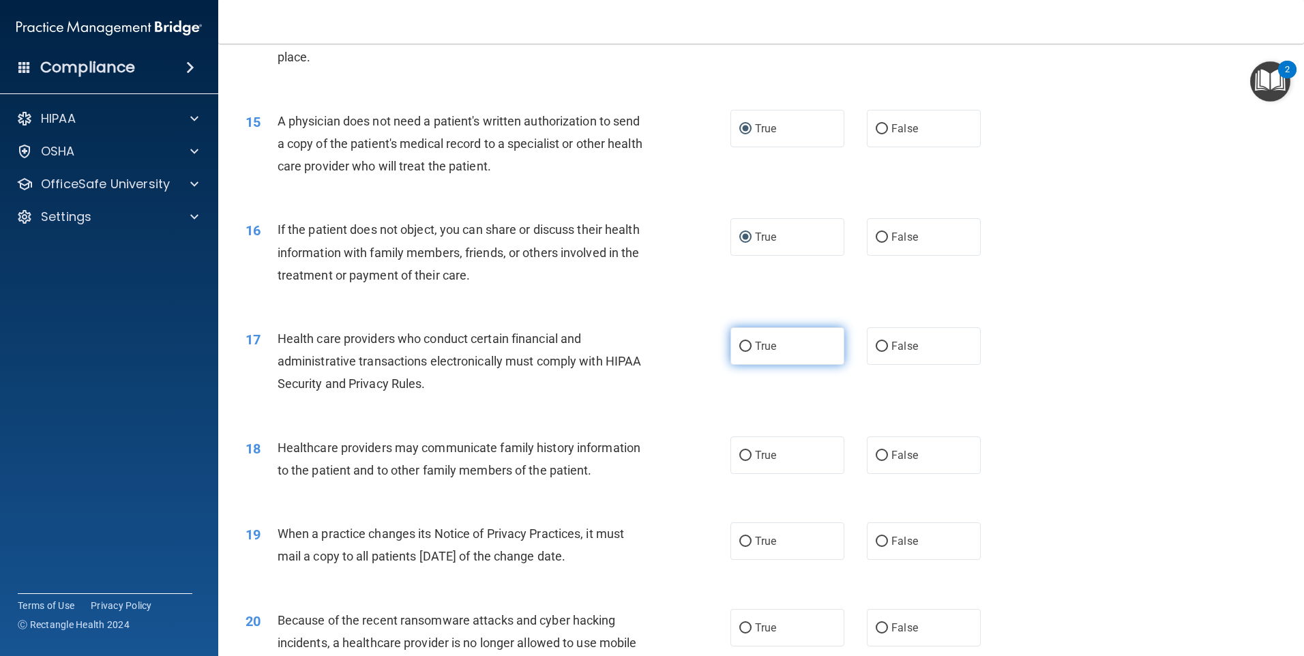
click at [746, 343] on input "True" at bounding box center [745, 347] width 12 height 10
radio input "true"
click at [743, 460] on input "True" at bounding box center [745, 456] width 12 height 10
radio input "true"
click at [742, 537] on input "True" at bounding box center [745, 542] width 12 height 10
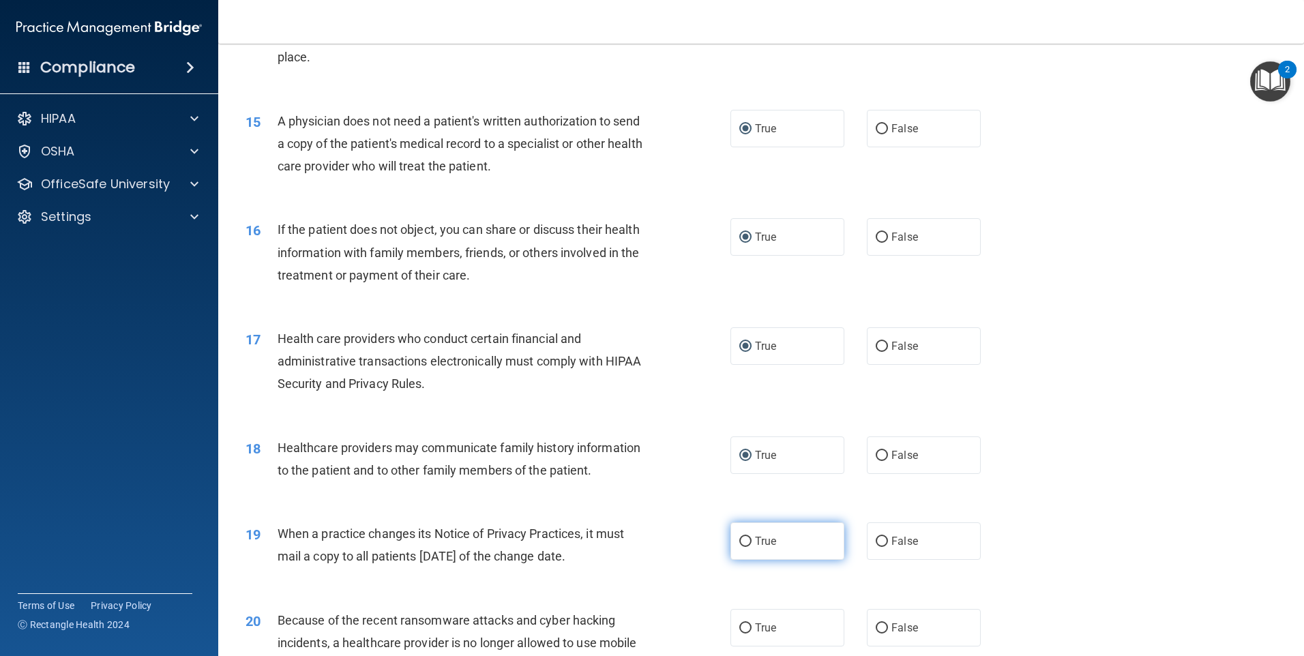
radio input "true"
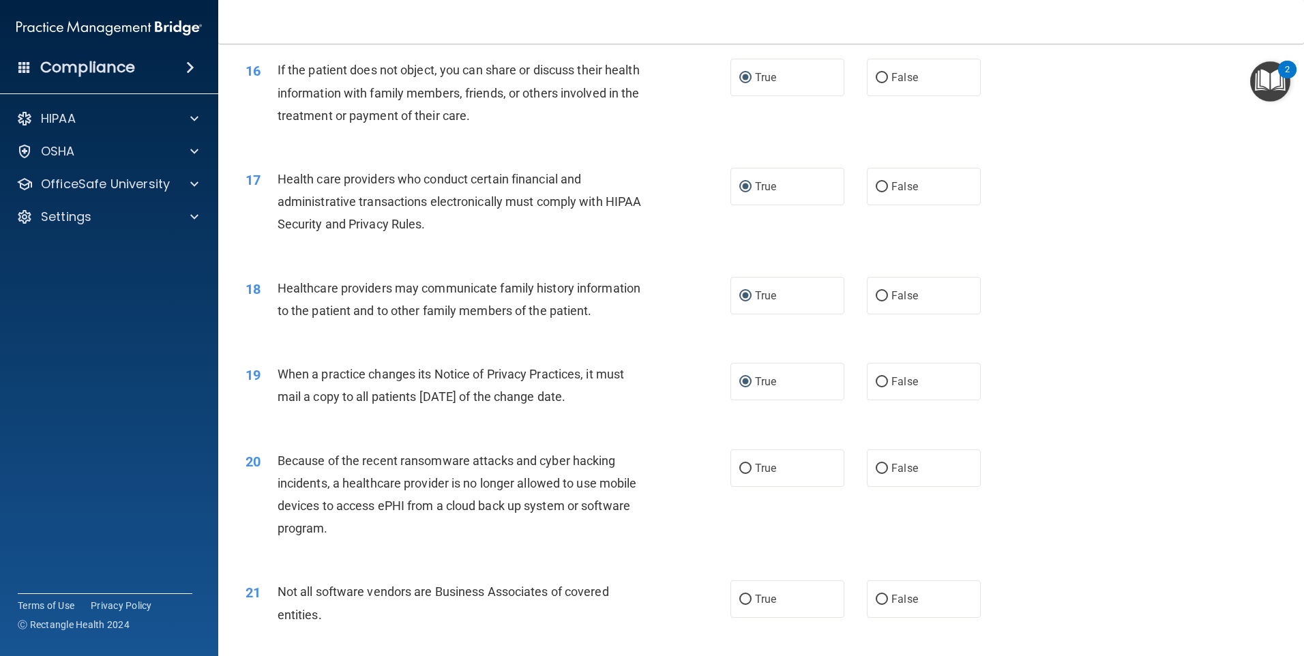
scroll to position [1637, 0]
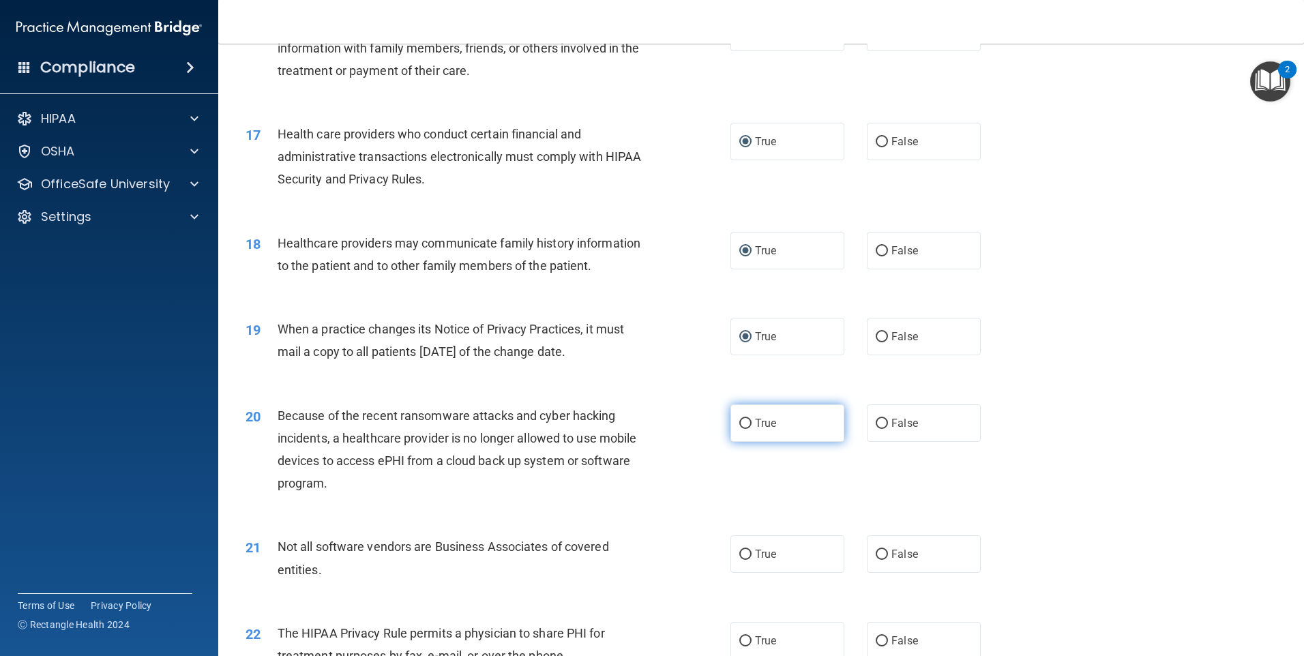
click at [741, 424] on input "True" at bounding box center [745, 424] width 12 height 10
radio input "true"
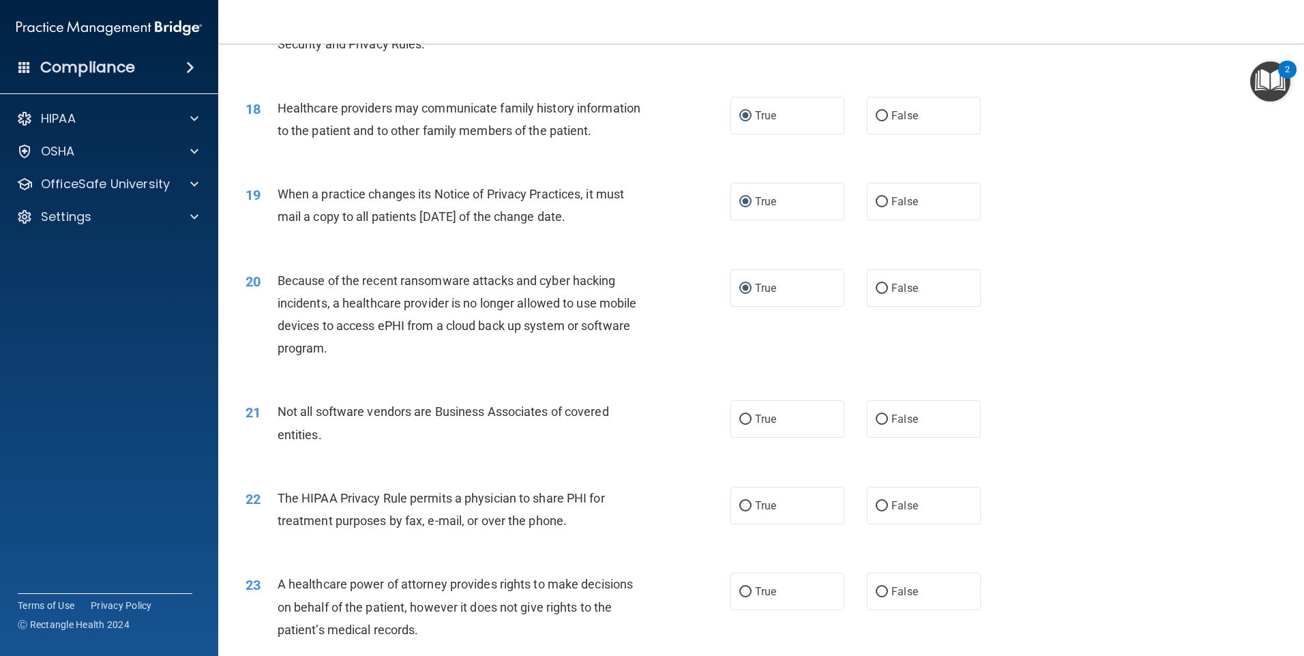
scroll to position [1842, 0]
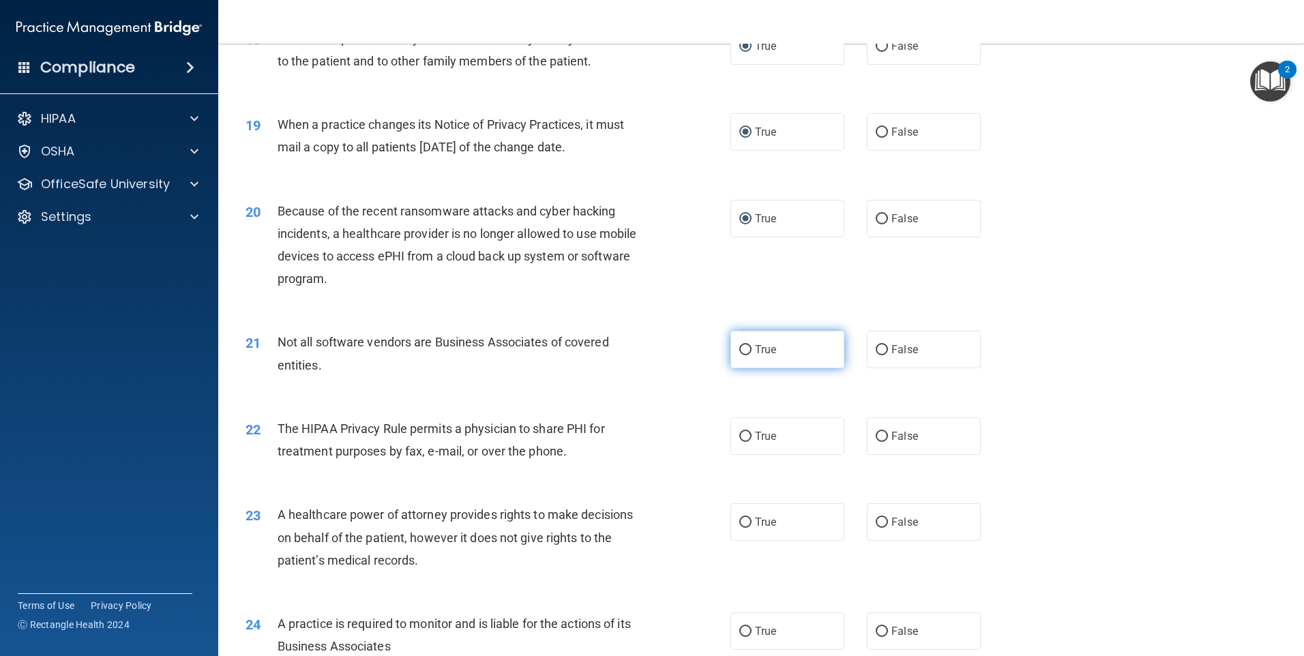
click at [746, 356] on label "True" at bounding box center [788, 350] width 114 height 38
drag, startPoint x: 745, startPoint y: 432, endPoint x: 718, endPoint y: 469, distance: 45.8
click at [743, 436] on input "True" at bounding box center [745, 437] width 12 height 10
radio input "true"
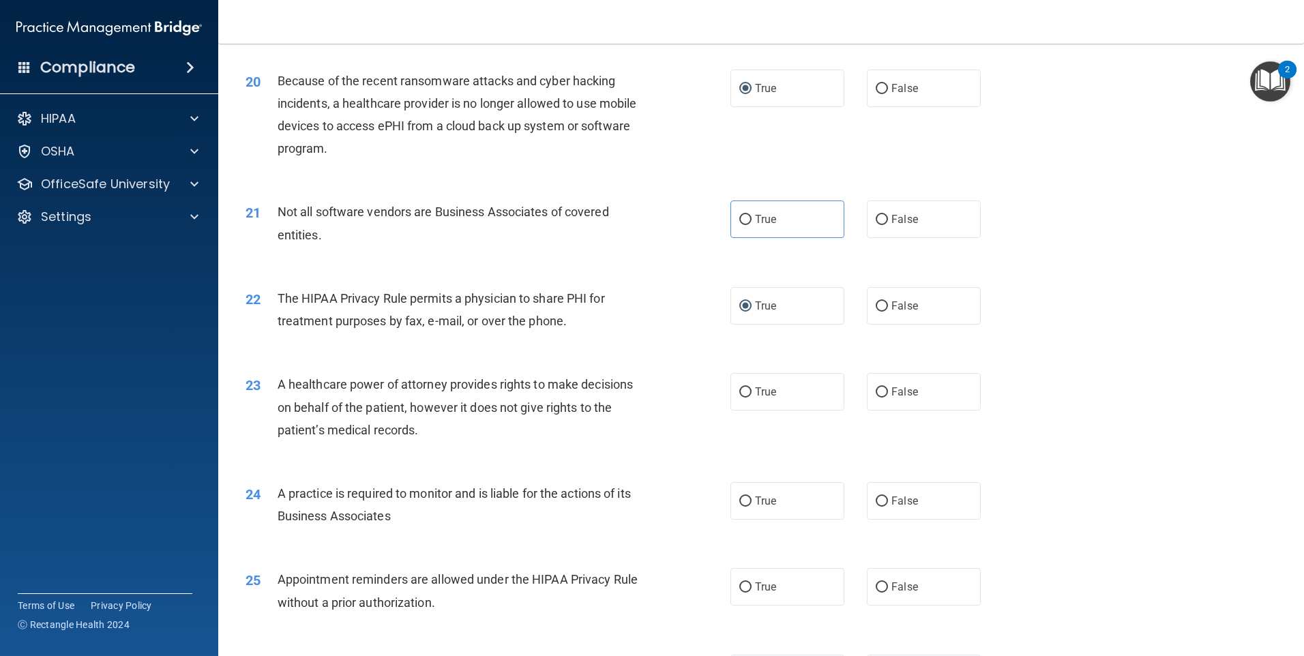
scroll to position [1978, 0]
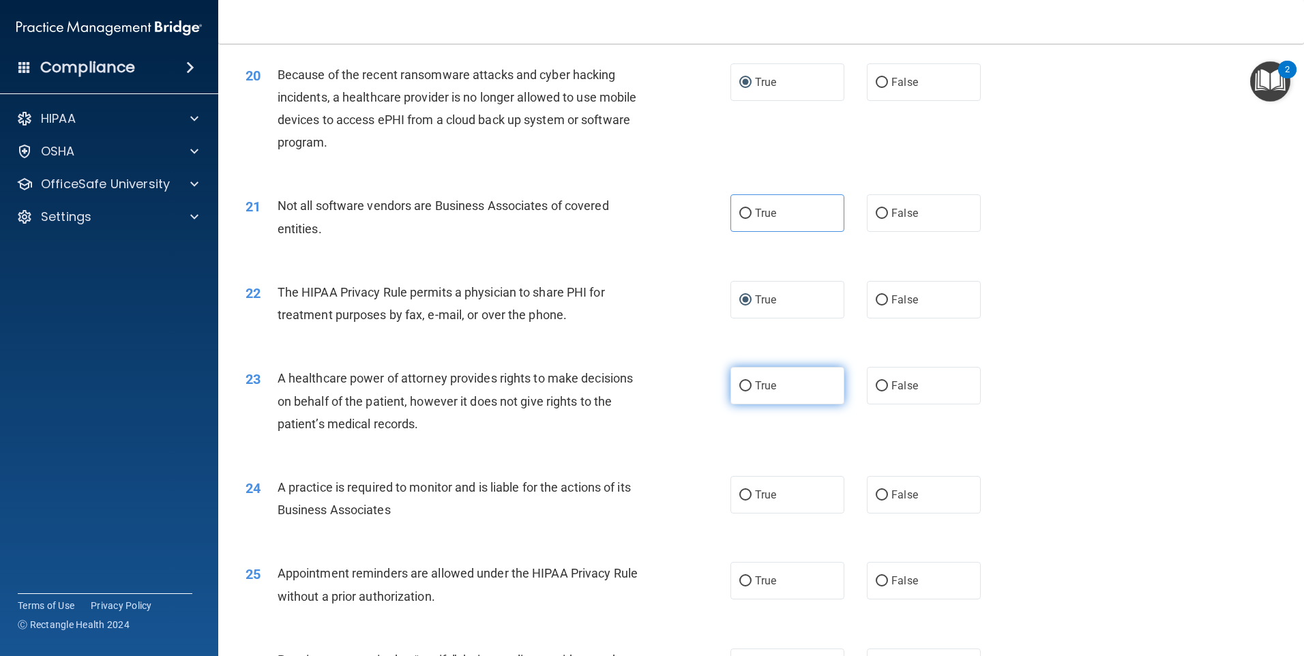
click at [743, 378] on label "True" at bounding box center [788, 386] width 114 height 38
click at [743, 381] on input "True" at bounding box center [745, 386] width 12 height 10
radio input "true"
drag, startPoint x: 741, startPoint y: 494, endPoint x: 739, endPoint y: 516, distance: 21.9
click at [741, 499] on input "True" at bounding box center [745, 495] width 12 height 10
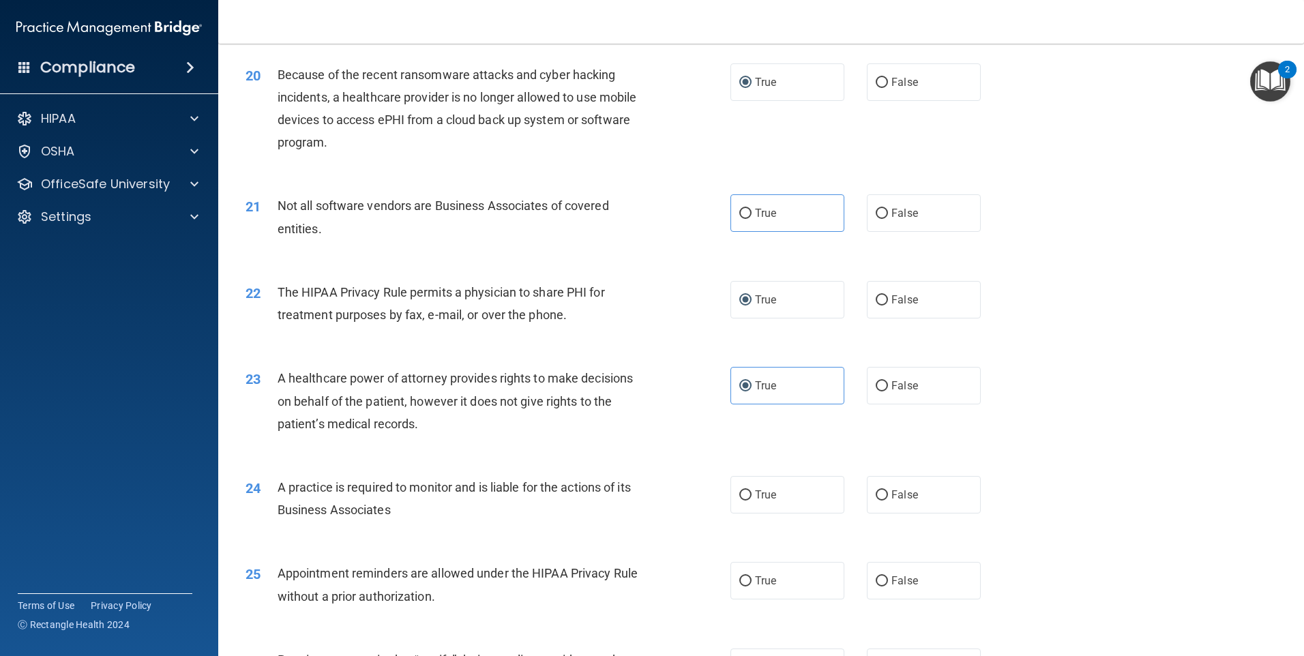
radio input "true"
click at [739, 578] on input "True" at bounding box center [745, 581] width 12 height 10
radio input "true"
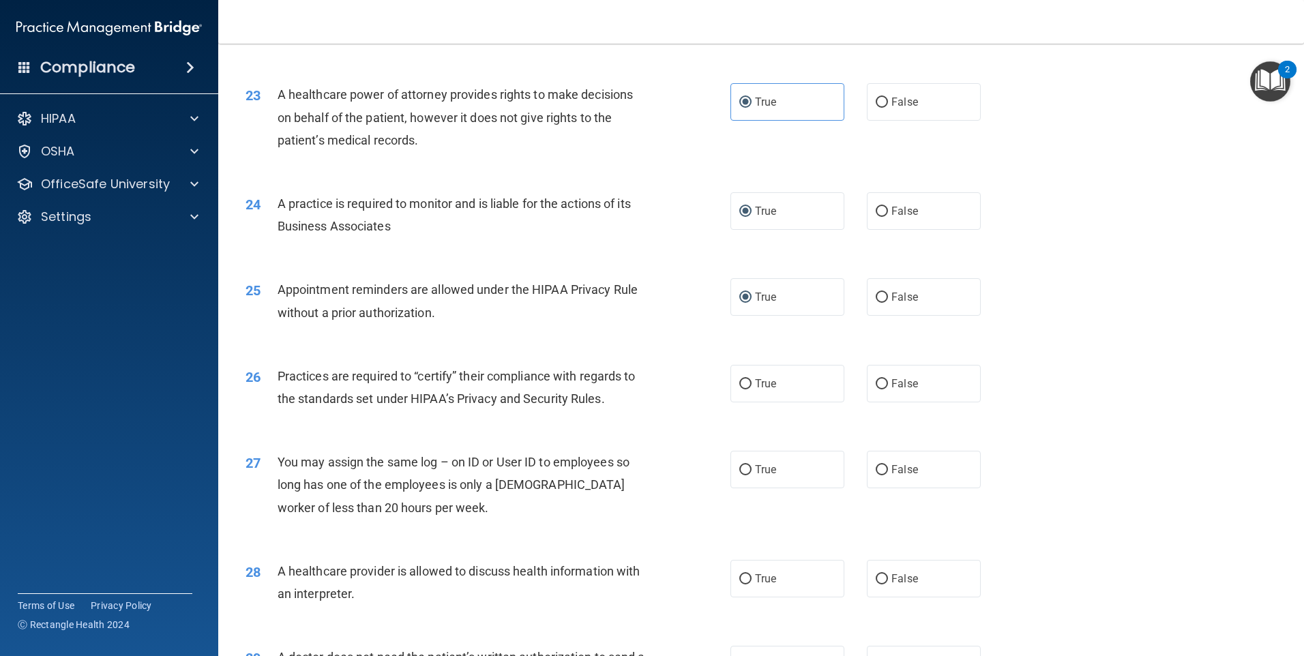
scroll to position [2387, 0]
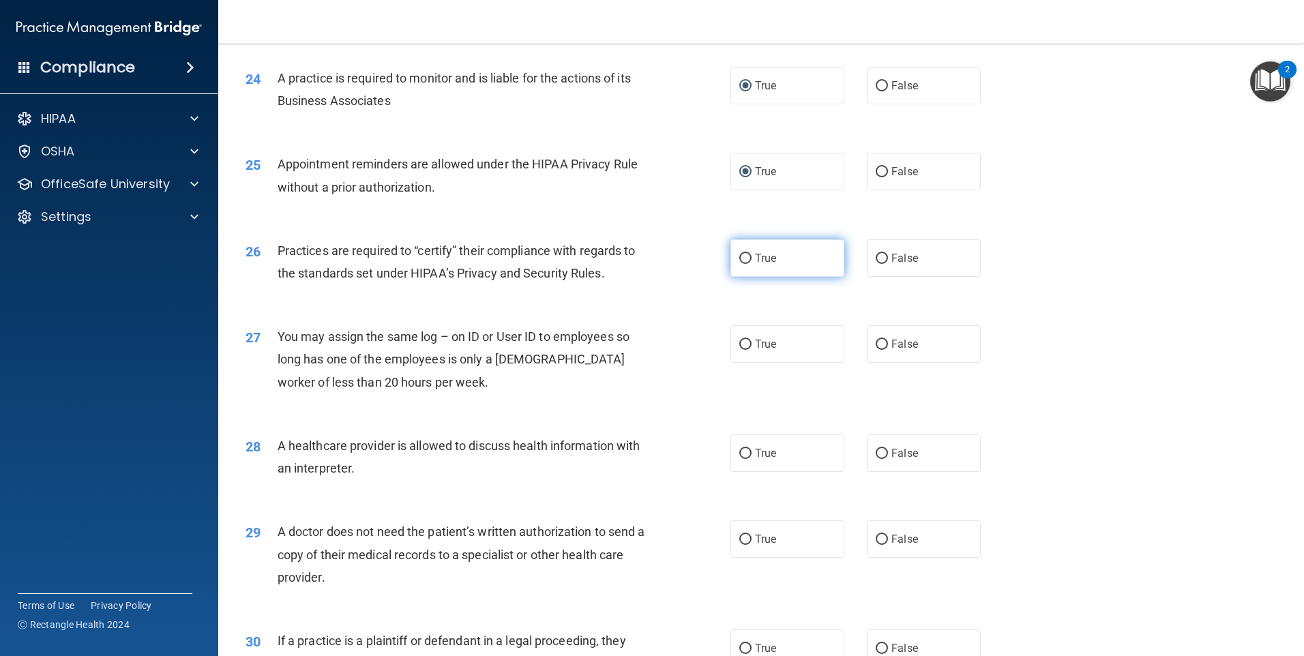
click at [739, 263] on input "True" at bounding box center [745, 259] width 12 height 10
radio input "true"
click at [739, 340] on input "True" at bounding box center [745, 345] width 12 height 10
radio input "true"
click at [743, 459] on label "True" at bounding box center [788, 453] width 114 height 38
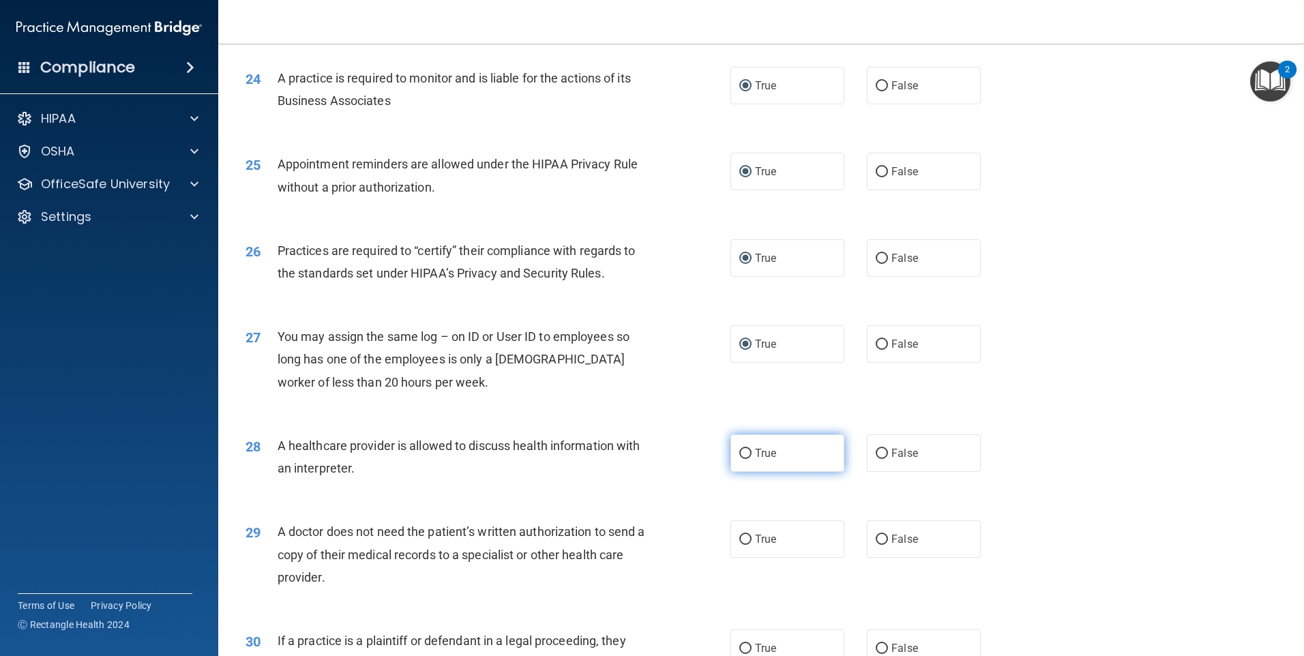
click at [743, 459] on input "True" at bounding box center [745, 454] width 12 height 10
radio input "true"
drag, startPoint x: 737, startPoint y: 544, endPoint x: 737, endPoint y: 563, distance: 19.1
click at [738, 549] on label "True" at bounding box center [788, 539] width 114 height 38
click at [739, 545] on input "True" at bounding box center [745, 540] width 12 height 10
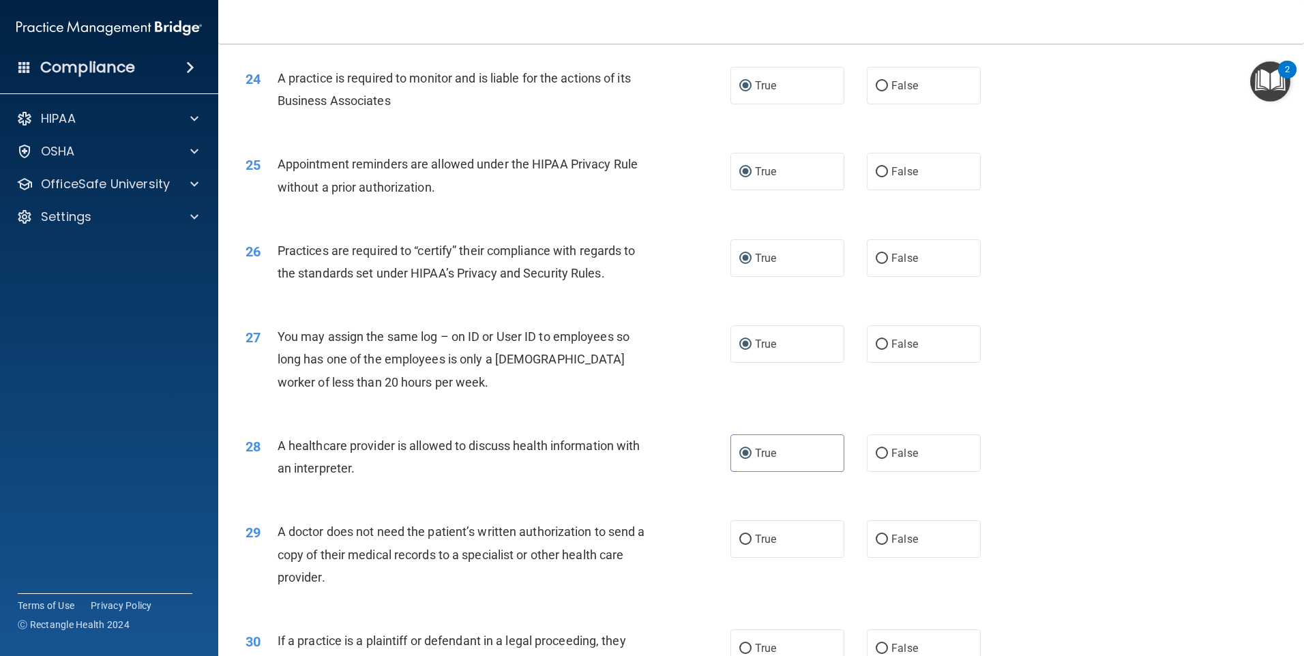
radio input "true"
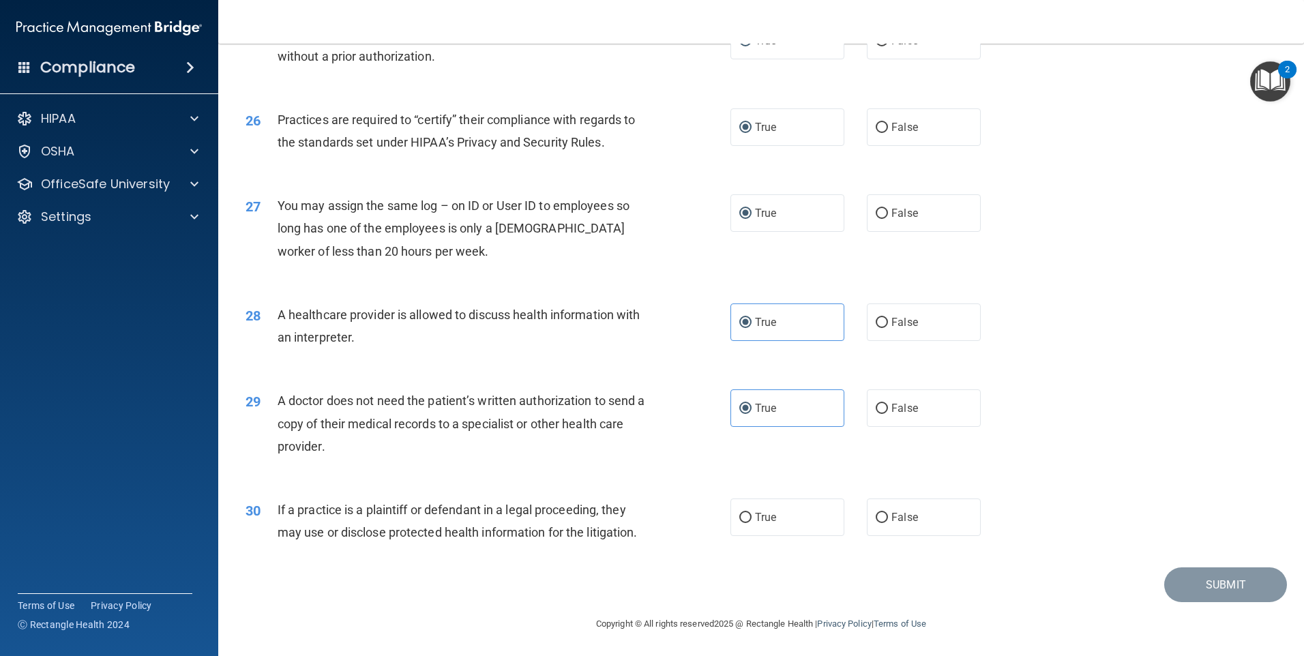
scroll to position [2519, 0]
click at [740, 512] on input "True" at bounding box center [745, 517] width 12 height 10
radio input "true"
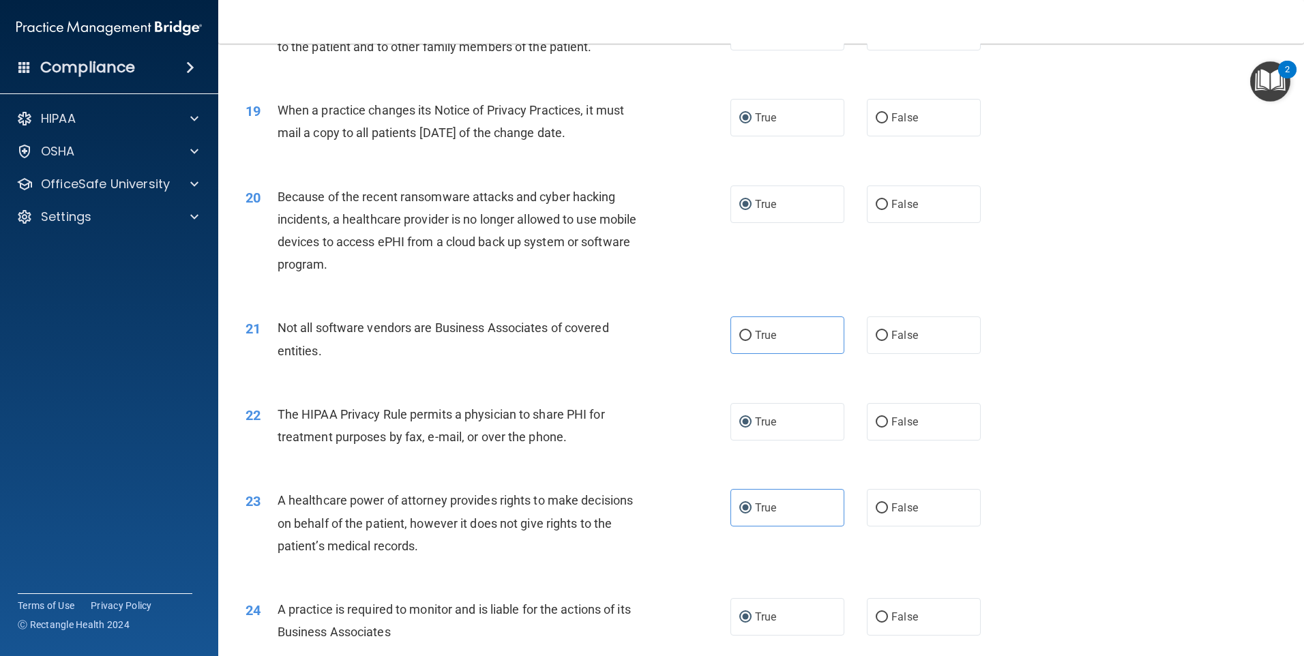
scroll to position [1837, 0]
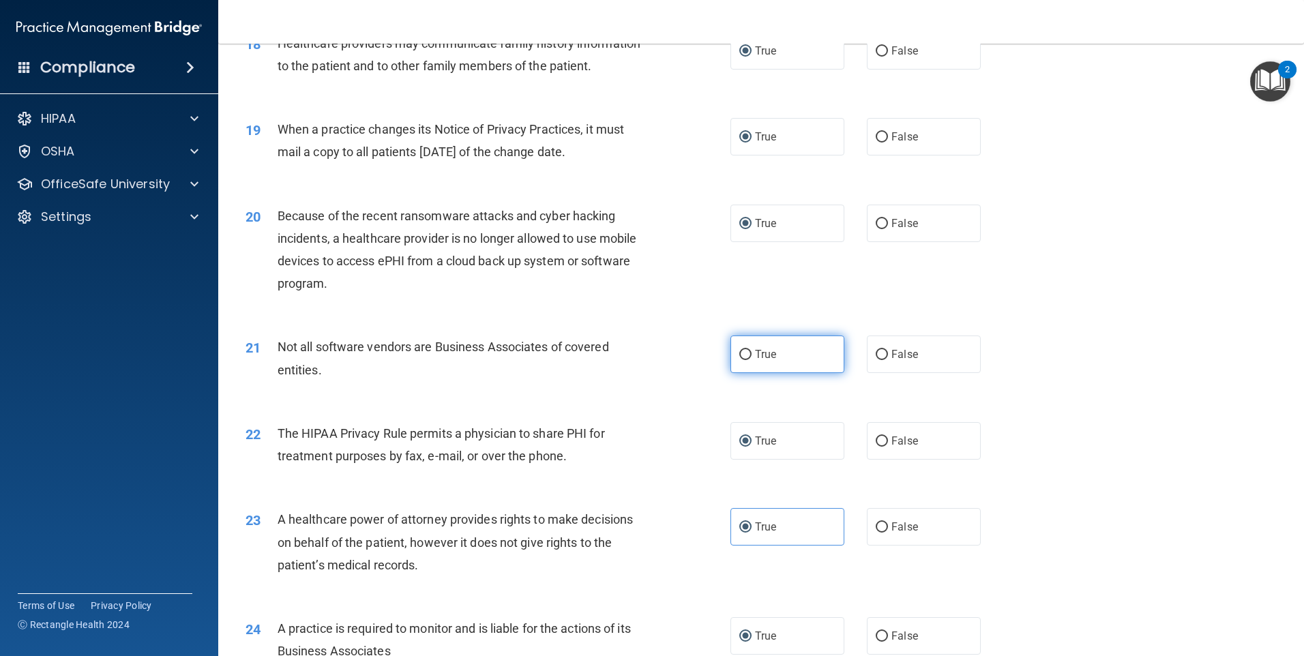
click at [755, 357] on span "True" at bounding box center [765, 354] width 21 height 13
click at [752, 357] on input "True" at bounding box center [745, 355] width 12 height 10
radio input "true"
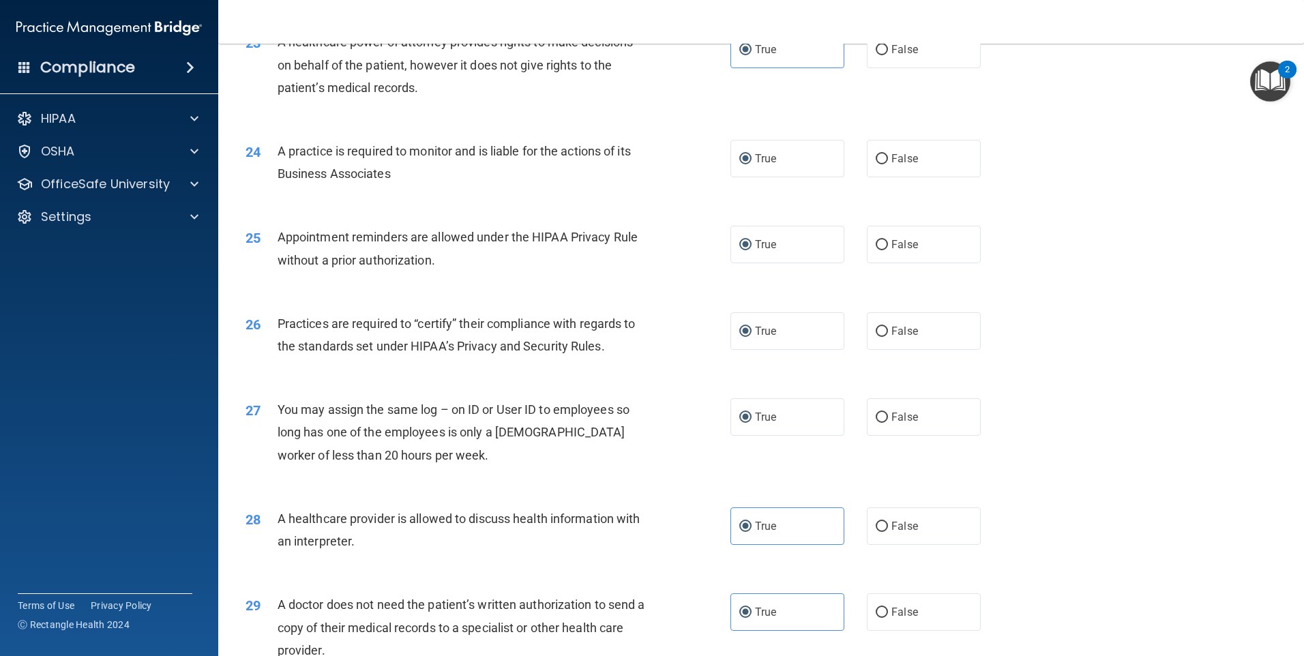
scroll to position [2519, 0]
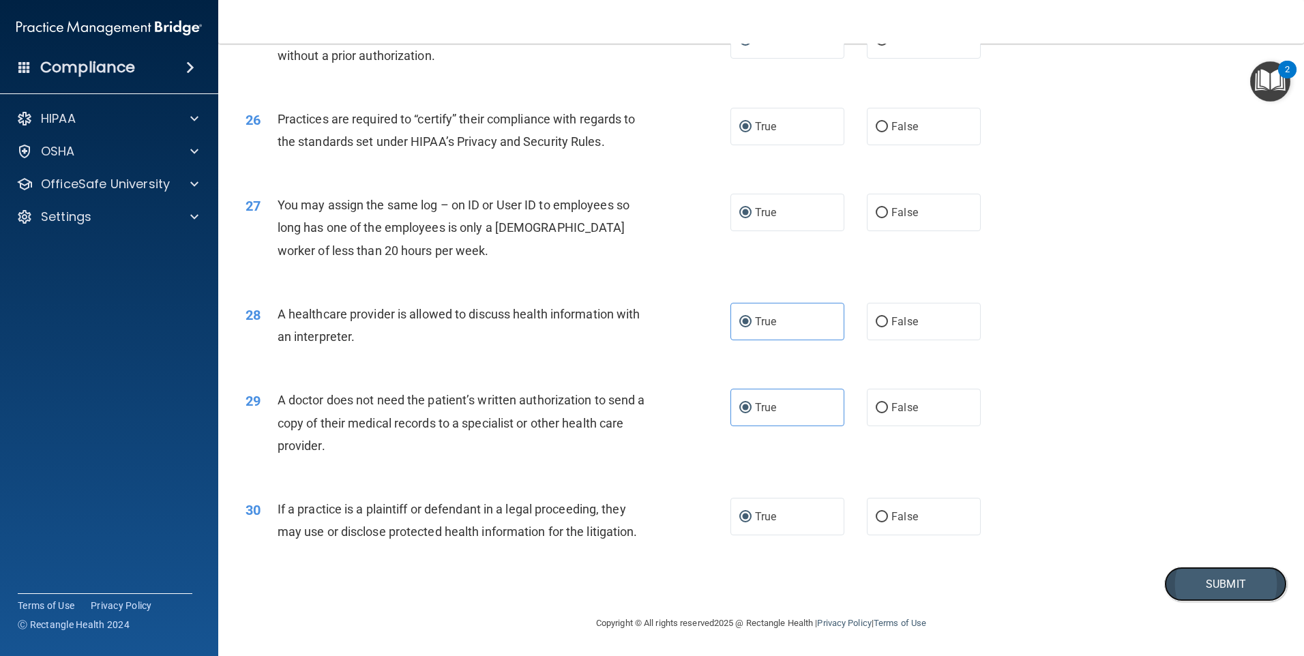
click at [1175, 589] on button "Submit" at bounding box center [1225, 584] width 123 height 35
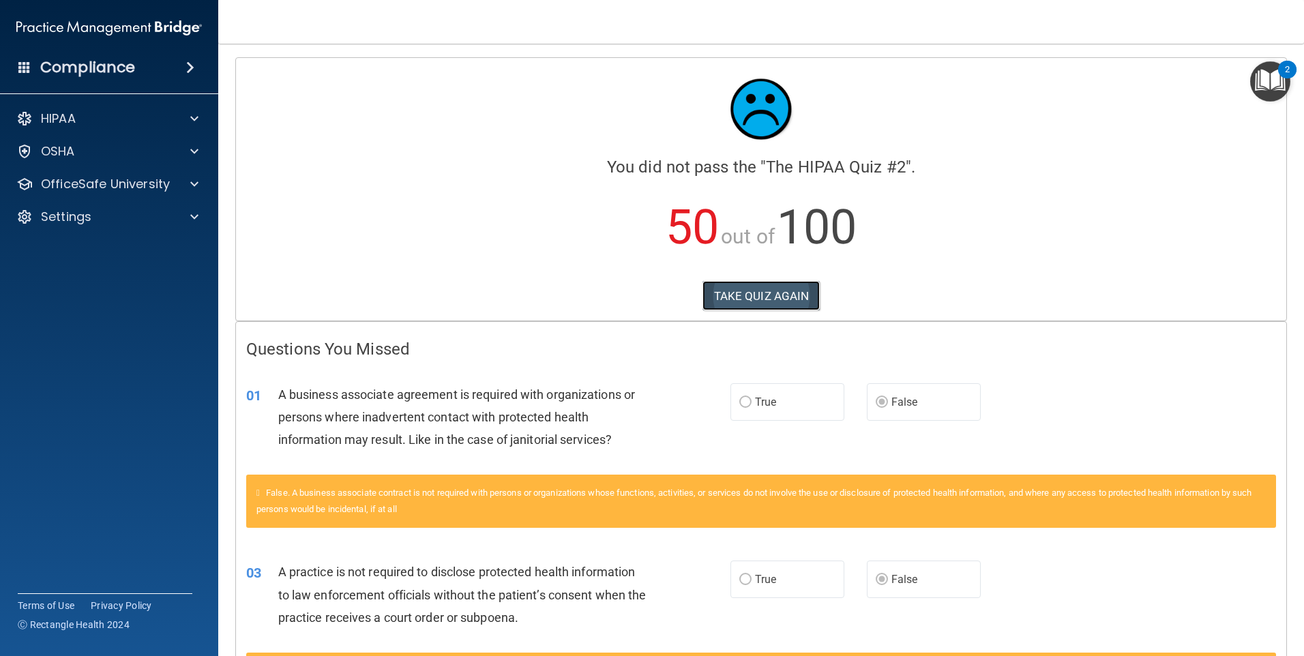
click at [738, 294] on button "TAKE QUIZ AGAIN" at bounding box center [762, 296] width 118 height 30
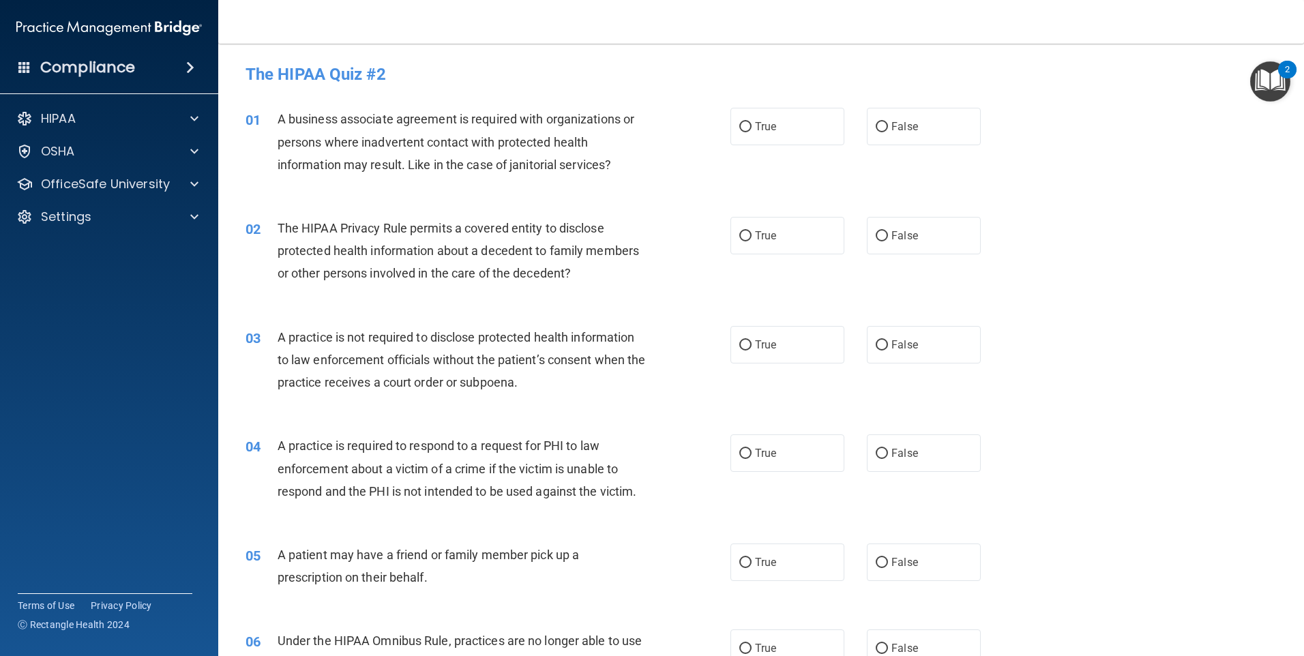
drag, startPoint x: 879, startPoint y: 130, endPoint x: 850, endPoint y: 141, distance: 31.5
click at [873, 137] on label "False" at bounding box center [924, 127] width 114 height 38
click at [876, 132] on input "False" at bounding box center [882, 127] width 12 height 10
radio input "true"
click at [801, 233] on label "True" at bounding box center [788, 236] width 114 height 38
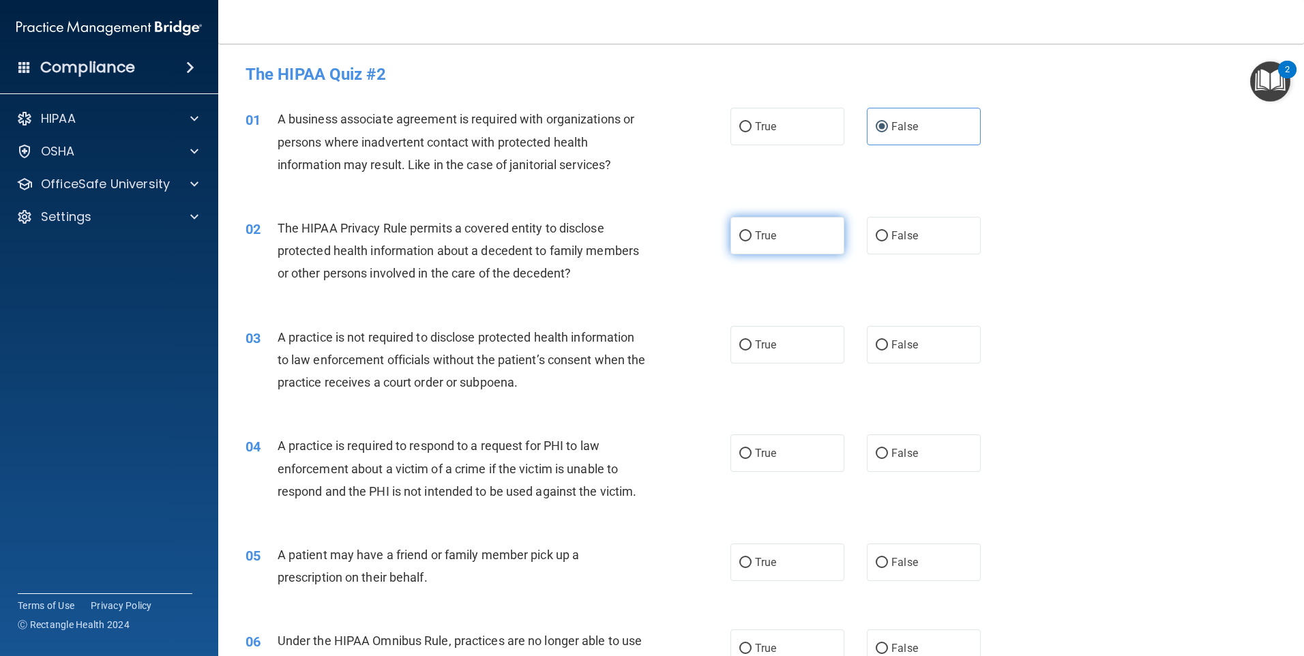
click at [752, 233] on input "True" at bounding box center [745, 236] width 12 height 10
radio input "true"
click at [915, 335] on label "False" at bounding box center [924, 345] width 114 height 38
click at [888, 340] on input "False" at bounding box center [882, 345] width 12 height 10
radio input "true"
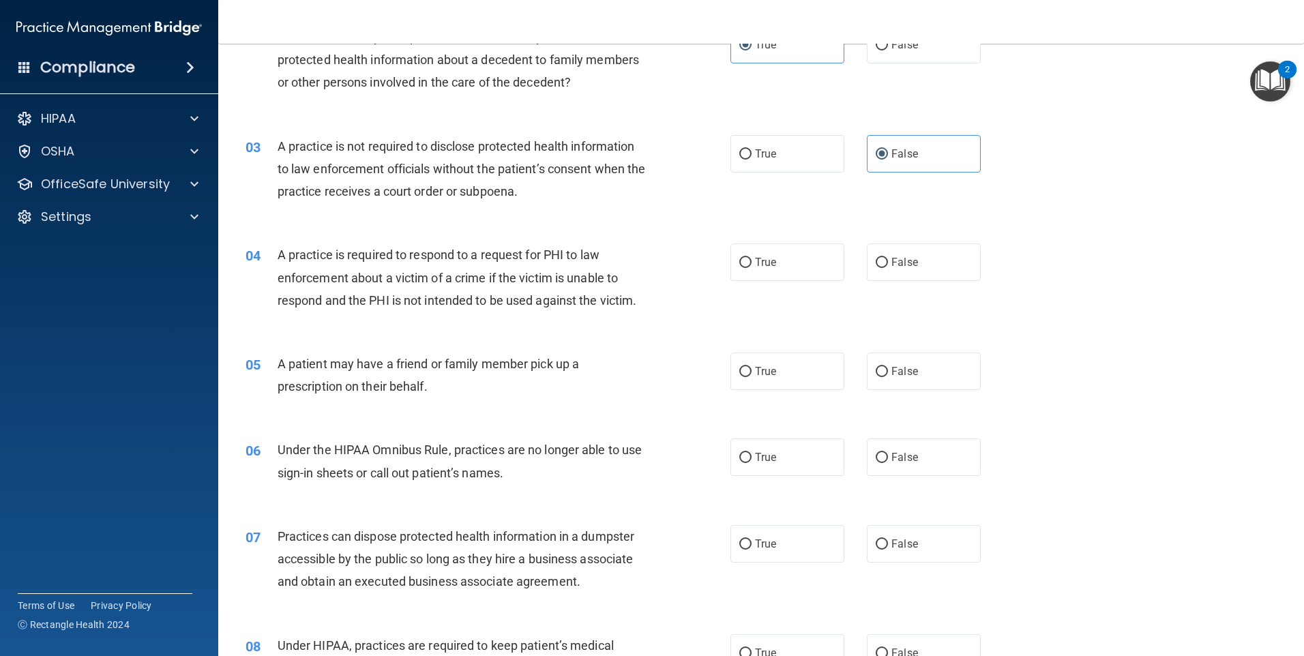
scroll to position [205, 0]
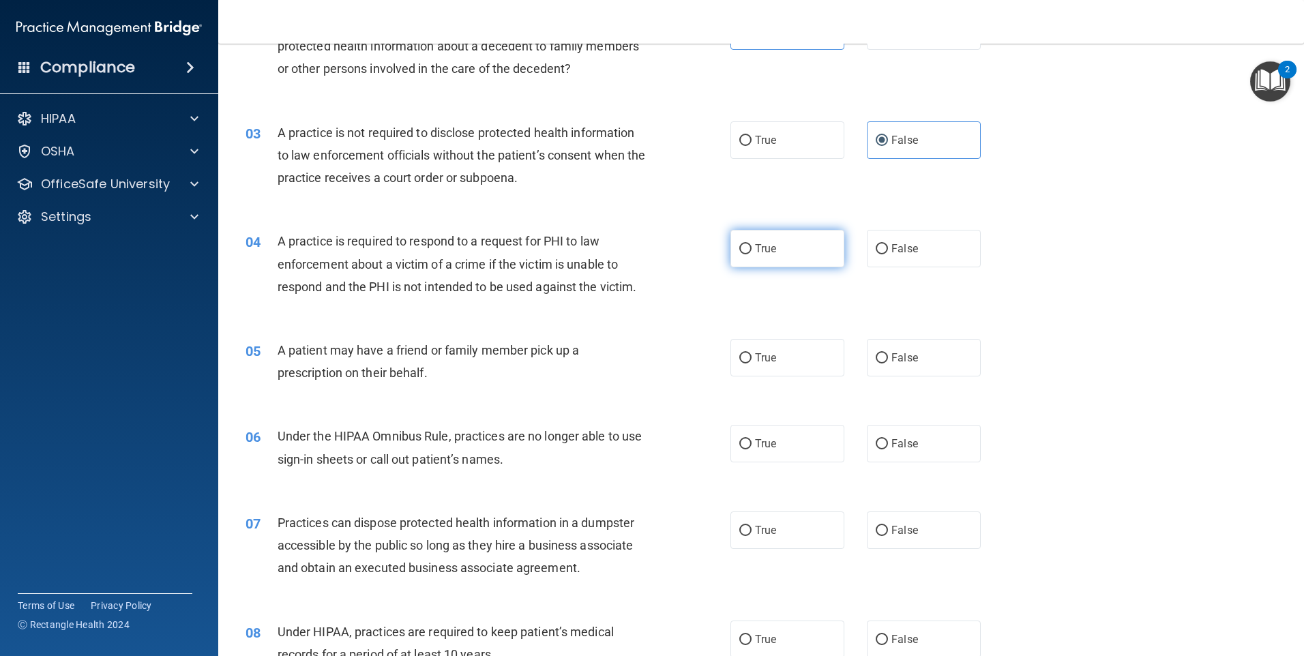
drag, startPoint x: 750, startPoint y: 224, endPoint x: 741, endPoint y: 232, distance: 12.6
click at [750, 229] on div "04 A practice is required to respond to a request for PHI to law enforcement ab…" at bounding box center [761, 267] width 1052 height 109
click at [749, 243] on label "True" at bounding box center [788, 249] width 114 height 38
click at [749, 244] on input "True" at bounding box center [745, 249] width 12 height 10
radio input "true"
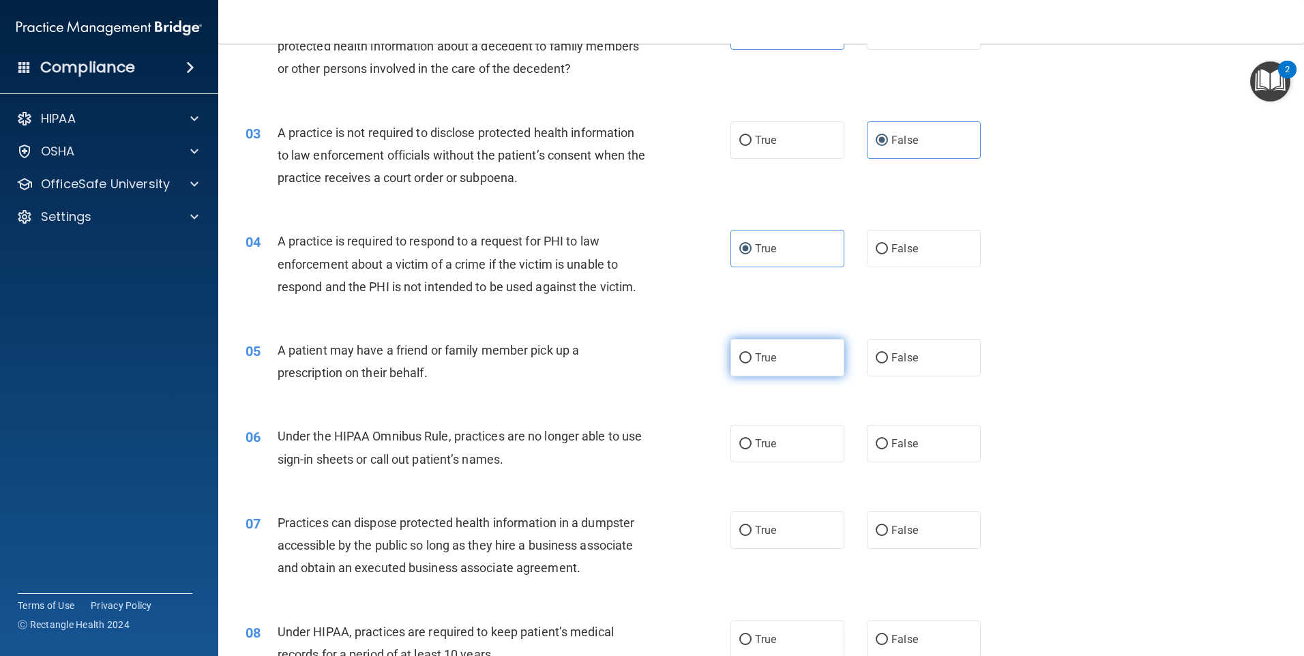
click at [761, 355] on span "True" at bounding box center [765, 357] width 21 height 13
click at [752, 355] on input "True" at bounding box center [745, 358] width 12 height 10
radio input "true"
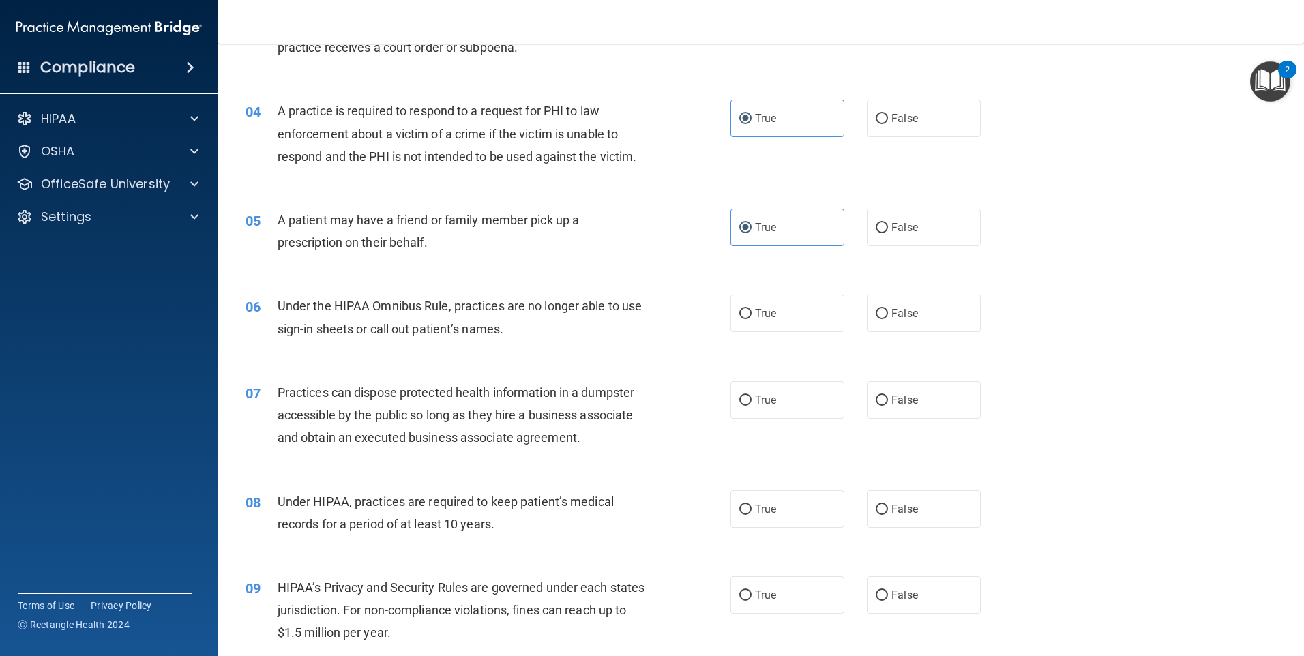
scroll to position [341, 0]
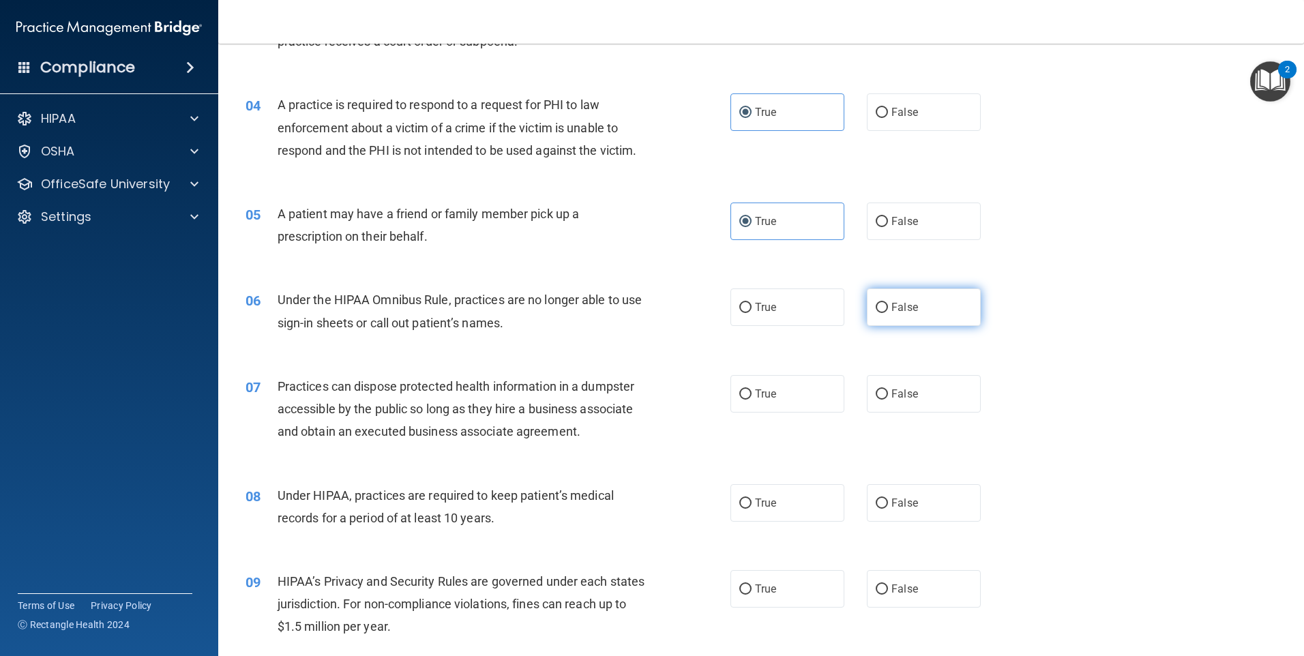
click at [899, 289] on div "06 Under the HIPAA Omnibus Rule, practices are no longer able to use sign-in sh…" at bounding box center [761, 314] width 1052 height 86
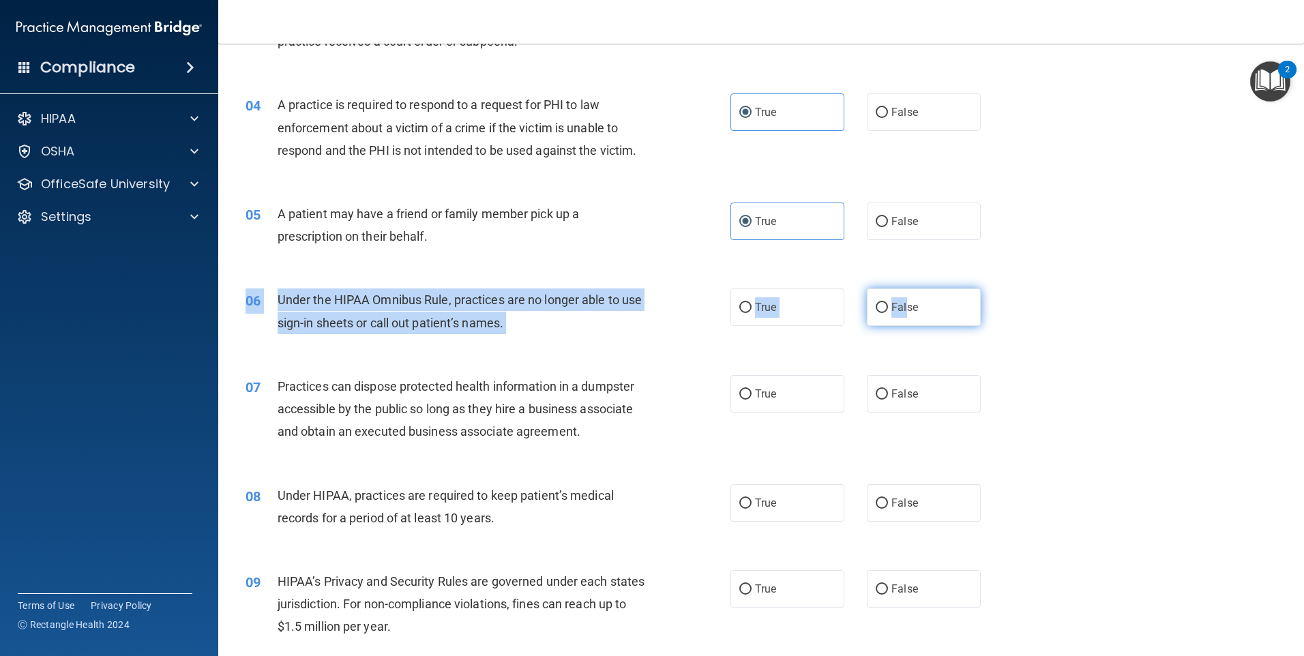
drag, startPoint x: 899, startPoint y: 289, endPoint x: 876, endPoint y: 310, distance: 30.9
click at [876, 310] on input "False" at bounding box center [882, 308] width 12 height 10
radio input "true"
drag, startPoint x: 881, startPoint y: 394, endPoint x: 858, endPoint y: 393, distance: 22.6
click at [878, 393] on input "False" at bounding box center [882, 394] width 12 height 10
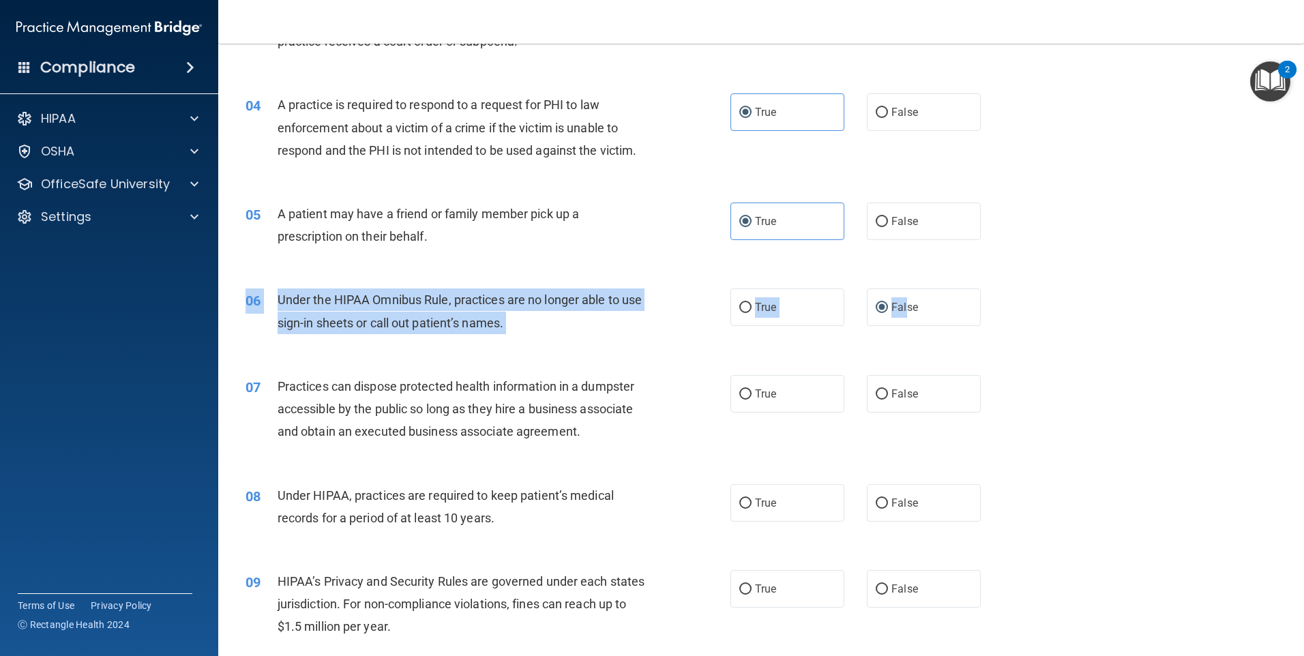
radio input "true"
click at [693, 324] on div "06 Under the HIPAA Omnibus Rule, practices are no longer able to use sign-in sh…" at bounding box center [488, 315] width 526 height 52
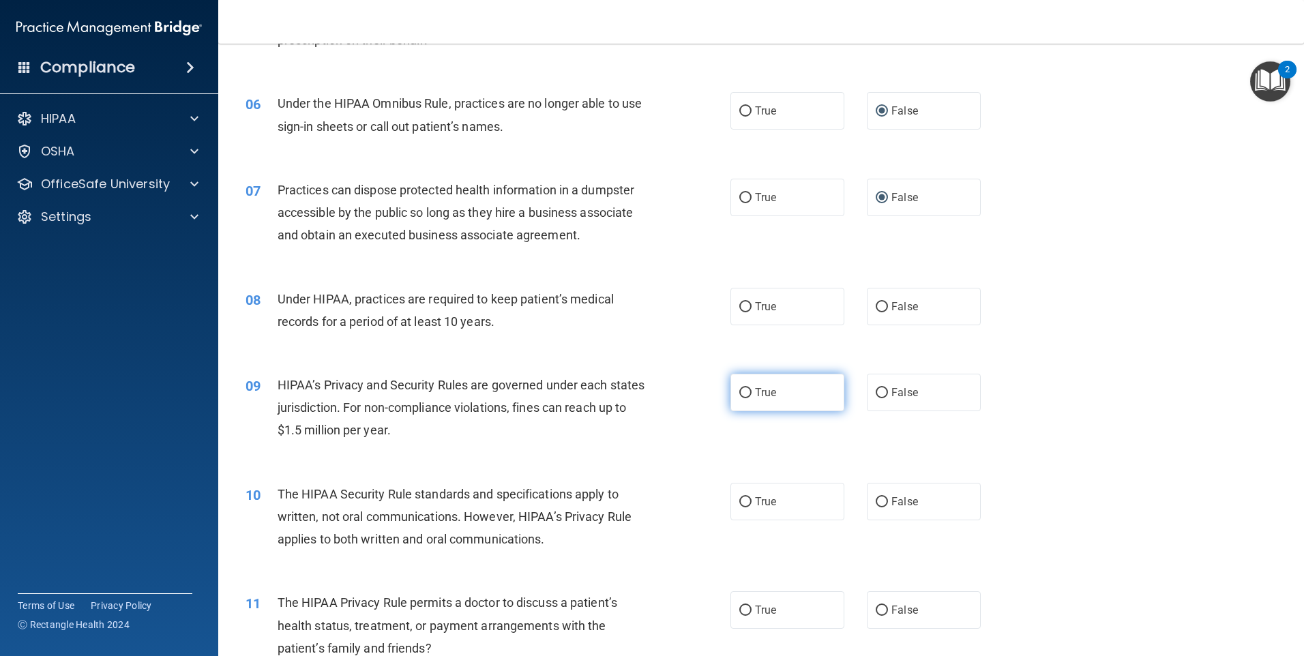
scroll to position [546, 0]
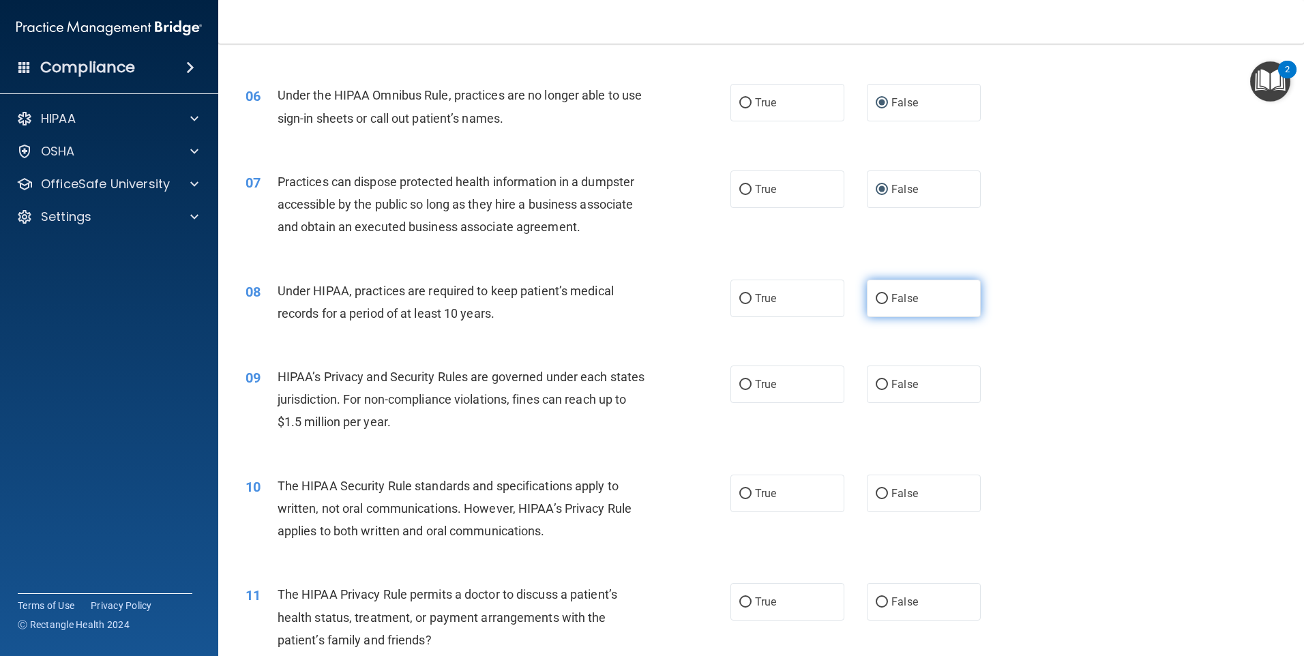
click at [876, 299] on input "False" at bounding box center [882, 299] width 12 height 10
radio input "true"
click at [913, 387] on label "False" at bounding box center [924, 385] width 114 height 38
click at [888, 387] on input "False" at bounding box center [882, 385] width 12 height 10
radio input "true"
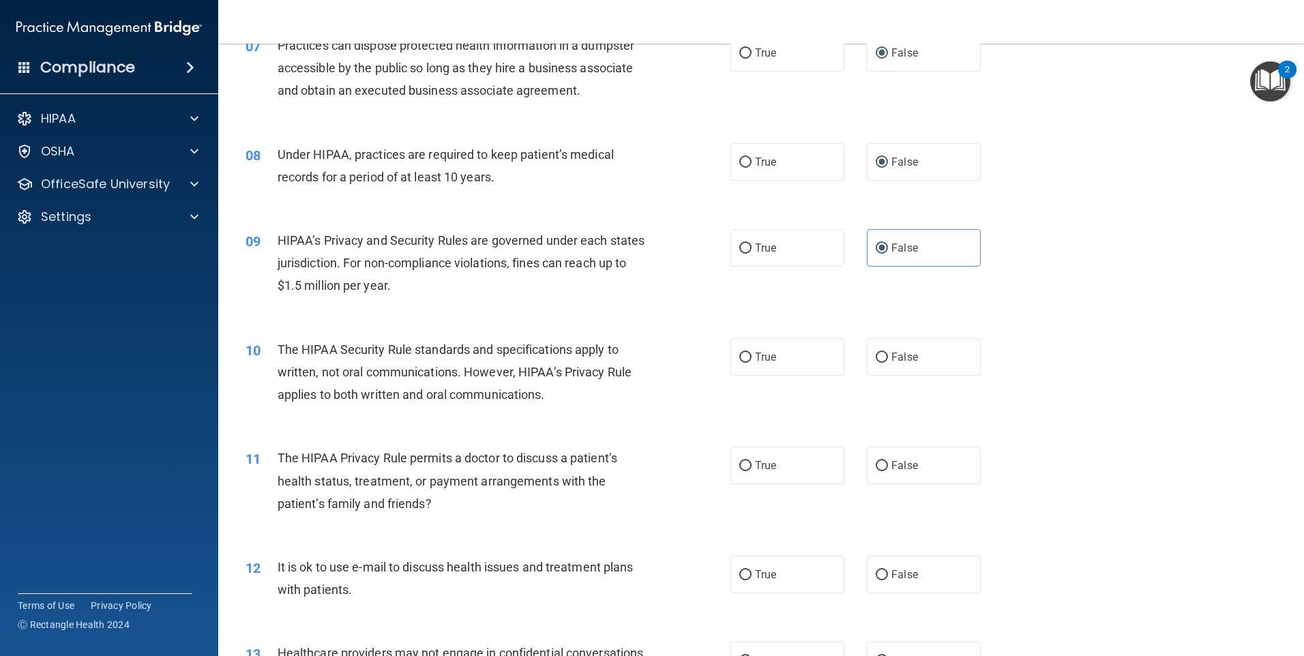
scroll to position [750, 0]
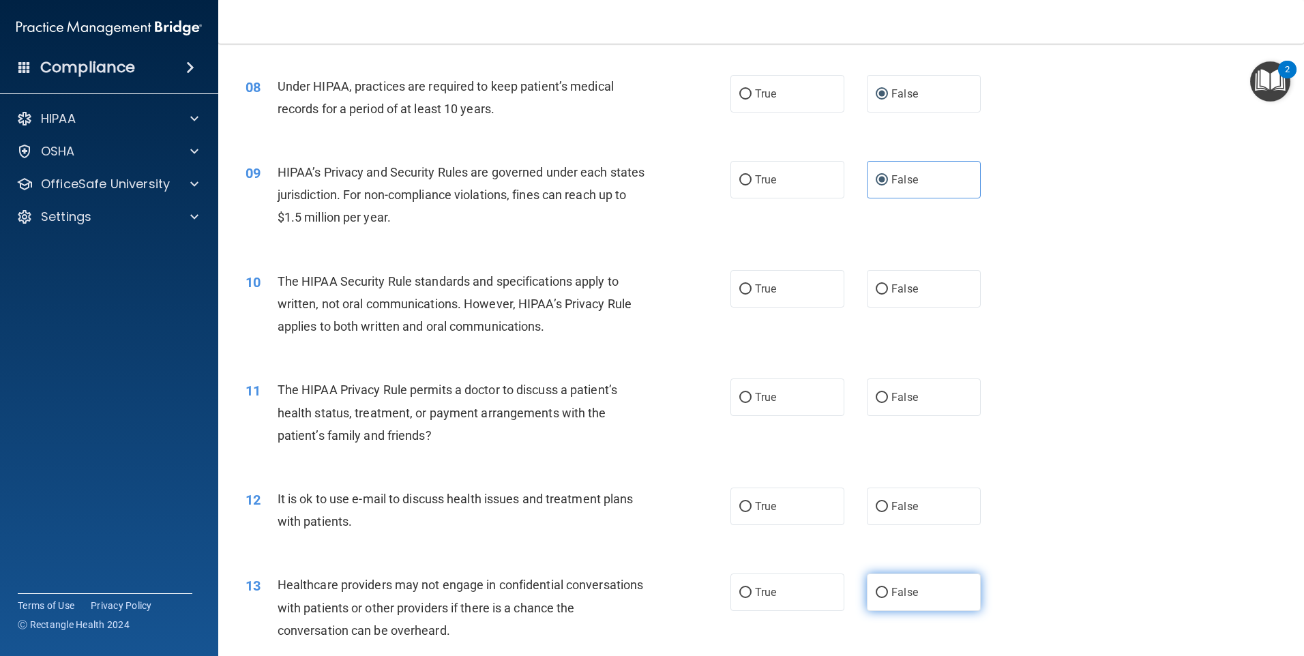
click at [894, 593] on span "False" at bounding box center [905, 592] width 27 height 13
click at [888, 593] on input "False" at bounding box center [882, 593] width 12 height 10
radio input "true"
click at [739, 503] on input "True" at bounding box center [745, 507] width 12 height 10
radio input "true"
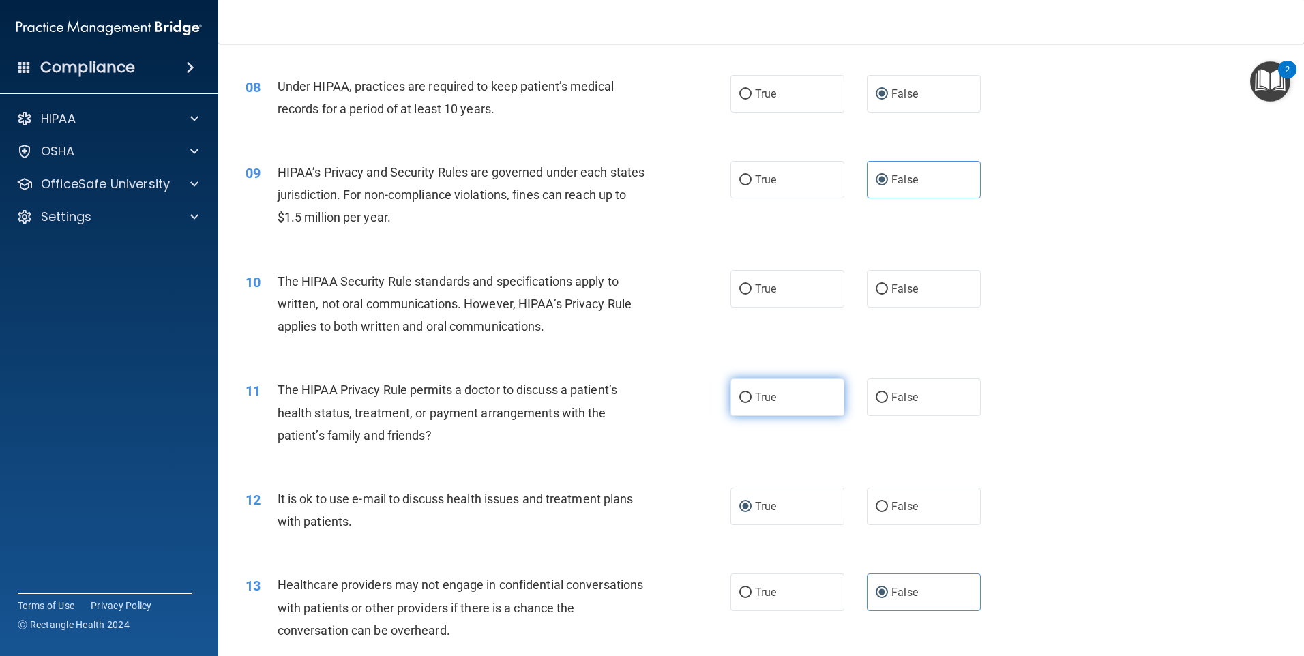
click at [739, 393] on input "True" at bounding box center [745, 398] width 12 height 10
radio input "true"
click at [743, 299] on label "True" at bounding box center [788, 289] width 114 height 38
click at [743, 295] on input "True" at bounding box center [745, 289] width 12 height 10
radio input "true"
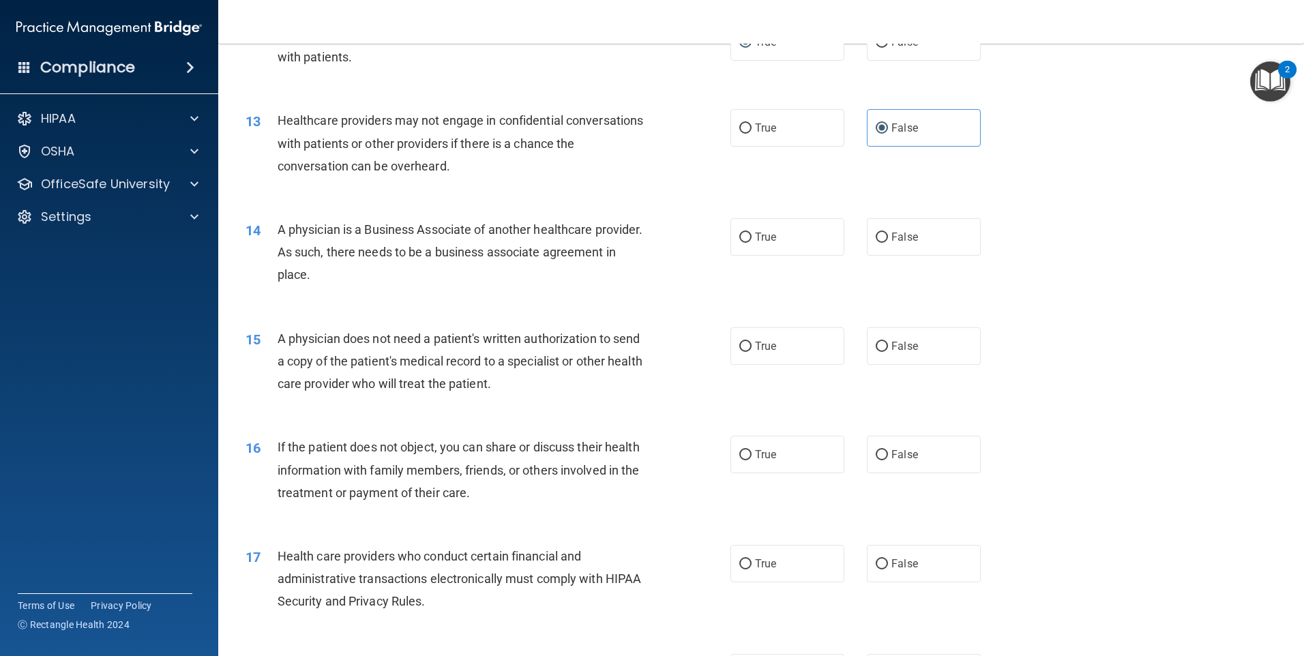
scroll to position [1228, 0]
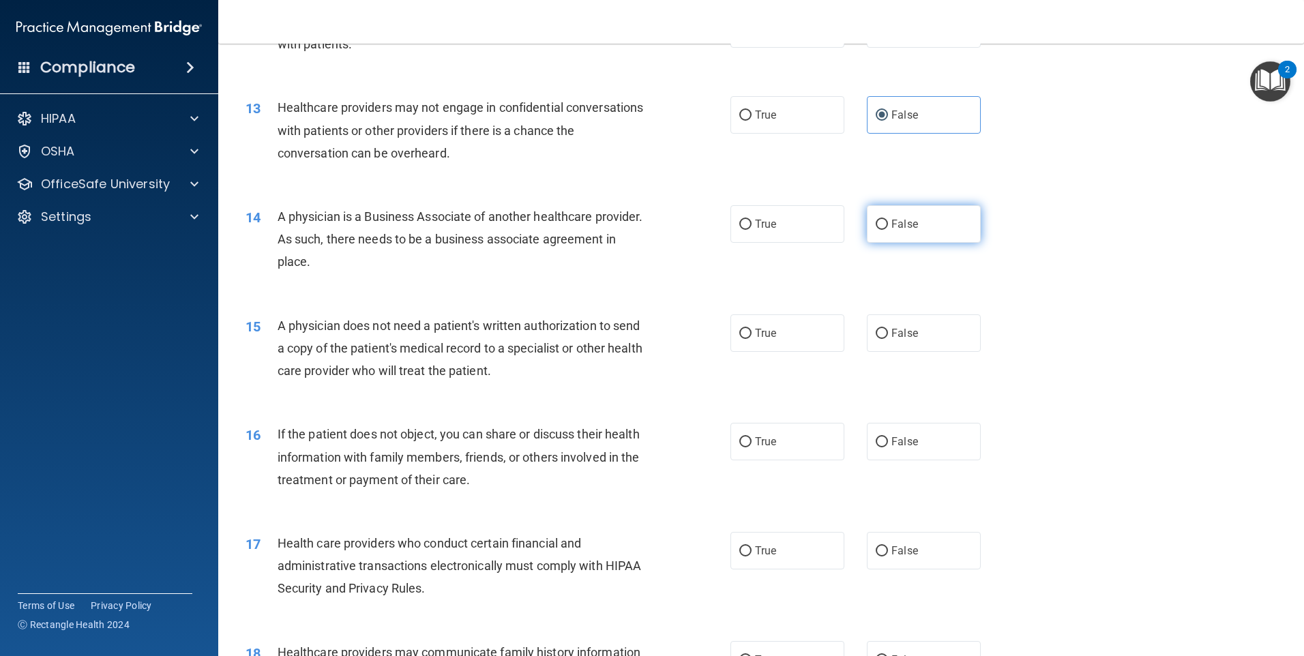
click at [901, 221] on span "False" at bounding box center [905, 224] width 27 height 13
click at [888, 221] on input "False" at bounding box center [882, 225] width 12 height 10
radio input "true"
drag, startPoint x: 777, startPoint y: 334, endPoint x: 737, endPoint y: 343, distance: 40.7
click at [774, 334] on label "True" at bounding box center [788, 333] width 114 height 38
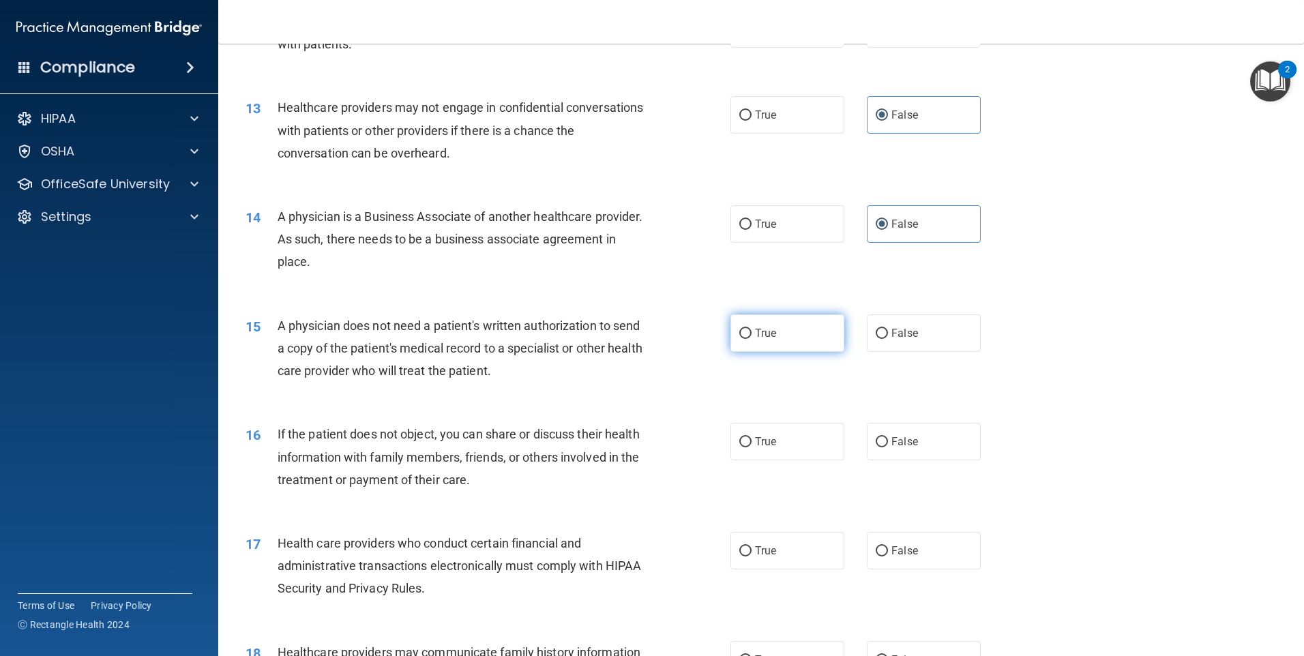
click at [752, 334] on input "True" at bounding box center [745, 334] width 12 height 10
radio input "true"
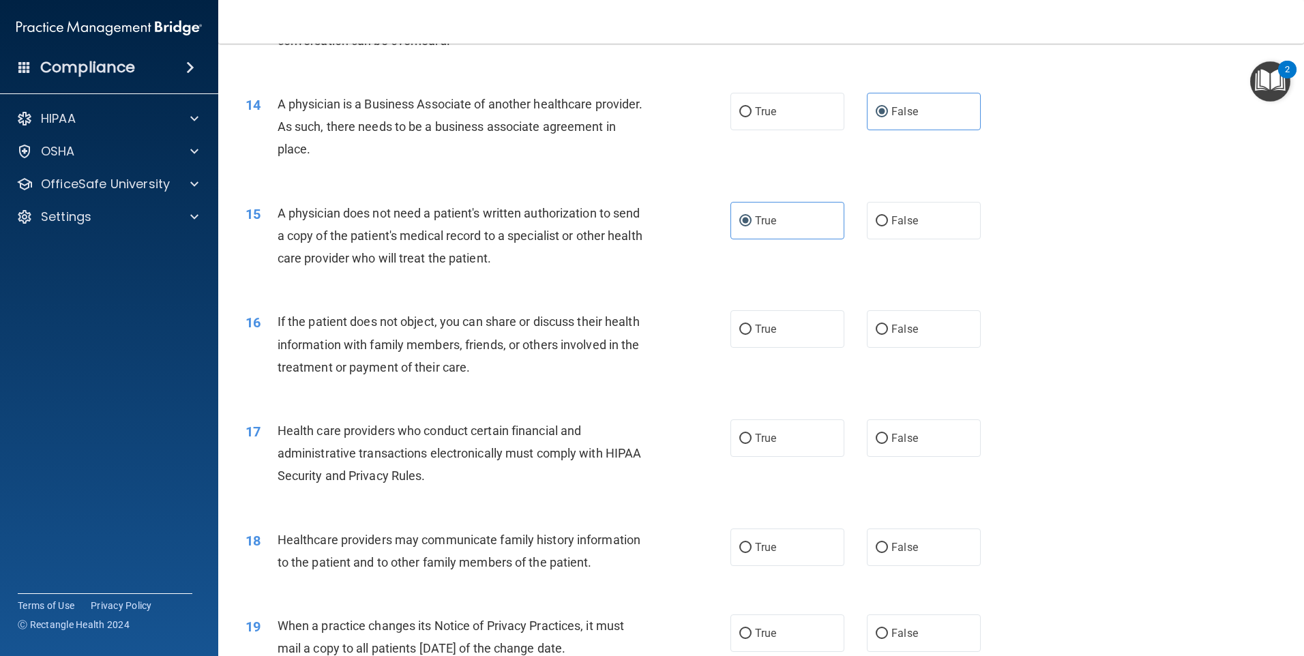
scroll to position [1364, 0]
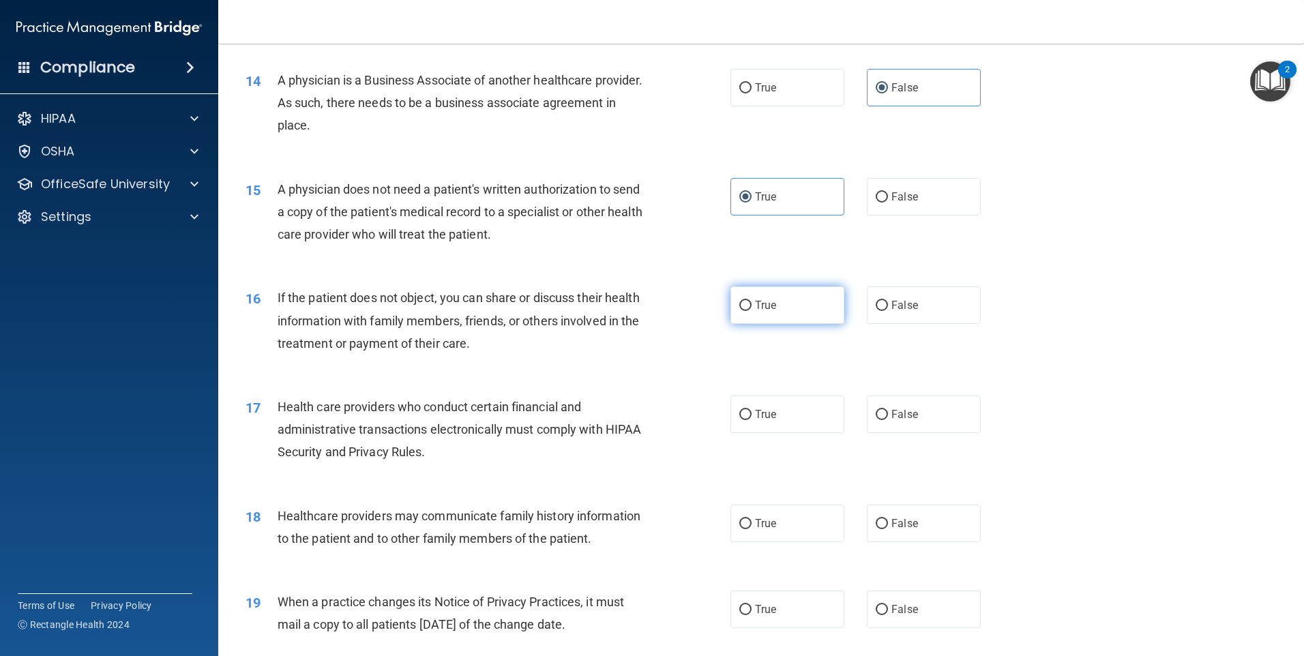
click at [755, 310] on span "True" at bounding box center [765, 305] width 21 height 13
click at [752, 310] on input "True" at bounding box center [745, 306] width 12 height 10
radio input "true"
click at [748, 406] on label "True" at bounding box center [788, 415] width 114 height 38
click at [748, 410] on input "True" at bounding box center [745, 415] width 12 height 10
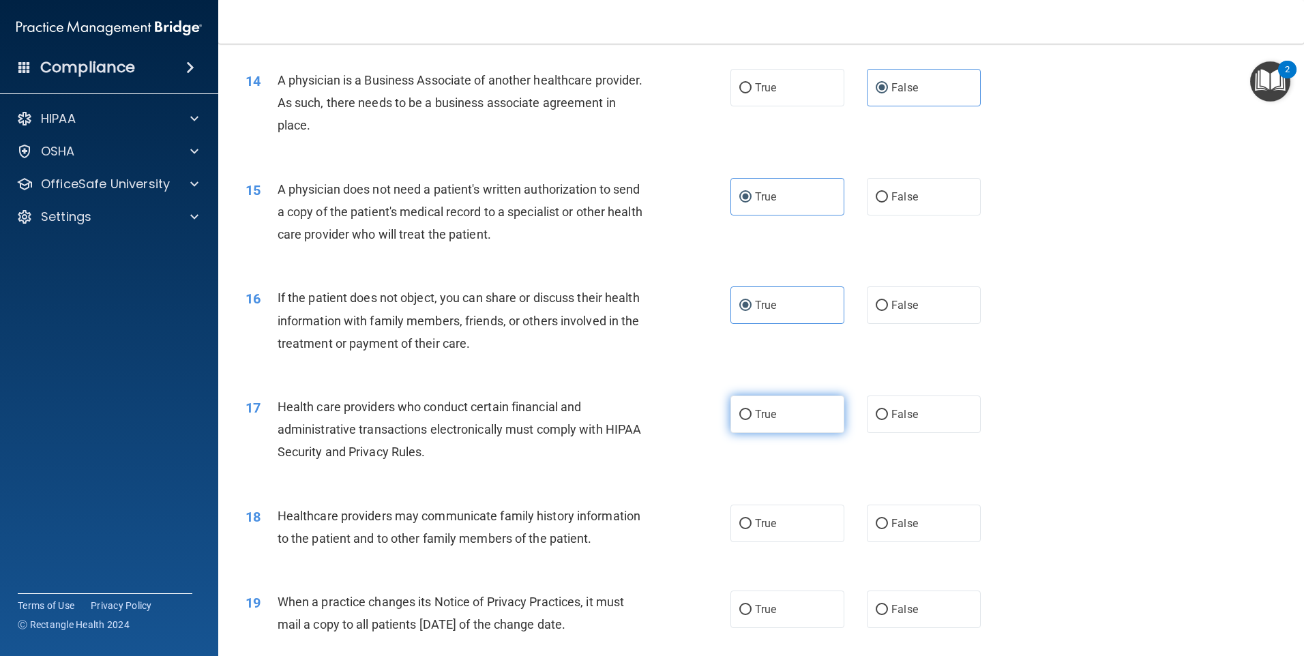
radio input "true"
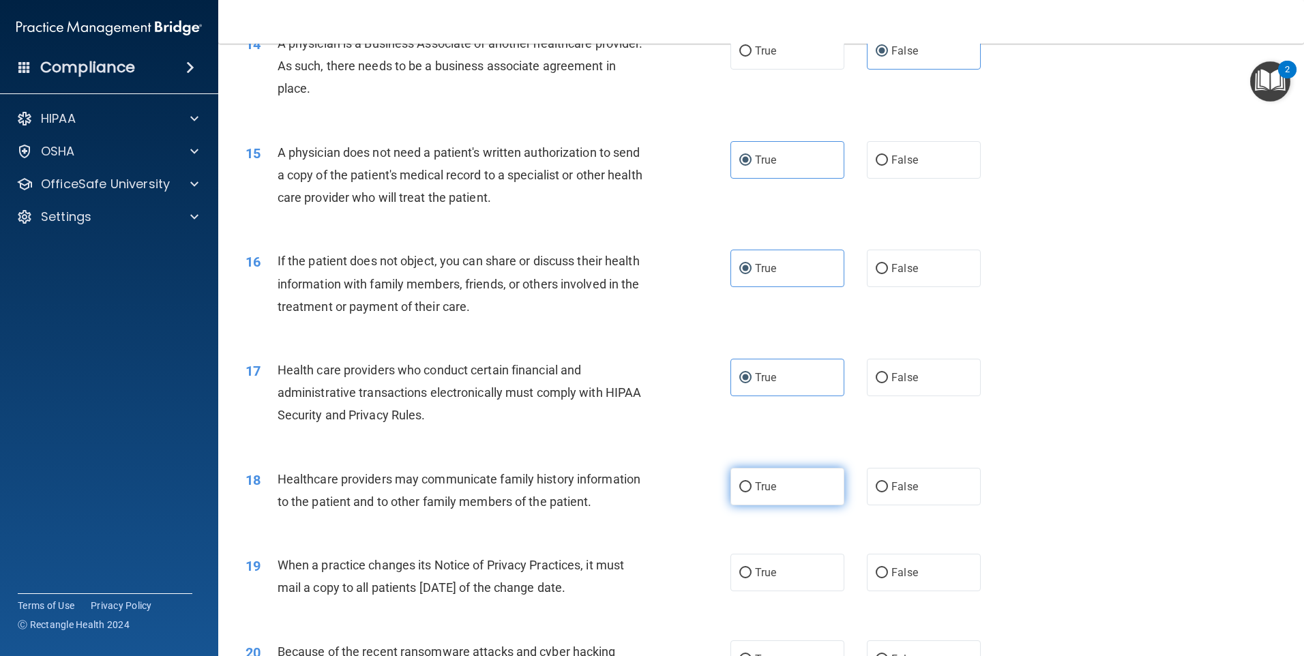
scroll to position [1432, 0]
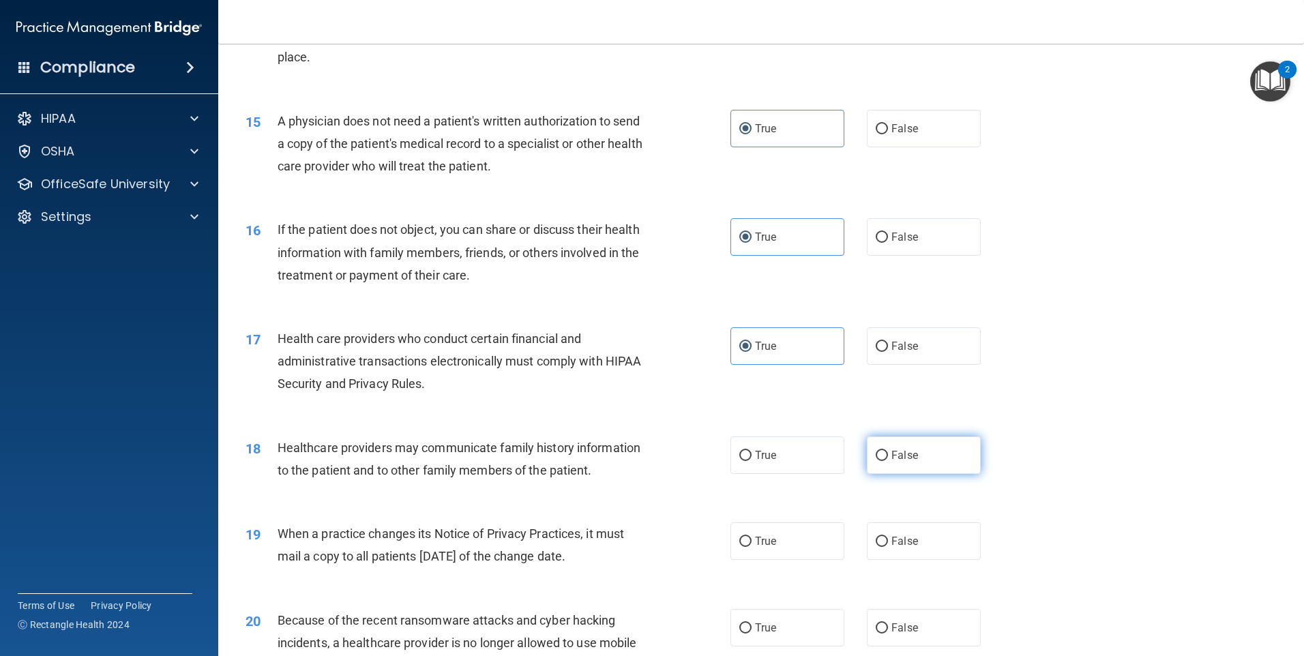
click at [884, 452] on label "False" at bounding box center [924, 456] width 114 height 38
click at [884, 452] on input "False" at bounding box center [882, 456] width 12 height 10
radio input "true"
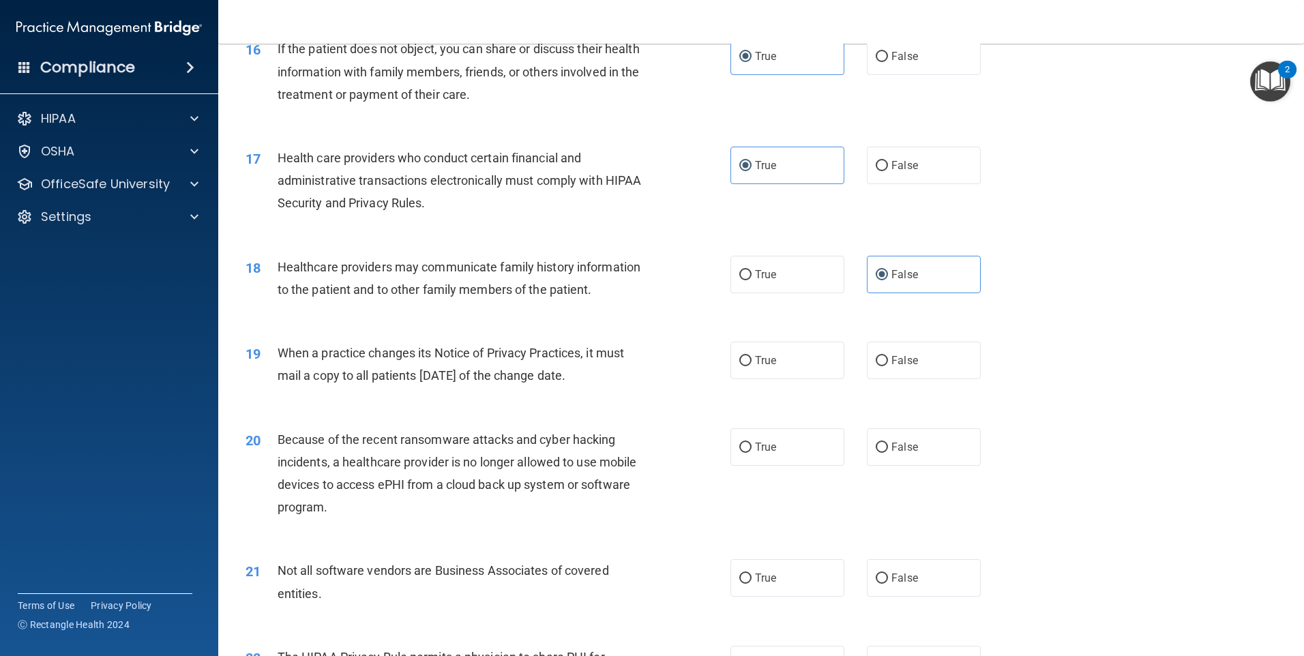
scroll to position [1637, 0]
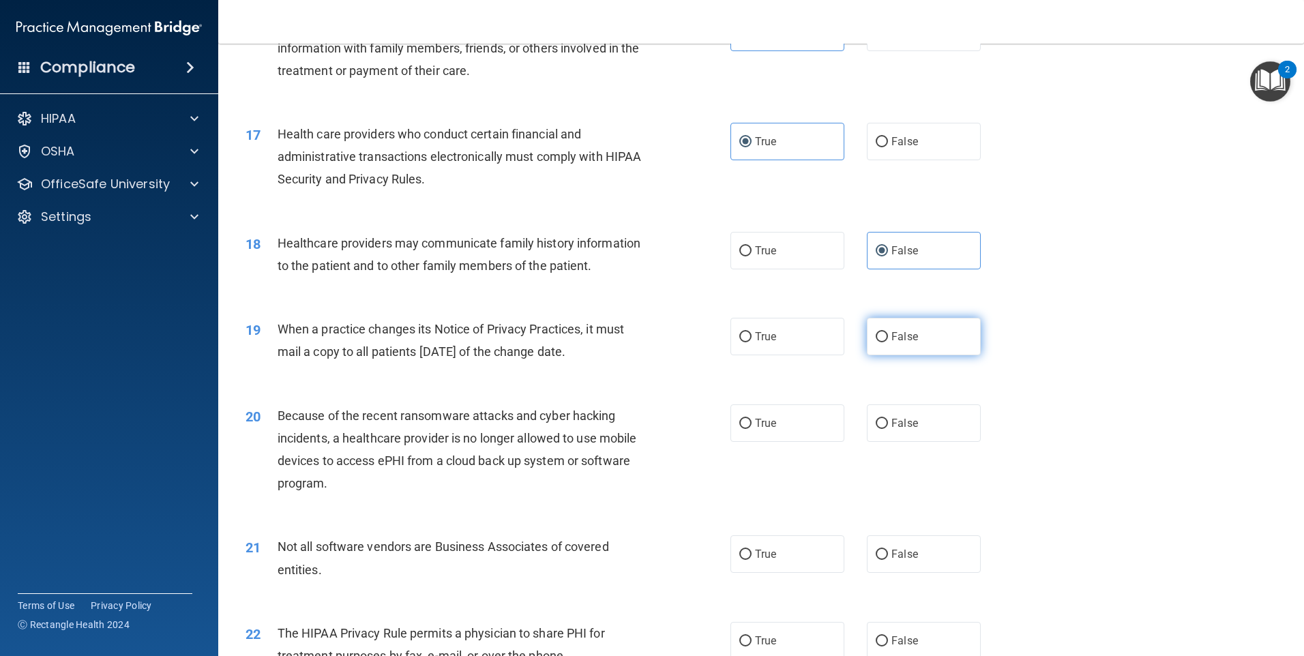
click at [876, 340] on input "False" at bounding box center [882, 337] width 12 height 10
radio input "true"
click at [876, 424] on input "False" at bounding box center [882, 424] width 12 height 10
radio input "true"
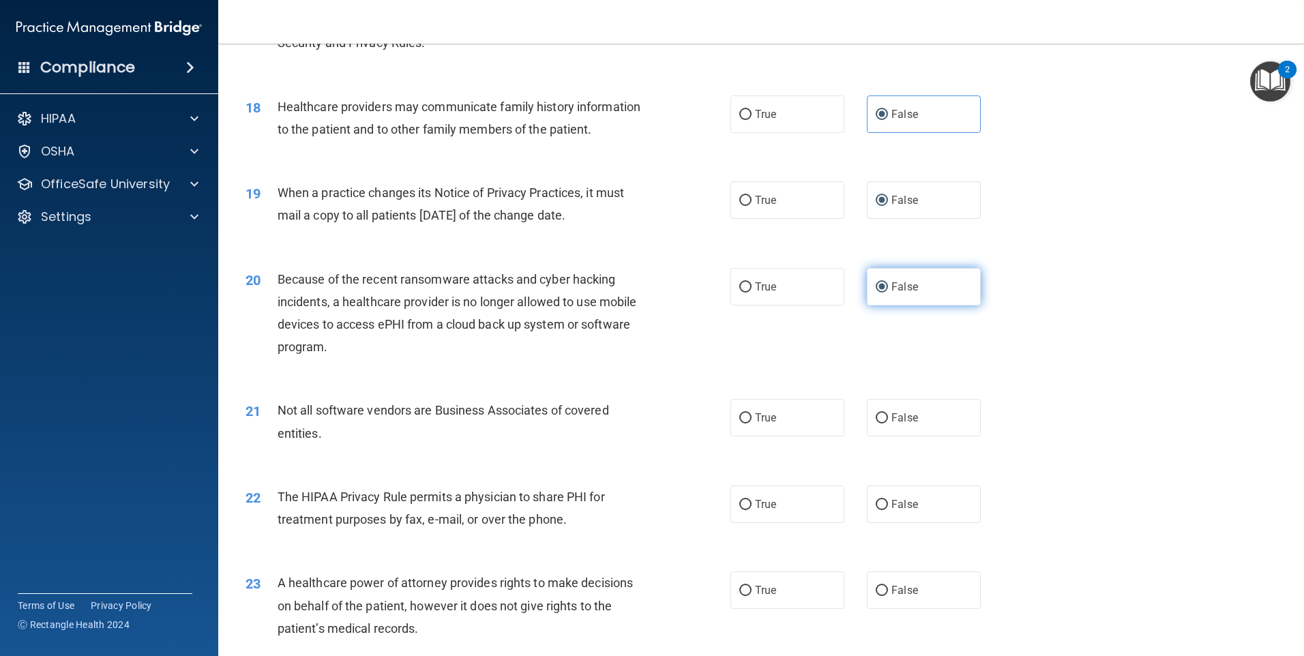
scroll to position [1842, 0]
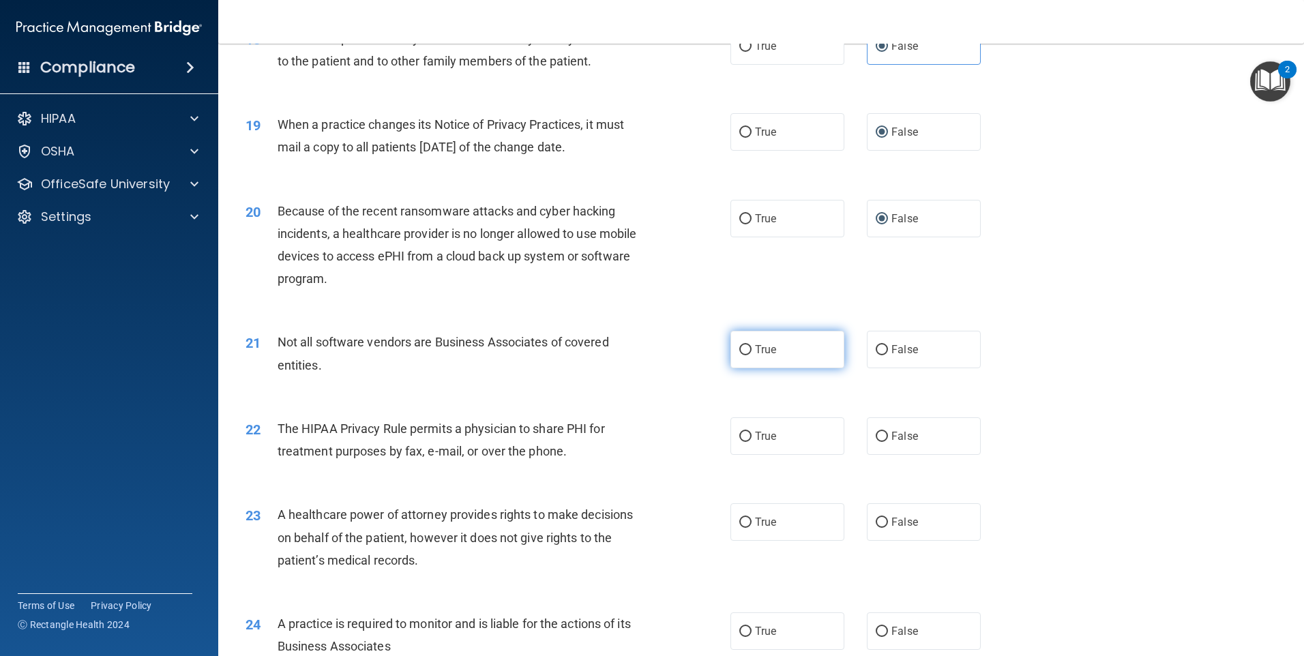
click at [755, 343] on span "True" at bounding box center [765, 349] width 21 height 13
click at [752, 345] on input "True" at bounding box center [745, 350] width 12 height 10
radio input "true"
click at [765, 436] on span "True" at bounding box center [765, 436] width 21 height 13
click at [752, 436] on input "True" at bounding box center [745, 437] width 12 height 10
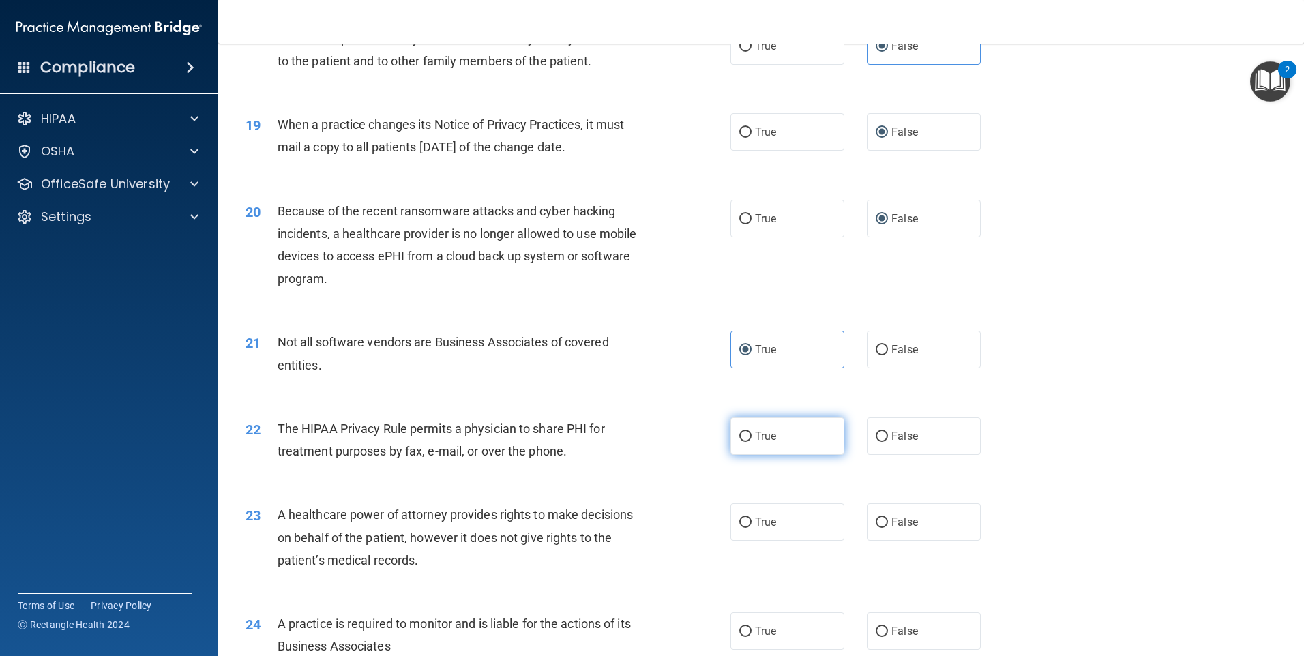
radio input "true"
click at [876, 518] on input "False" at bounding box center [882, 523] width 12 height 10
radio input "true"
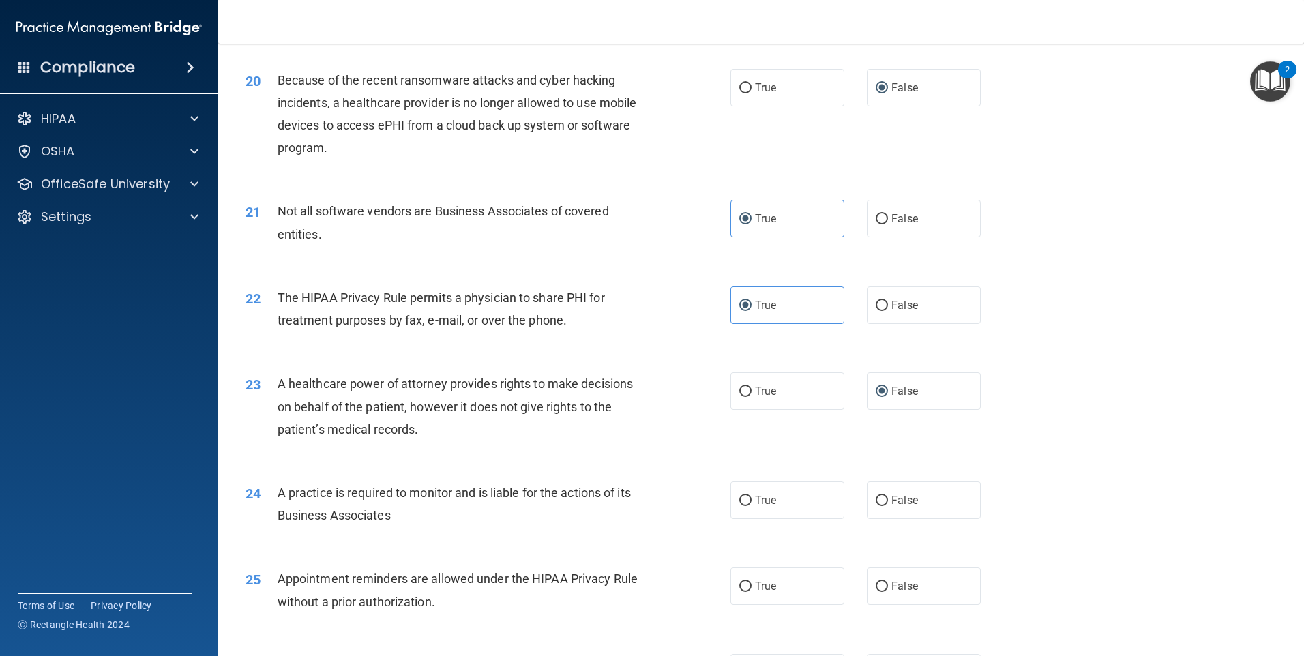
scroll to position [1978, 0]
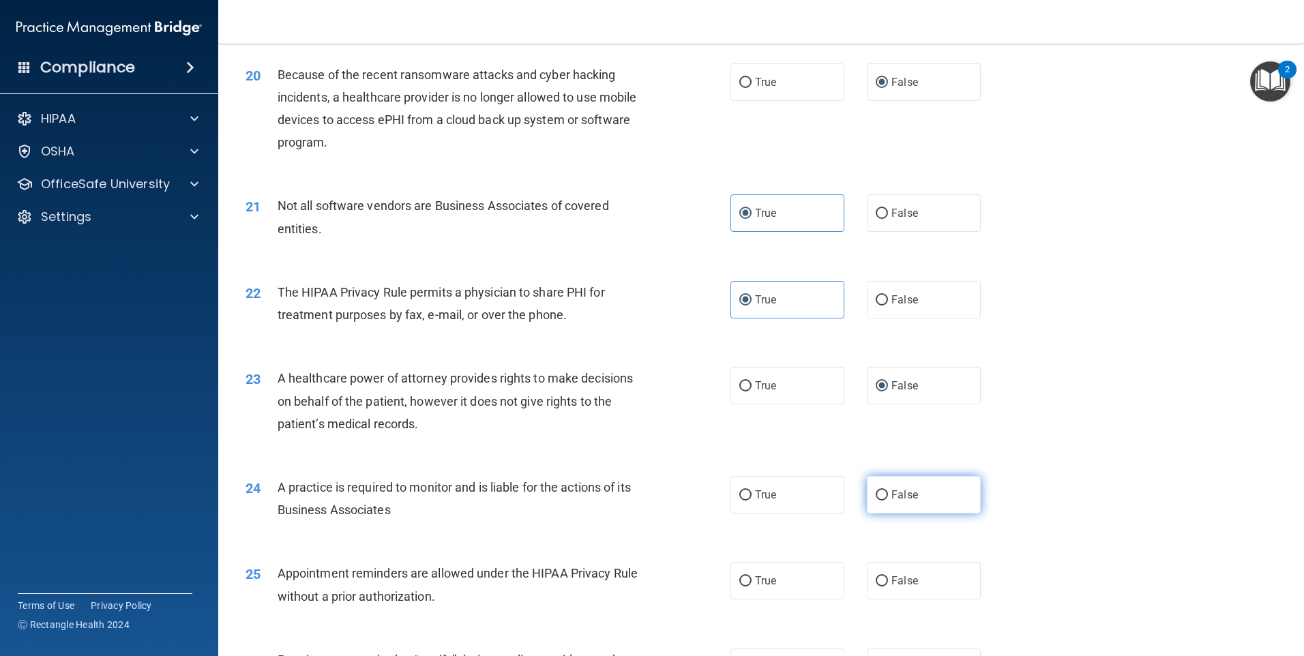
click at [892, 497] on span "False" at bounding box center [905, 494] width 27 height 13
click at [888, 497] on input "False" at bounding box center [882, 495] width 12 height 10
radio input "true"
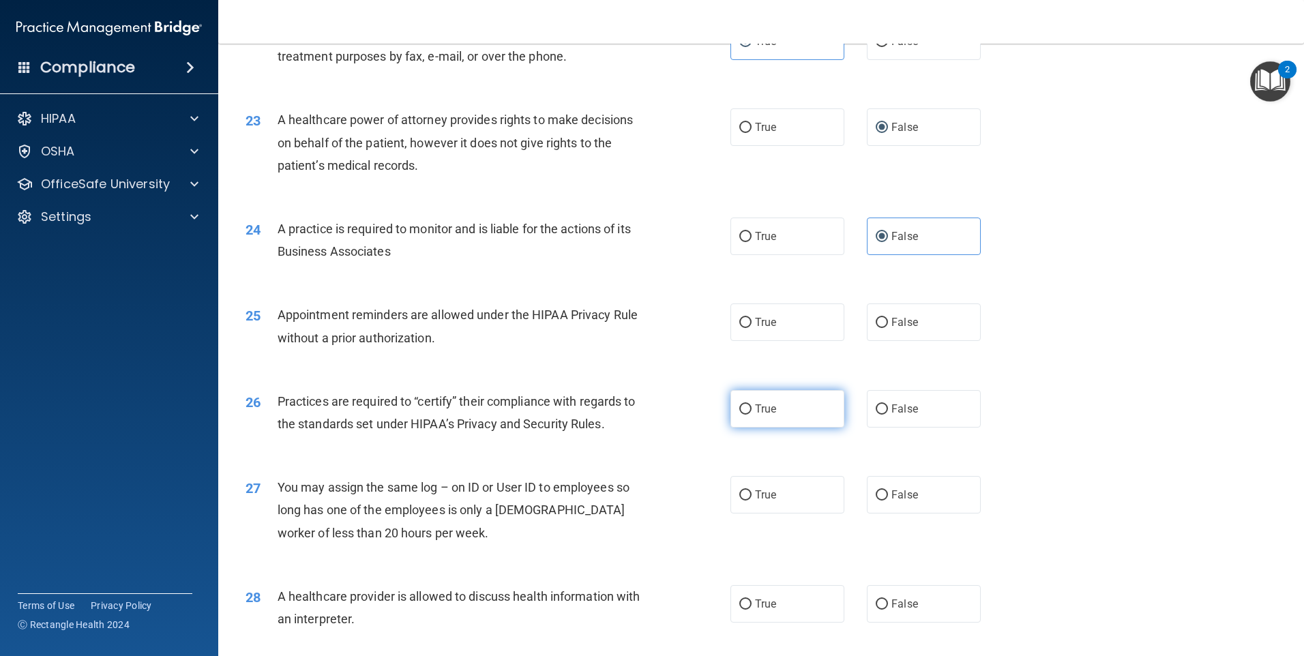
scroll to position [2251, 0]
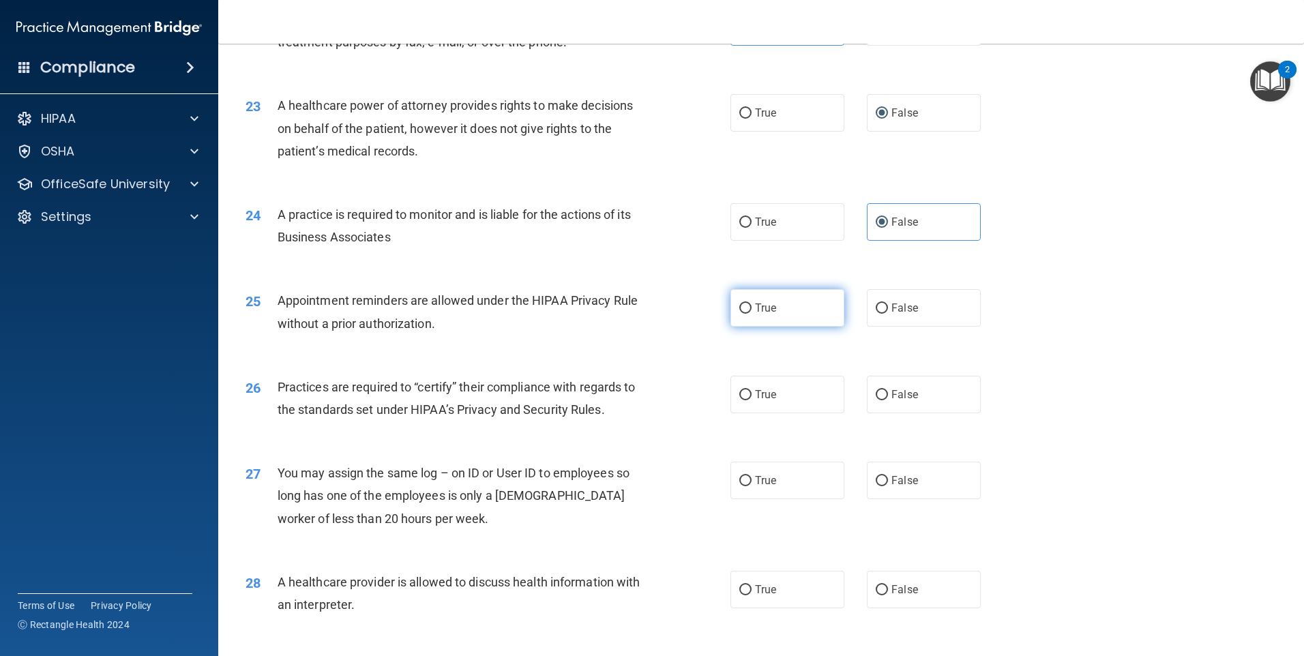
drag, startPoint x: 776, startPoint y: 302, endPoint x: 775, endPoint y: 321, distance: 19.1
click at [776, 309] on label "True" at bounding box center [788, 308] width 114 height 38
click at [752, 309] on input "True" at bounding box center [745, 309] width 12 height 10
radio input "true"
click at [885, 399] on label "False" at bounding box center [924, 395] width 114 height 38
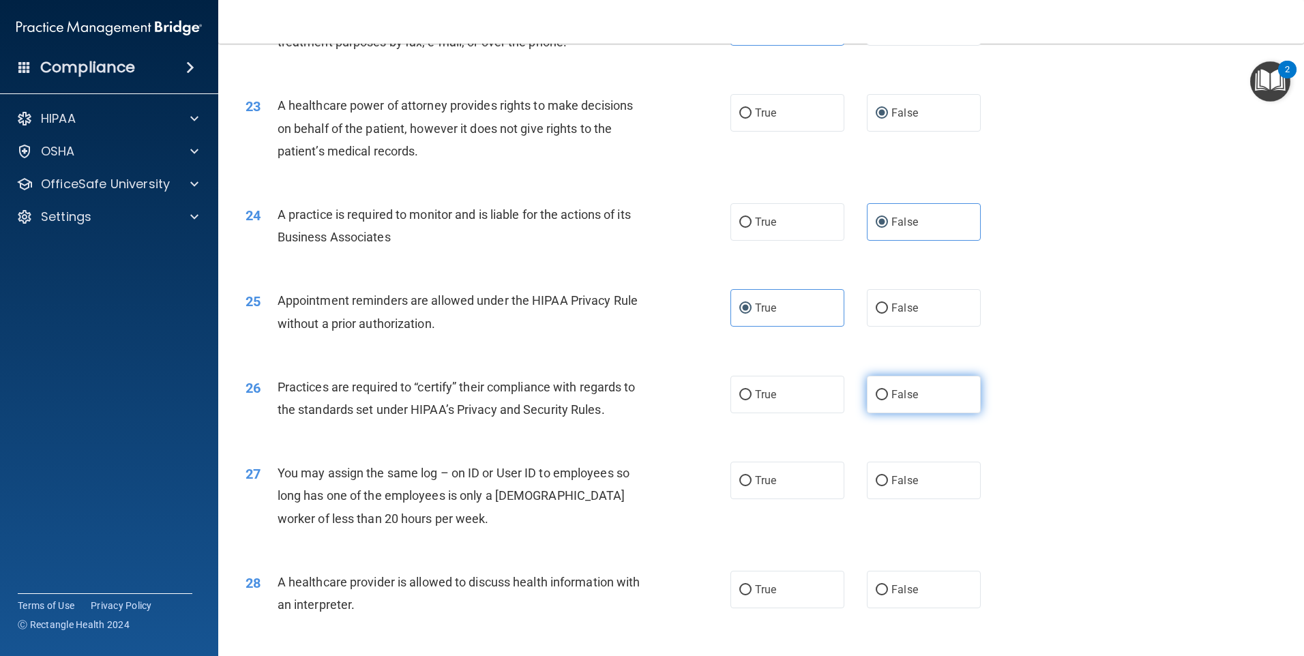
click at [885, 399] on input "False" at bounding box center [882, 395] width 12 height 10
radio input "true"
click at [885, 482] on label "False" at bounding box center [924, 481] width 114 height 38
click at [885, 482] on input "False" at bounding box center [882, 481] width 12 height 10
radio input "true"
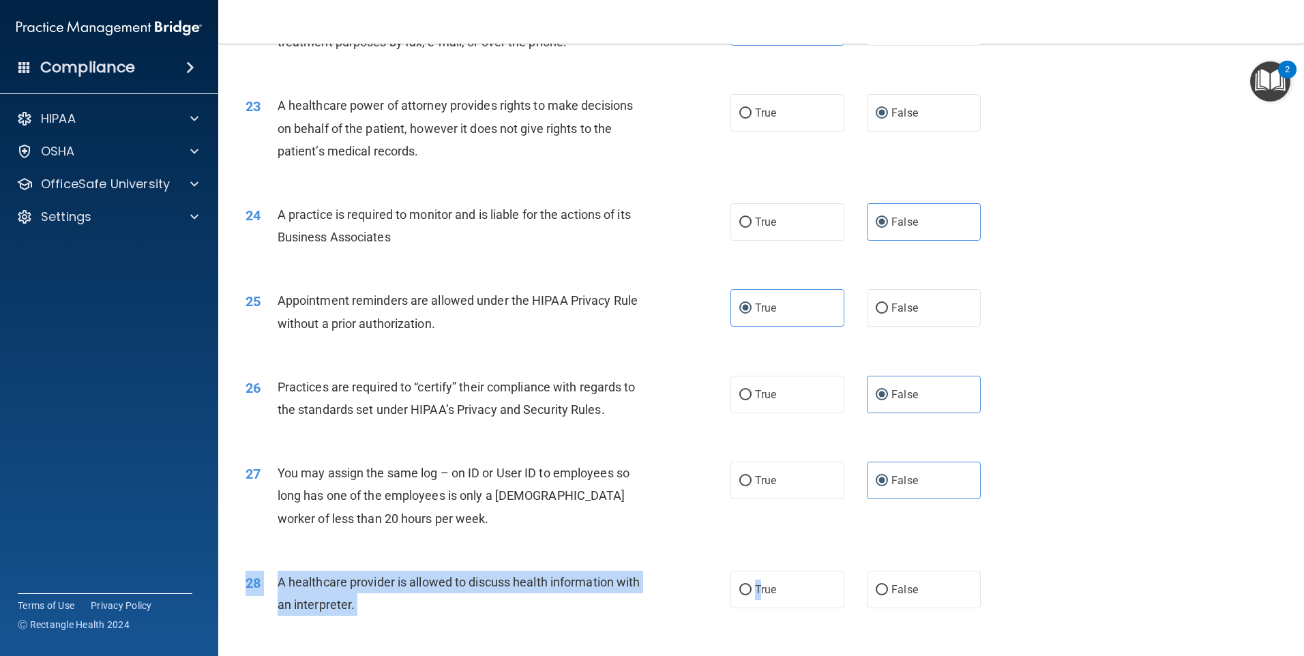
click at [759, 608] on div "28 A healthcare provider is allowed to discuss health information with an inter…" at bounding box center [761, 597] width 1052 height 86
drag, startPoint x: 759, startPoint y: 608, endPoint x: 737, endPoint y: 591, distance: 27.7
click at [739, 591] on input "True" at bounding box center [745, 590] width 12 height 10
radio input "true"
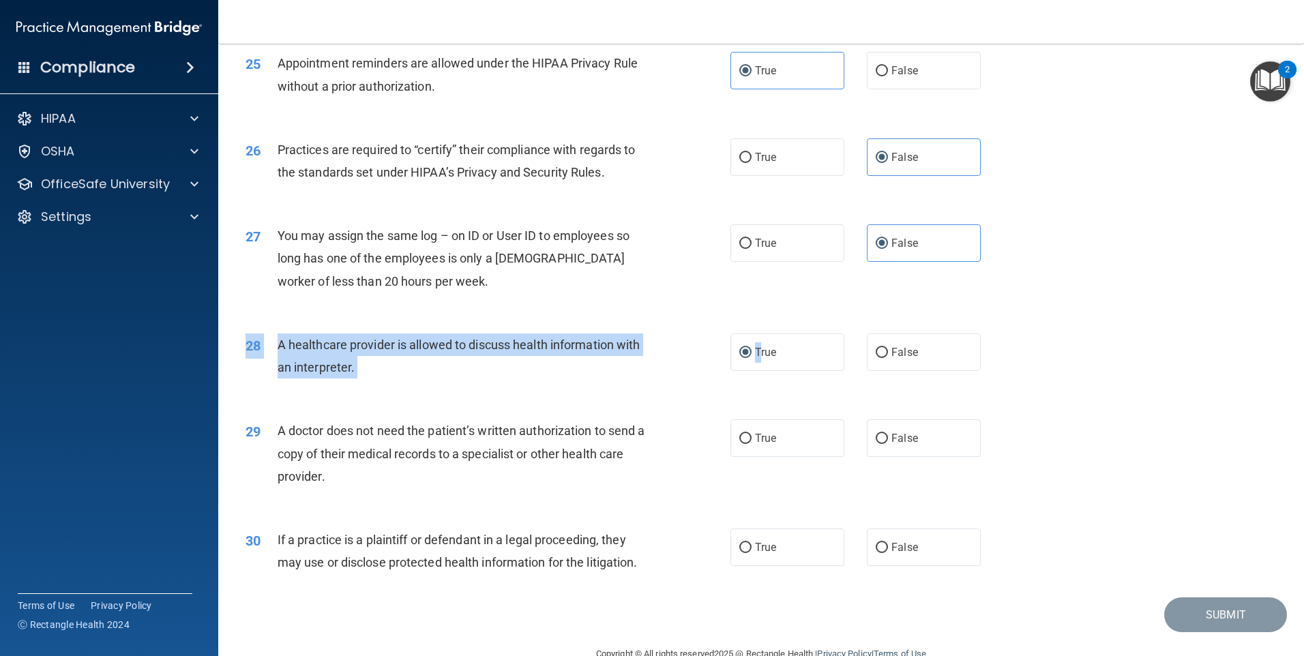
scroll to position [2519, 0]
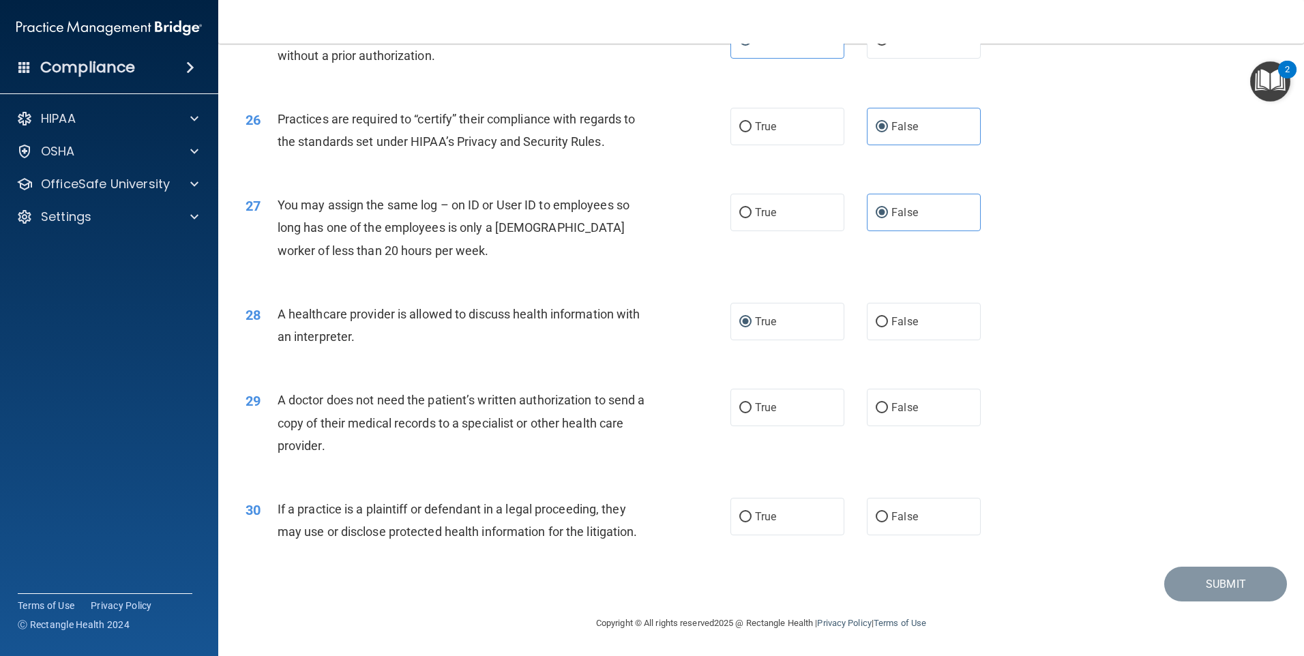
drag, startPoint x: 758, startPoint y: 402, endPoint x: 743, endPoint y: 435, distance: 36.6
click at [758, 402] on span "True" at bounding box center [765, 407] width 21 height 13
click at [752, 403] on input "True" at bounding box center [745, 408] width 12 height 10
radio input "true"
click at [755, 510] on label "True" at bounding box center [788, 517] width 114 height 38
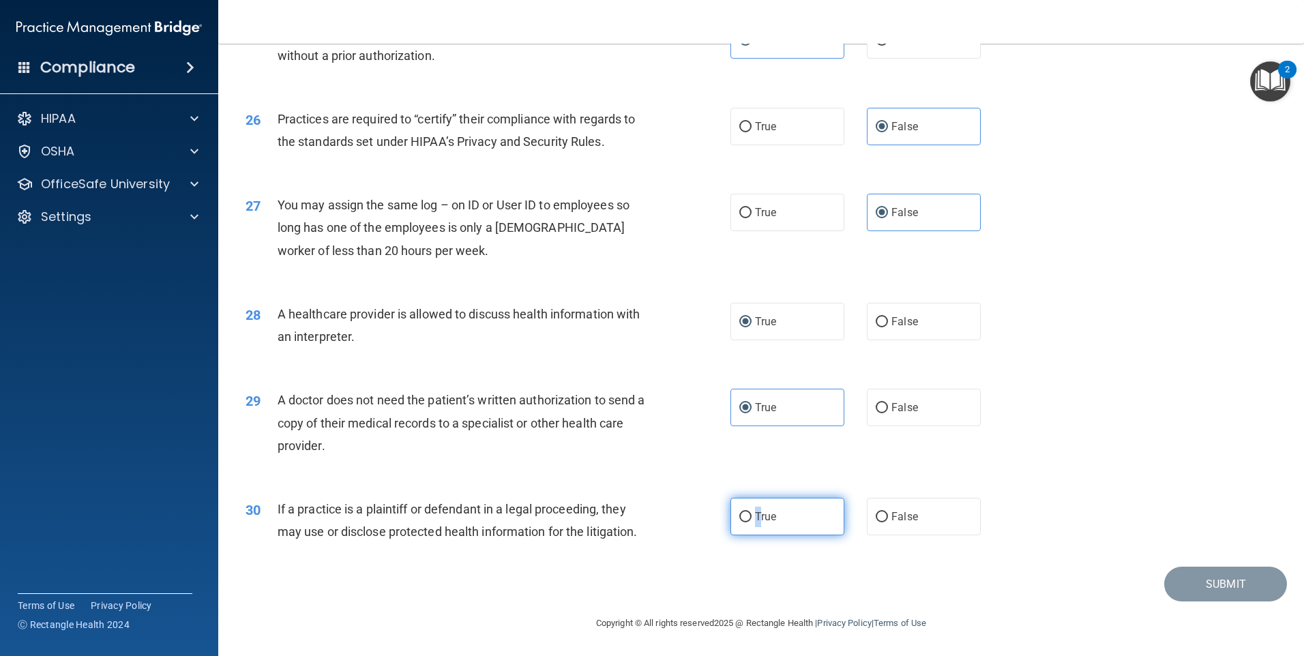
click at [739, 516] on input "True" at bounding box center [745, 517] width 12 height 10
radio input "true"
click at [1188, 583] on button "Submit" at bounding box center [1225, 584] width 123 height 35
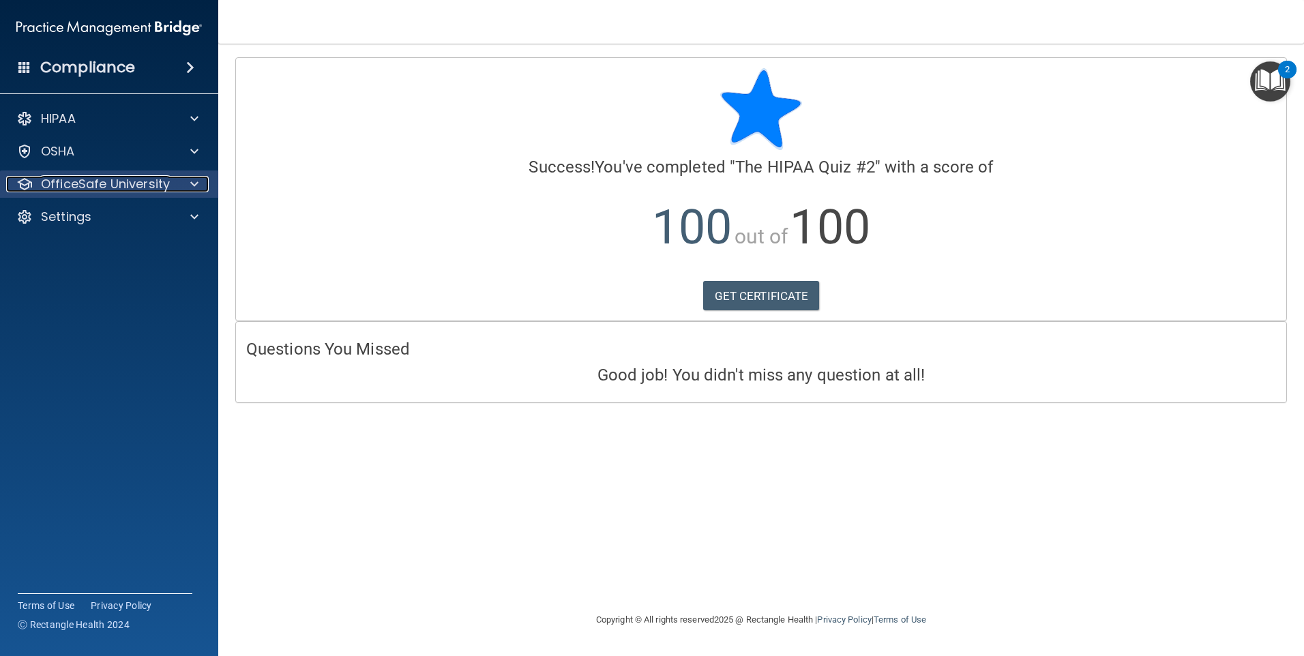
click at [78, 189] on p "OfficeSafe University" at bounding box center [105, 184] width 129 height 16
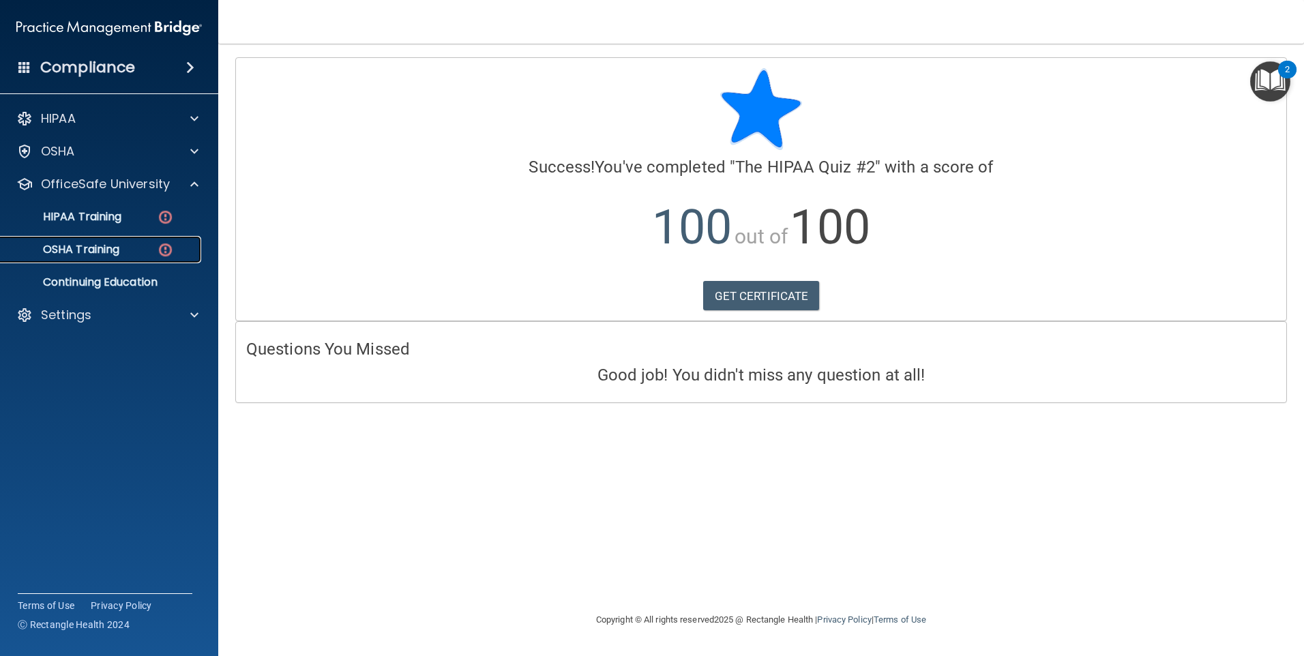
click at [82, 250] on p "OSHA Training" at bounding box center [64, 250] width 111 height 14
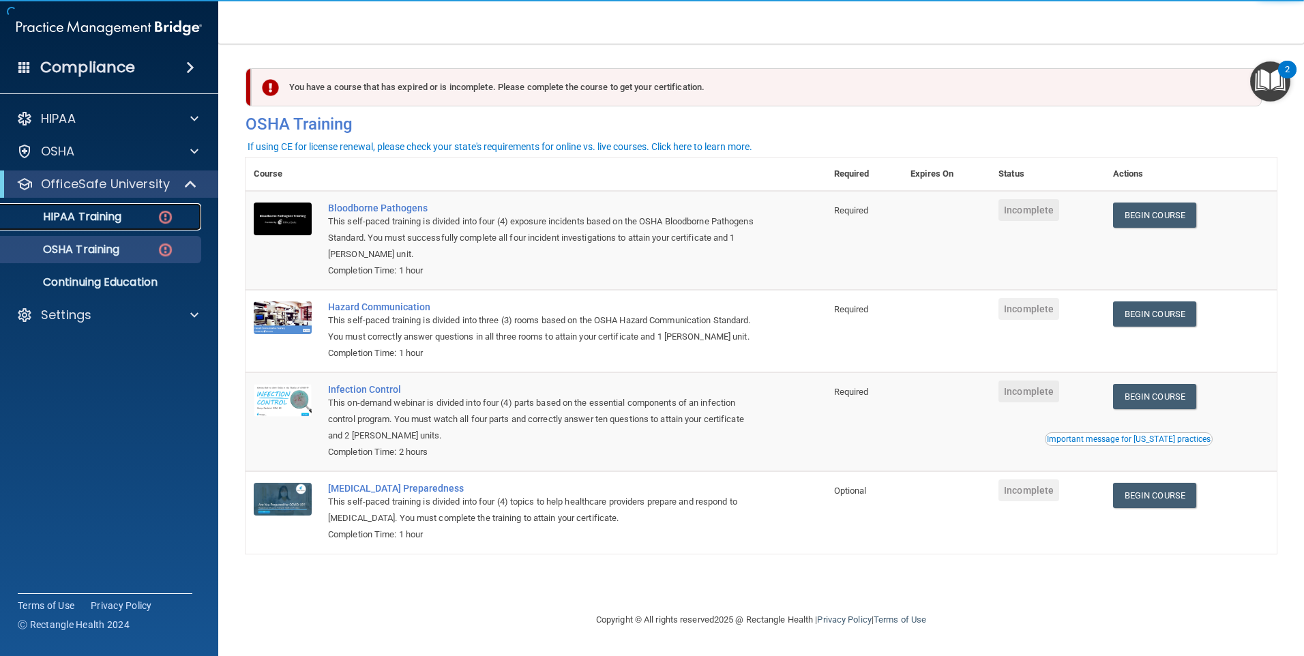
click at [57, 220] on p "HIPAA Training" at bounding box center [65, 217] width 113 height 14
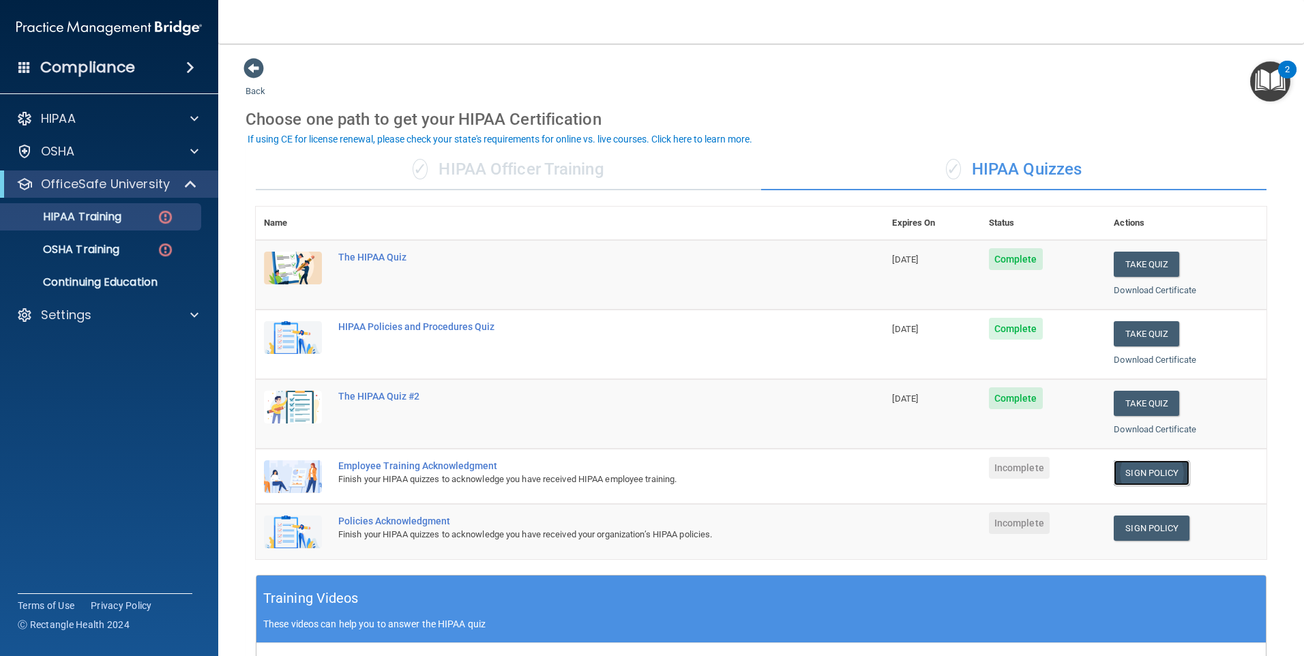
click at [1152, 470] on link "Sign Policy" at bounding box center [1152, 472] width 76 height 25
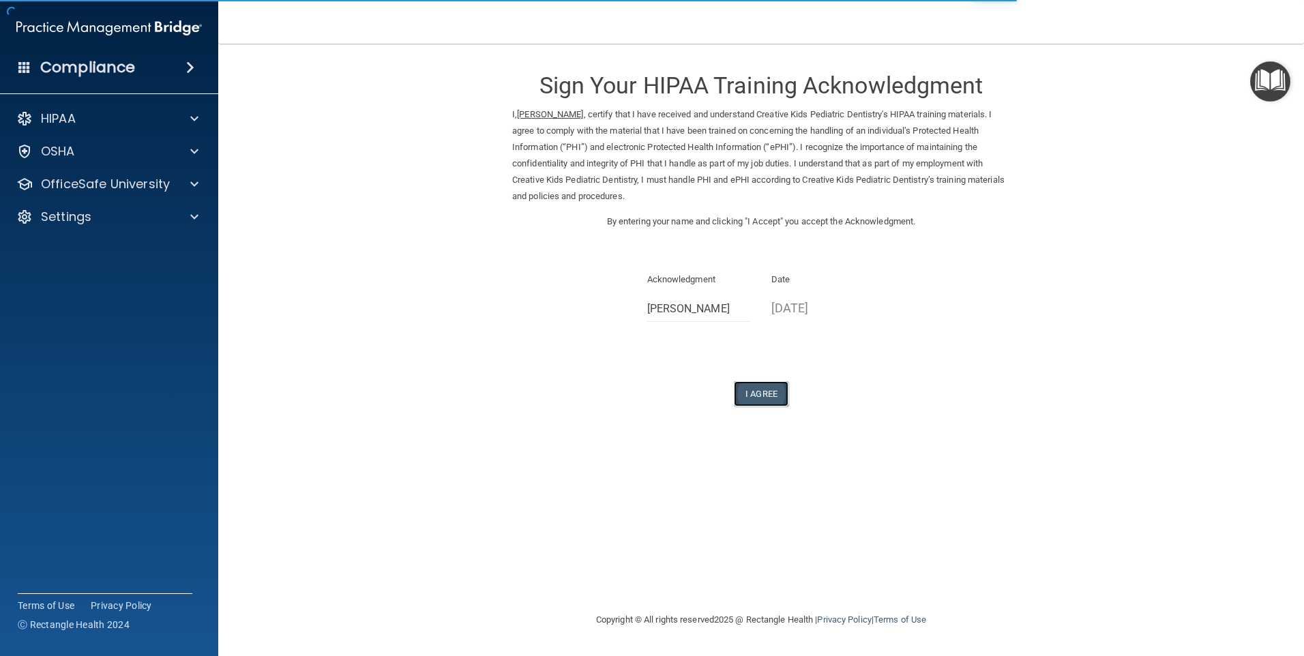
click at [753, 395] on button "I Agree" at bounding box center [761, 393] width 55 height 25
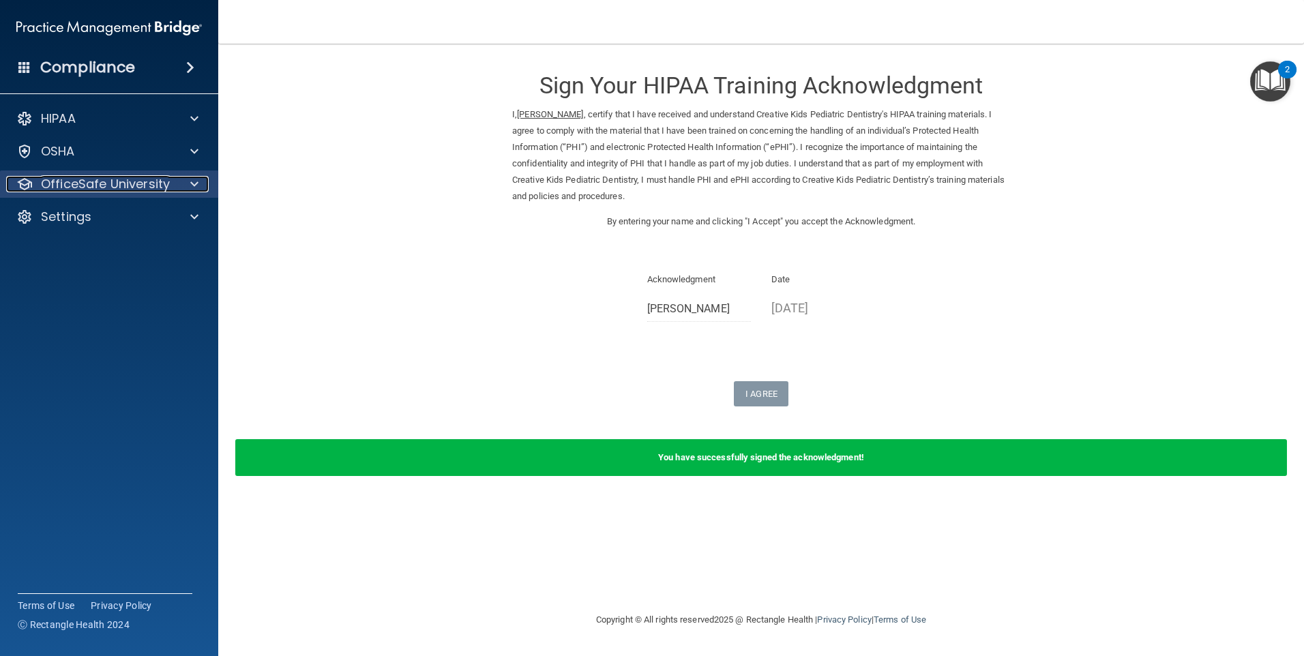
click at [86, 181] on p "OfficeSafe University" at bounding box center [105, 184] width 129 height 16
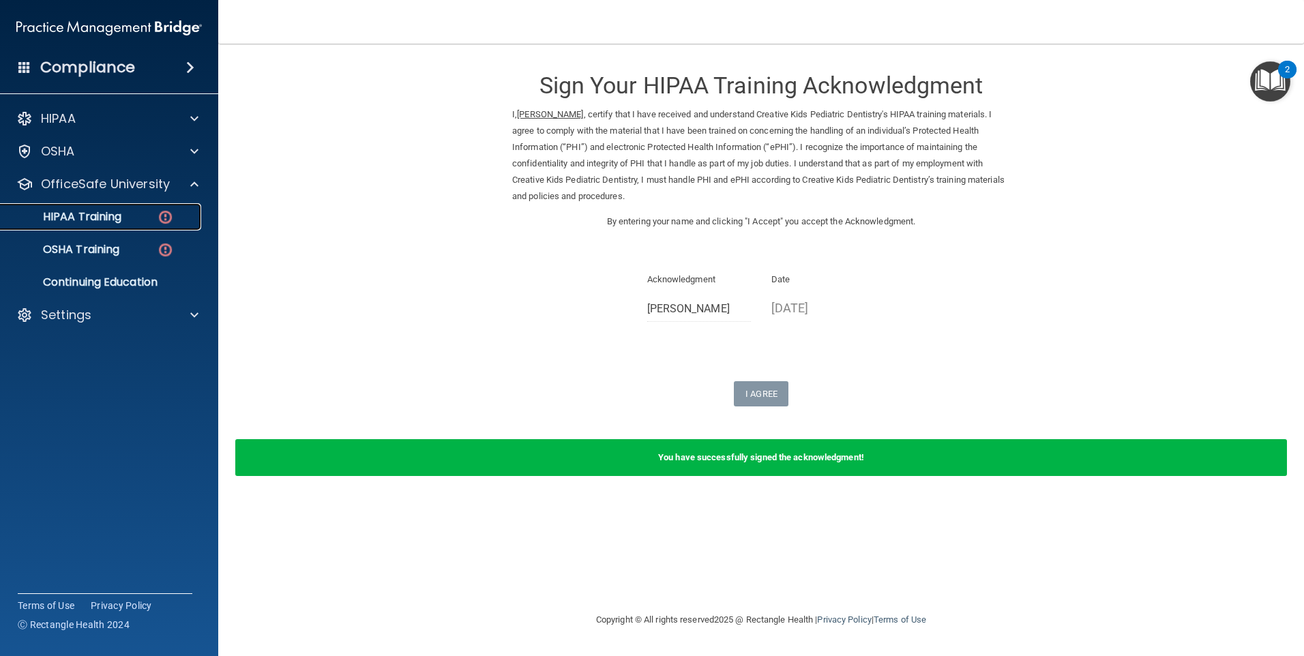
click at [101, 214] on p "HIPAA Training" at bounding box center [65, 217] width 113 height 14
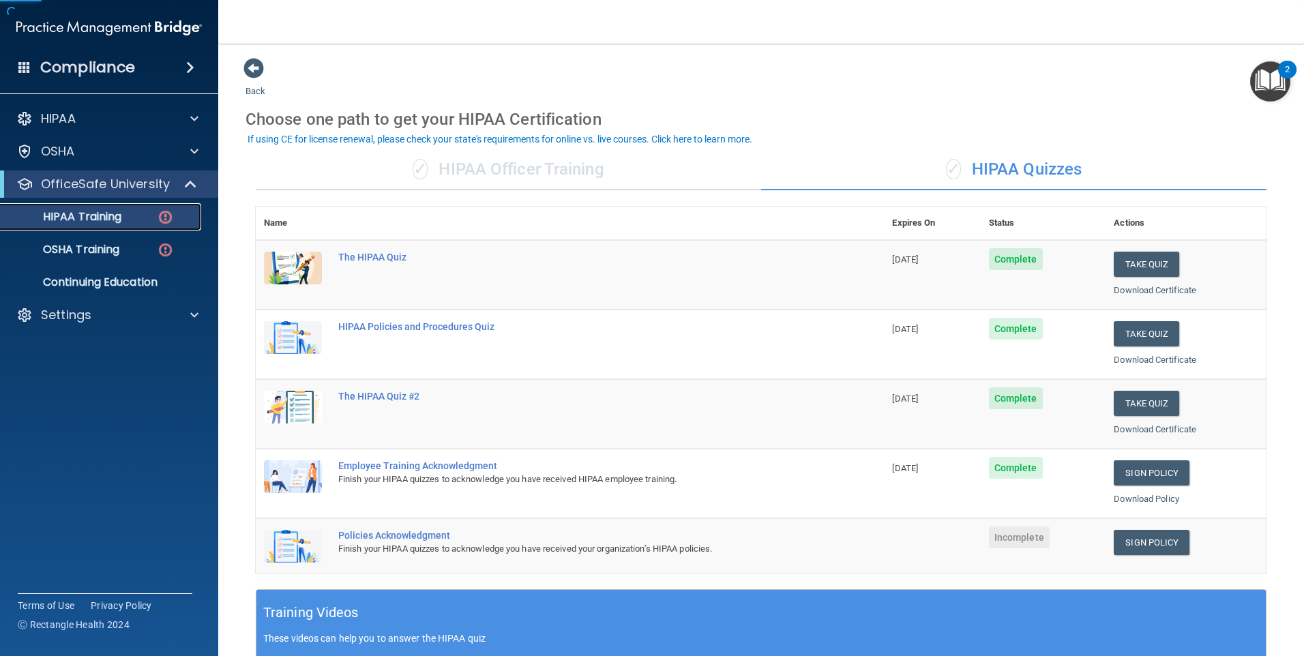
scroll to position [68, 0]
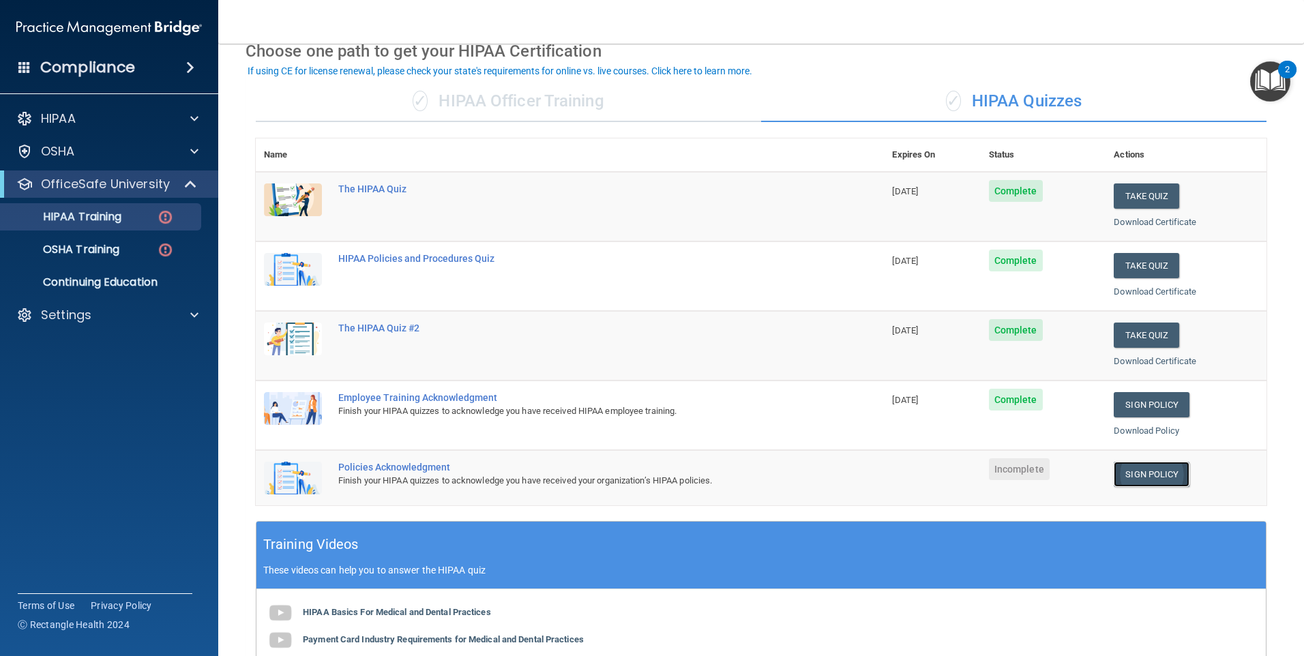
click at [1151, 471] on link "Sign Policy" at bounding box center [1152, 474] width 76 height 25
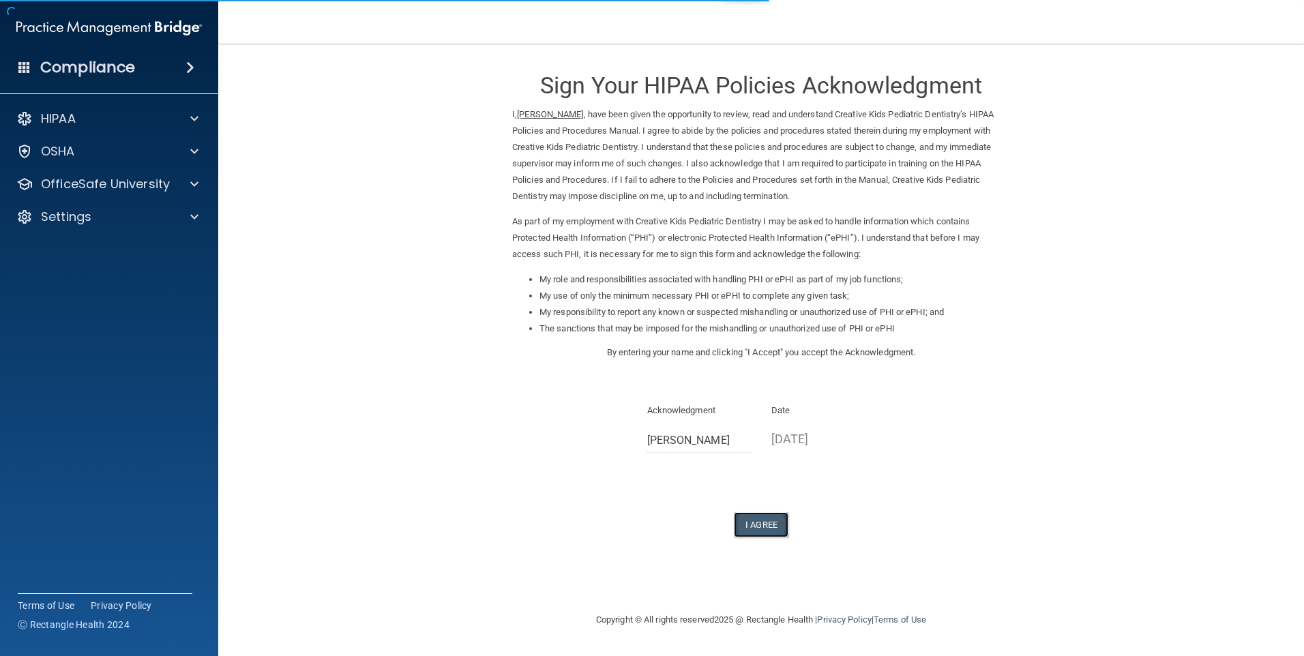
click at [757, 522] on button "I Agree" at bounding box center [761, 524] width 55 height 25
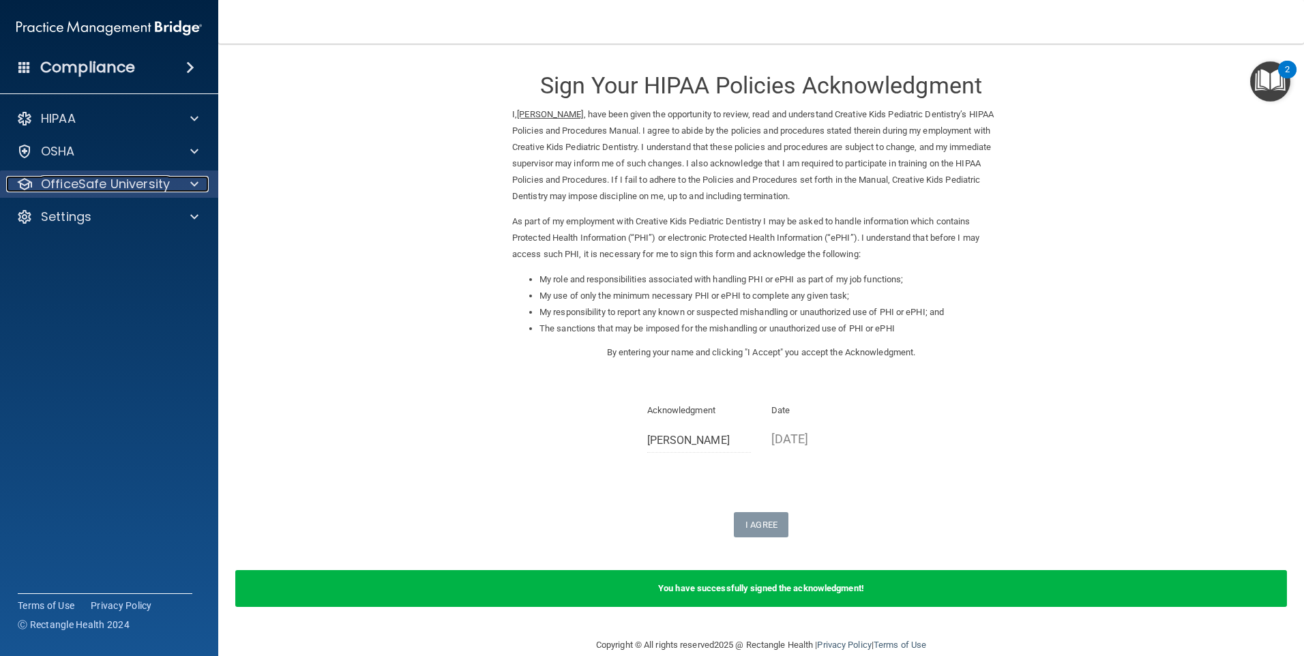
click at [74, 185] on p "OfficeSafe University" at bounding box center [105, 184] width 129 height 16
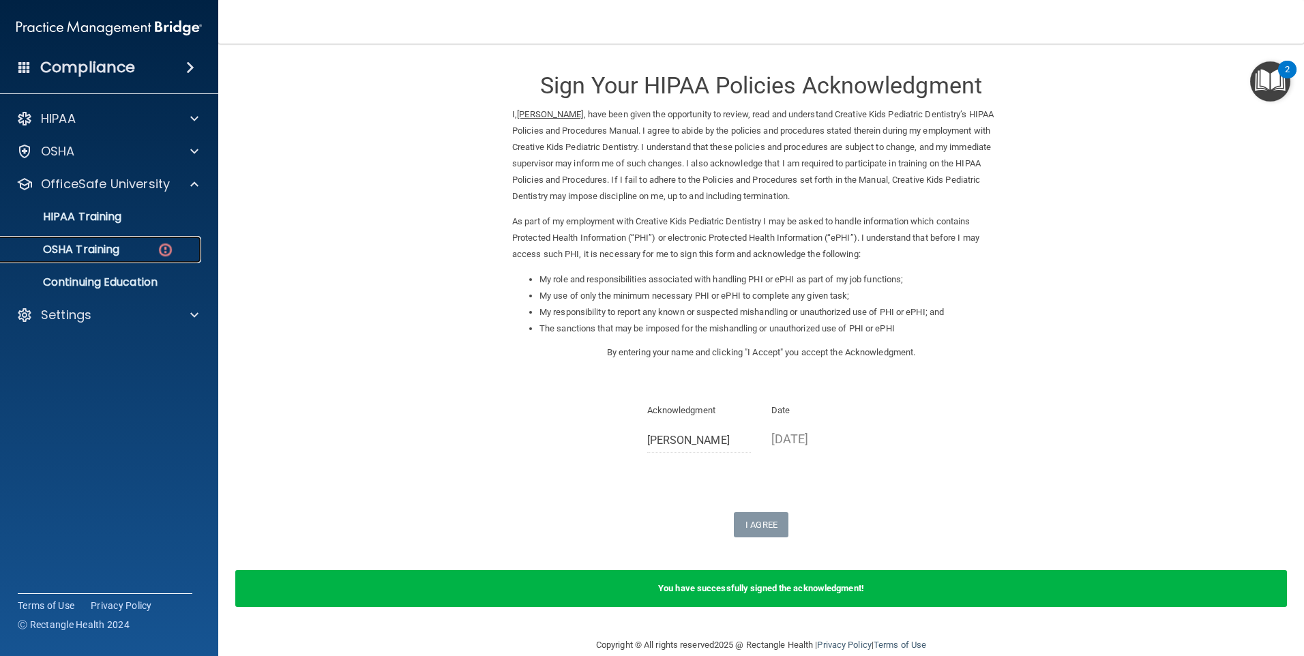
click at [77, 247] on p "OSHA Training" at bounding box center [64, 250] width 111 height 14
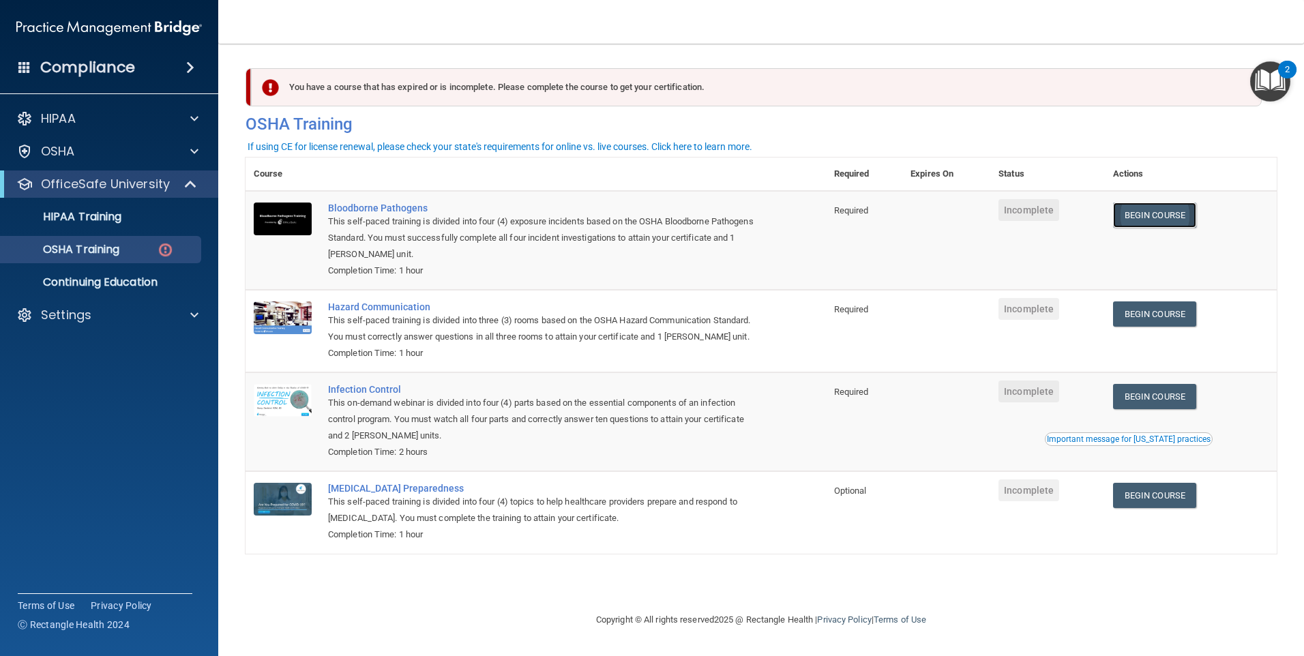
click at [1159, 212] on link "Begin Course" at bounding box center [1154, 215] width 83 height 25
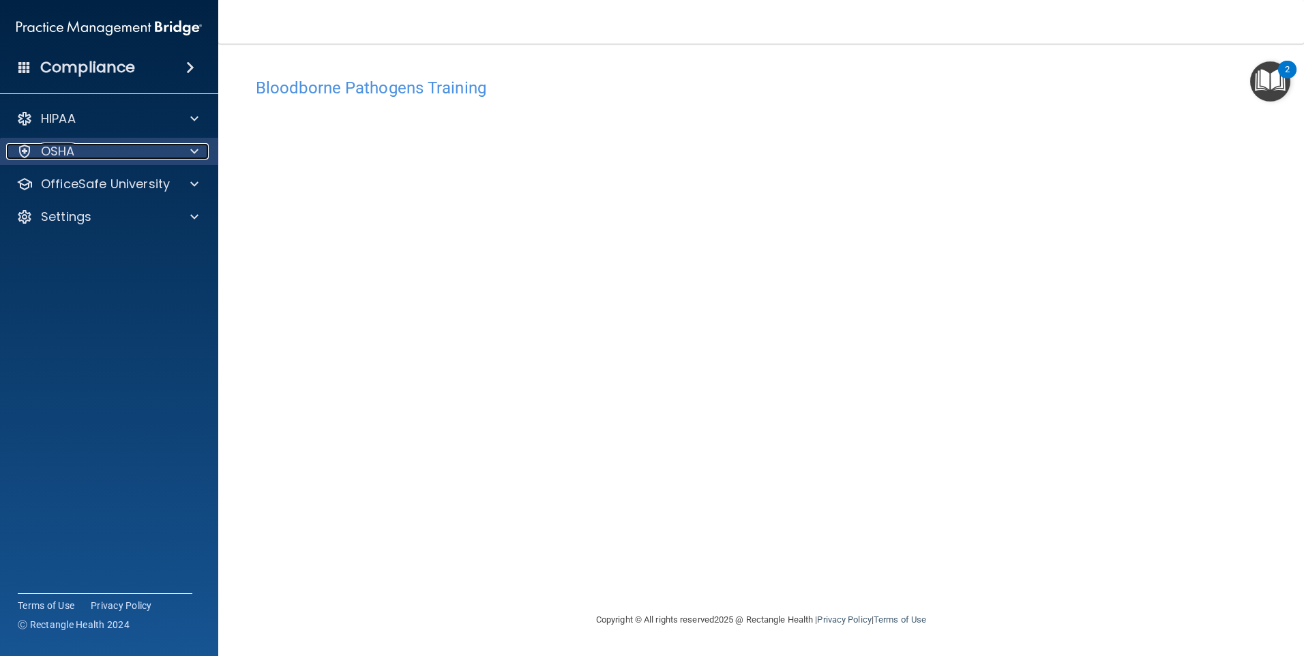
click at [89, 149] on div "OSHA" at bounding box center [90, 151] width 169 height 16
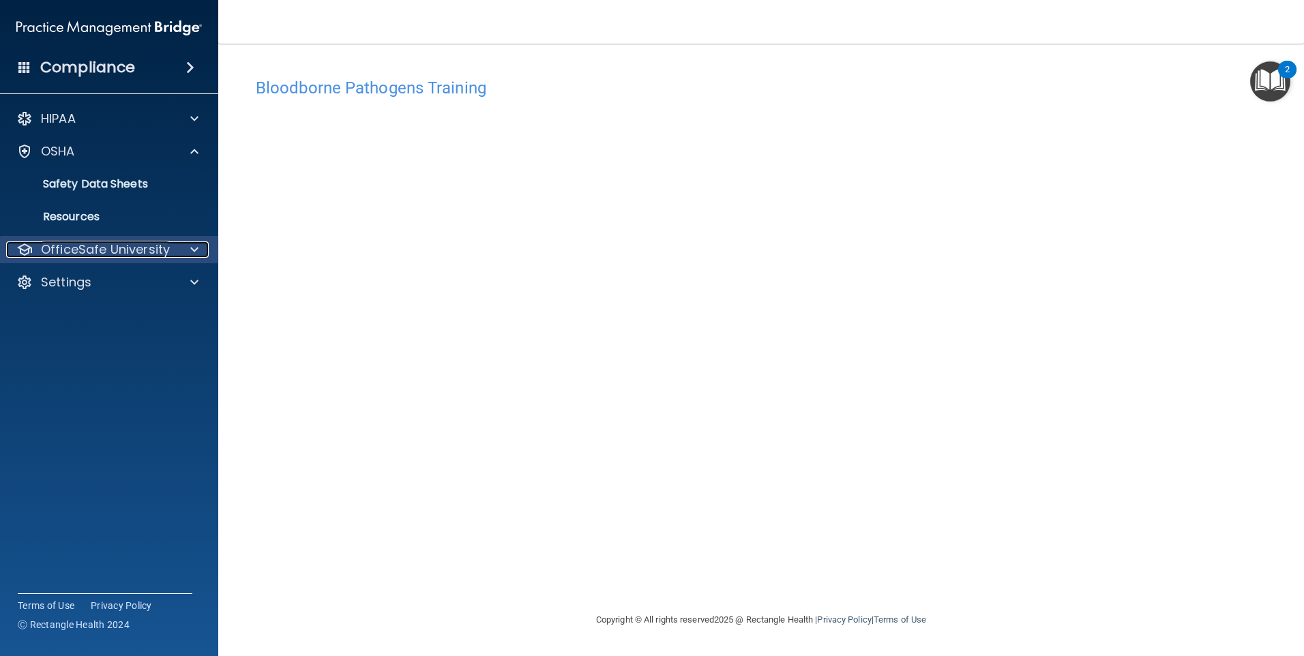
click at [59, 244] on p "OfficeSafe University" at bounding box center [105, 249] width 129 height 16
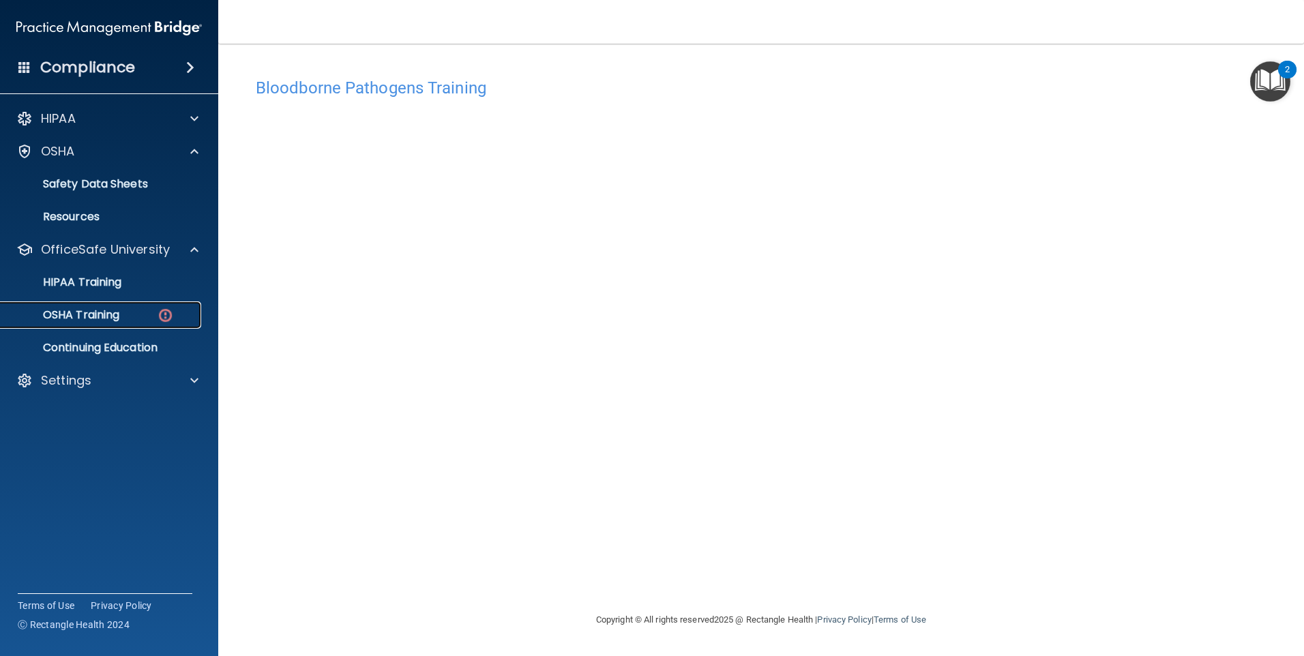
click at [56, 315] on p "OSHA Training" at bounding box center [64, 315] width 111 height 14
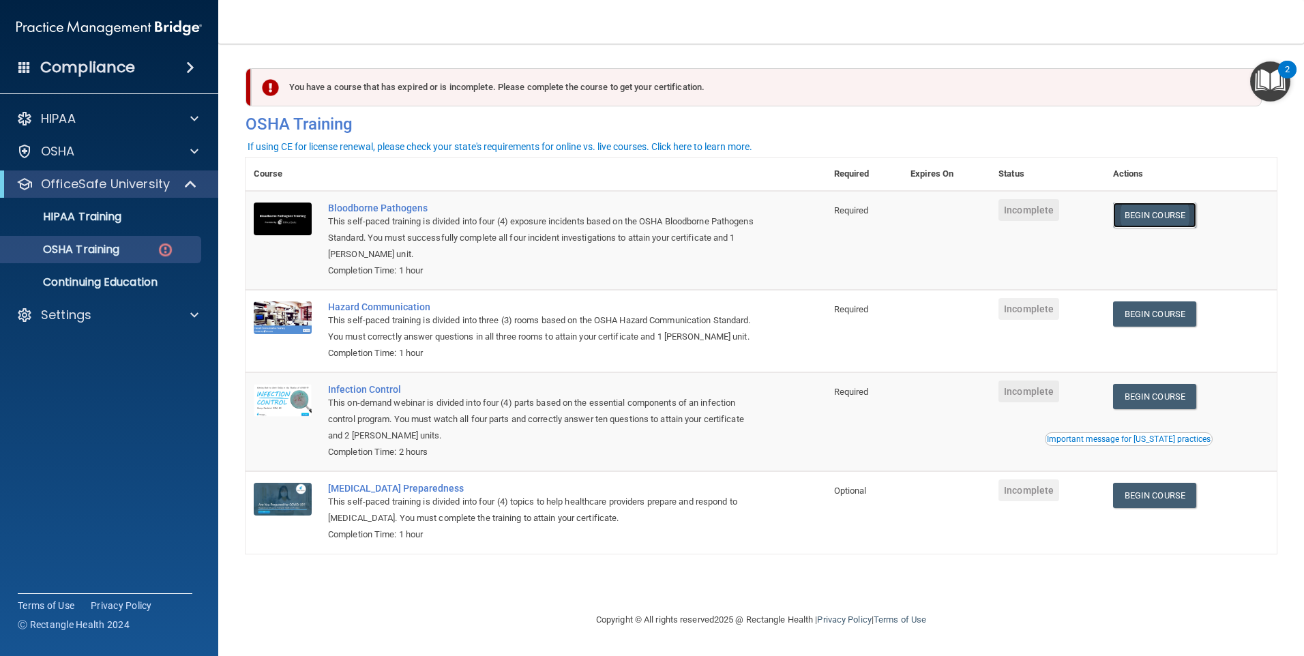
click at [1149, 217] on link "Begin Course" at bounding box center [1154, 215] width 83 height 25
click at [1128, 216] on link "Begin Course" at bounding box center [1154, 215] width 83 height 25
click at [1138, 216] on link "Begin Course" at bounding box center [1154, 215] width 83 height 25
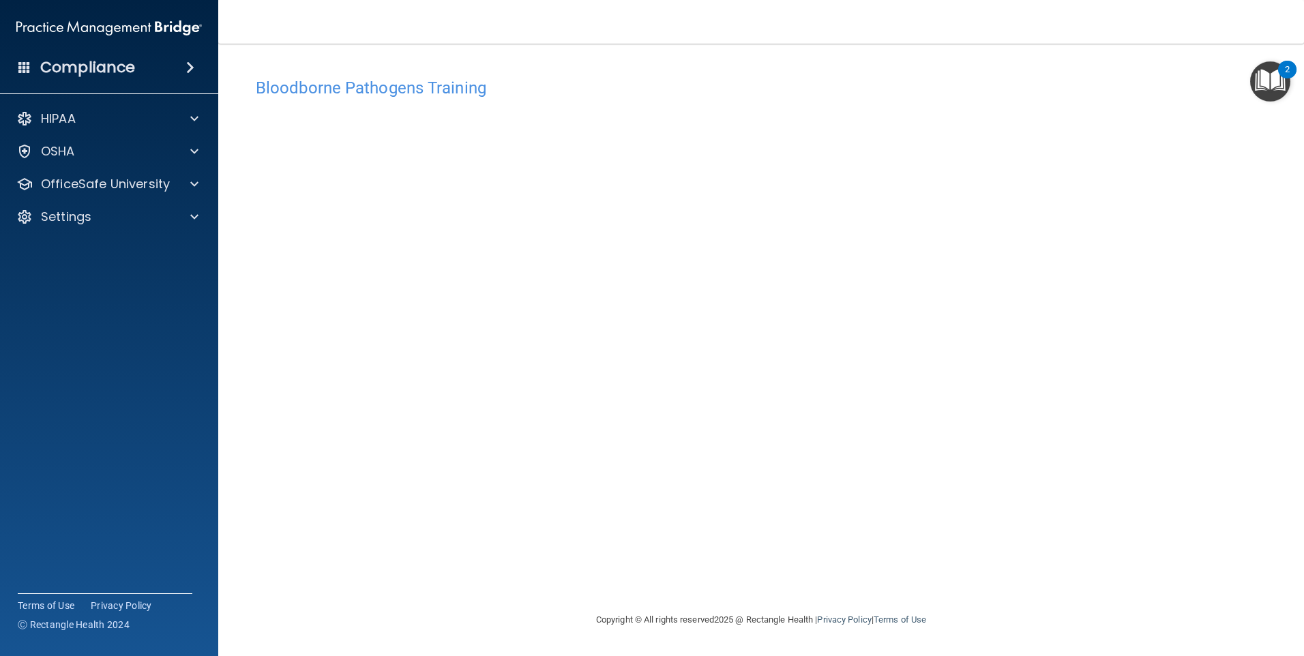
click at [310, 87] on h4 "Bloodborne Pathogens Training" at bounding box center [761, 88] width 1011 height 18
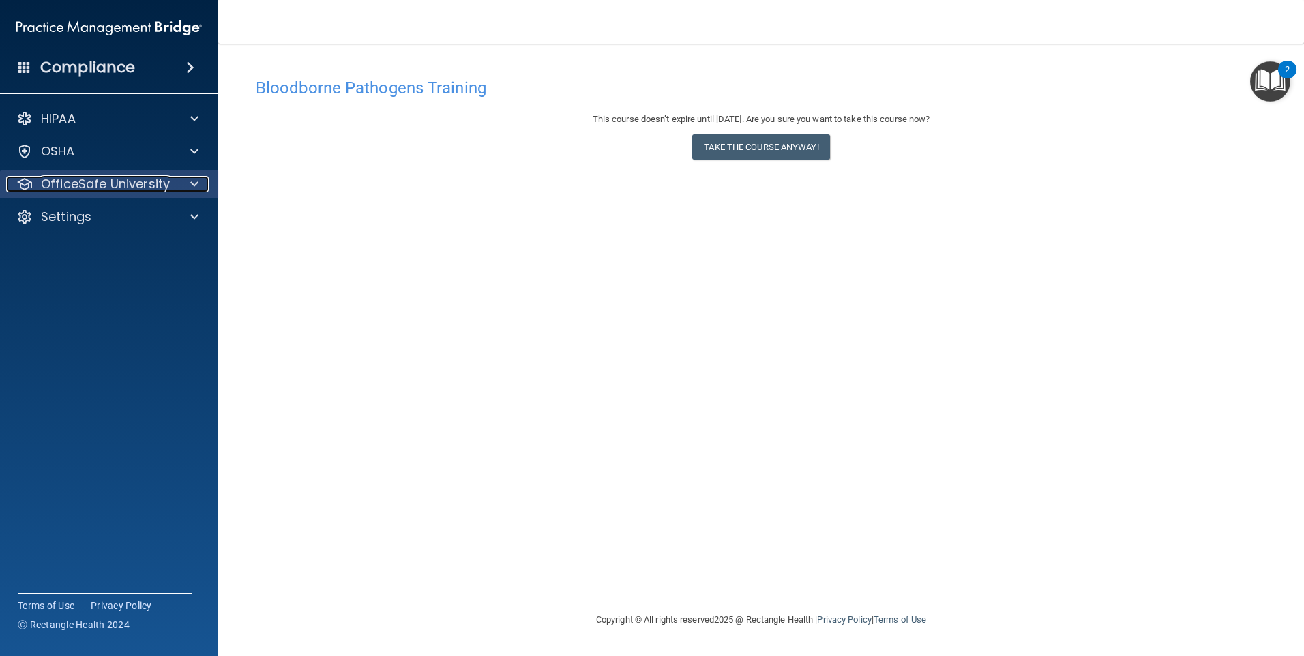
click at [70, 183] on p "OfficeSafe University" at bounding box center [105, 184] width 129 height 16
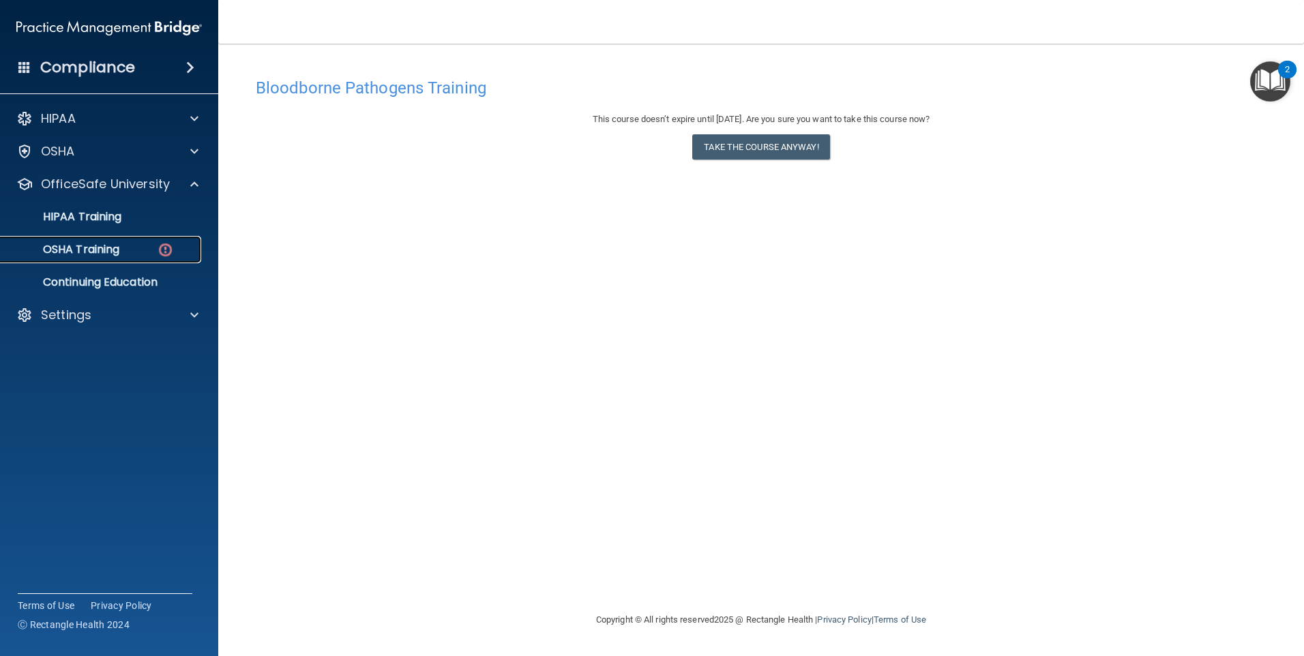
click at [73, 247] on p "OSHA Training" at bounding box center [64, 250] width 111 height 14
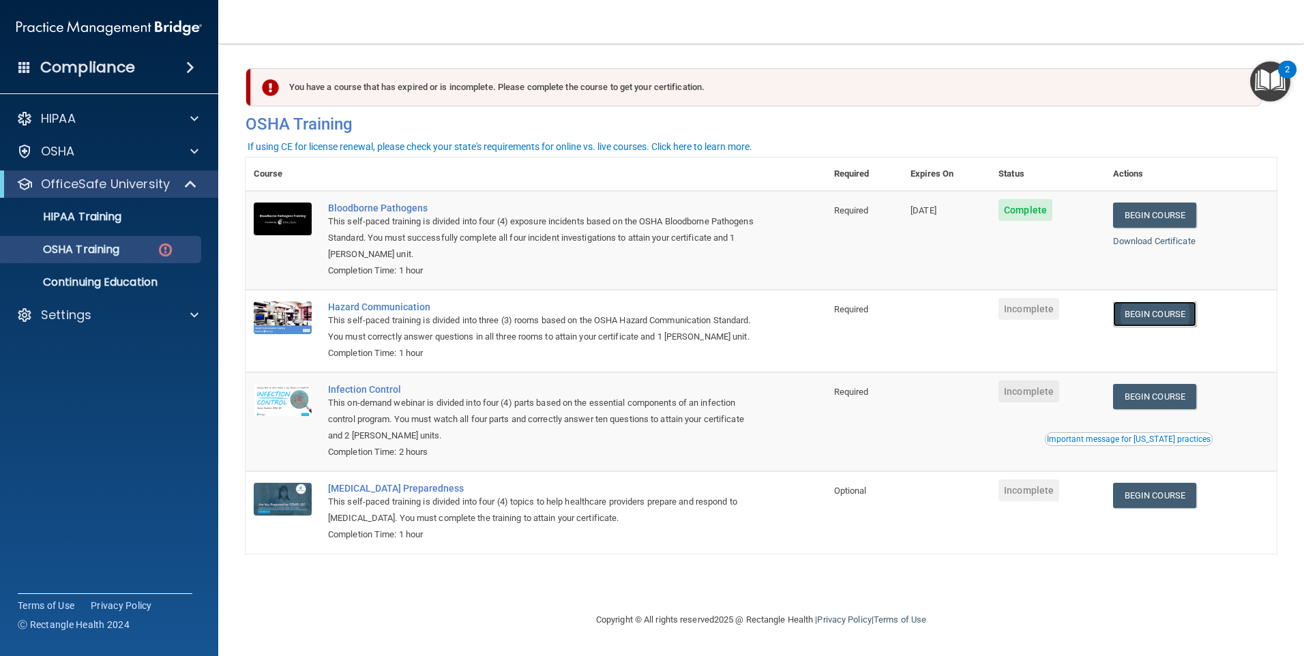
click at [1164, 315] on link "Begin Course" at bounding box center [1154, 313] width 83 height 25
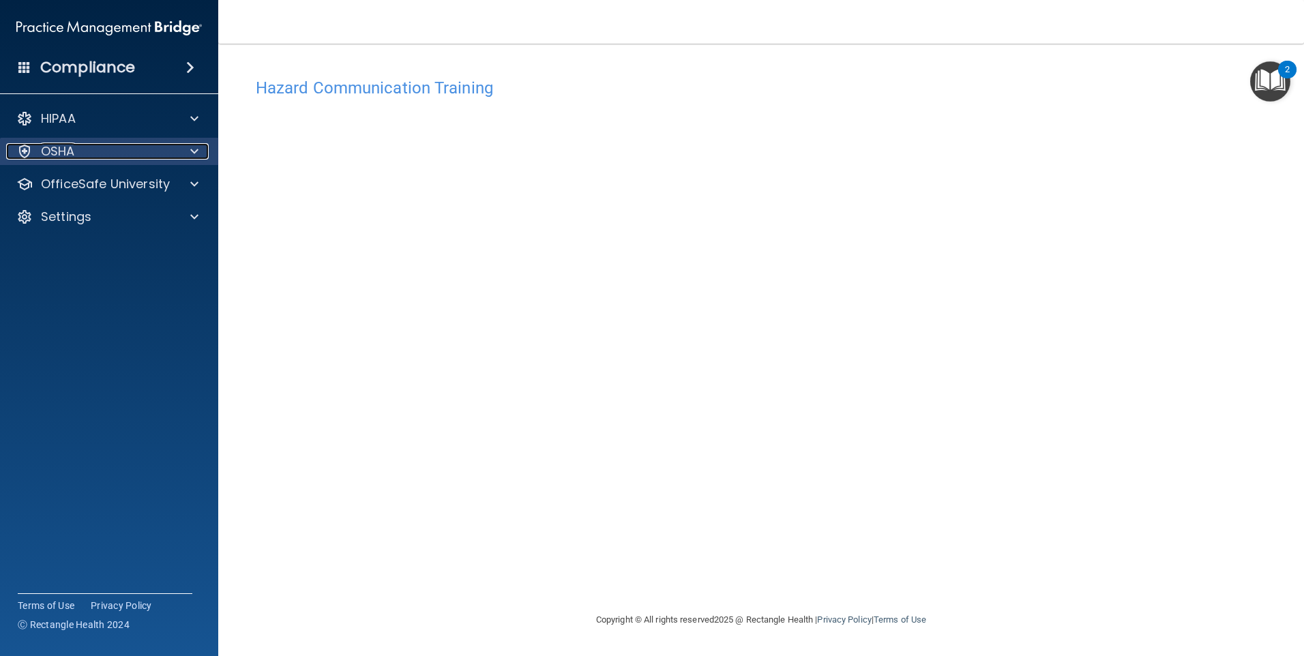
click at [62, 146] on p "OSHA" at bounding box center [58, 151] width 34 height 16
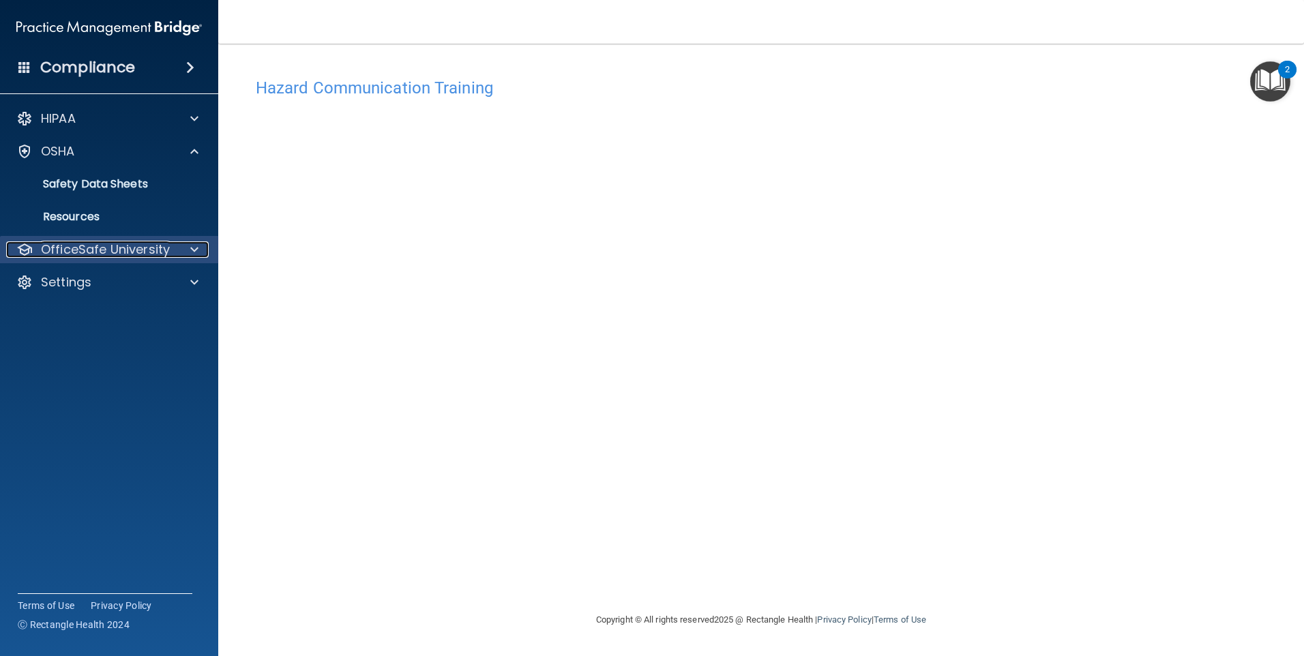
click at [77, 252] on p "OfficeSafe University" at bounding box center [105, 249] width 129 height 16
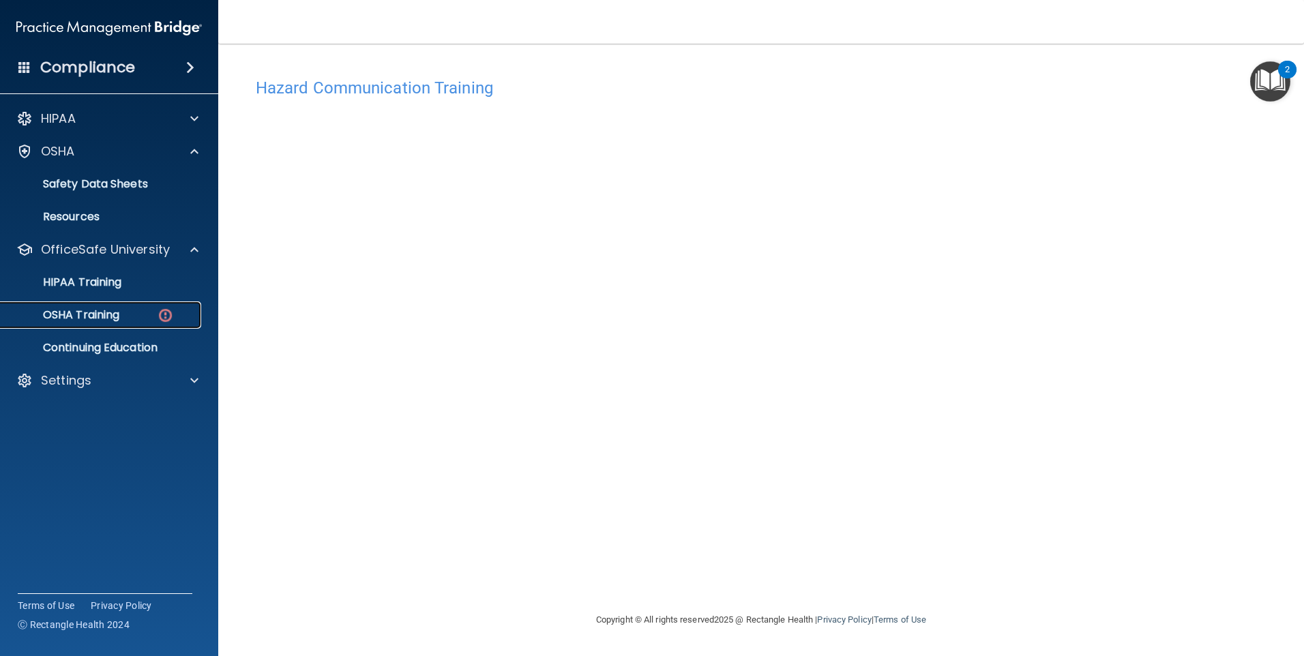
click at [102, 312] on p "OSHA Training" at bounding box center [64, 315] width 111 height 14
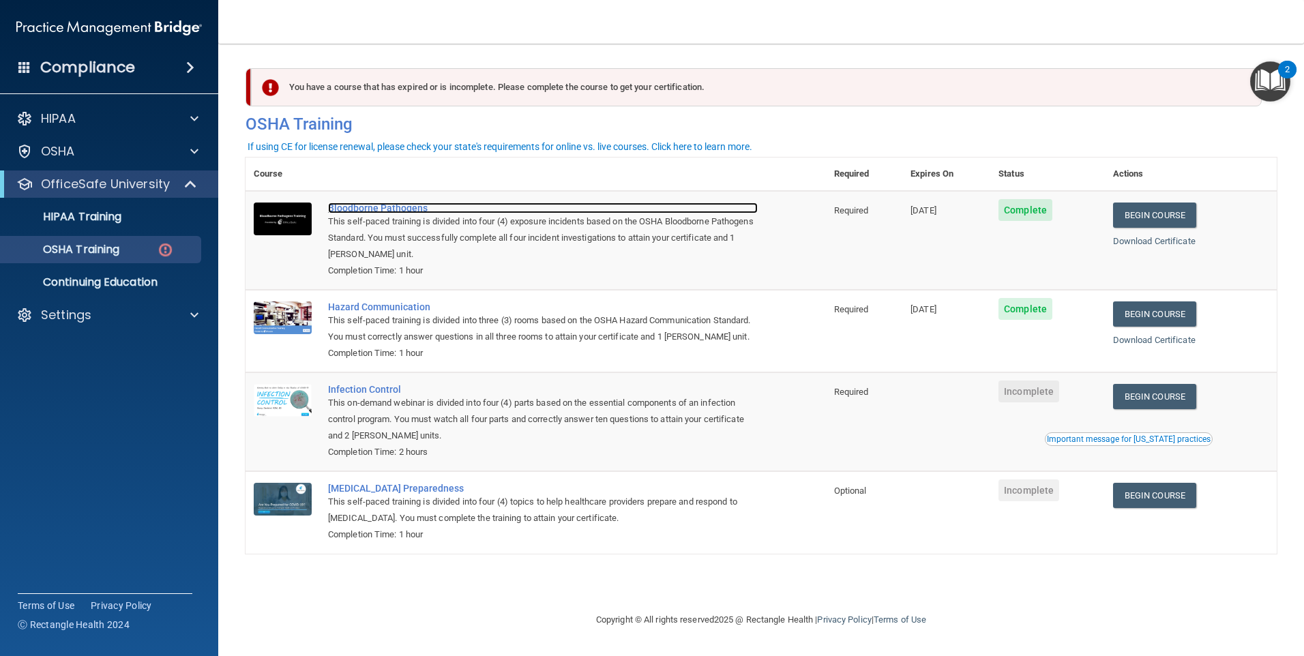
click at [366, 207] on div "Bloodborne Pathogens" at bounding box center [543, 208] width 430 height 11
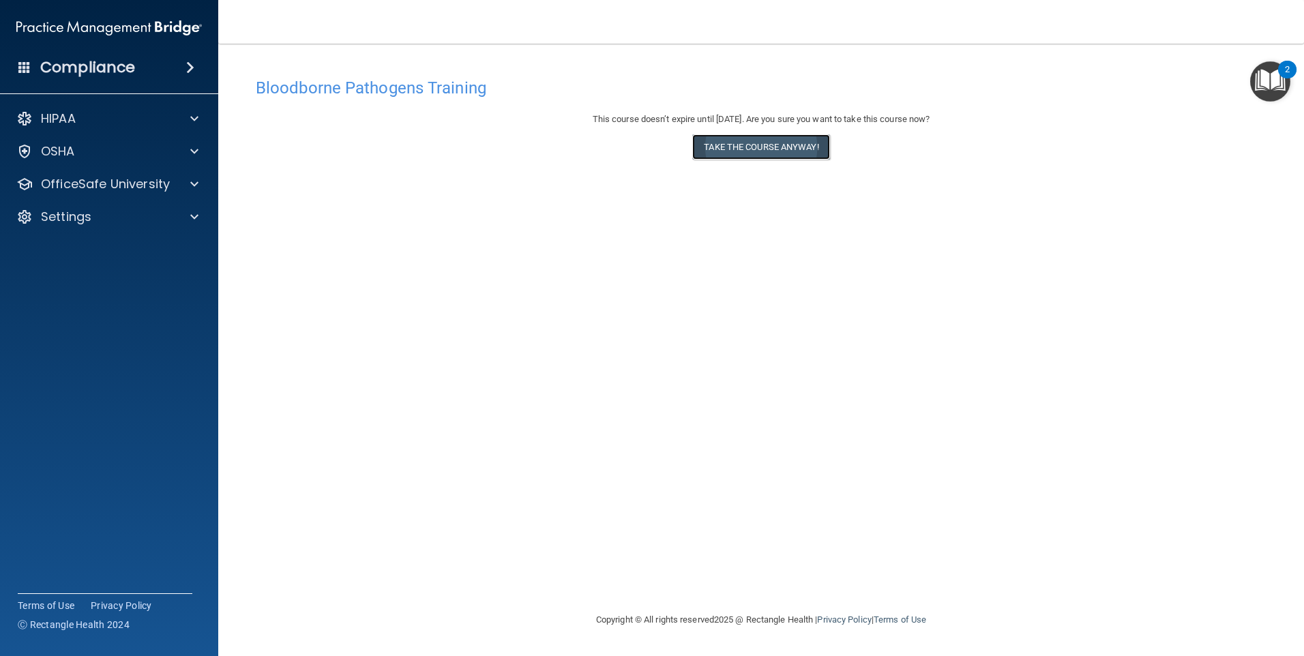
click at [748, 145] on button "Take the course anyway!" at bounding box center [760, 146] width 137 height 25
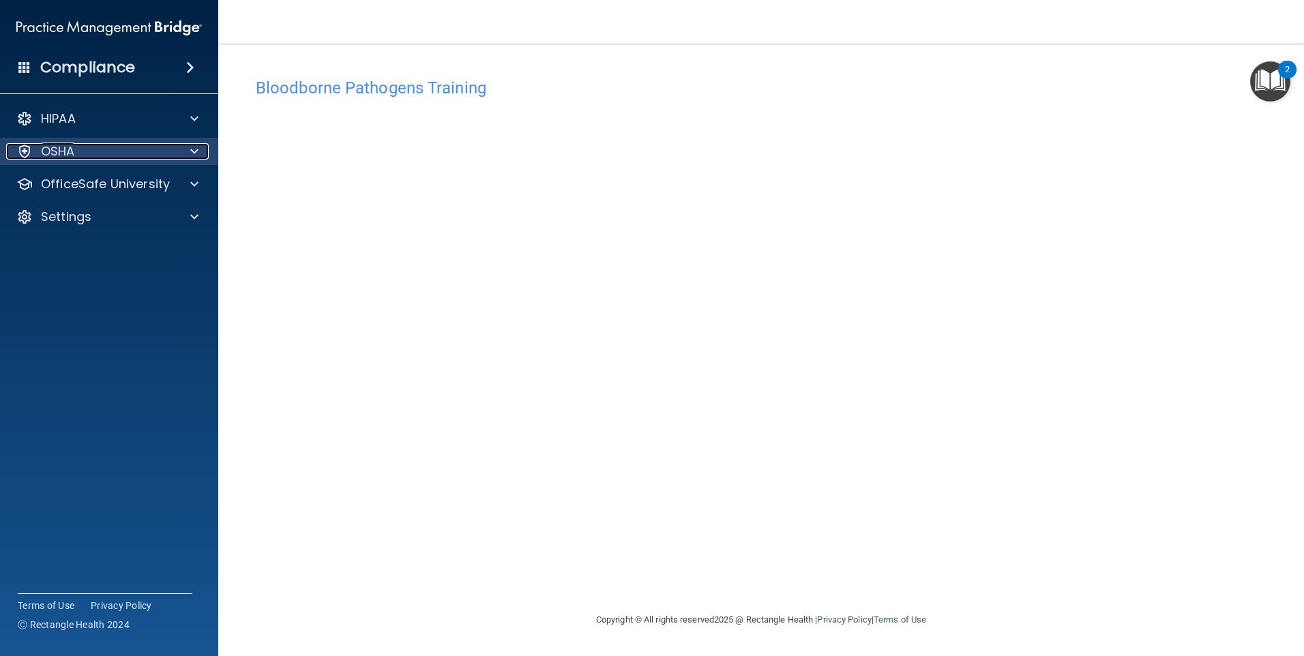
click at [56, 154] on p "OSHA" at bounding box center [58, 151] width 34 height 16
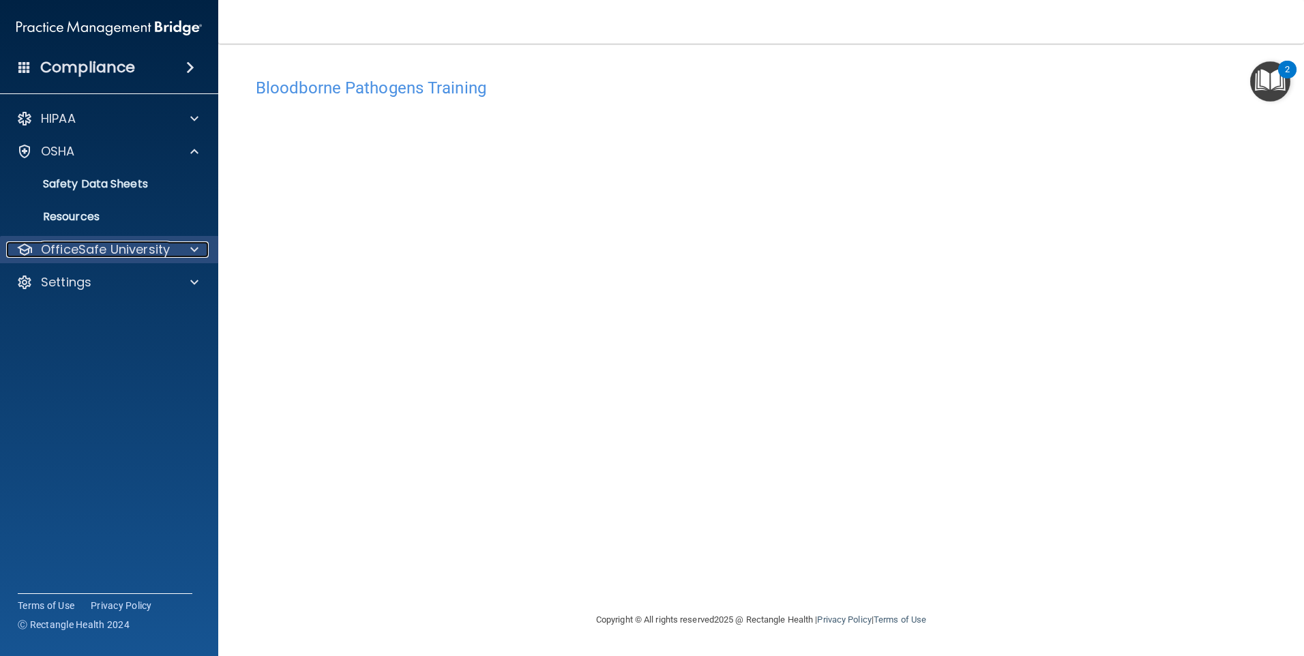
click at [72, 256] on p "OfficeSafe University" at bounding box center [105, 249] width 129 height 16
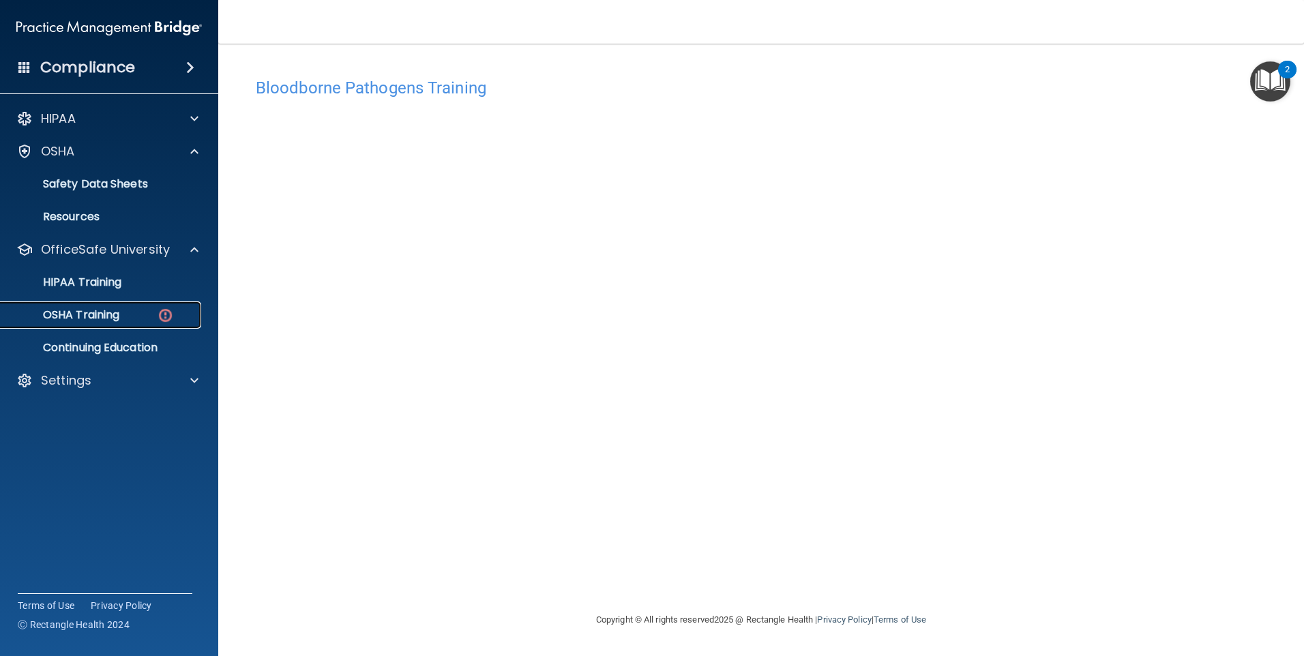
click at [80, 308] on p "OSHA Training" at bounding box center [64, 315] width 111 height 14
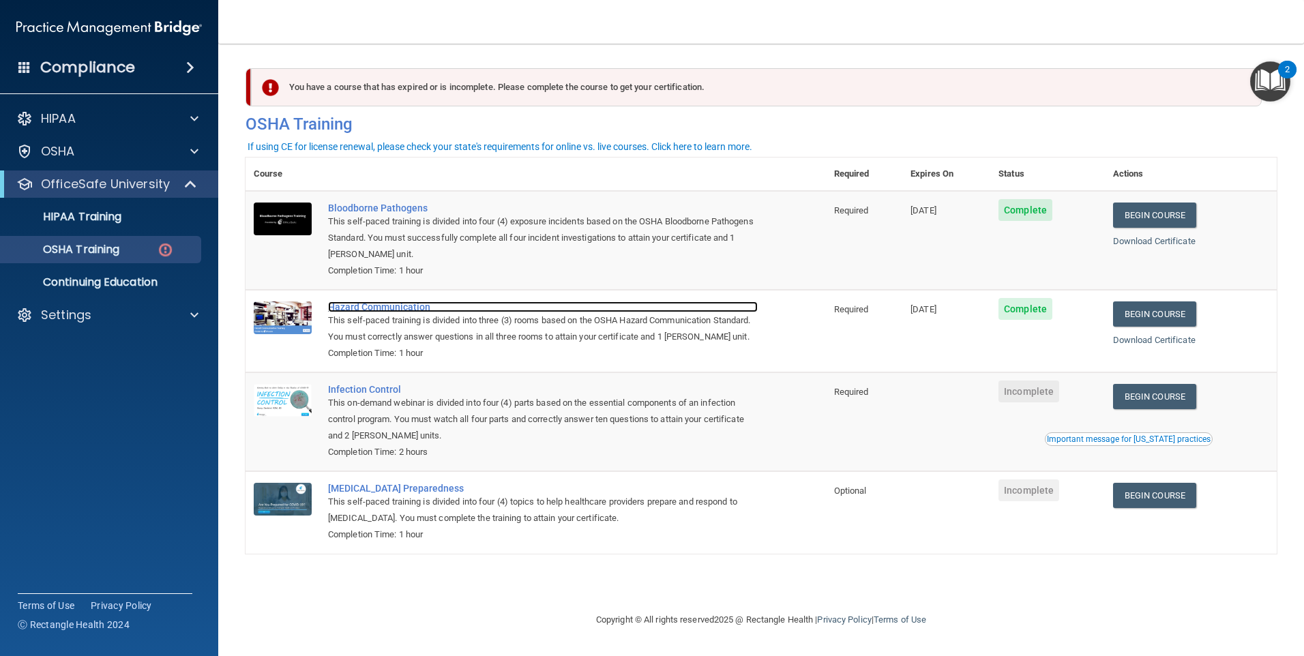
click at [365, 311] on div "Hazard Communication" at bounding box center [543, 306] width 430 height 11
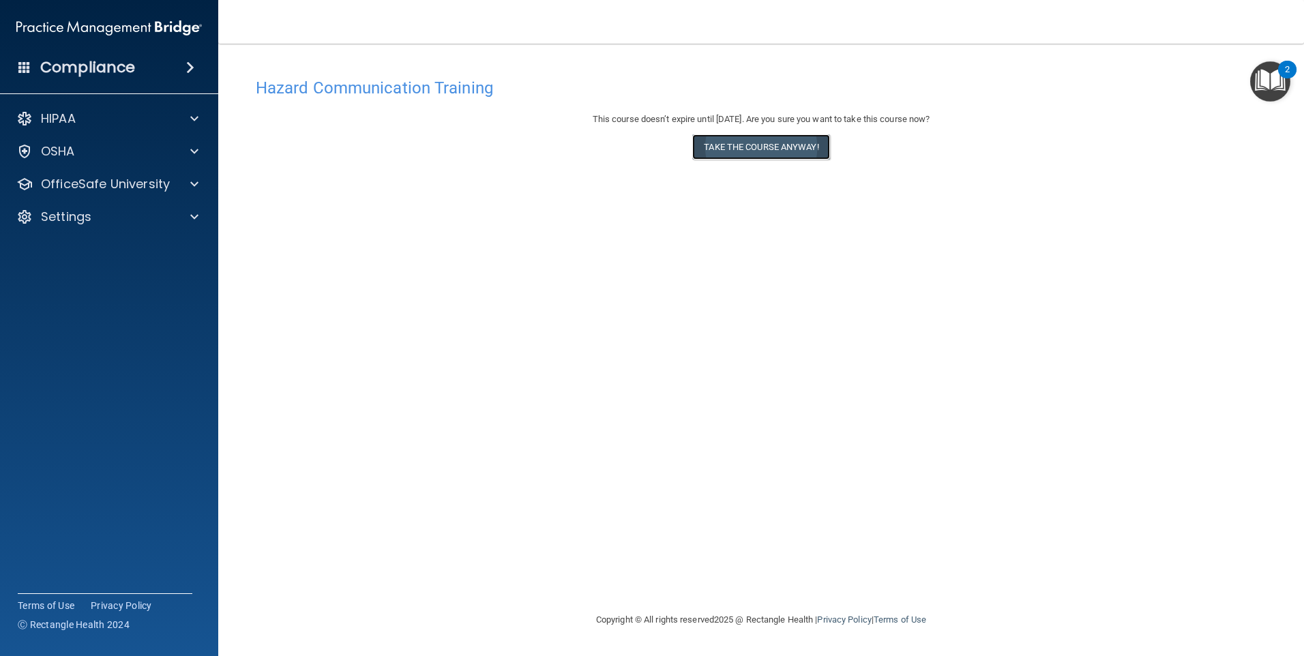
drag, startPoint x: 771, startPoint y: 142, endPoint x: 764, endPoint y: 142, distance: 7.5
click at [771, 142] on button "Take the course anyway!" at bounding box center [760, 146] width 137 height 25
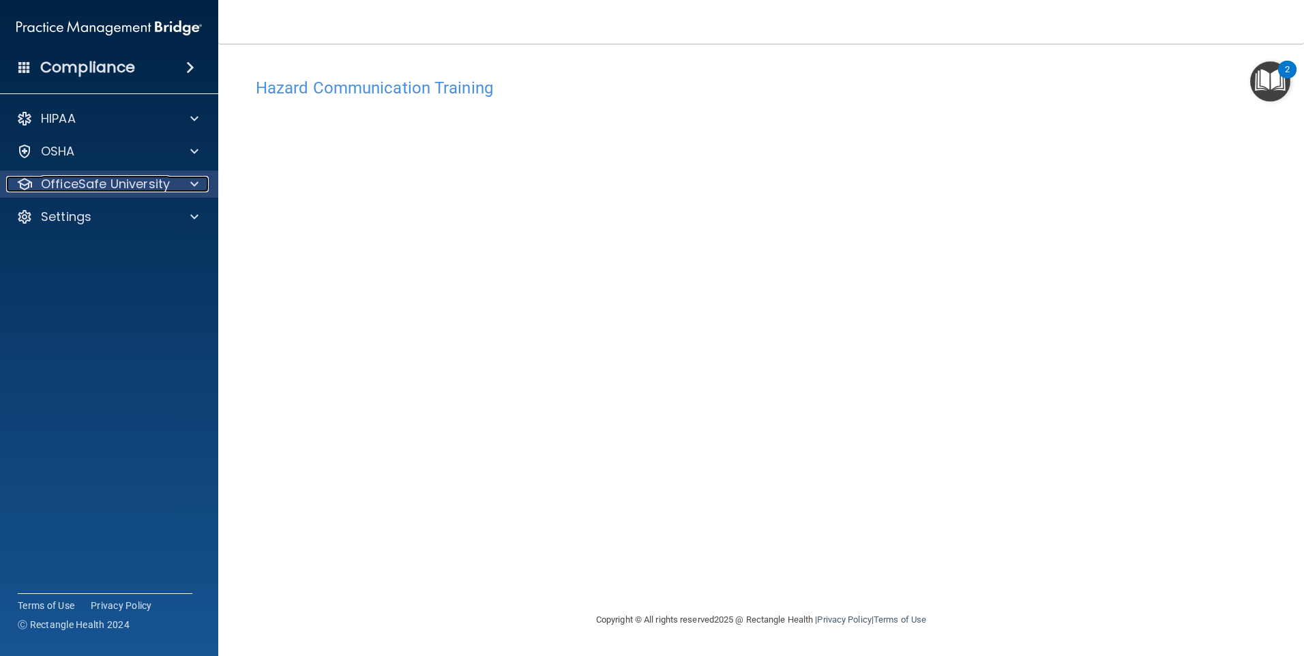
click at [72, 182] on p "OfficeSafe University" at bounding box center [105, 184] width 129 height 16
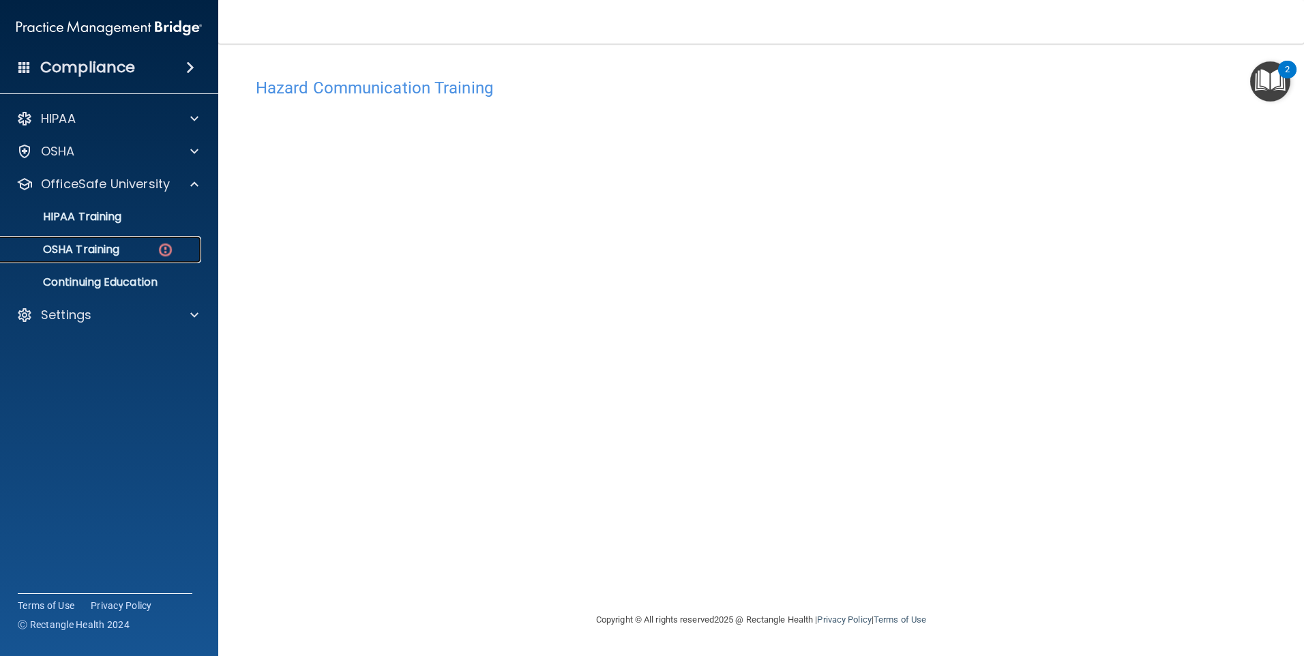
click at [71, 246] on p "OSHA Training" at bounding box center [64, 250] width 111 height 14
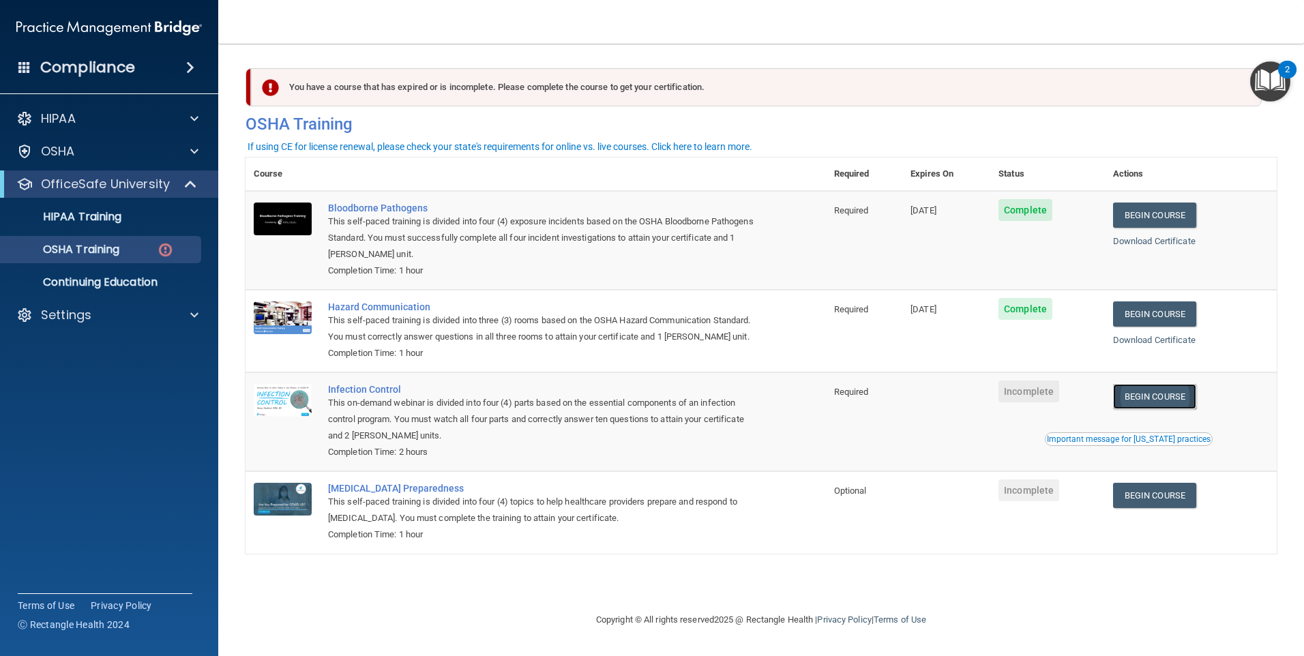
click at [1177, 409] on link "Begin Course" at bounding box center [1154, 396] width 83 height 25
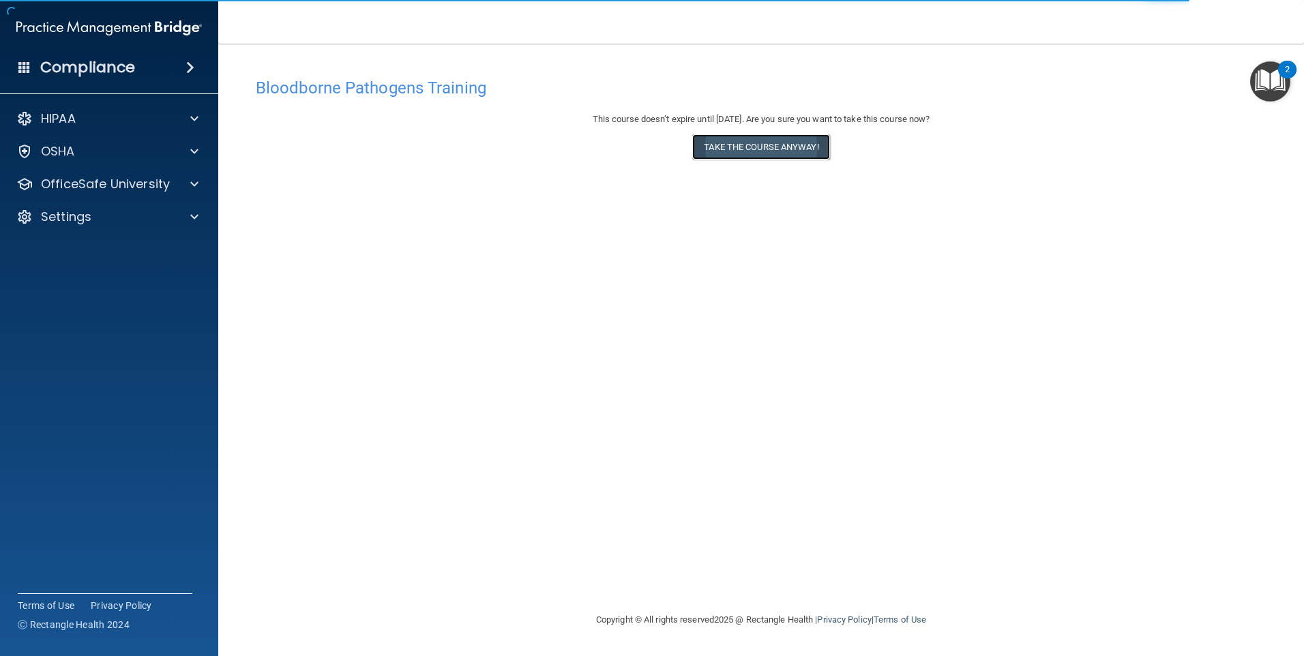
click at [739, 144] on button "Take the course anyway!" at bounding box center [760, 146] width 137 height 25
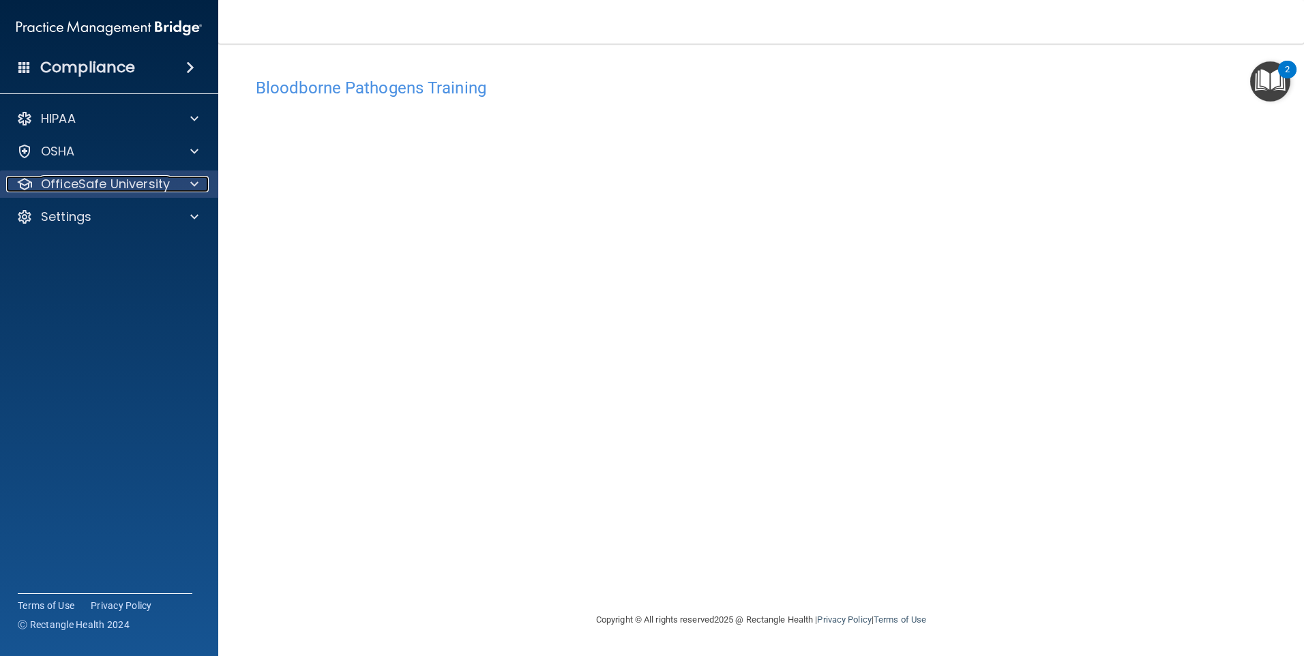
click at [93, 187] on p "OfficeSafe University" at bounding box center [105, 184] width 129 height 16
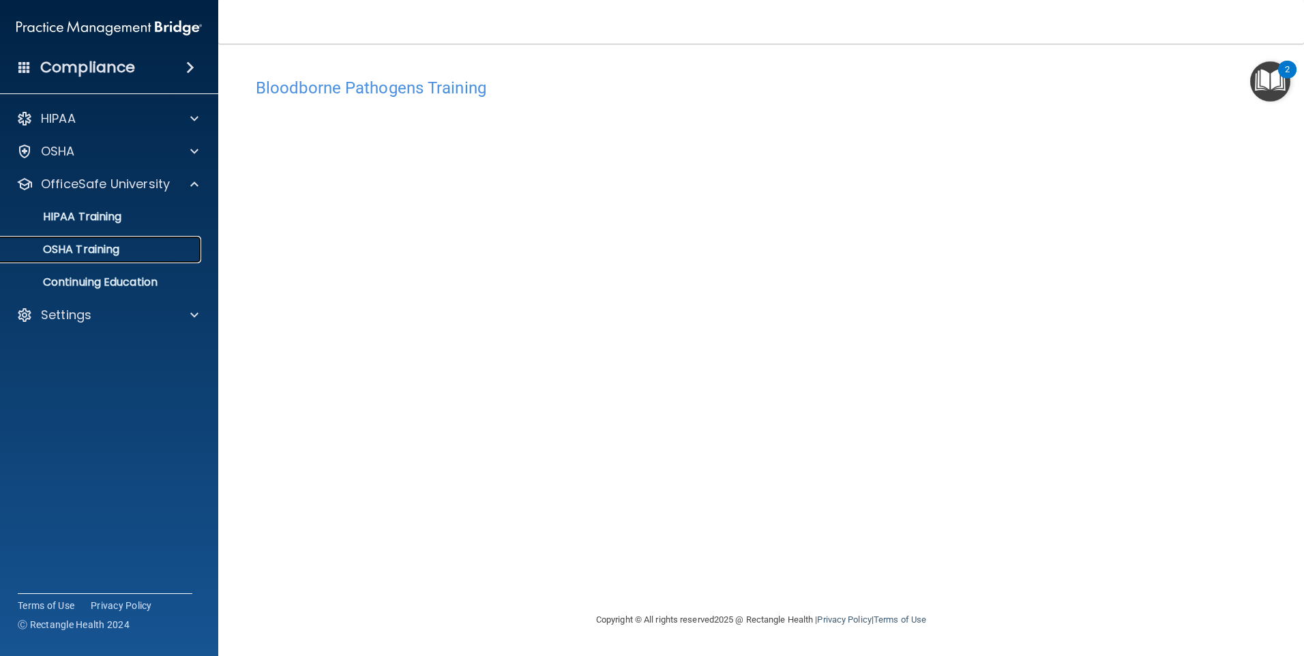
click at [85, 247] on p "OSHA Training" at bounding box center [64, 250] width 111 height 14
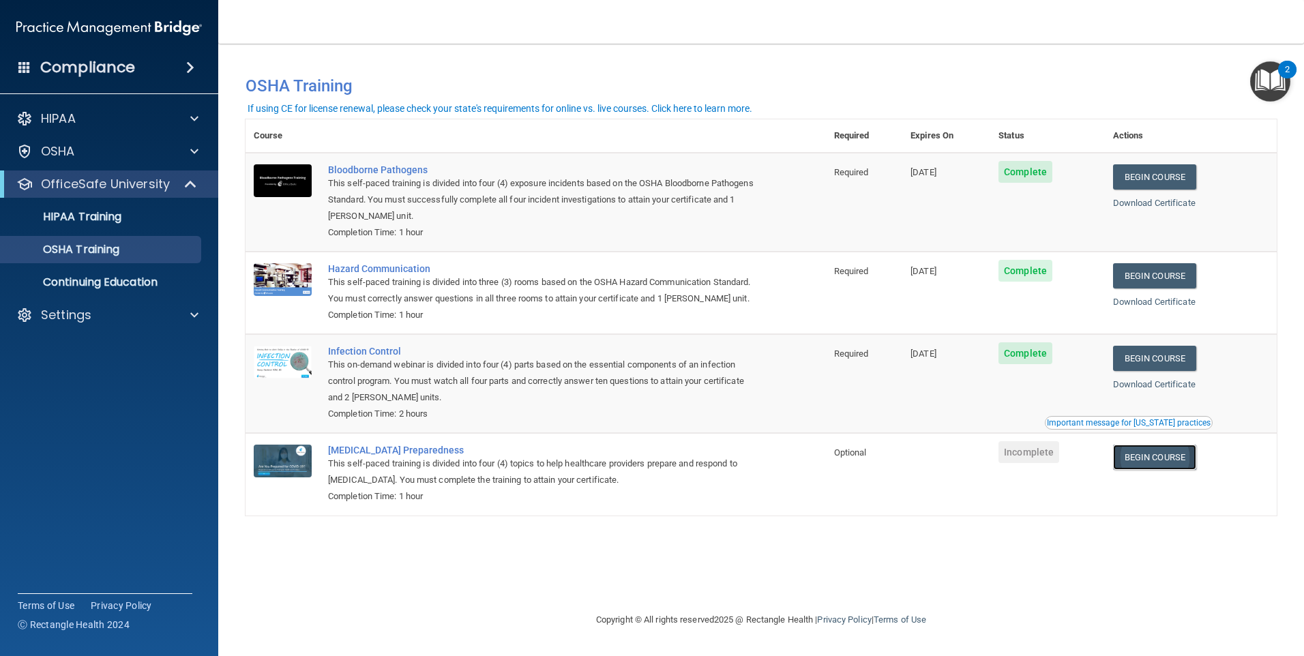
click at [1173, 470] on link "Begin Course" at bounding box center [1154, 457] width 83 height 25
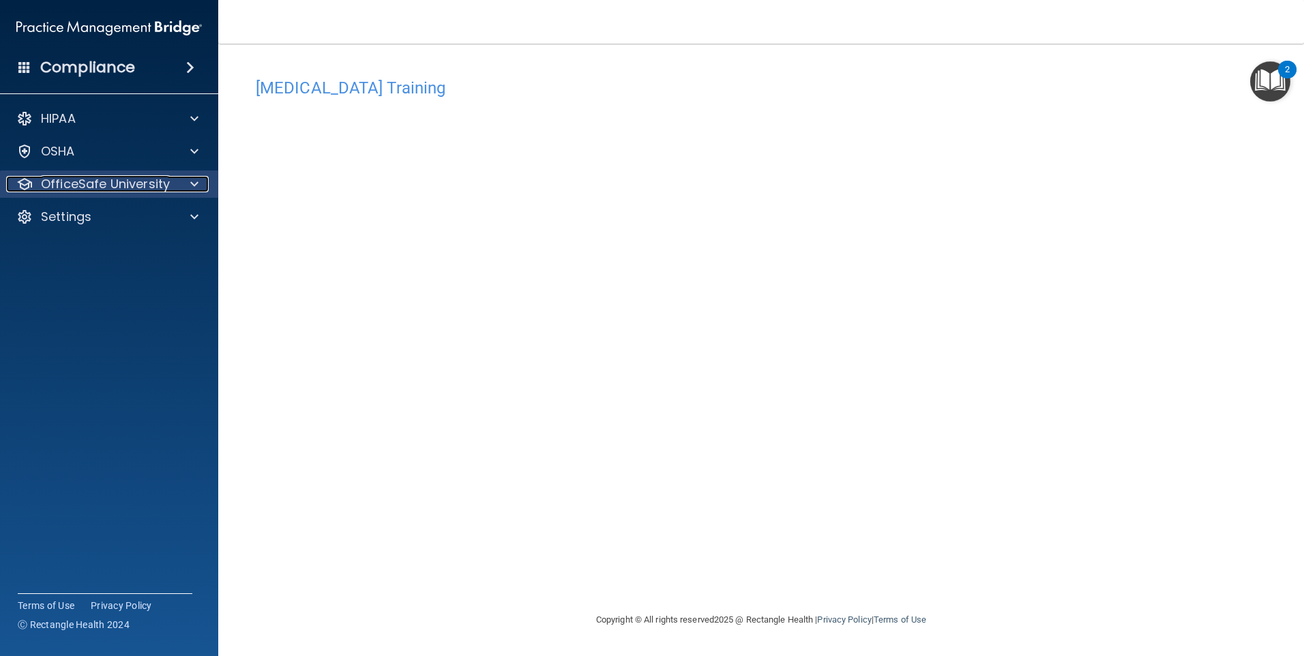
click at [98, 183] on p "OfficeSafe University" at bounding box center [105, 184] width 129 height 16
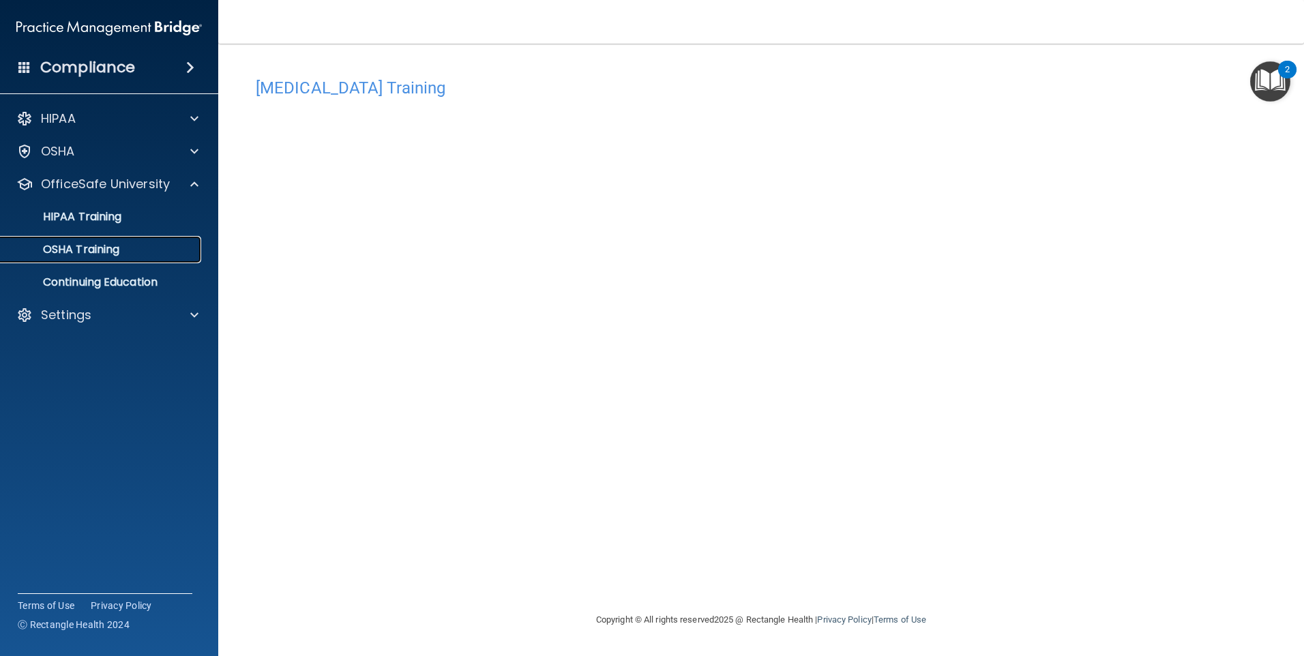
click at [89, 243] on p "OSHA Training" at bounding box center [64, 250] width 111 height 14
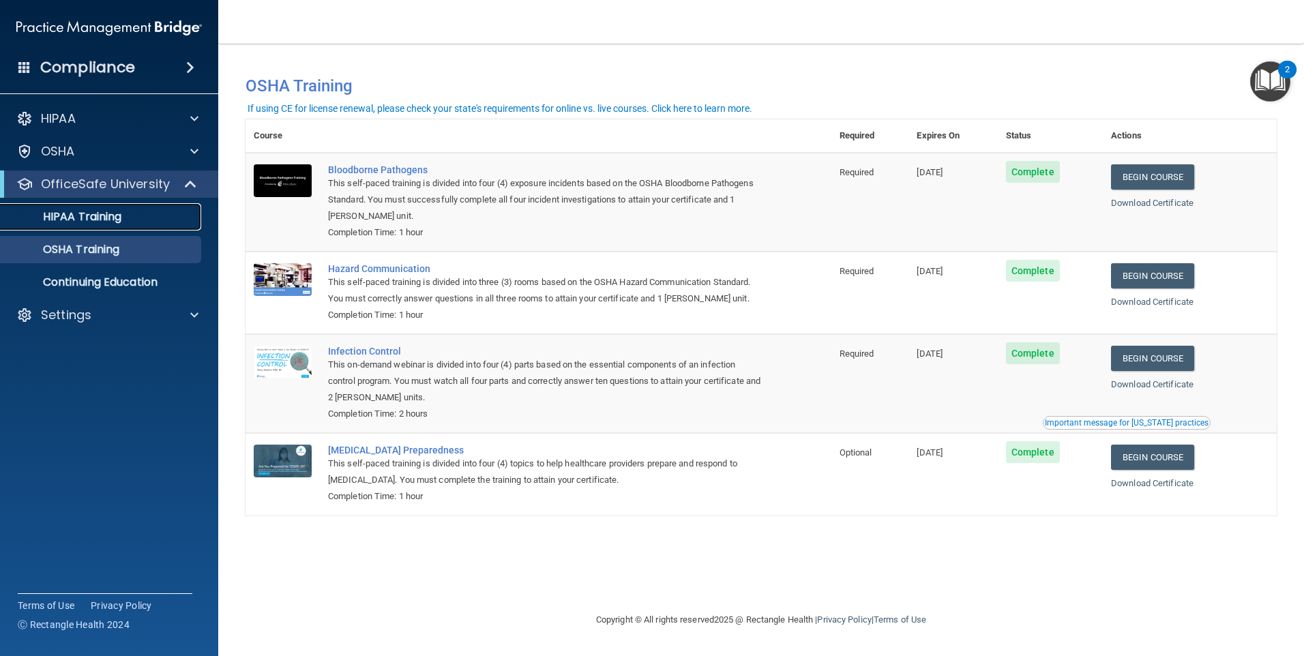
click at [79, 224] on p "HIPAA Training" at bounding box center [65, 217] width 113 height 14
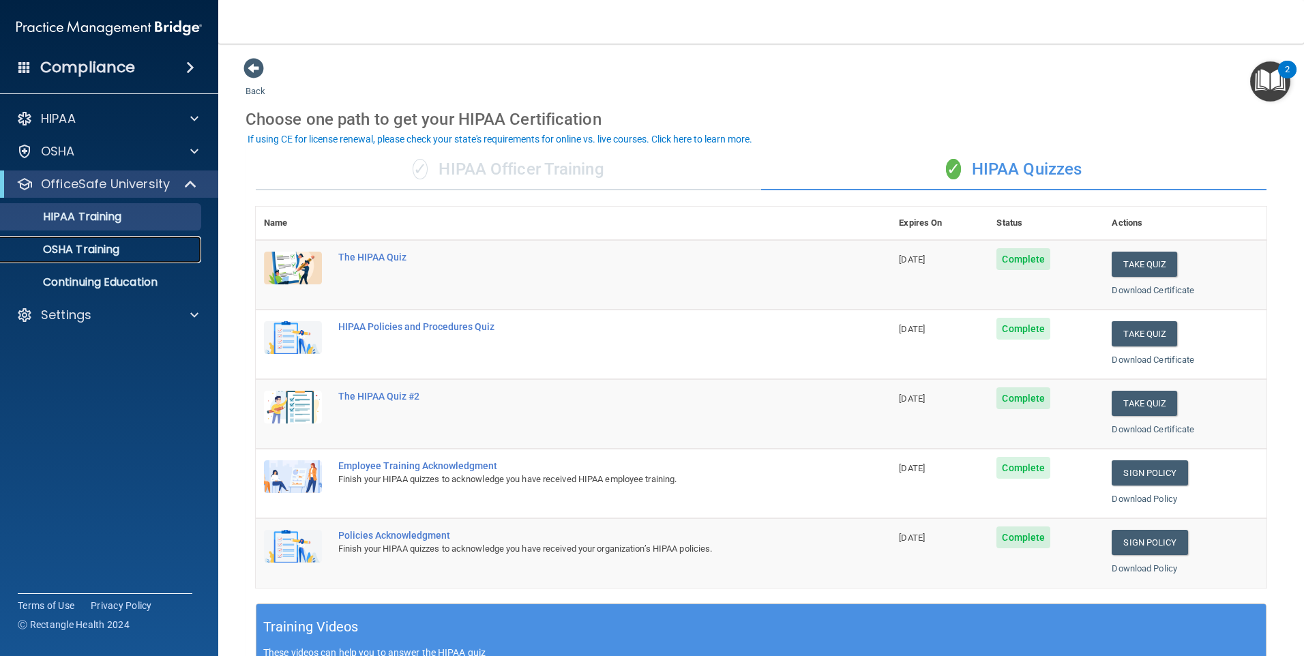
click at [114, 253] on p "OSHA Training" at bounding box center [64, 250] width 111 height 14
